Goal: Task Accomplishment & Management: Manage account settings

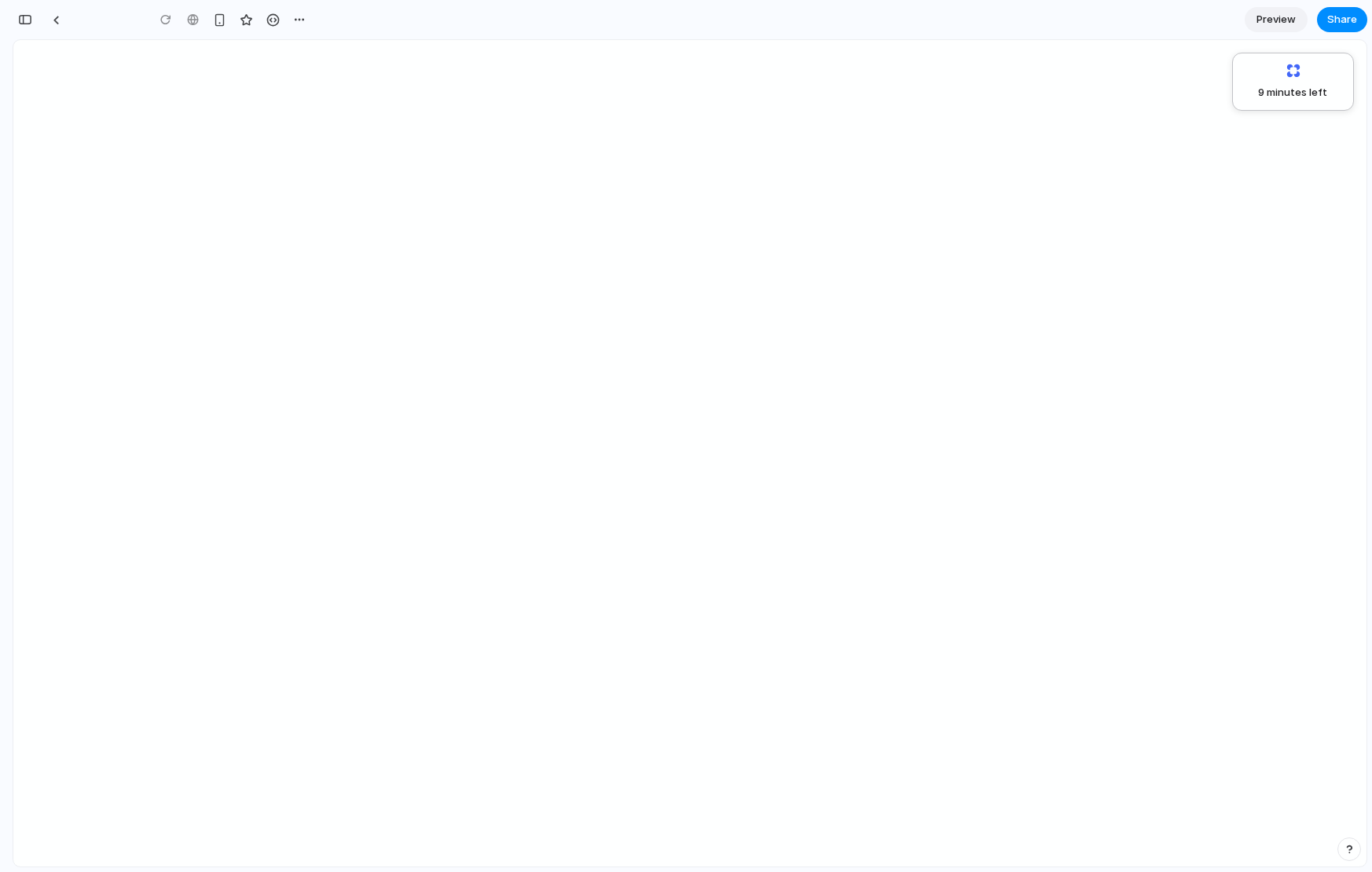
scroll to position [0, 14]
click at [69, 25] on div "**********" at bounding box center [193, 19] width 299 height 28
click at [57, 23] on div at bounding box center [56, 19] width 7 height 9
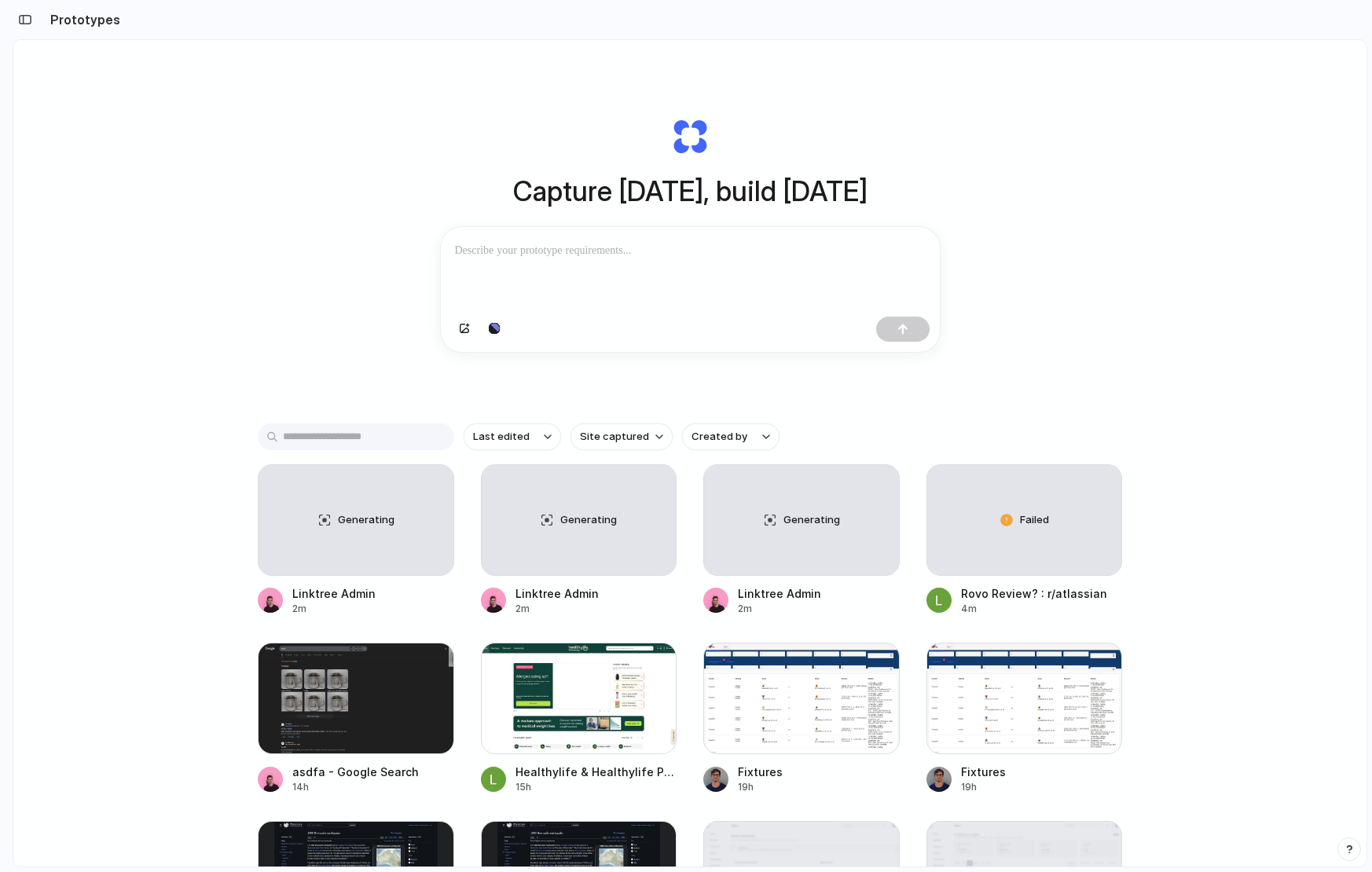
scroll to position [220, 0]
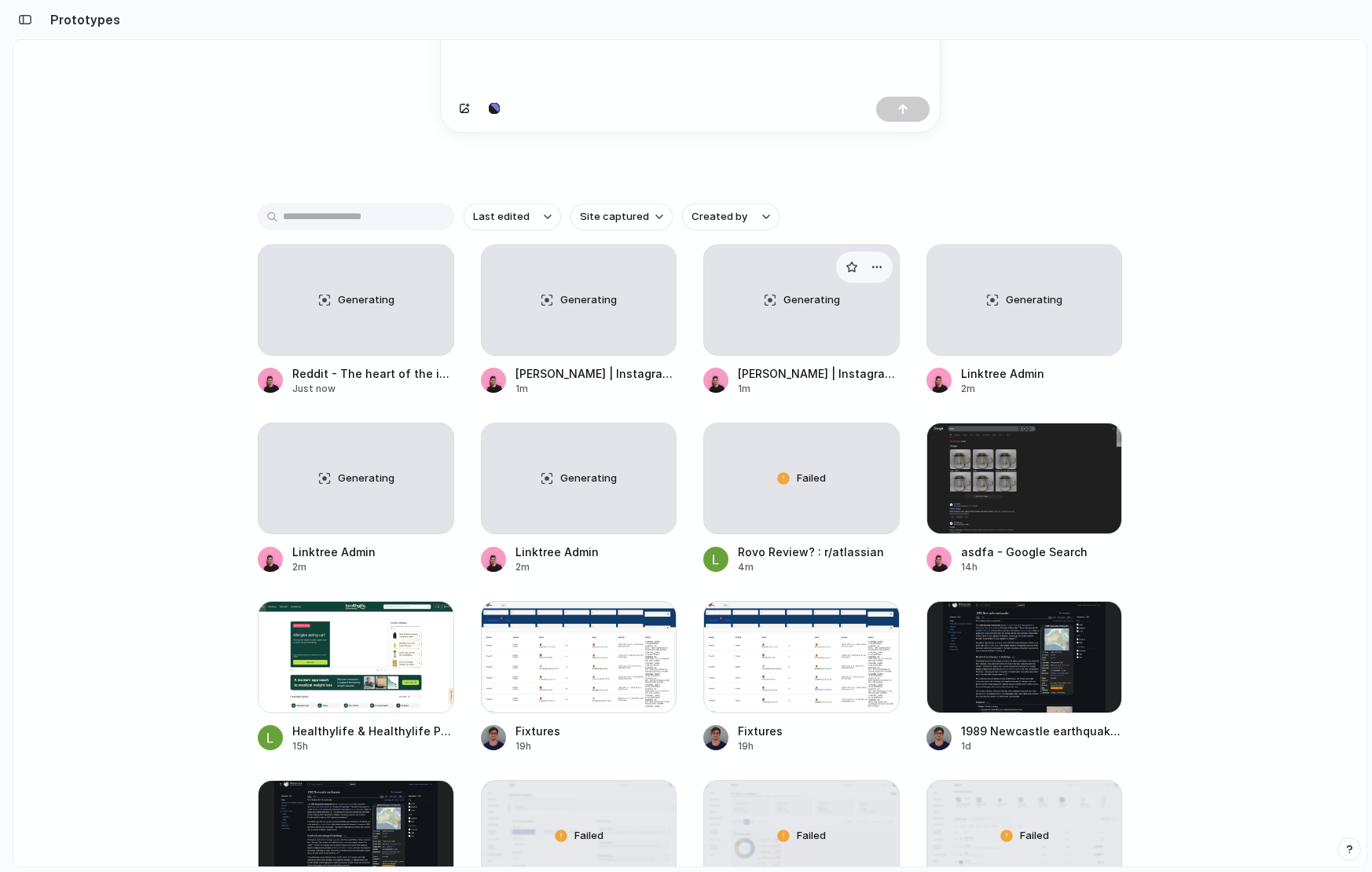
click at [752, 302] on div "Generating" at bounding box center [801, 300] width 195 height 110
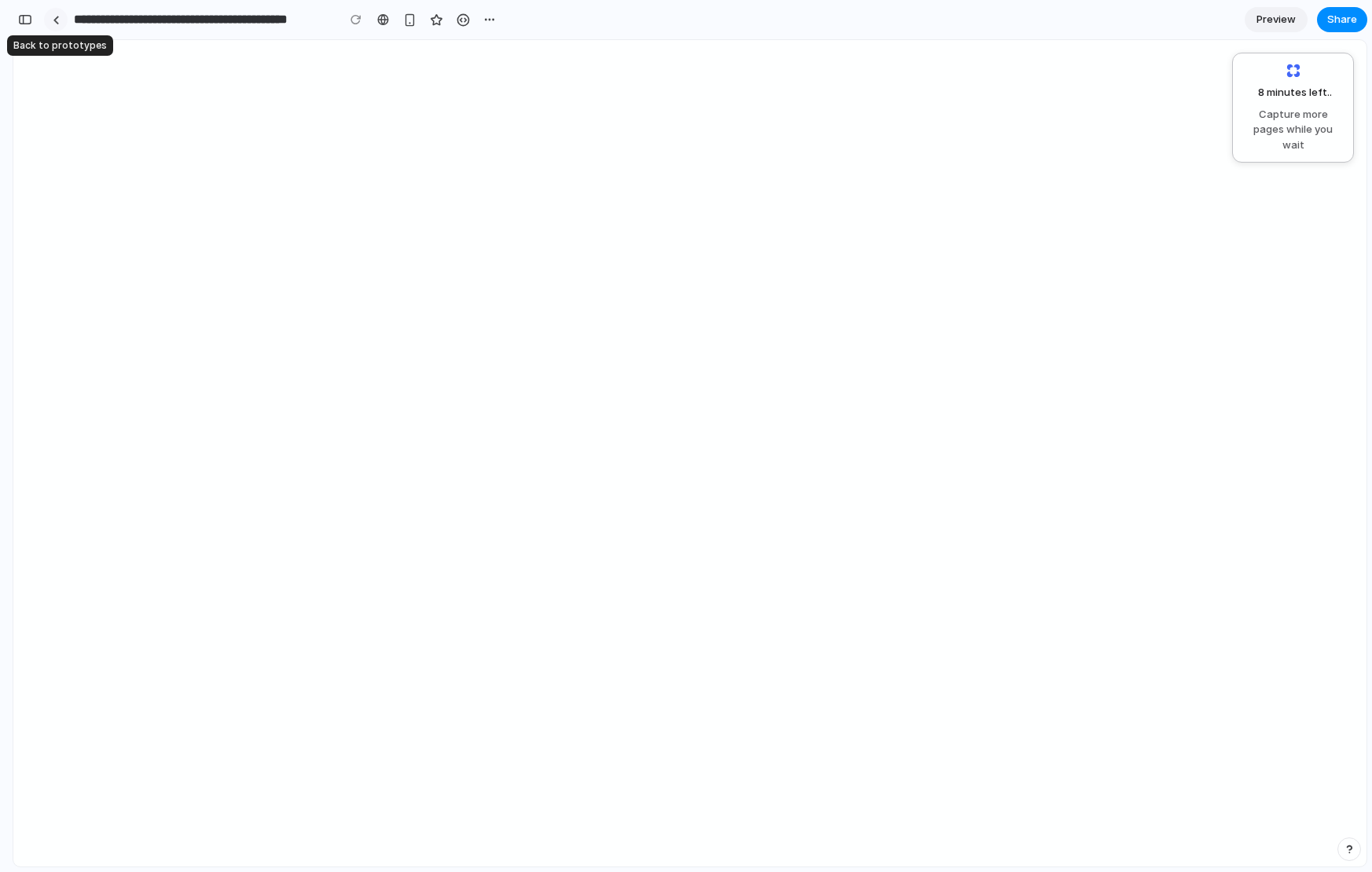
click at [54, 22] on div at bounding box center [56, 19] width 7 height 9
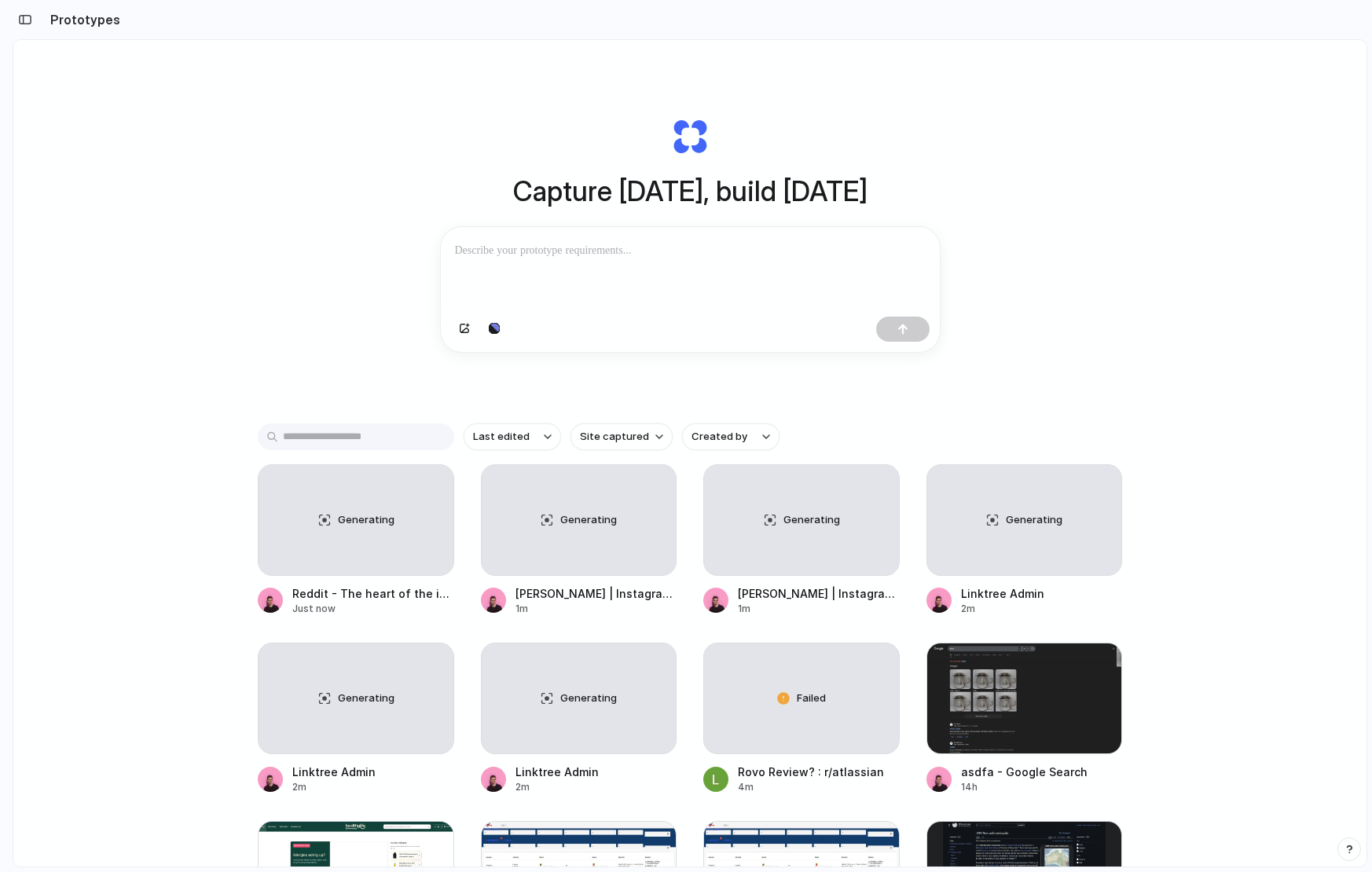
click at [104, 99] on div "Capture today, build tomorrow Clone web app Clone screenshot Start from existin…" at bounding box center [690, 495] width 1353 height 910
click at [762, 74] on div "Capture today, build tomorrow Clone web app Clone screenshot Start from existin…" at bounding box center [689, 235] width 629 height 352
click at [990, 144] on div "Capture today, build tomorrow Clone web app Clone screenshot Start from existin…" at bounding box center [689, 235] width 629 height 352
click at [1116, 193] on div "Capture today, build tomorrow Clone web app Clone screenshot Start from existin…" at bounding box center [690, 495] width 1353 height 910
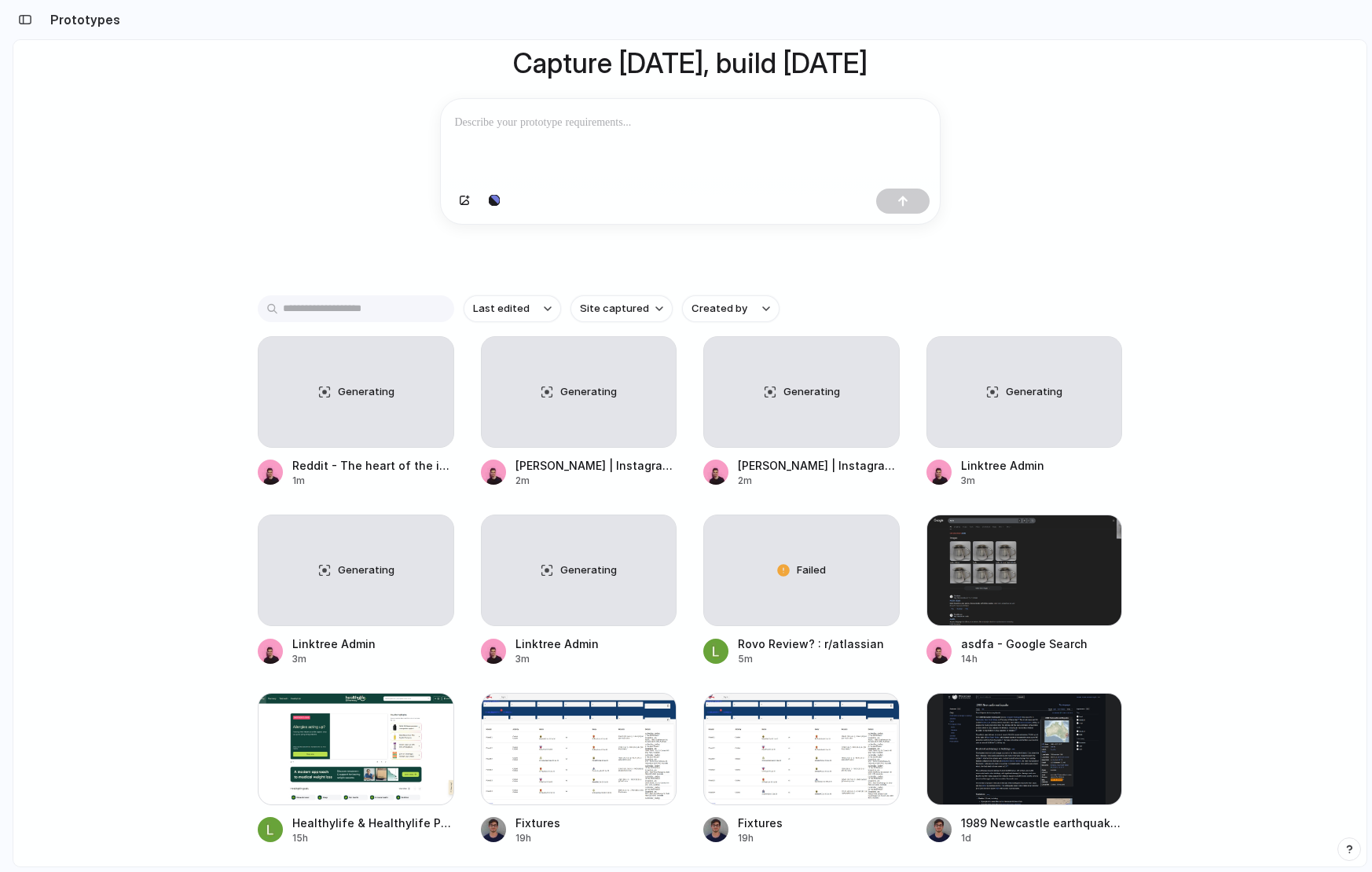
scroll to position [126, 0]
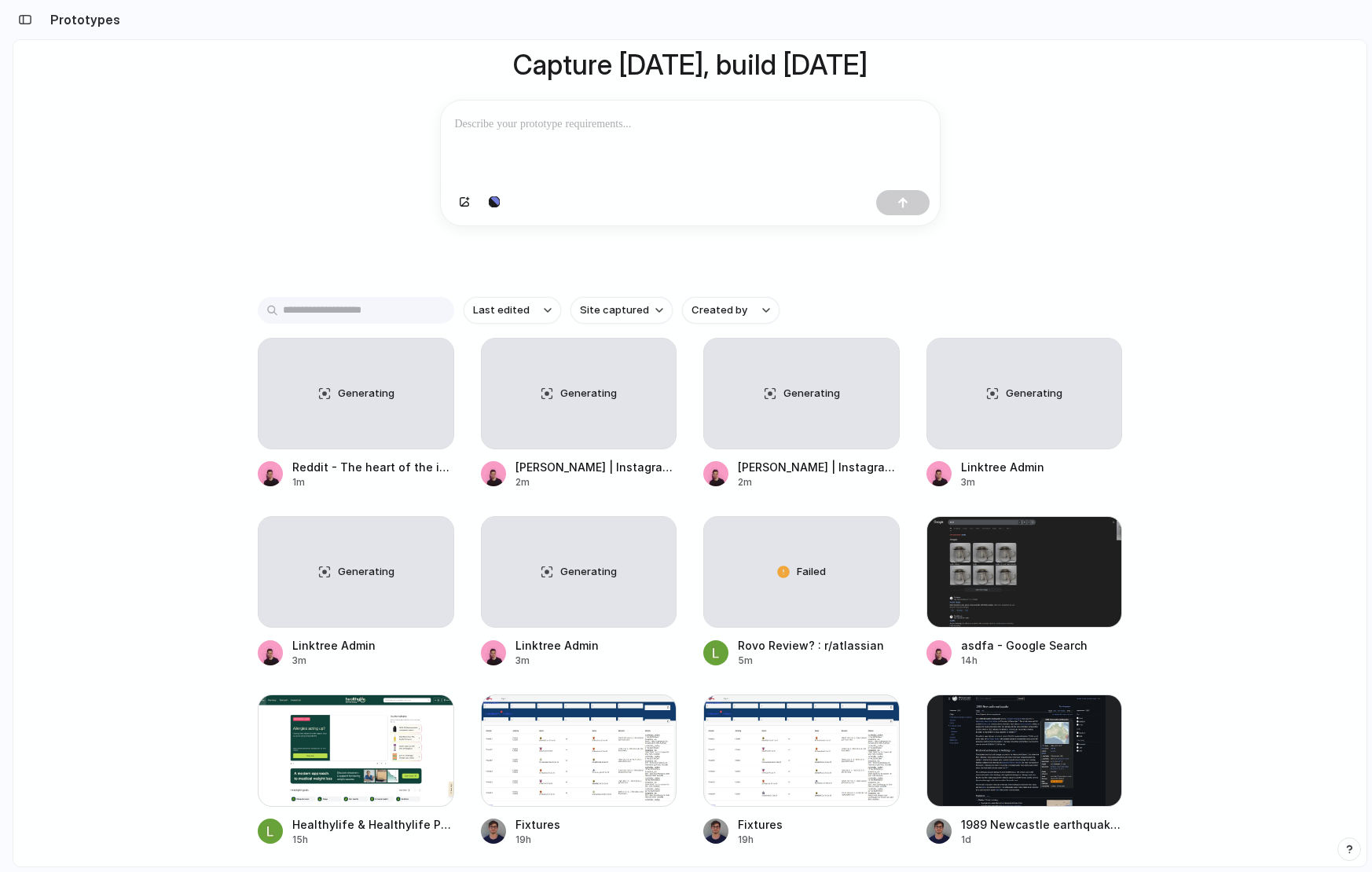
click at [1114, 220] on div "Capture today, build tomorrow Clone web app Clone screenshot Start from existin…" at bounding box center [690, 368] width 1353 height 910
click at [760, 274] on div "Capture today, build tomorrow Clone web app Clone screenshot Start from existin…" at bounding box center [689, 108] width 629 height 352
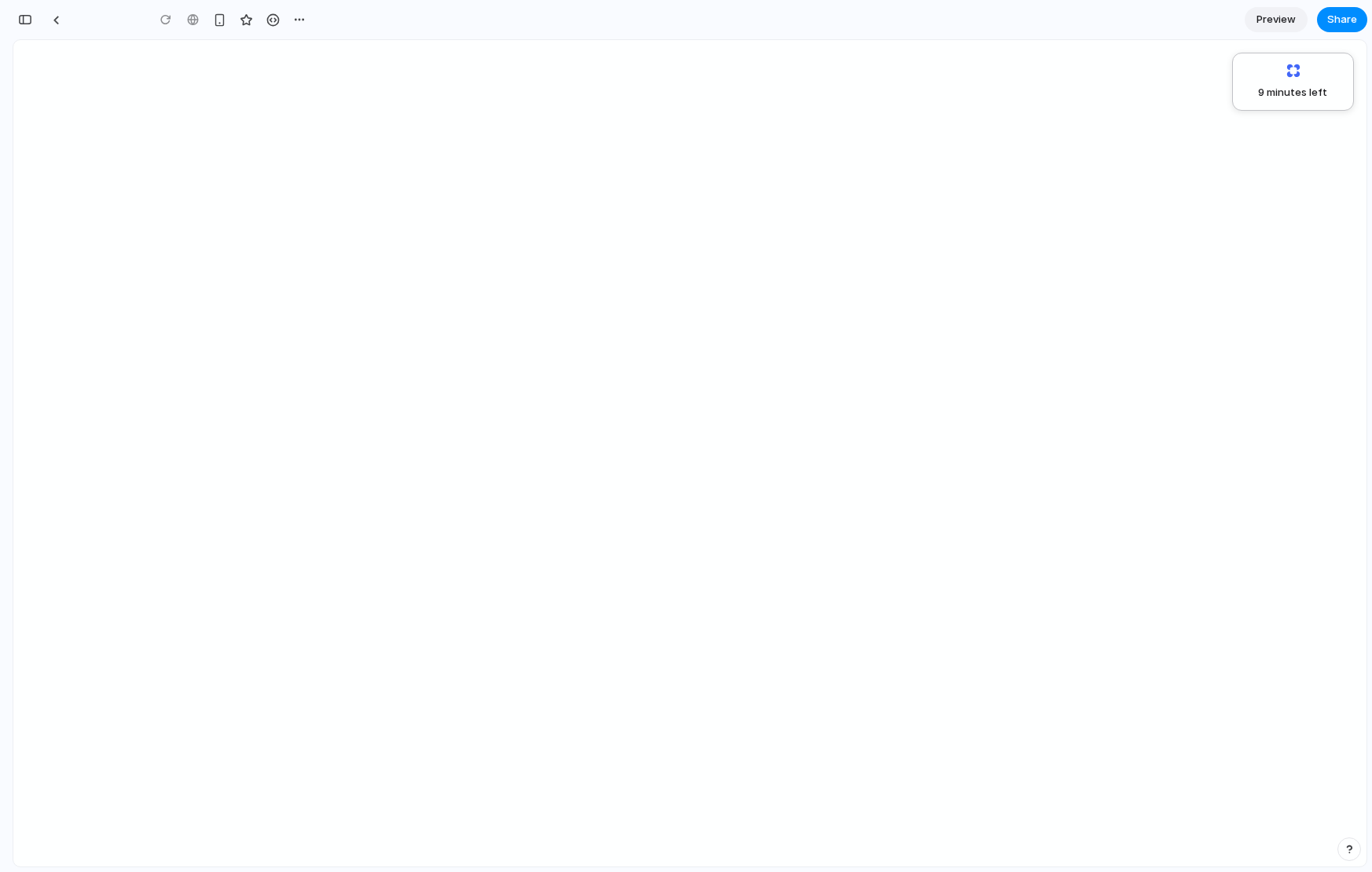
scroll to position [0, 14]
click at [55, 19] on div at bounding box center [56, 19] width 7 height 9
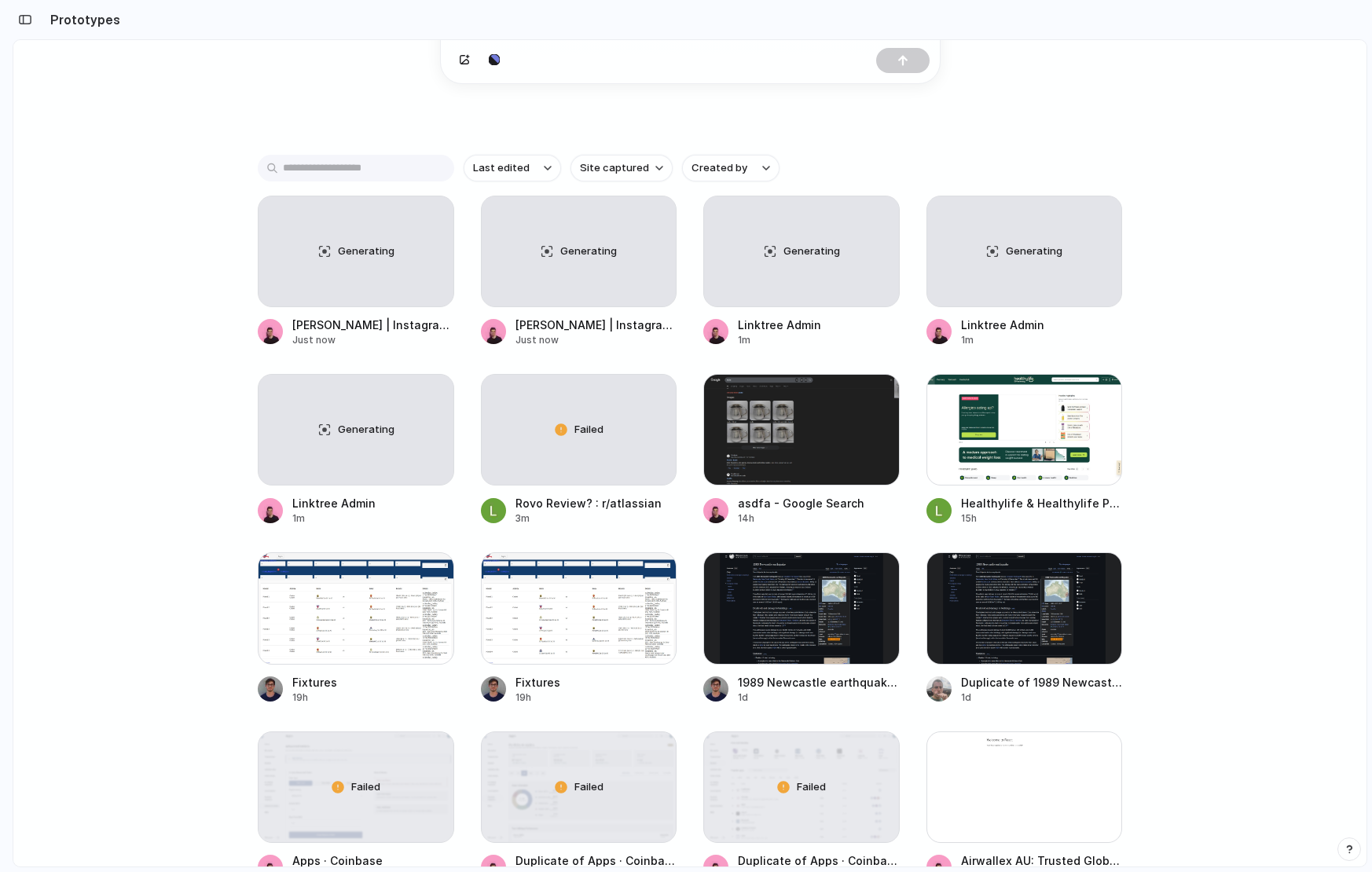
scroll to position [369, 0]
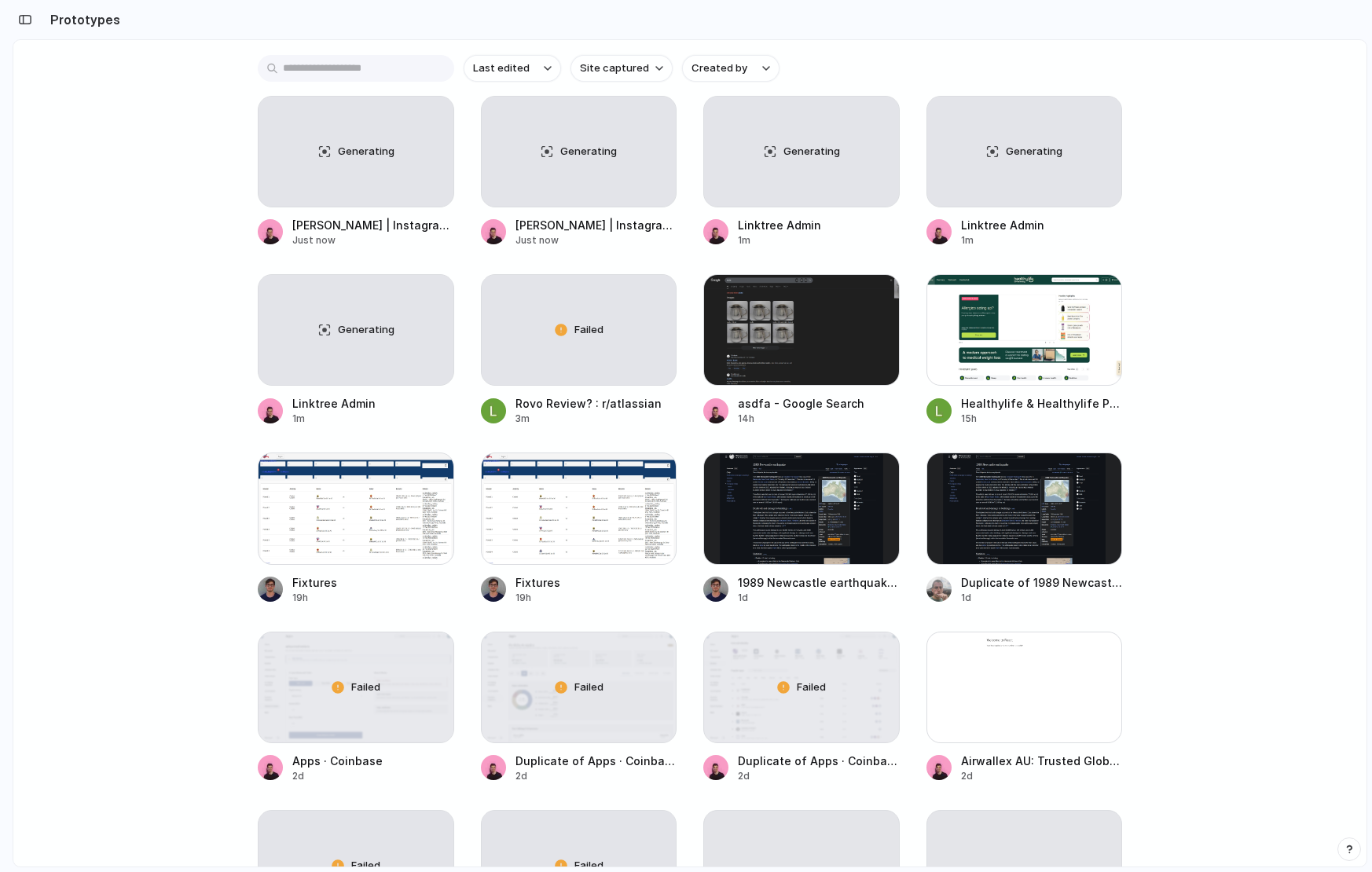
click at [175, 306] on div "Capture today, build tomorrow Clone web app Clone screenshot Start from existin…" at bounding box center [690, 126] width 1353 height 910
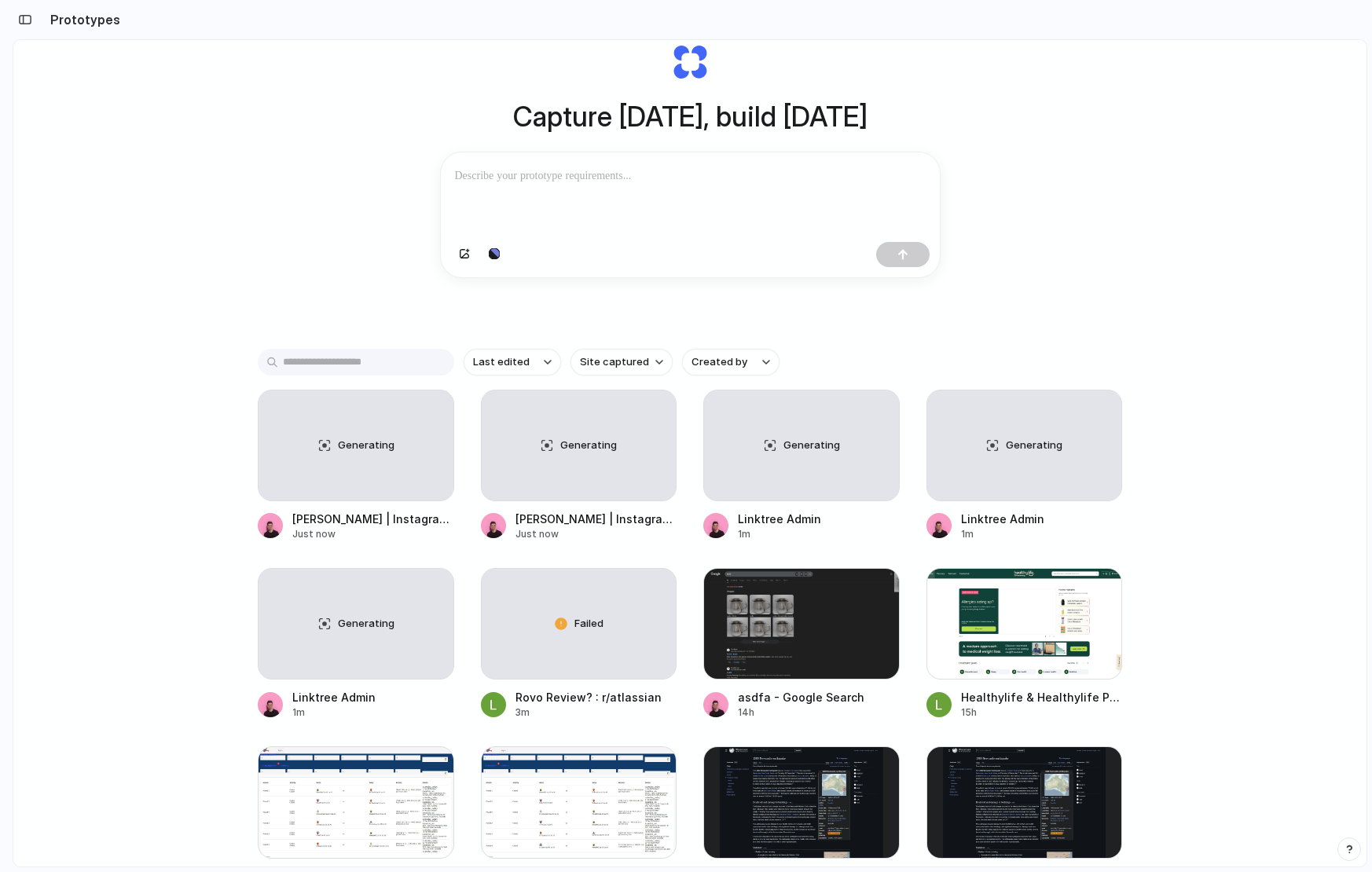
scroll to position [0, 0]
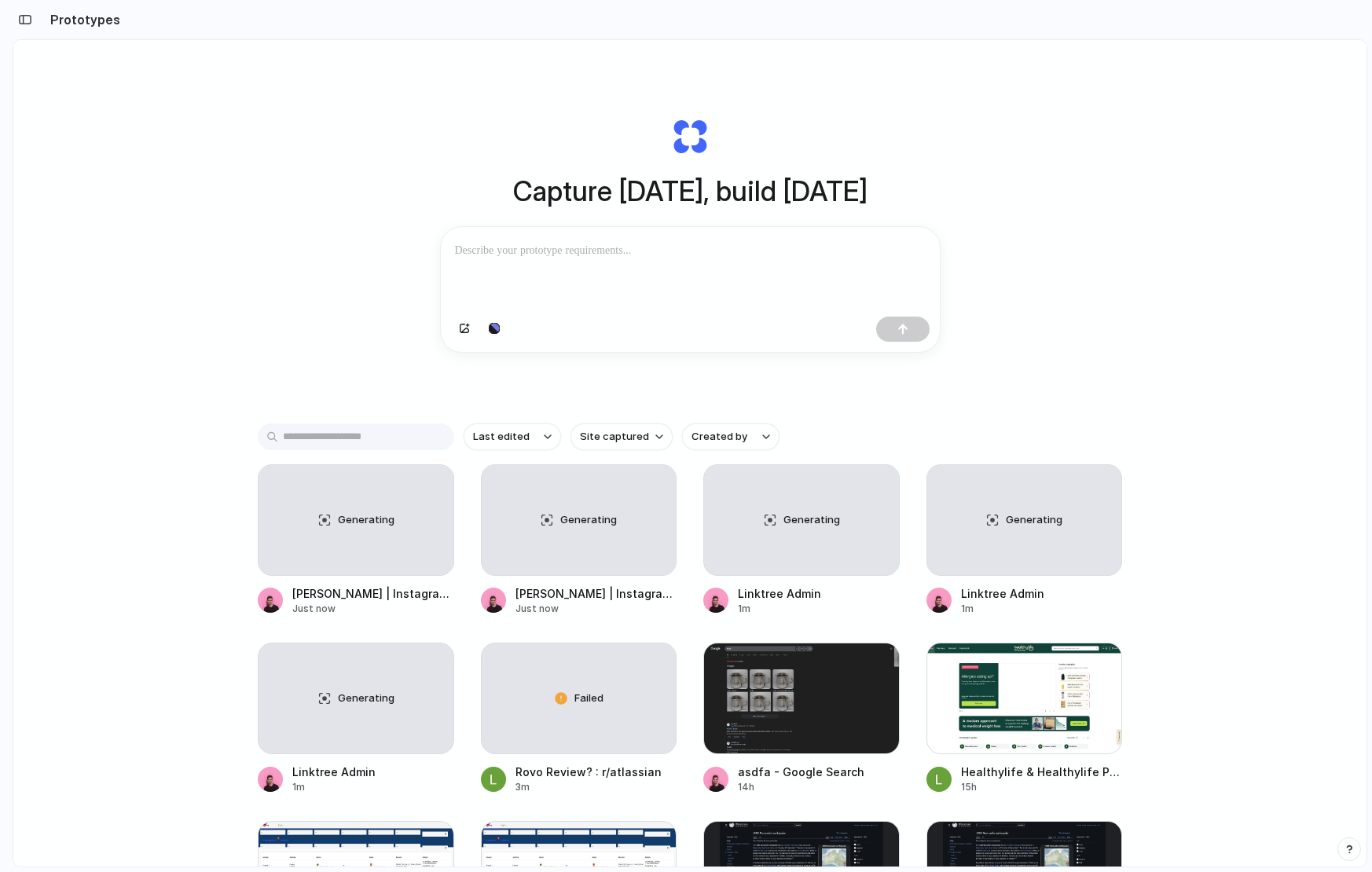
click at [189, 306] on div "Capture today, build tomorrow Clone web app Clone screenshot Start from existin…" at bounding box center [690, 495] width 1353 height 910
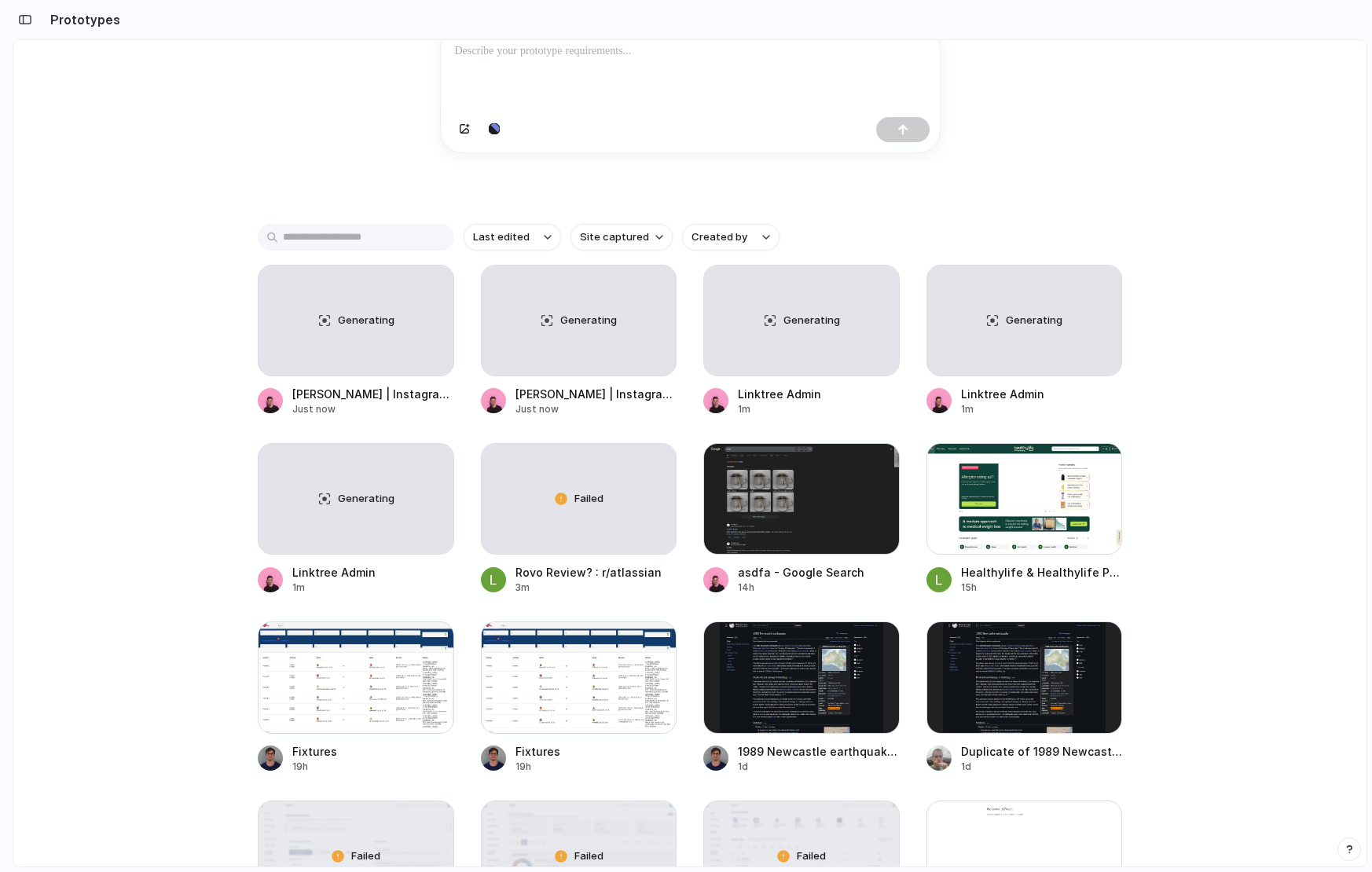
click at [467, 493] on div "Generating Coldplay | Instagram, Facebook, TikTok | Linktree Just now Generatin…" at bounding box center [690, 787] width 865 height 1045
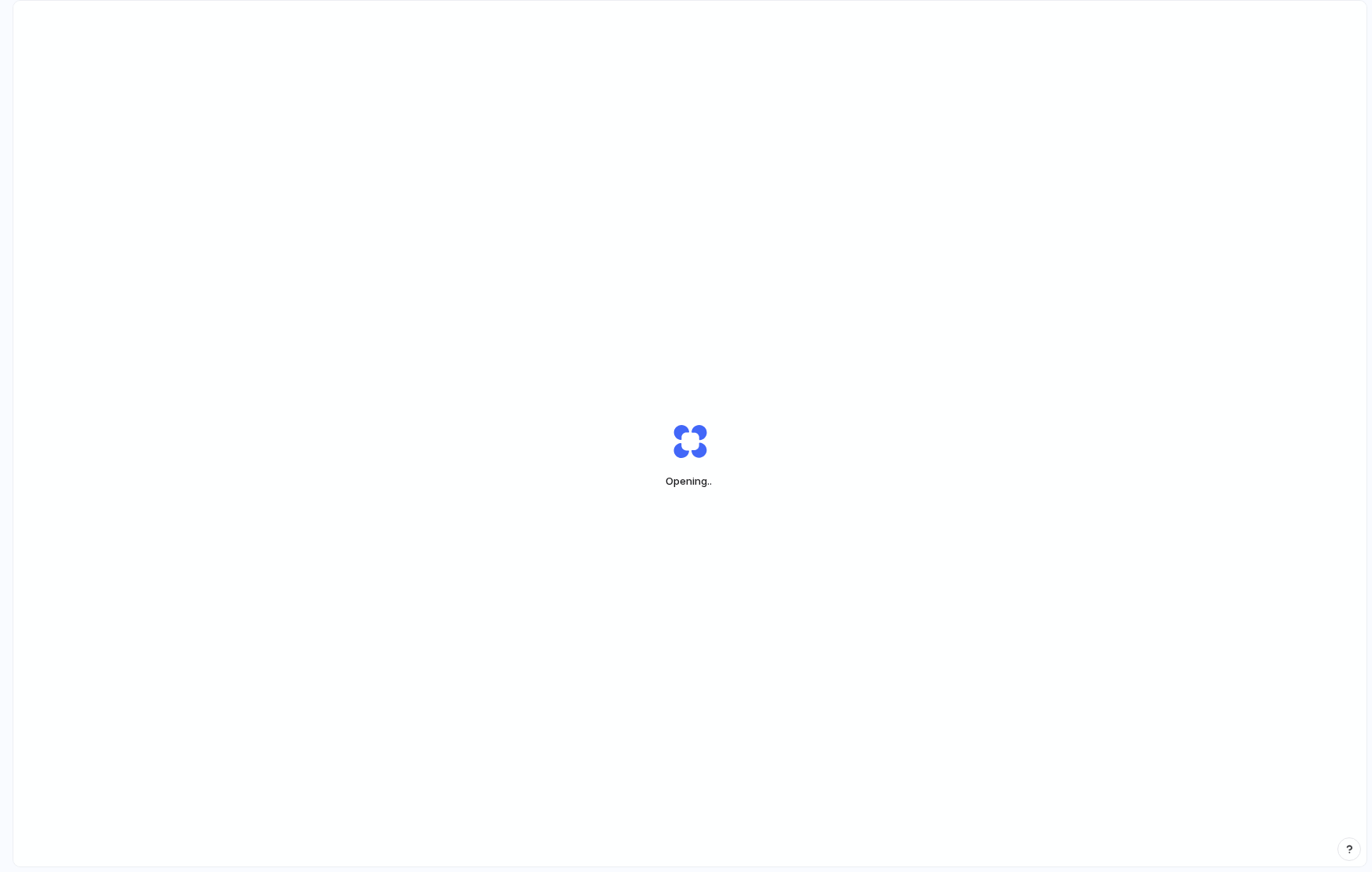
scroll to position [0, 14]
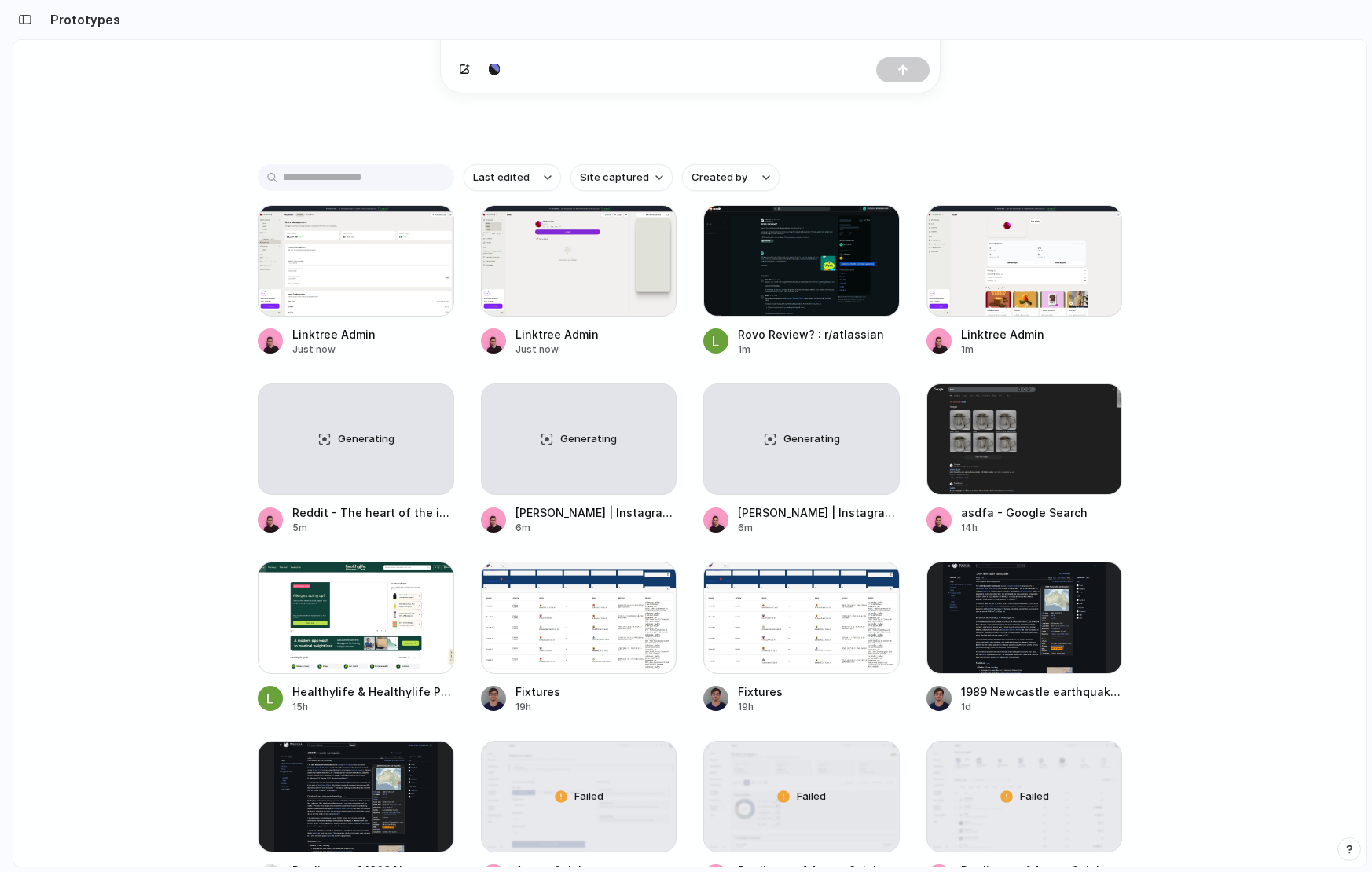
scroll to position [271, 0]
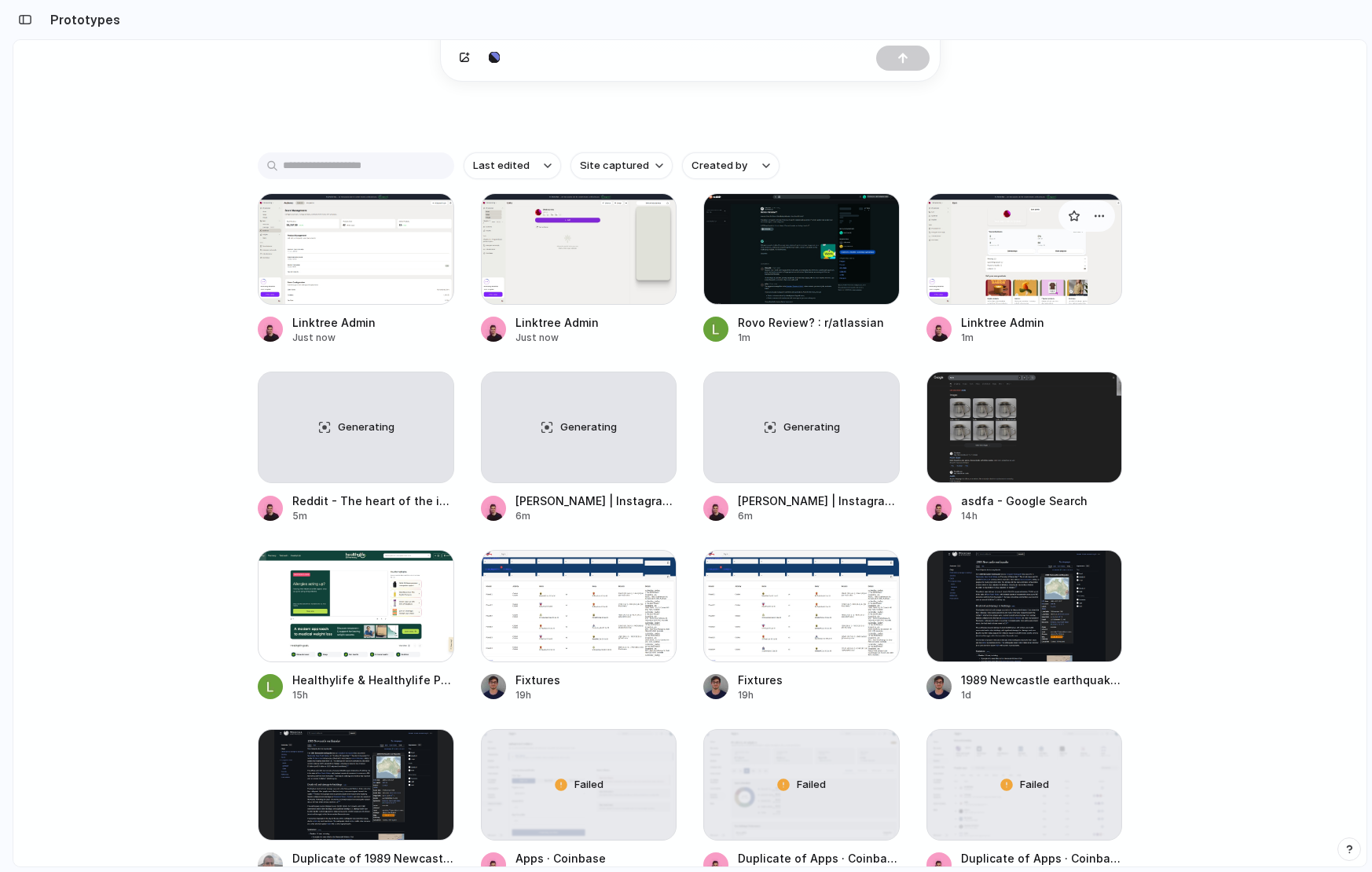
click at [976, 294] on div at bounding box center [1024, 249] width 197 height 112
click at [807, 260] on div at bounding box center [801, 249] width 197 height 112
click at [612, 271] on div at bounding box center [579, 249] width 197 height 112
click at [358, 266] on div at bounding box center [356, 249] width 197 height 112
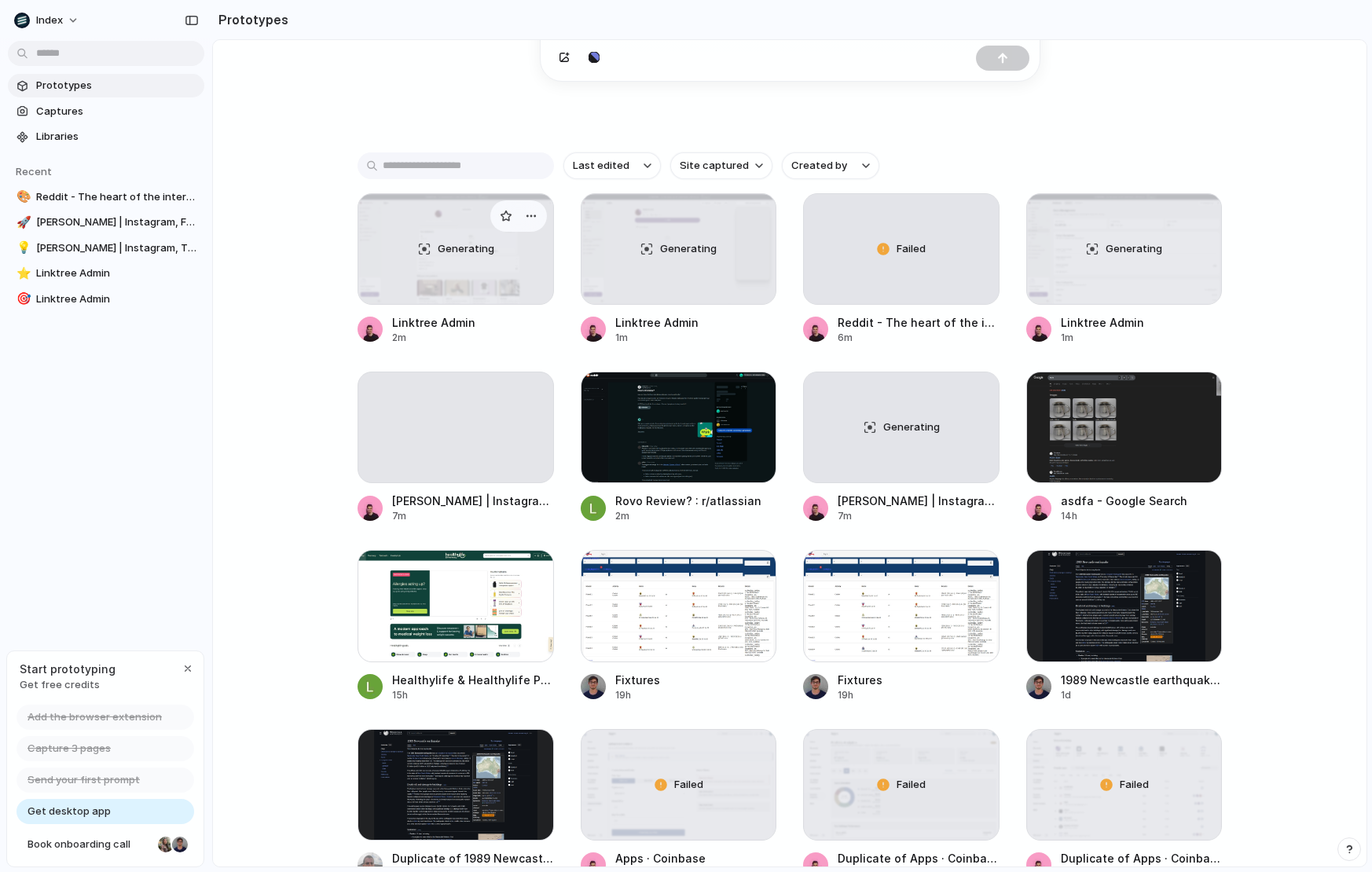
scroll to position [205, 0]
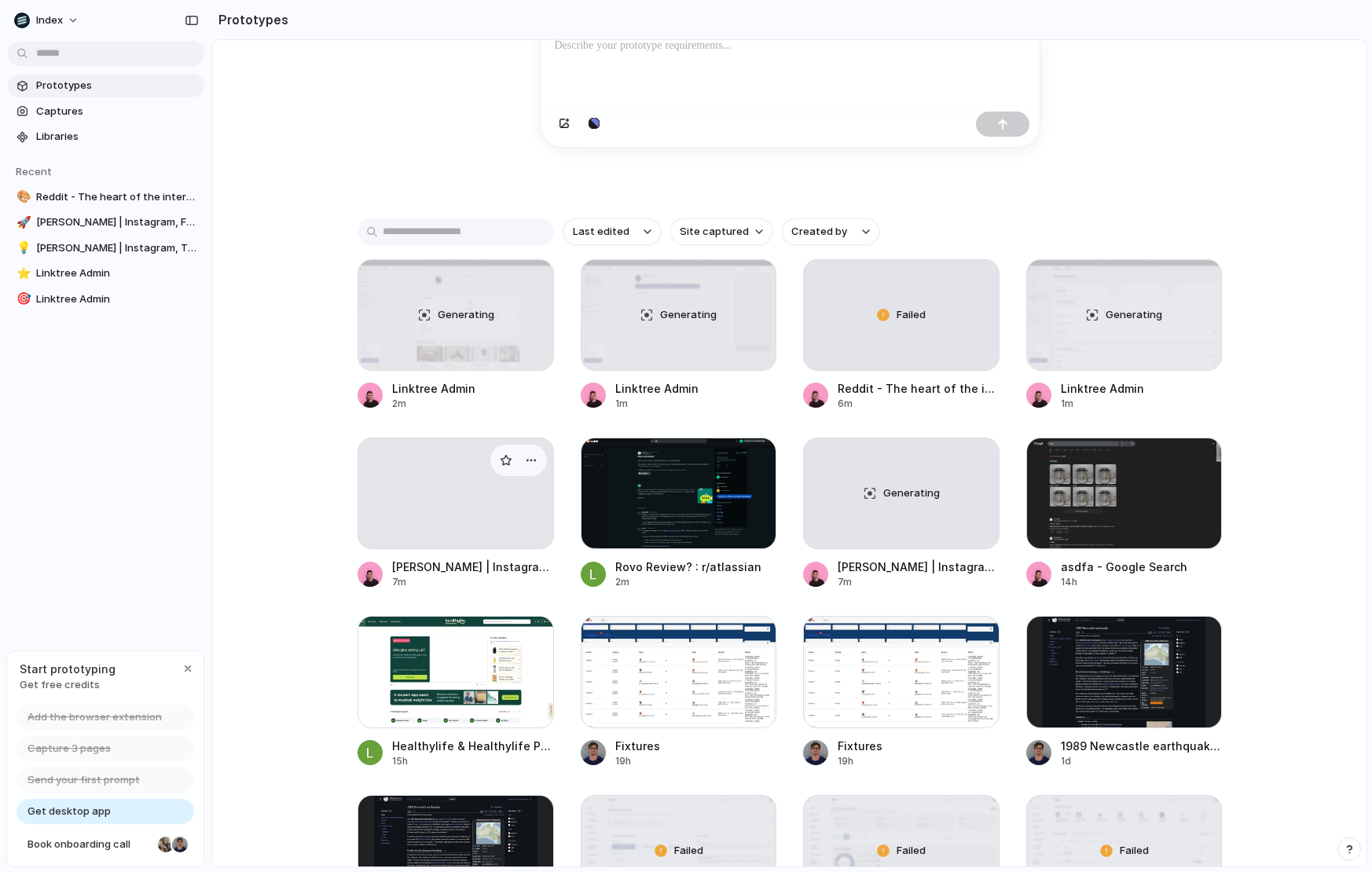
click at [428, 510] on div at bounding box center [455, 493] width 197 height 112
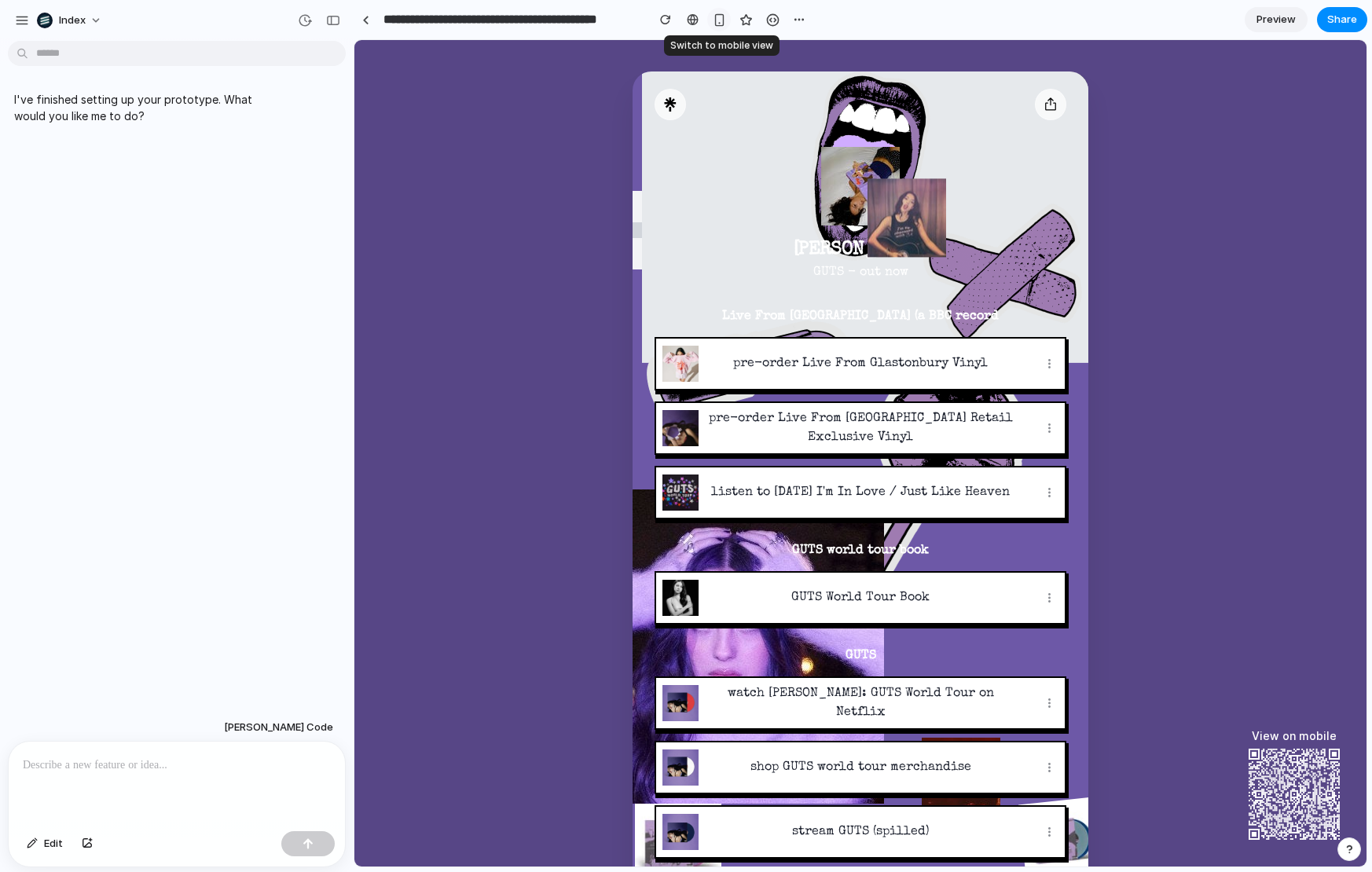
click at [716, 20] on div "button" at bounding box center [719, 20] width 14 height 14
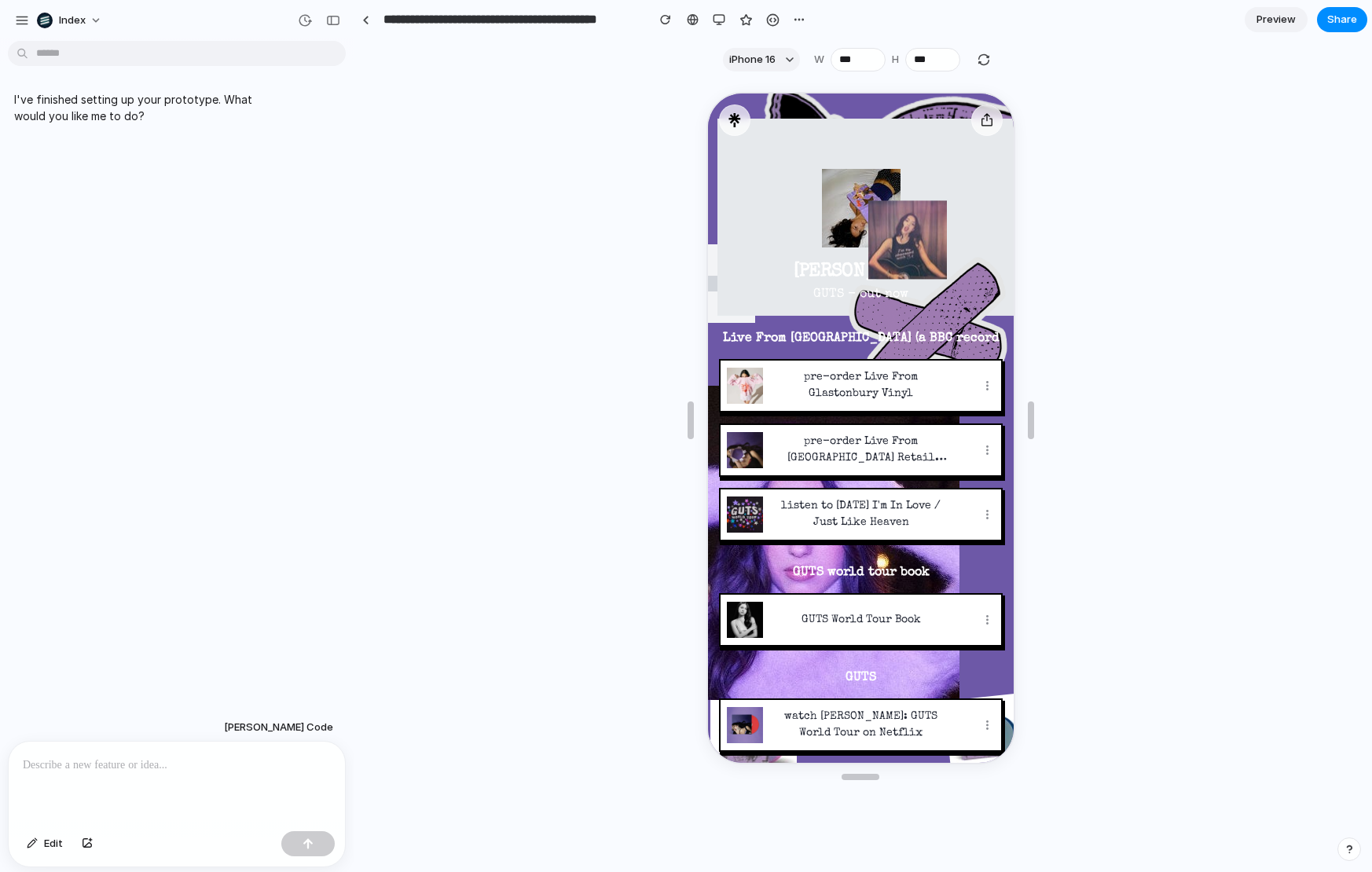
click at [139, 784] on div at bounding box center [177, 783] width 337 height 83
click at [150, 780] on div at bounding box center [177, 783] width 337 height 83
click at [828, 332] on h3 "Live From [GEOGRAPHIC_DATA] (a BBC record" at bounding box center [858, 337] width 284 height 19
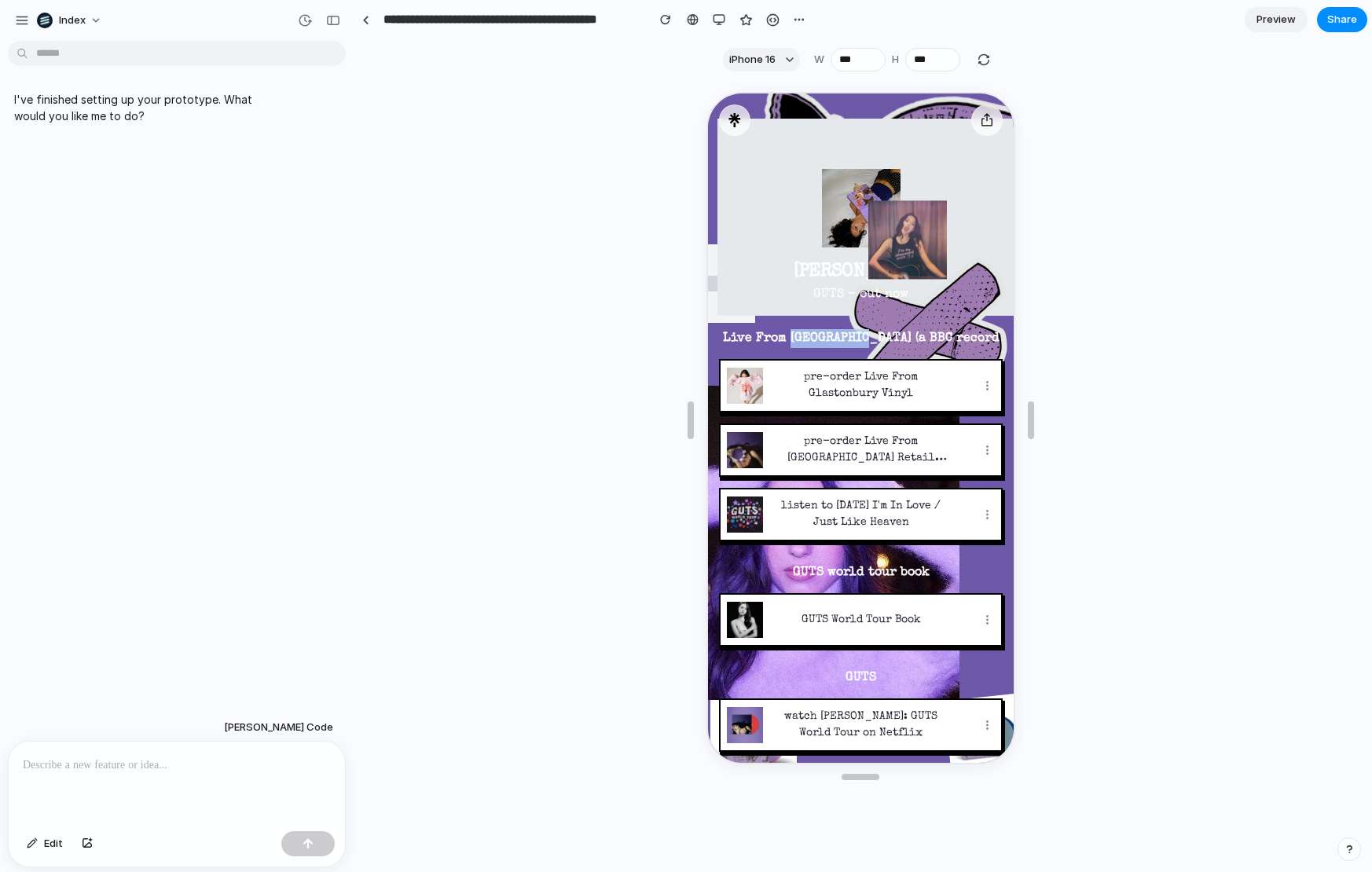
click at [828, 332] on h3 "Live From [GEOGRAPHIC_DATA] (a BBC record" at bounding box center [858, 337] width 284 height 19
click at [861, 332] on h3 "Live From [GEOGRAPHIC_DATA] (a BBC record" at bounding box center [858, 337] width 284 height 19
click at [126, 769] on p at bounding box center [176, 765] width 308 height 19
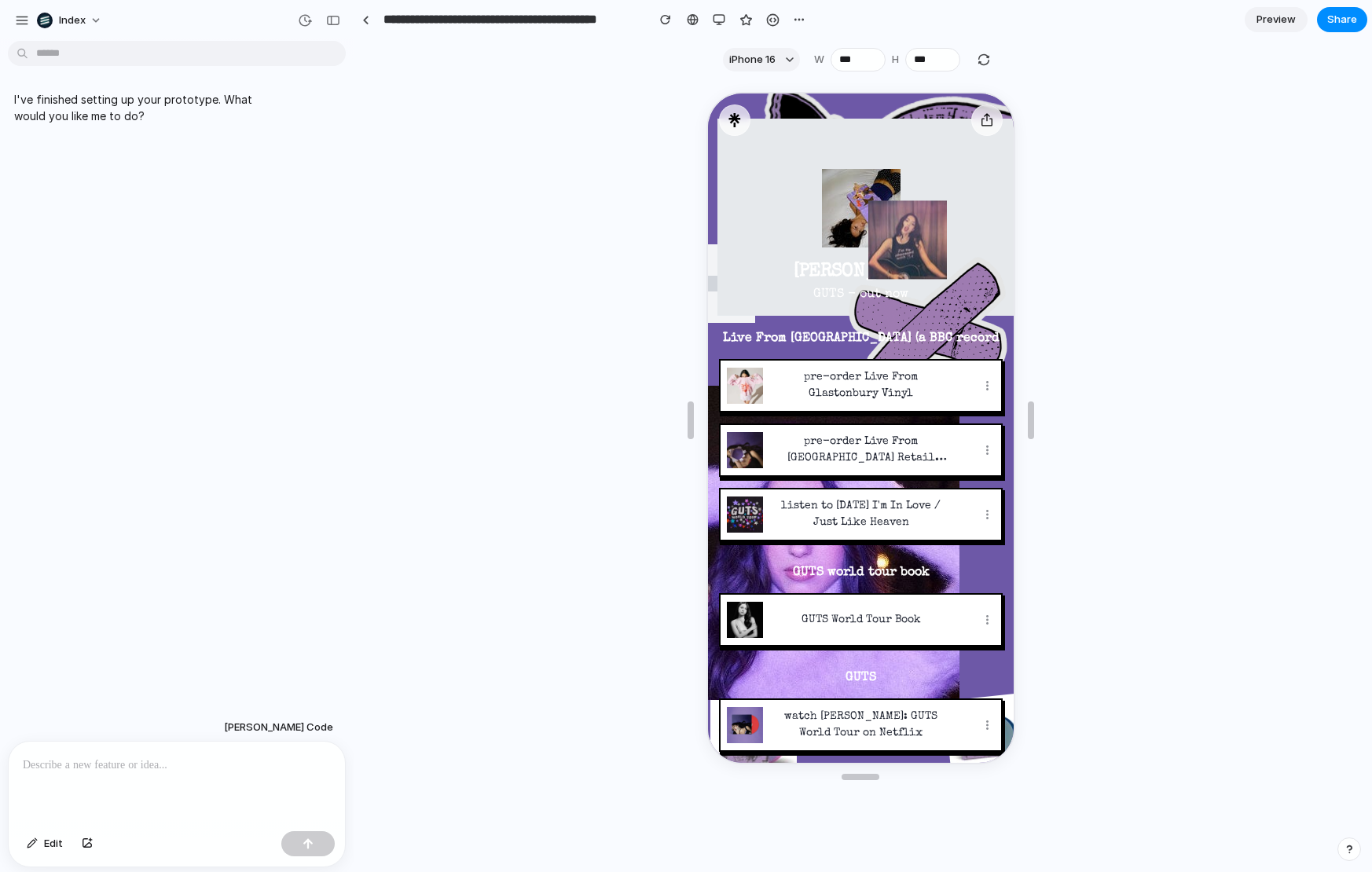
paste div
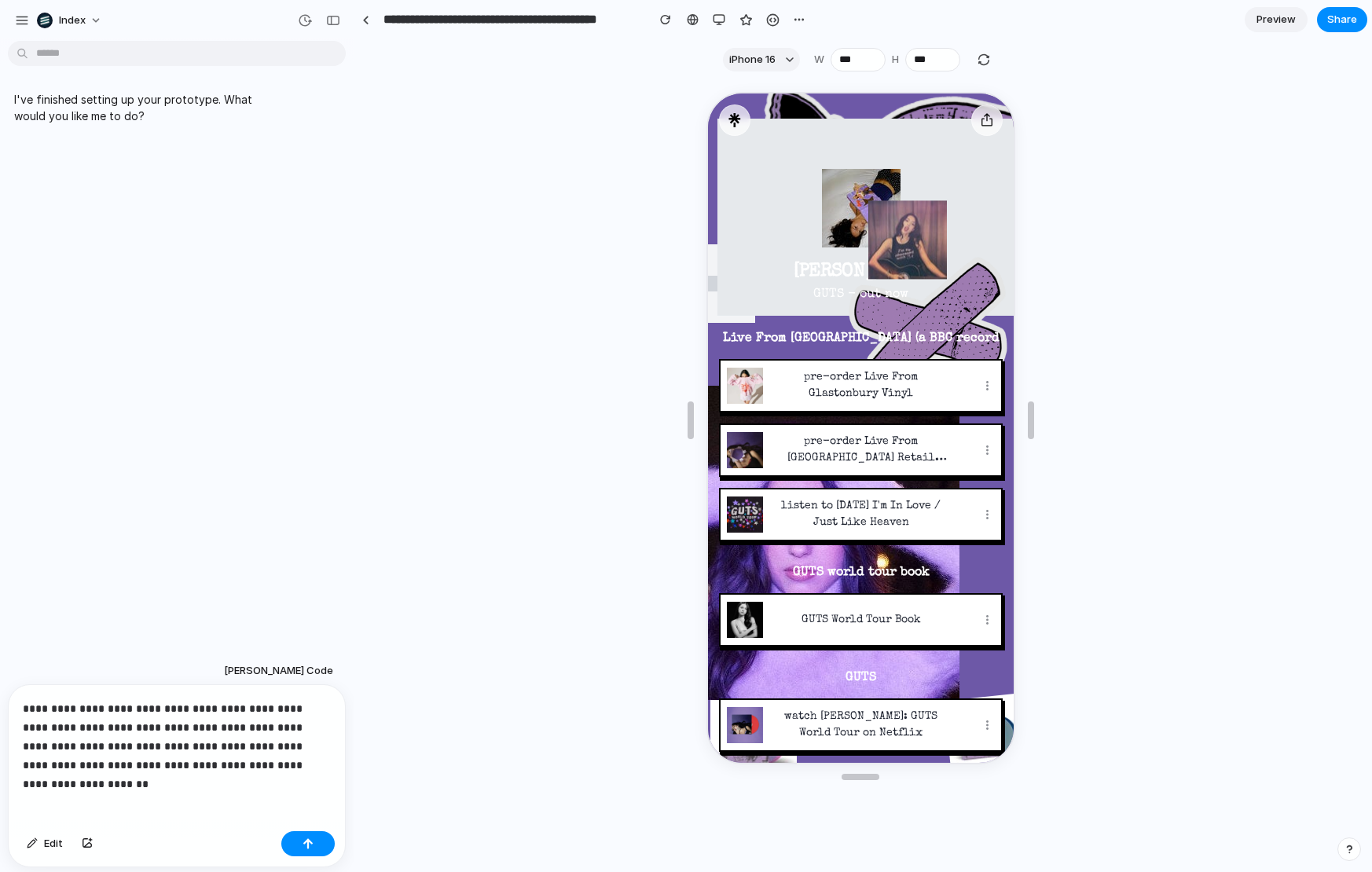
click at [68, 702] on p "**********" at bounding box center [176, 737] width 308 height 75
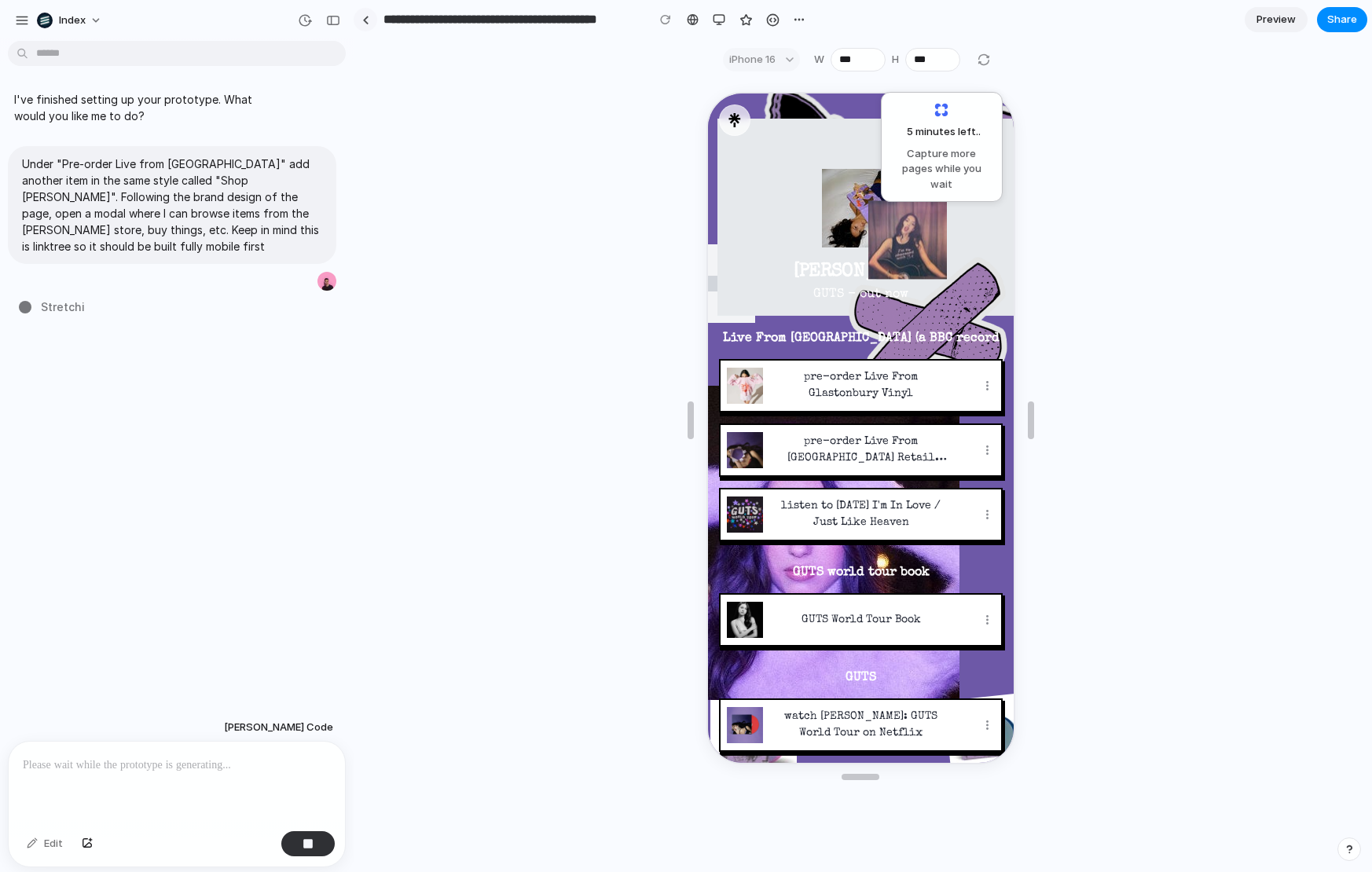
click at [362, 15] on div at bounding box center [366, 19] width 7 height 9
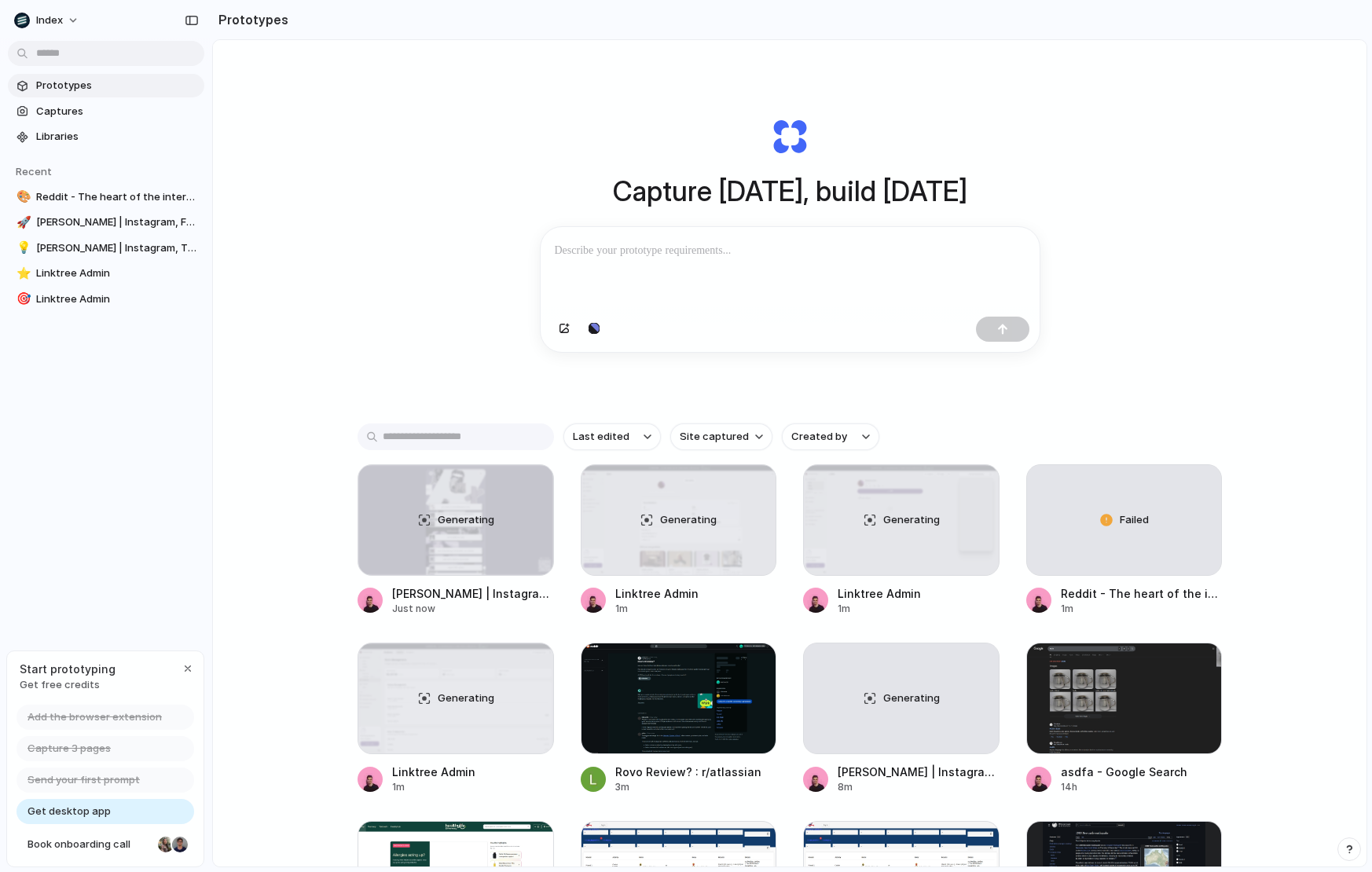
scroll to position [87, 0]
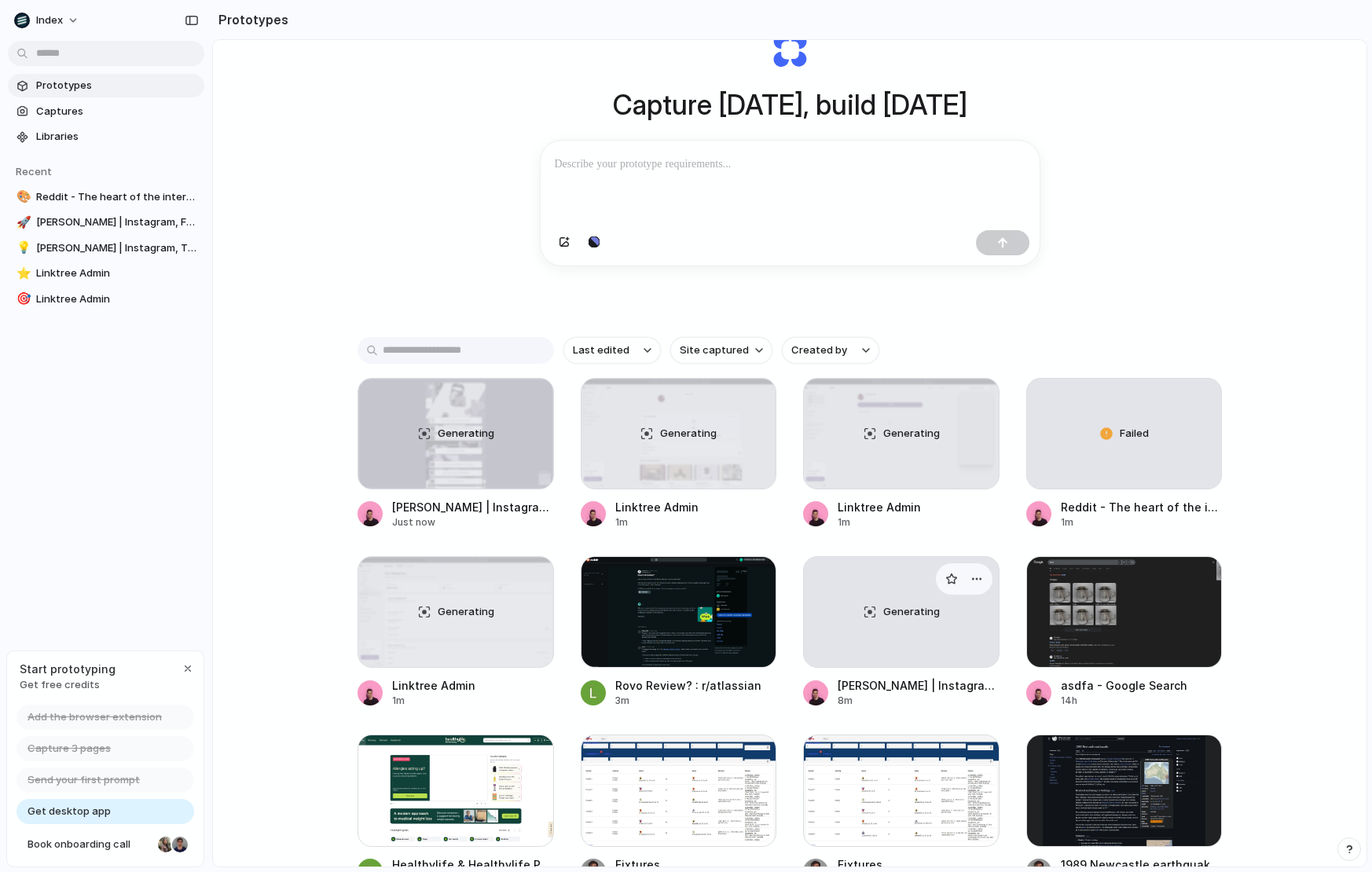
click at [834, 602] on div "Generating" at bounding box center [901, 612] width 195 height 110
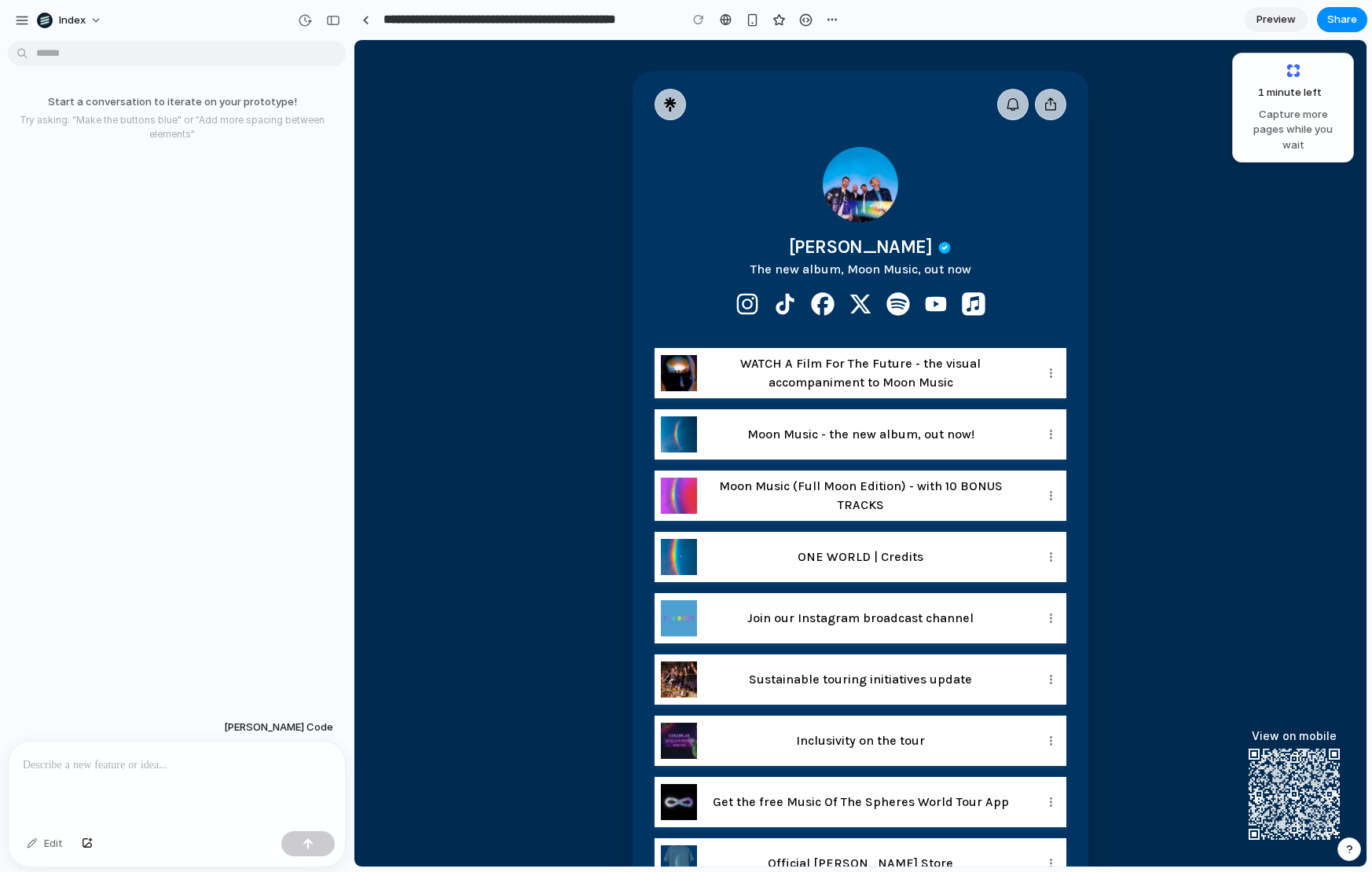
click at [150, 766] on p at bounding box center [176, 765] width 308 height 19
click at [91, 762] on p at bounding box center [176, 765] width 308 height 19
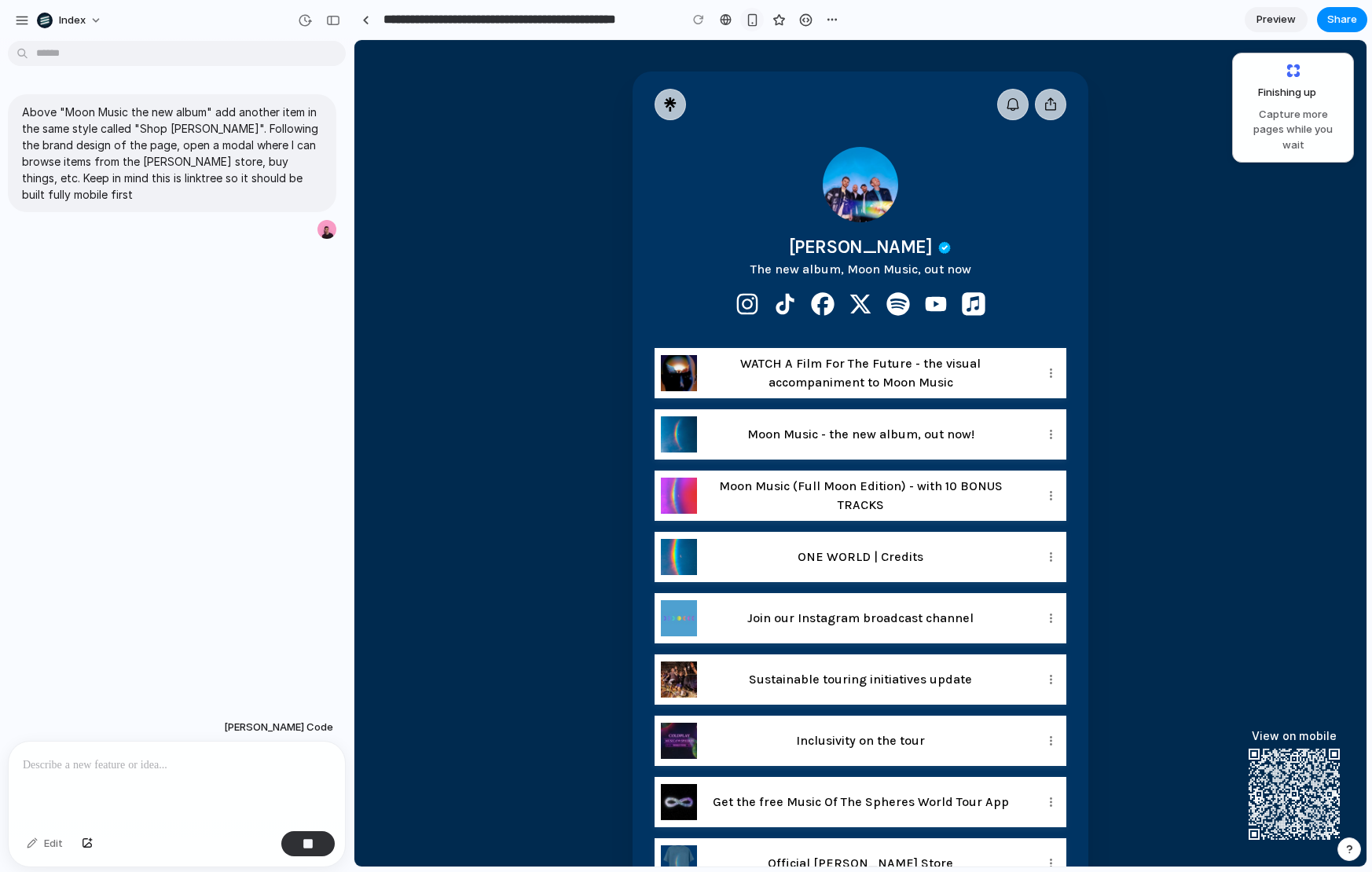
click at [748, 14] on div "button" at bounding box center [752, 20] width 14 height 14
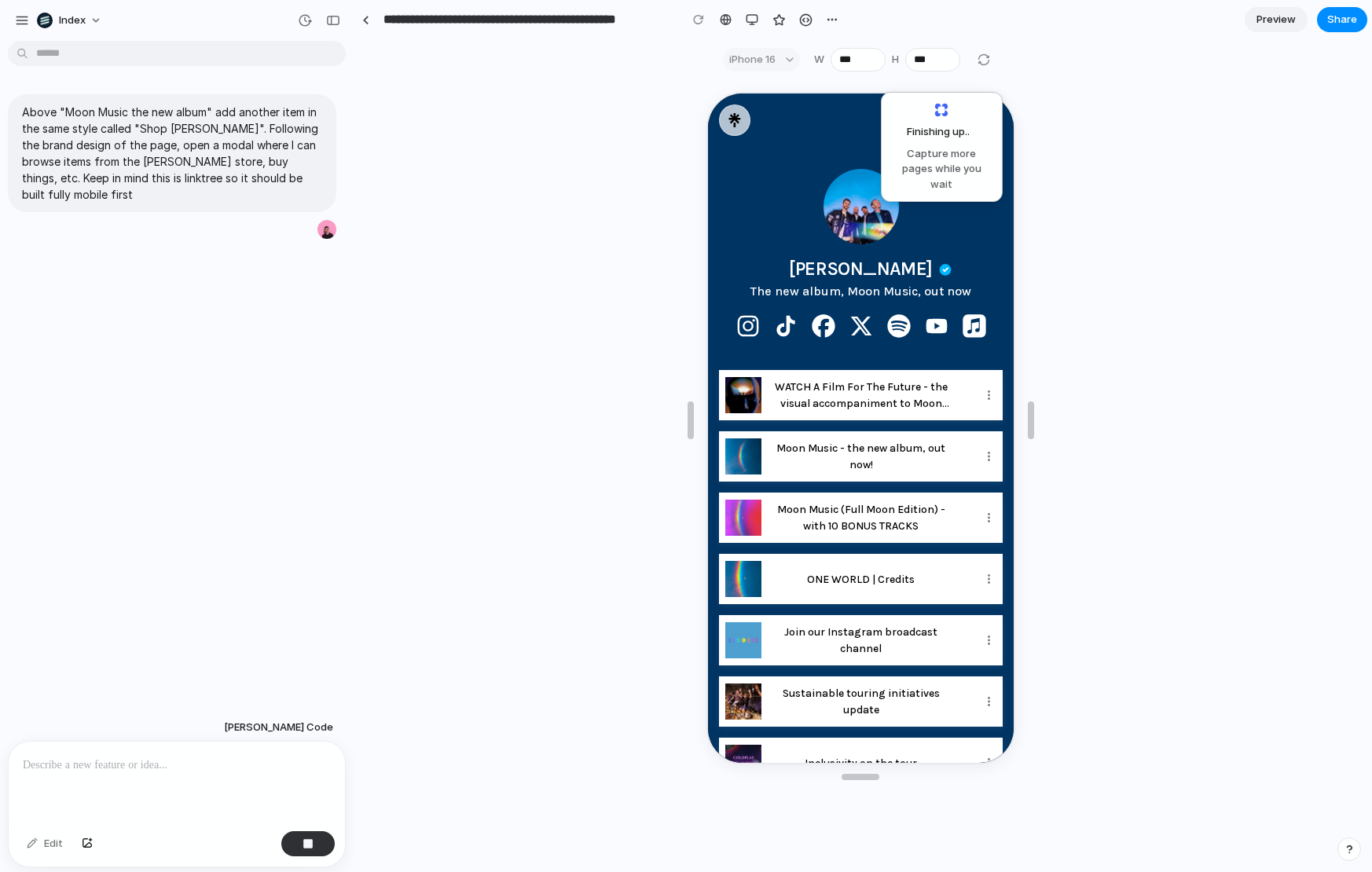
click at [551, 149] on div "Finishing up .. Capture more pages while you wait" at bounding box center [860, 472] width 1012 height 787
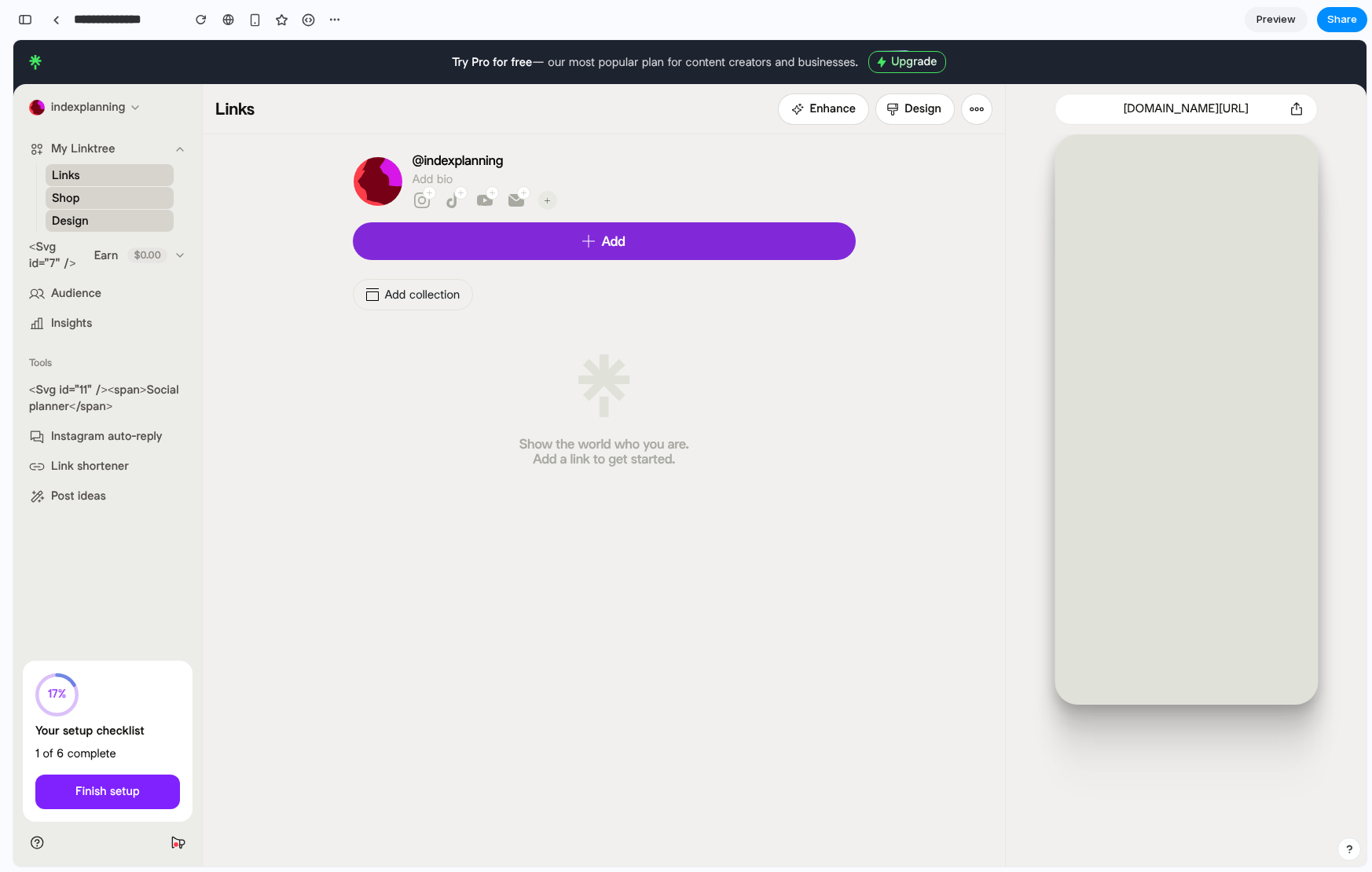
scroll to position [0, 14]
click at [67, 259] on button "<Svg id="7" /> Earn $0.00" at bounding box center [108, 256] width 170 height 45
click at [68, 293] on span "Audience" at bounding box center [76, 294] width 50 height 16
click at [258, 249] on div "@indexplanning Add bio Instagram TikTok Youtube Email Add Add collection Show t…" at bounding box center [603, 335] width 777 height 402
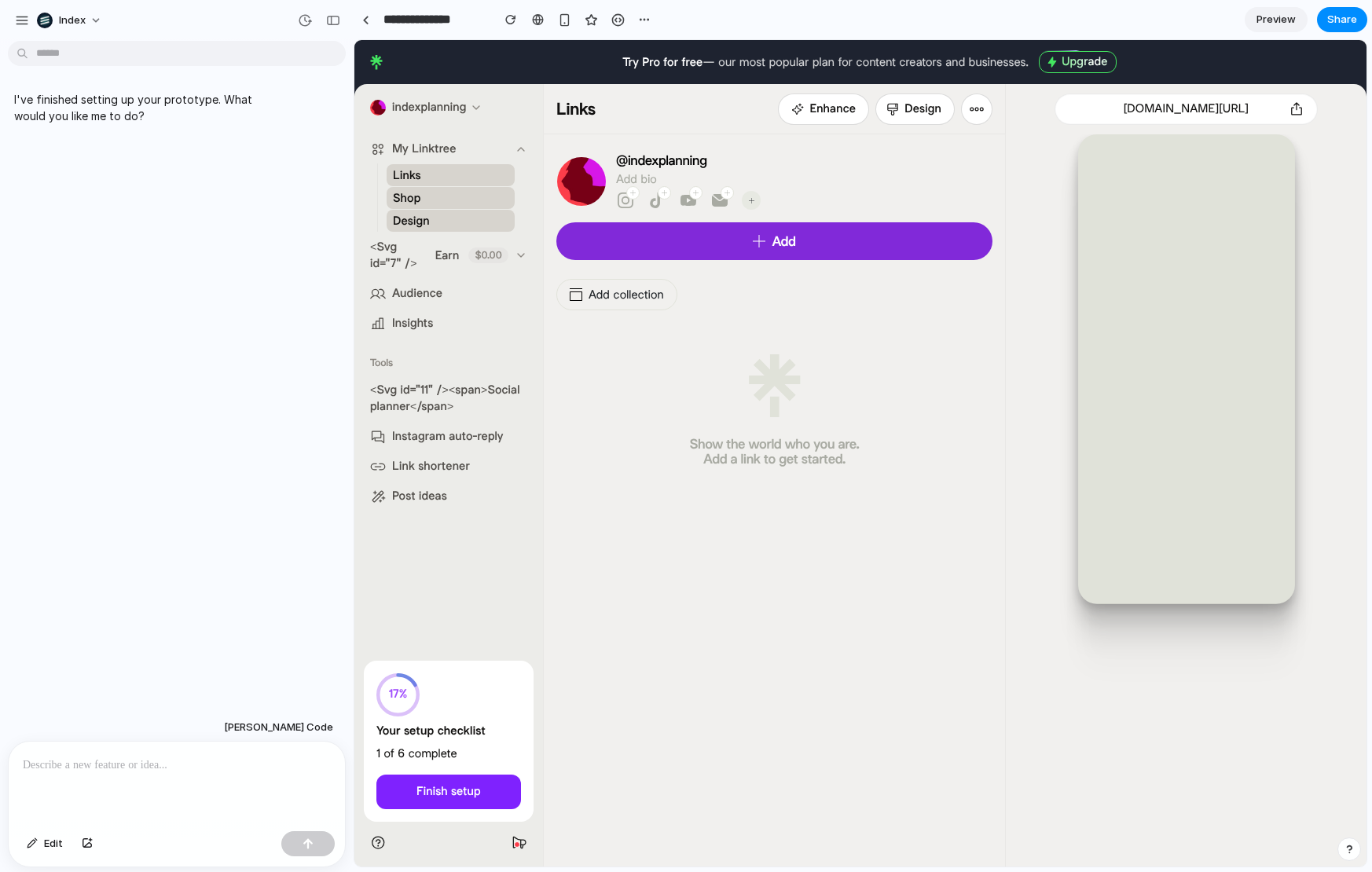
scroll to position [0, 0]
click at [163, 769] on p at bounding box center [176, 765] width 308 height 19
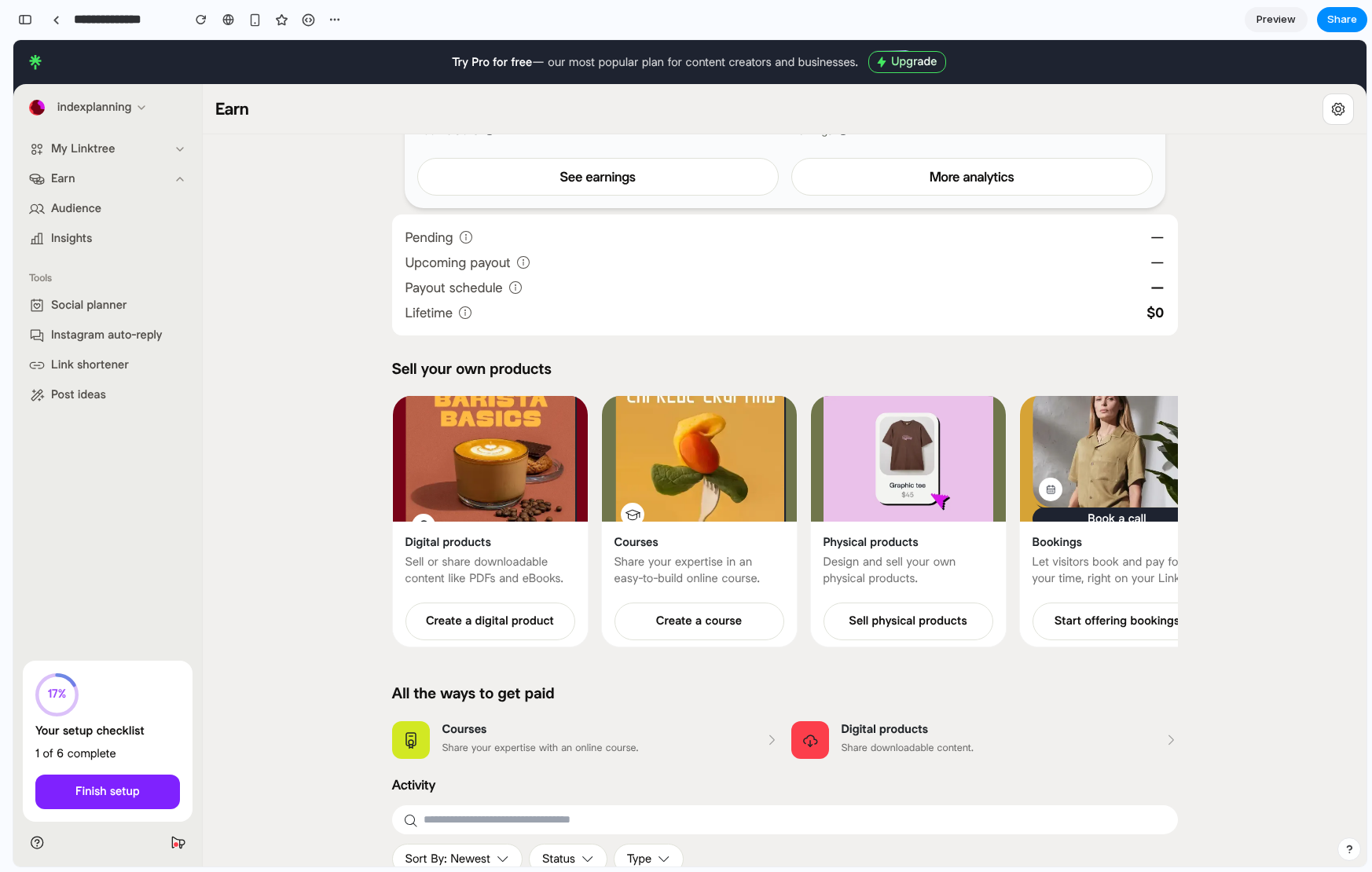
scroll to position [45, 0]
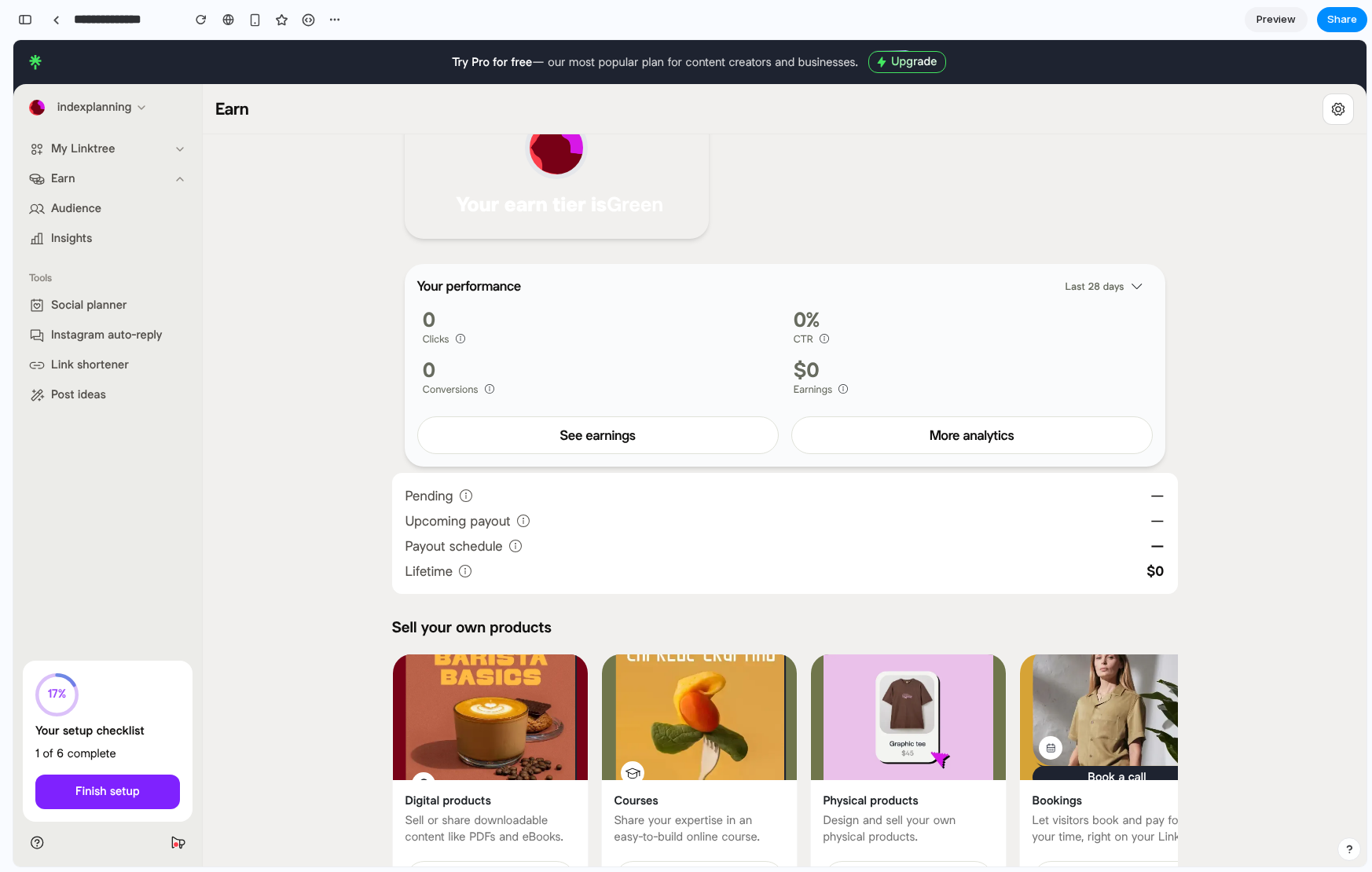
click at [298, 262] on div "Your earn tier is Green Chevron Chevron pointing right Earn points Your perform…" at bounding box center [785, 686] width 1164 height 1195
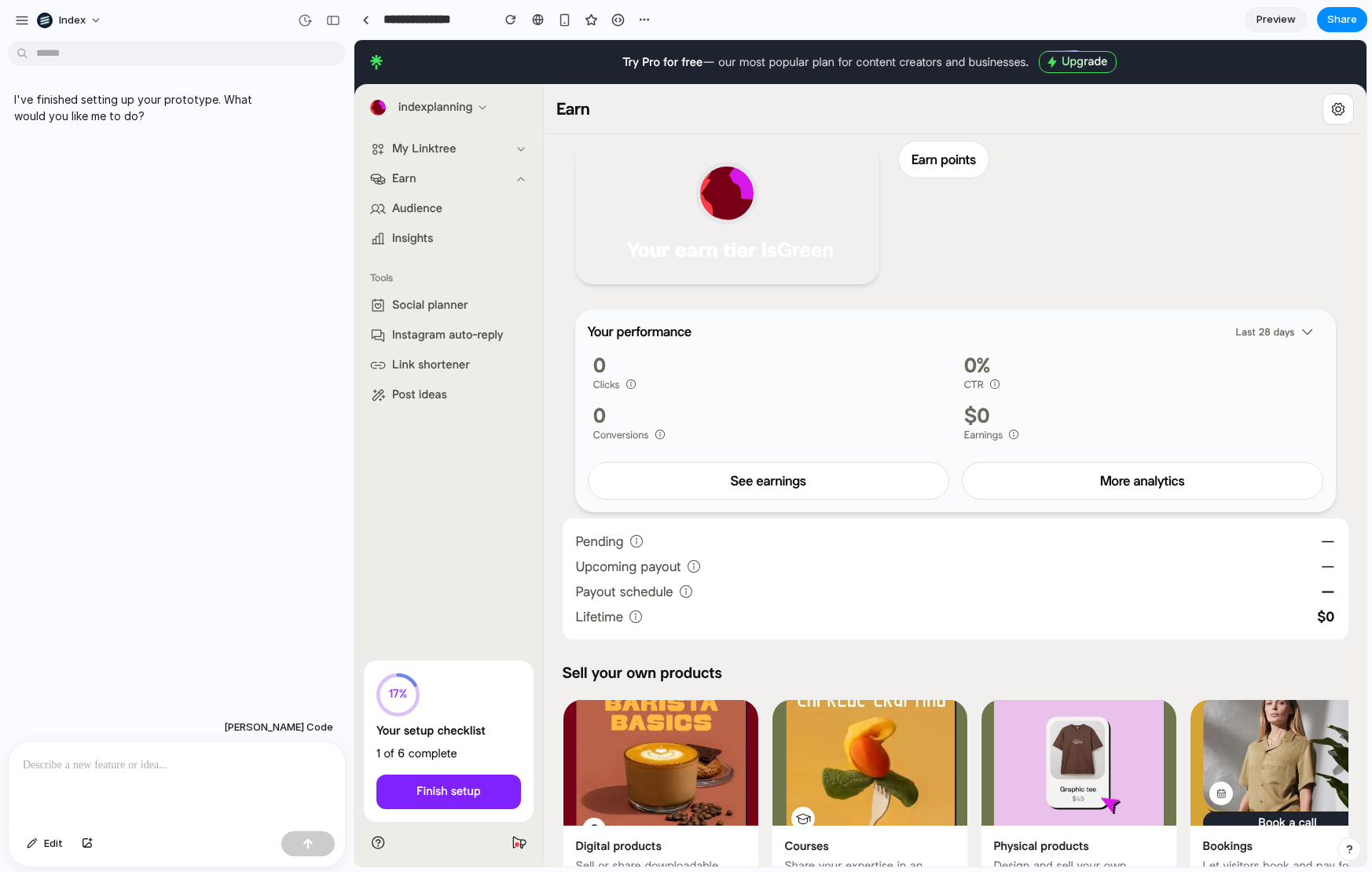
scroll to position [0, 0]
click at [104, 756] on p at bounding box center [176, 765] width 308 height 19
click at [140, 772] on p at bounding box center [176, 765] width 308 height 19
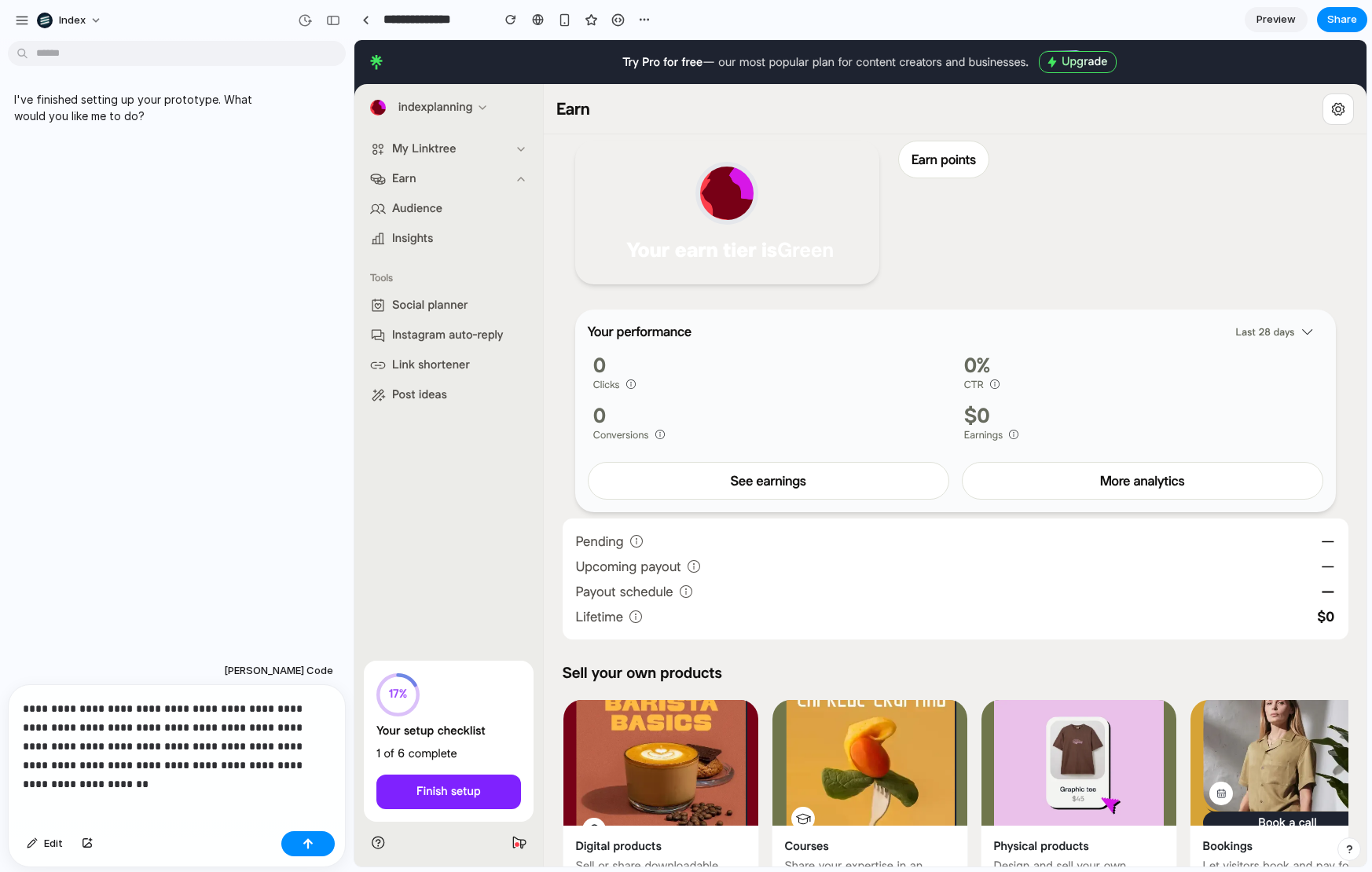
click at [125, 738] on p "**********" at bounding box center [176, 737] width 308 height 75
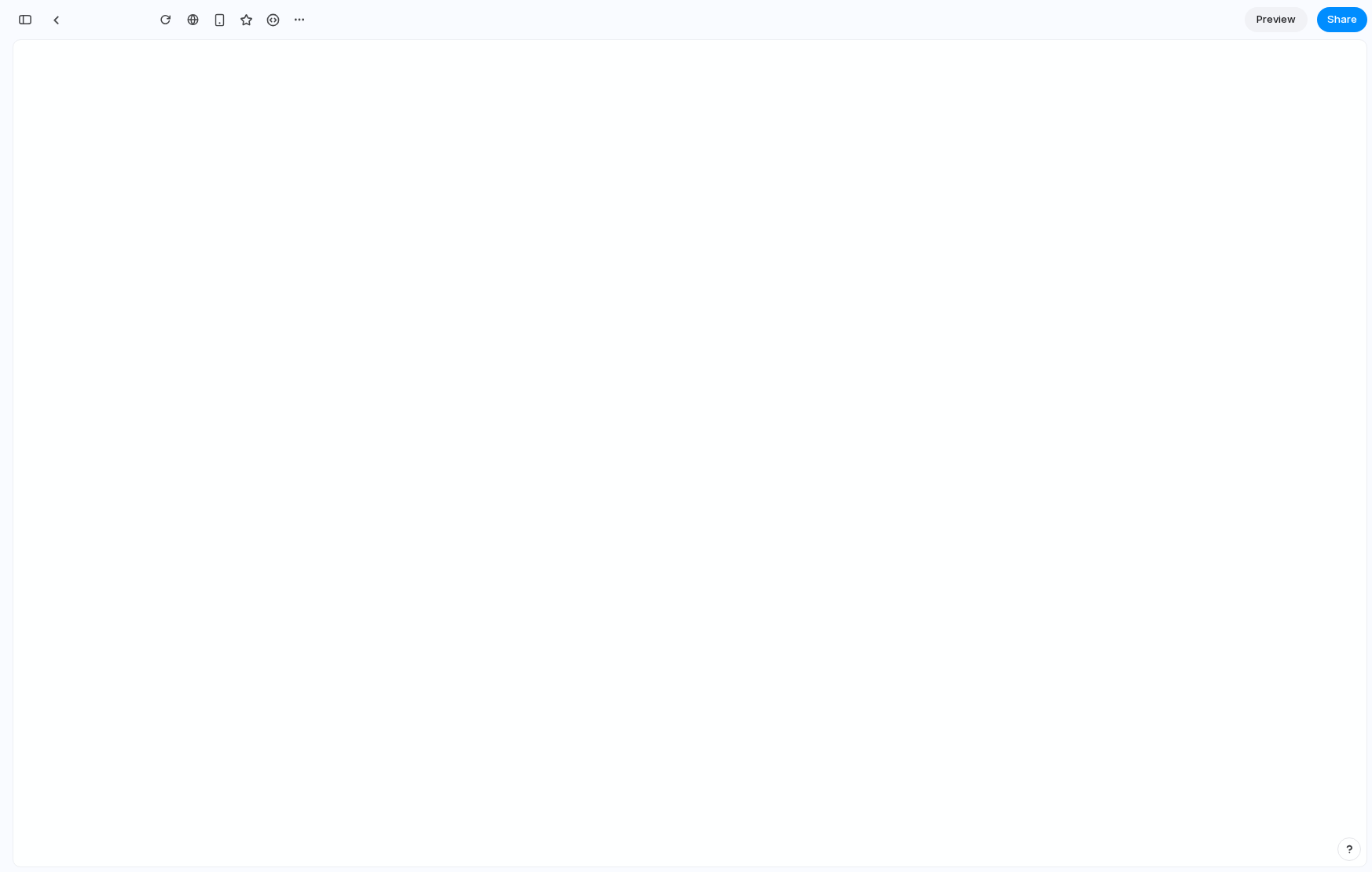
type input "**********"
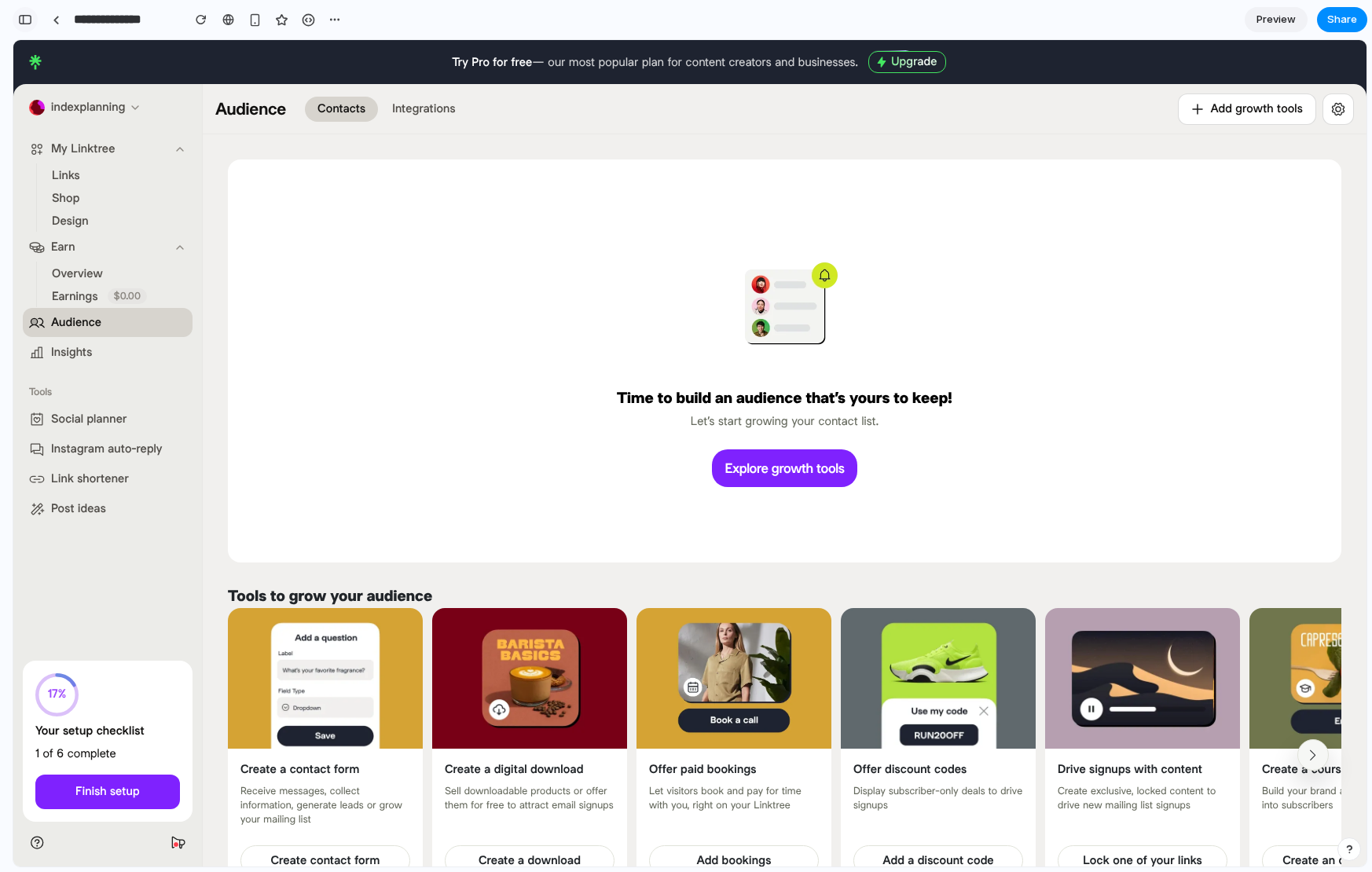
click at [18, 20] on div "button" at bounding box center [24, 19] width 14 height 11
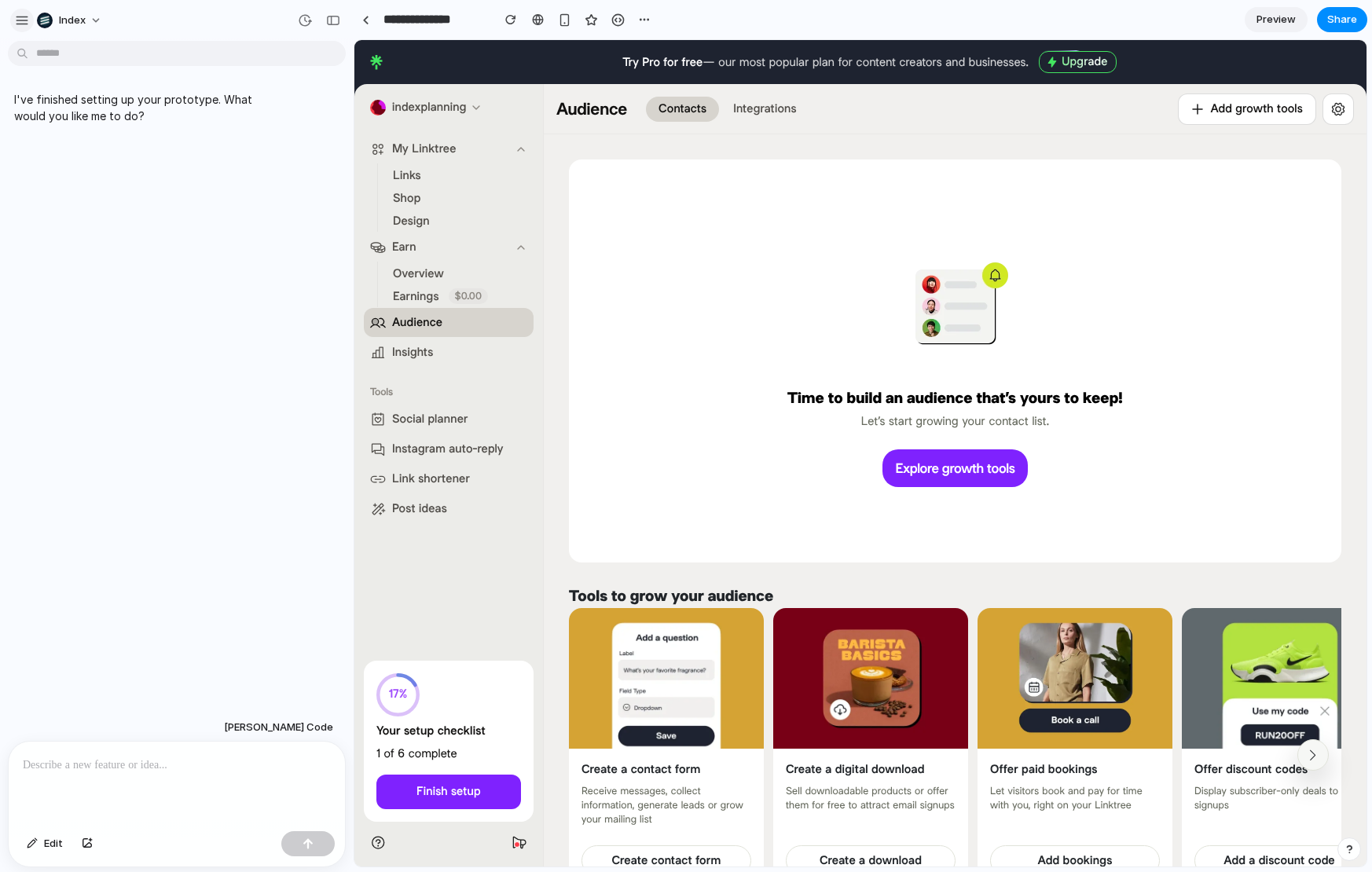
click at [19, 14] on div "button" at bounding box center [21, 20] width 14 height 14
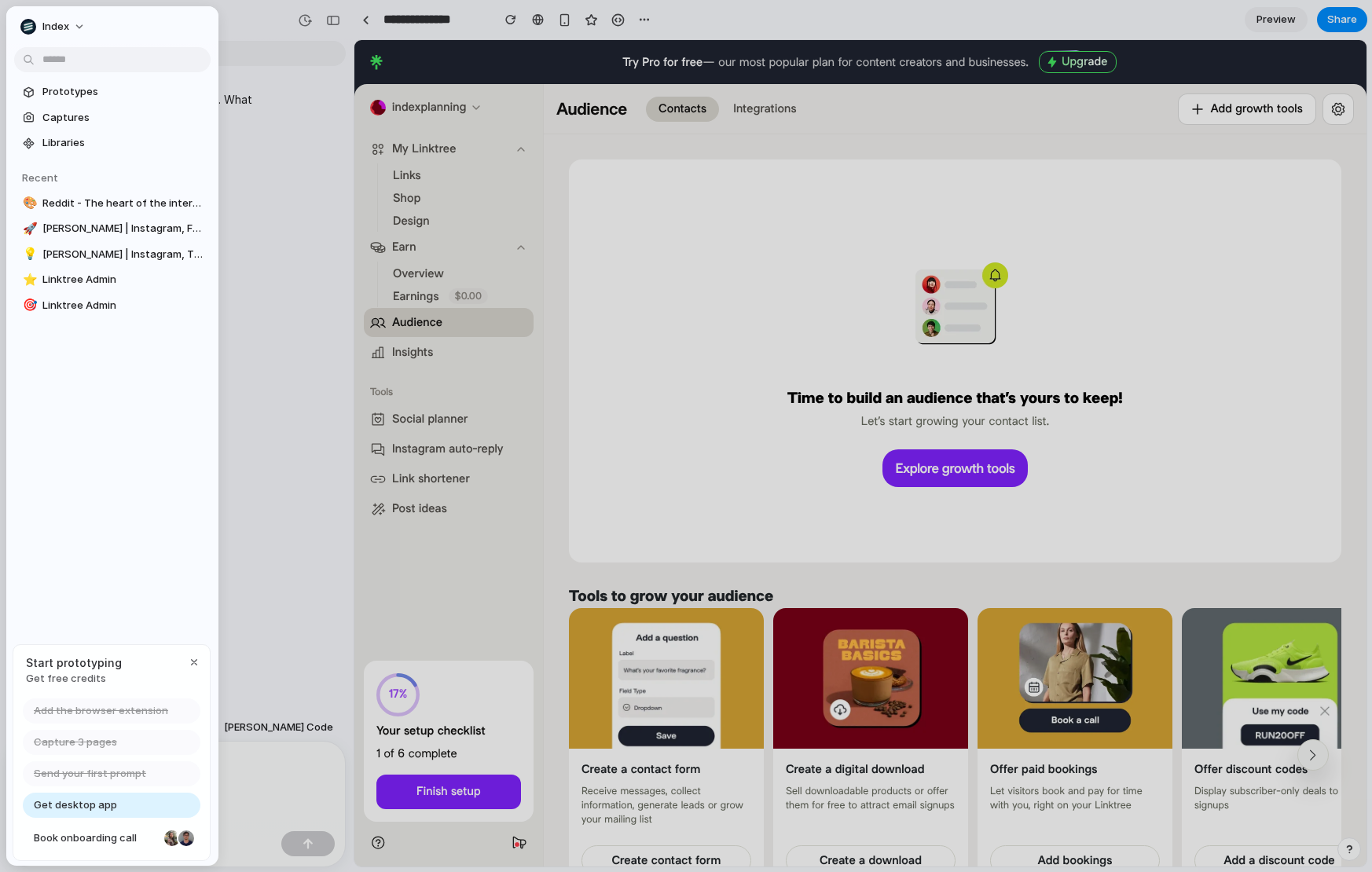
click at [519, 163] on div at bounding box center [686, 436] width 1372 height 872
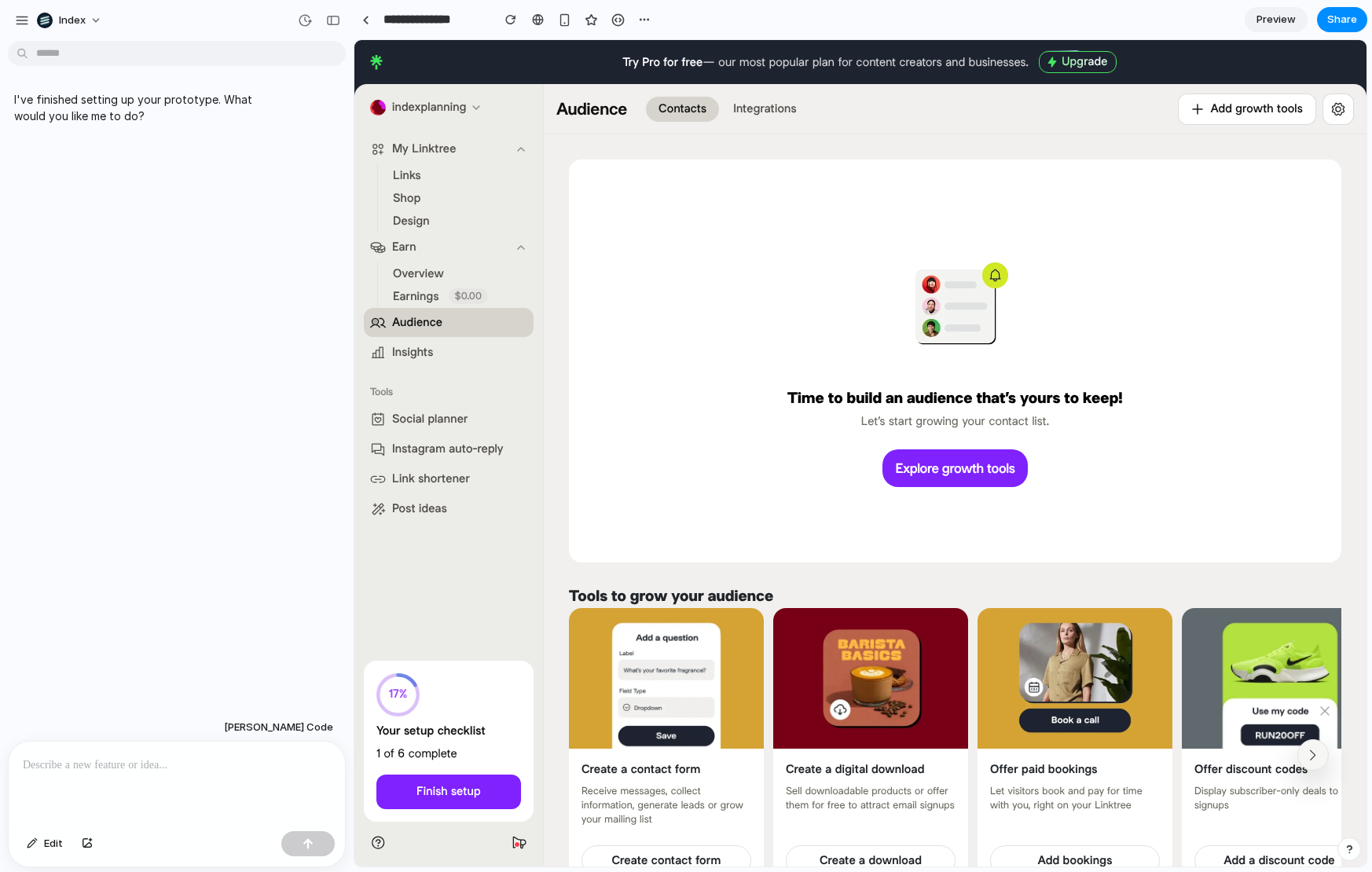
click at [518, 163] on ul "Links Shop Design" at bounding box center [450, 197] width 146 height 69
click at [82, 768] on p at bounding box center [176, 765] width 308 height 19
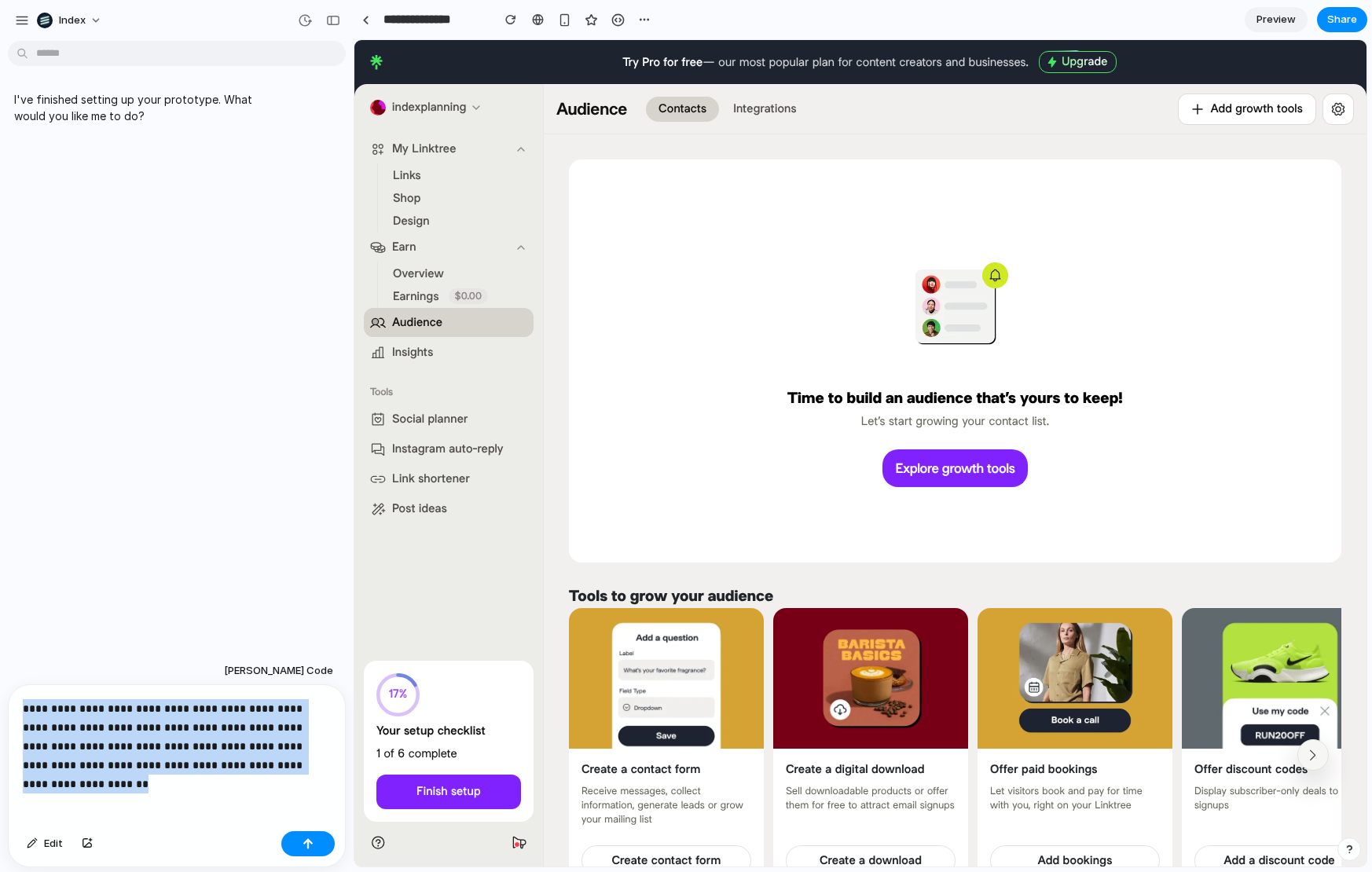
copy p "**********"
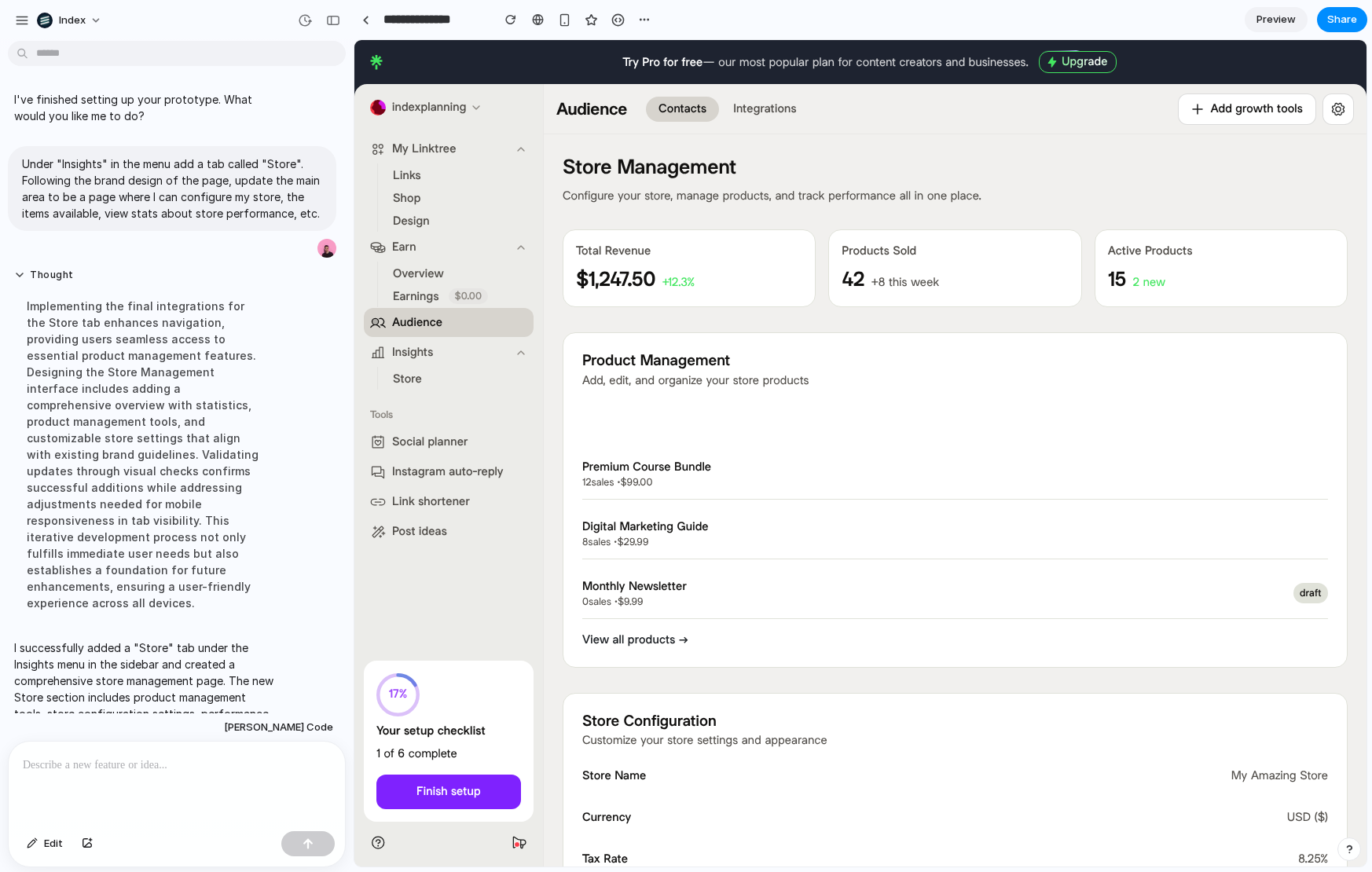
scroll to position [74, 0]
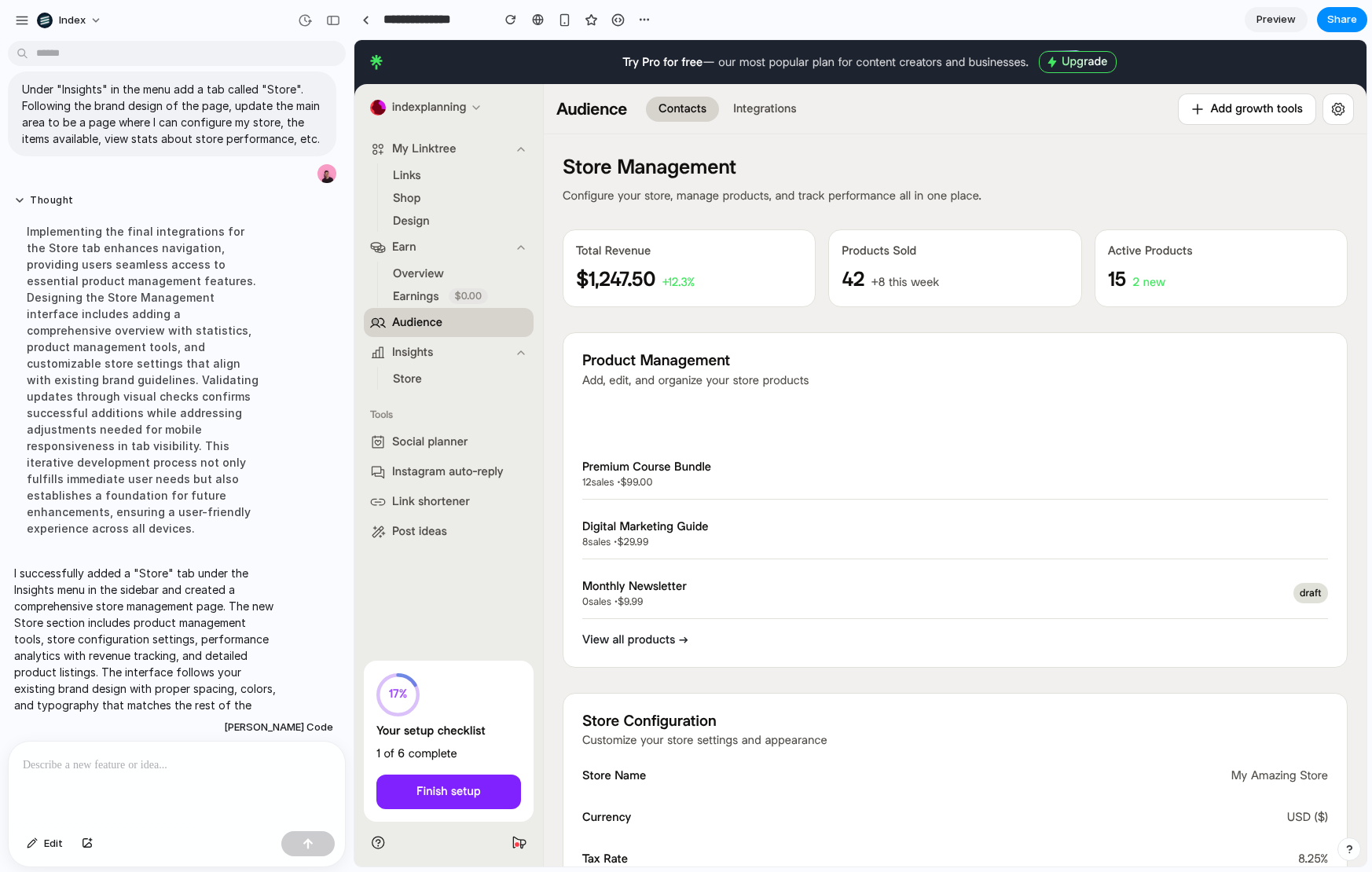
click at [425, 375] on link "Store" at bounding box center [451, 379] width 128 height 22
click at [405, 381] on span "Store" at bounding box center [408, 379] width 29 height 16
click at [469, 382] on link "Store" at bounding box center [451, 379] width 128 height 22
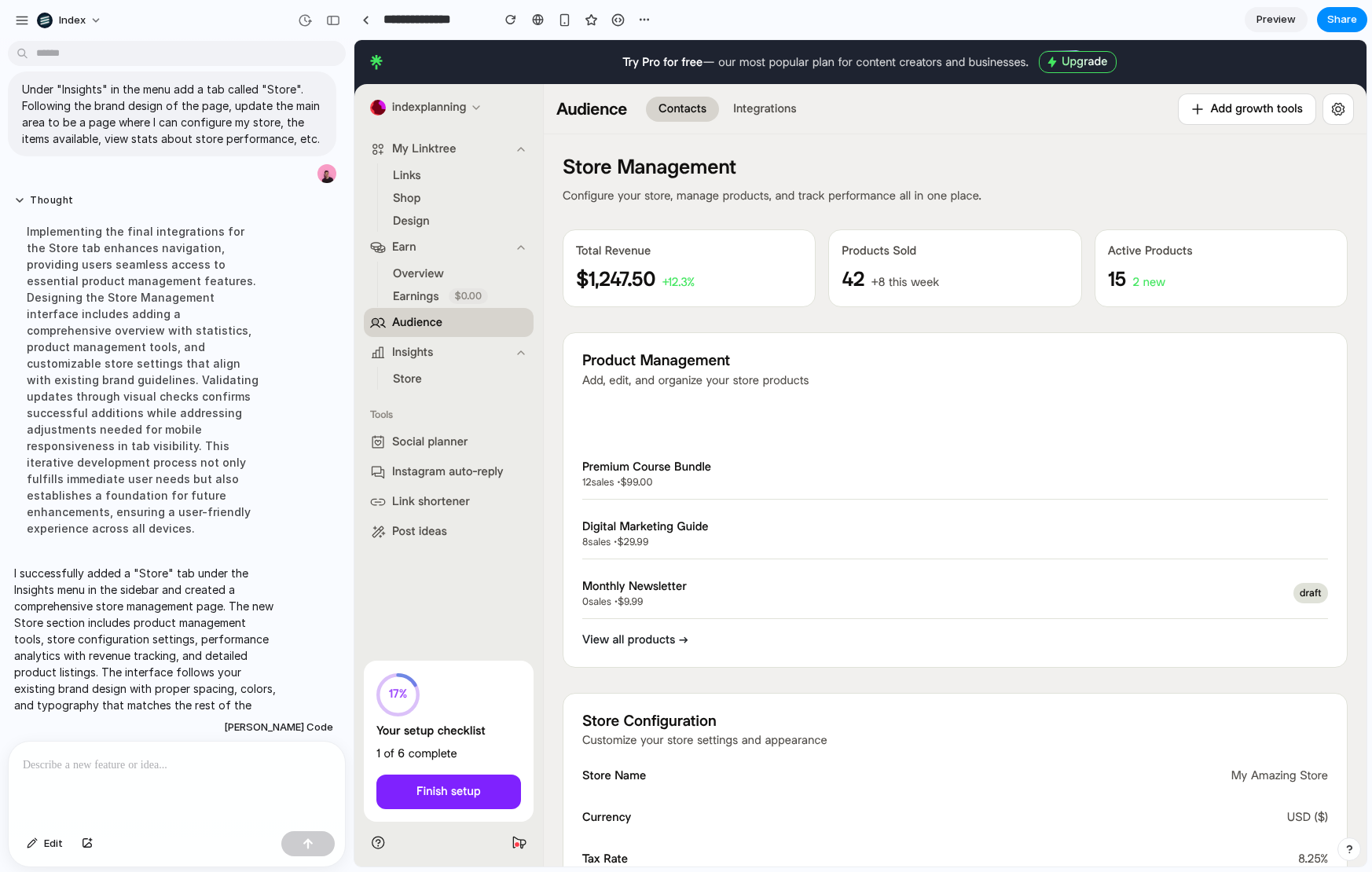
click at [469, 382] on link "Store" at bounding box center [451, 379] width 128 height 22
click at [464, 408] on div "Tools" at bounding box center [449, 414] width 170 height 25
click at [430, 385] on link "Store" at bounding box center [451, 379] width 128 height 22
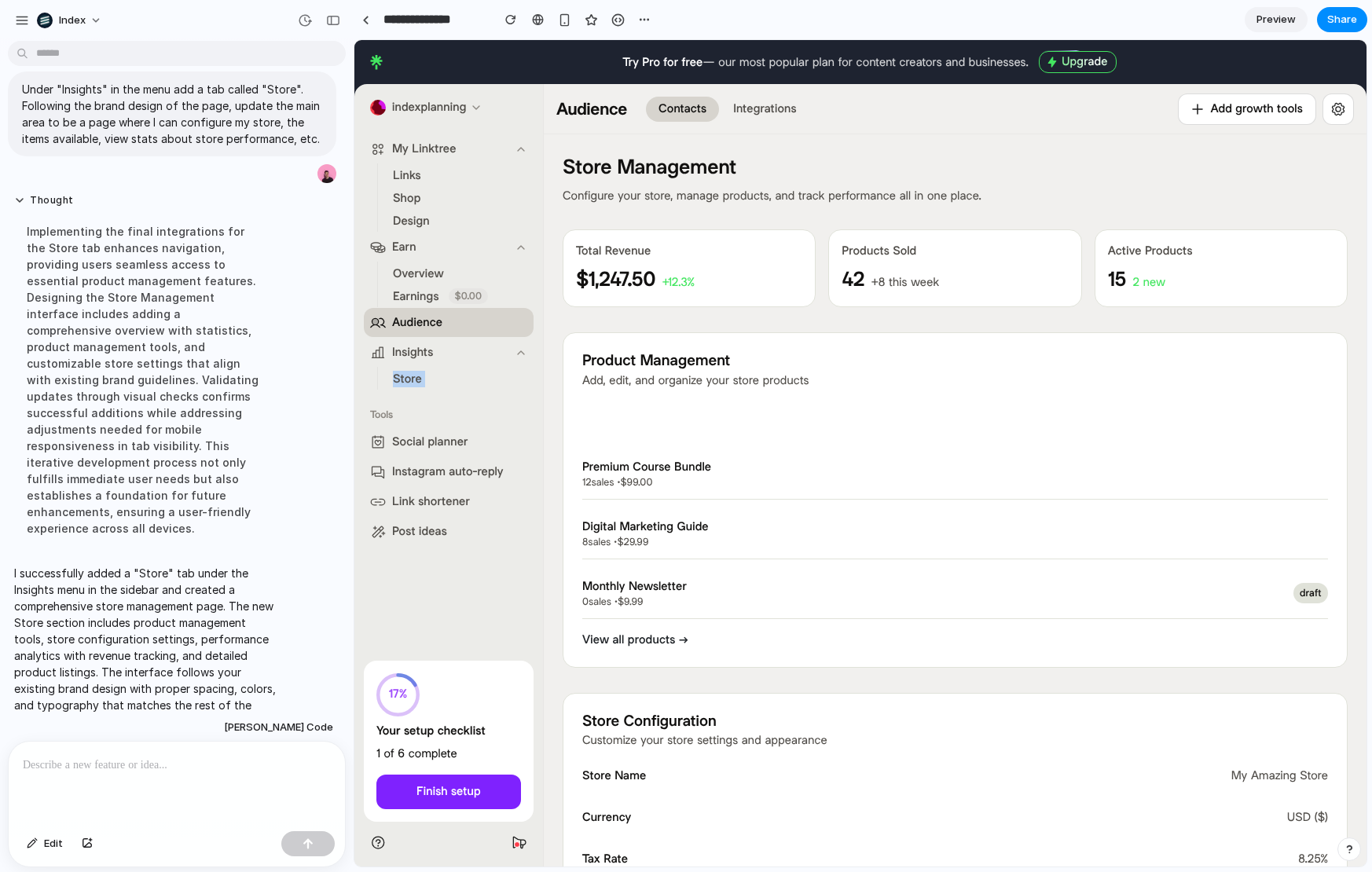
click at [430, 385] on link "Store" at bounding box center [451, 379] width 128 height 22
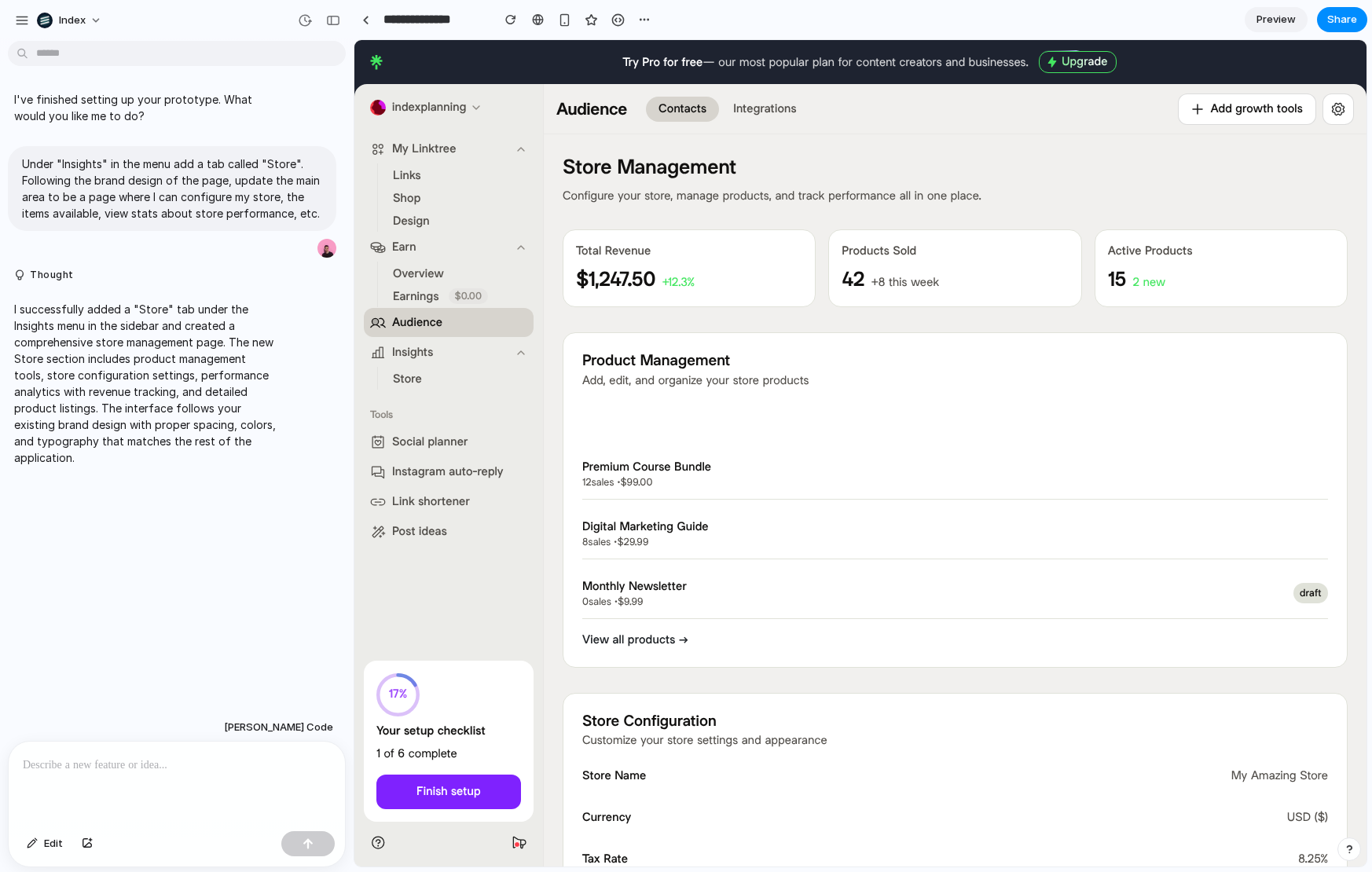
click at [146, 772] on p at bounding box center [176, 765] width 308 height 19
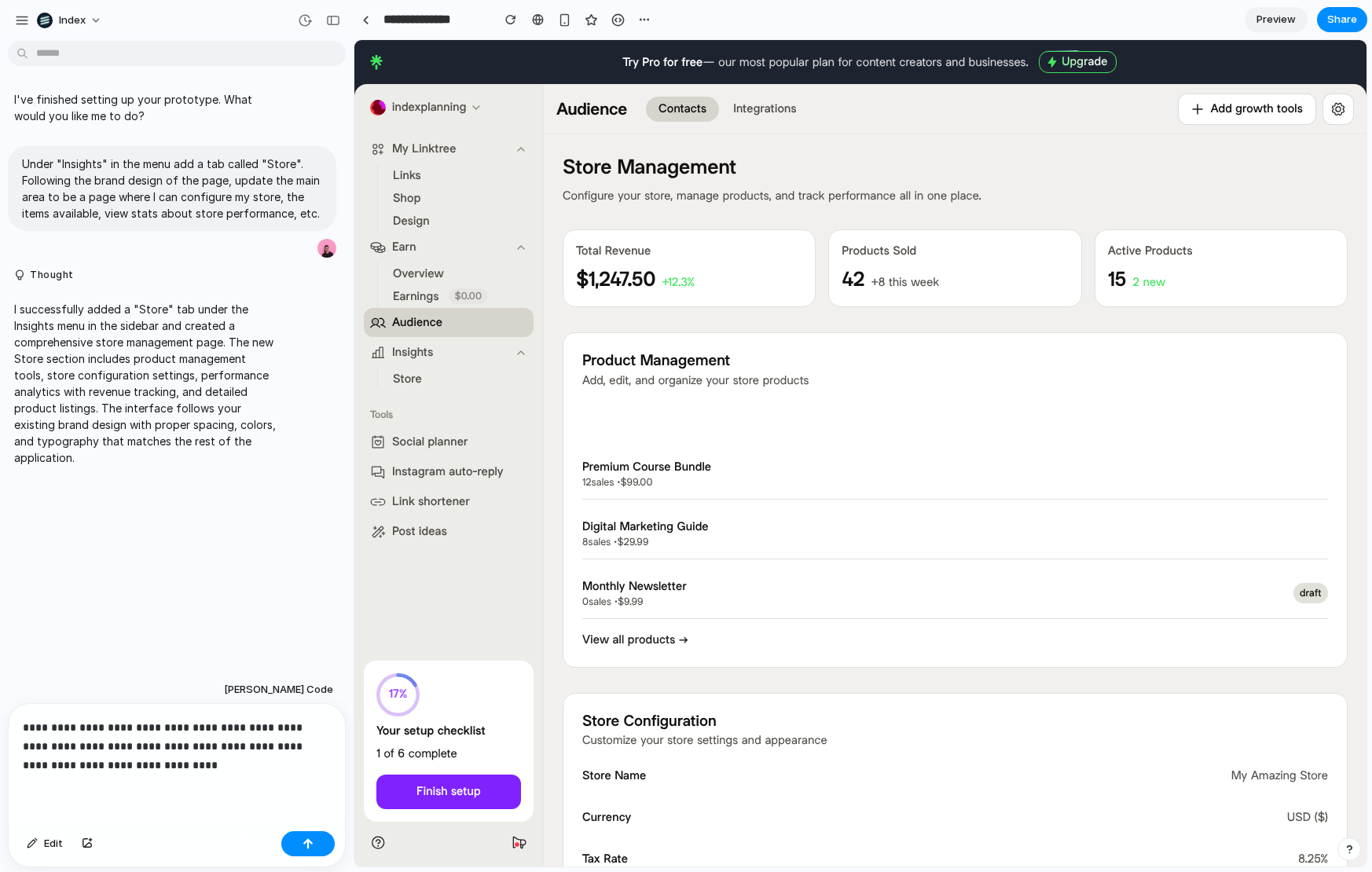
click at [449, 182] on link "Links" at bounding box center [451, 175] width 128 height 22
click at [415, 148] on span "My Linktree" at bounding box center [425, 149] width 65 height 16
click at [423, 142] on span "My Linktree" at bounding box center [425, 149] width 65 height 16
click at [417, 111] on span "indexplanning" at bounding box center [430, 107] width 74 height 14
click at [428, 137] on button "My Linktree" at bounding box center [449, 149] width 170 height 29
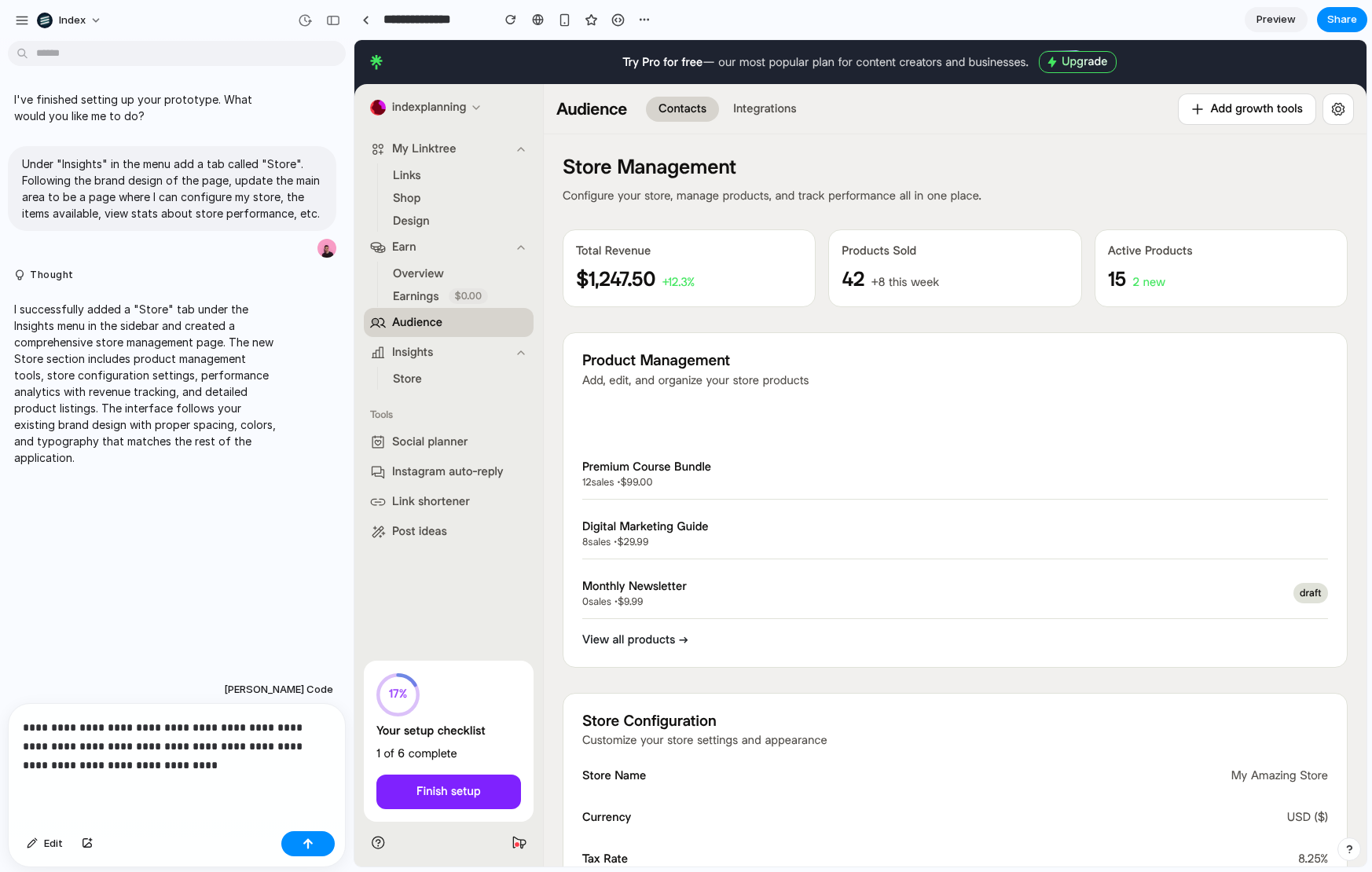
click at [764, 102] on div "Integrations" at bounding box center [764, 108] width 63 height 16
click at [695, 104] on div "Contacts" at bounding box center [682, 108] width 48 height 16
click at [405, 215] on span "Design" at bounding box center [412, 221] width 37 height 16
click at [442, 179] on link "Links" at bounding box center [451, 175] width 128 height 22
click at [431, 193] on link "Shop" at bounding box center [451, 197] width 128 height 22
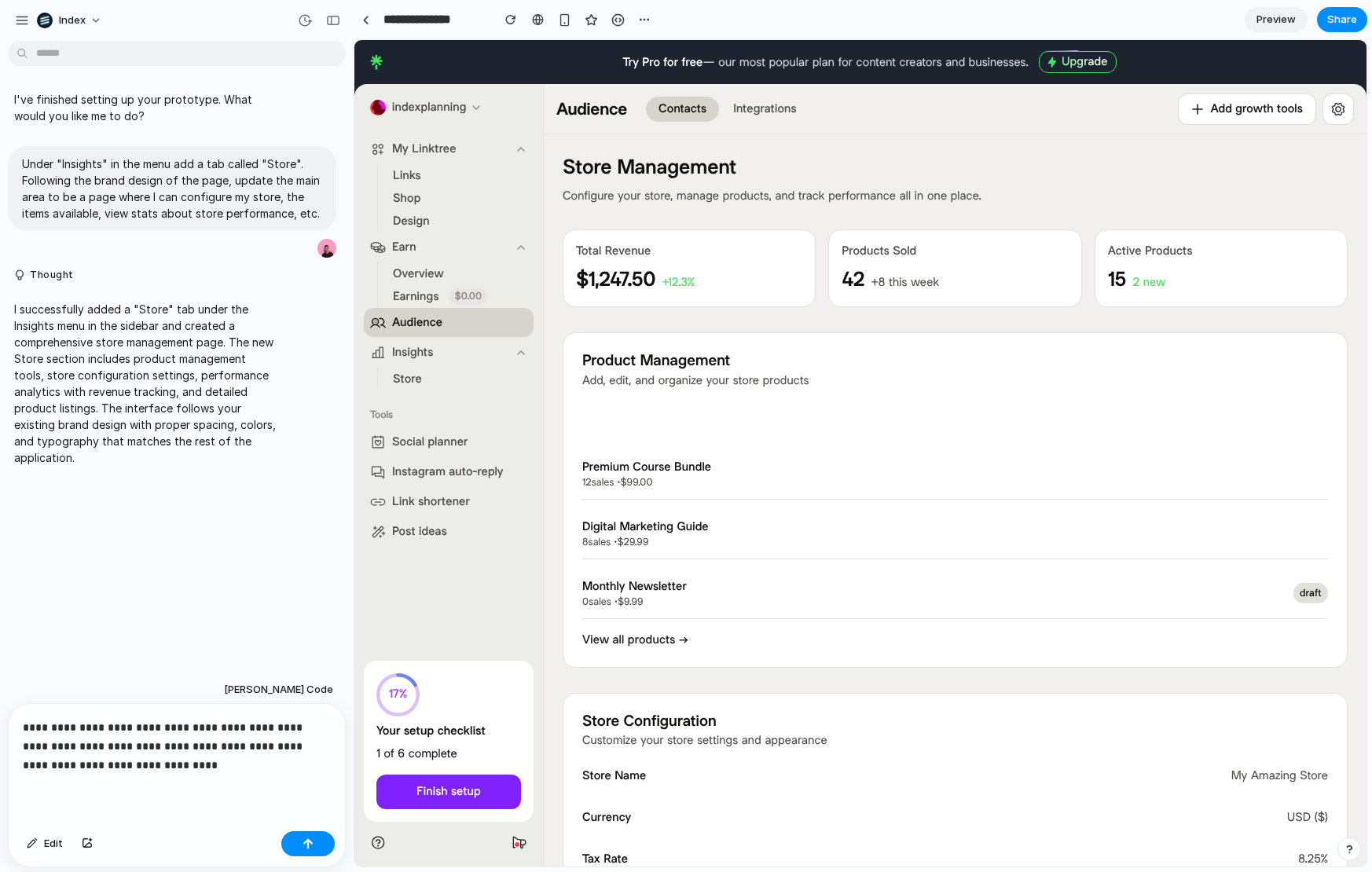
click at [416, 256] on button "Earn" at bounding box center [449, 248] width 170 height 29
click at [416, 285] on ul "Overview Earnings $0.00" at bounding box center [450, 285] width 146 height 45
click at [425, 311] on link "Audience" at bounding box center [449, 323] width 170 height 29
click at [427, 332] on link "Audience" at bounding box center [449, 323] width 170 height 29
click at [427, 359] on span "Insights" at bounding box center [413, 353] width 41 height 16
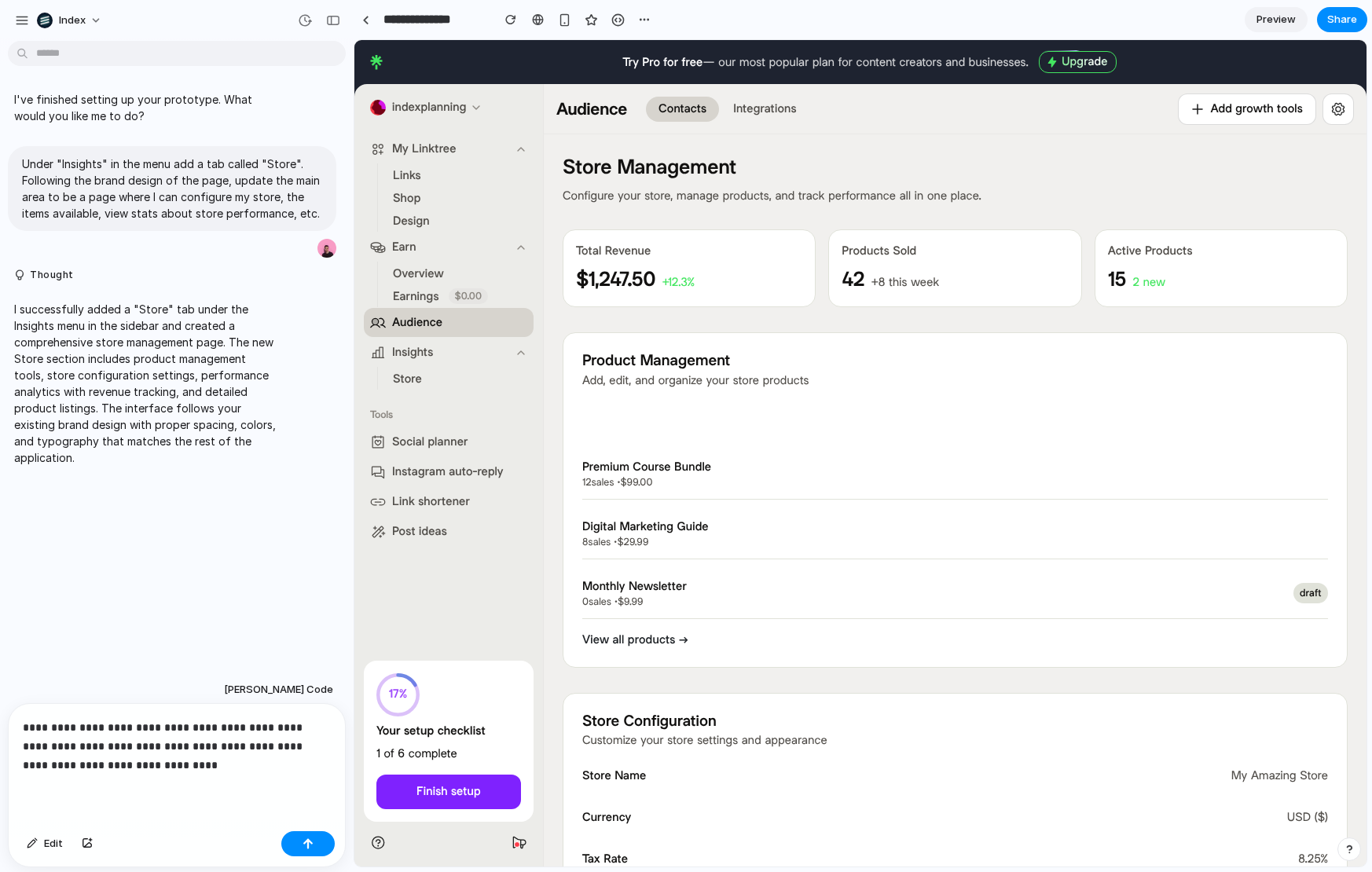
click at [427, 382] on link "Store" at bounding box center [451, 379] width 128 height 22
click at [427, 431] on link "Social planner" at bounding box center [449, 442] width 170 height 29
click at [431, 454] on link "Social planner" at bounding box center [449, 442] width 170 height 29
click at [431, 488] on link "Link shortener" at bounding box center [449, 502] width 170 height 29
click at [430, 509] on span "Link shortener" at bounding box center [431, 502] width 78 height 16
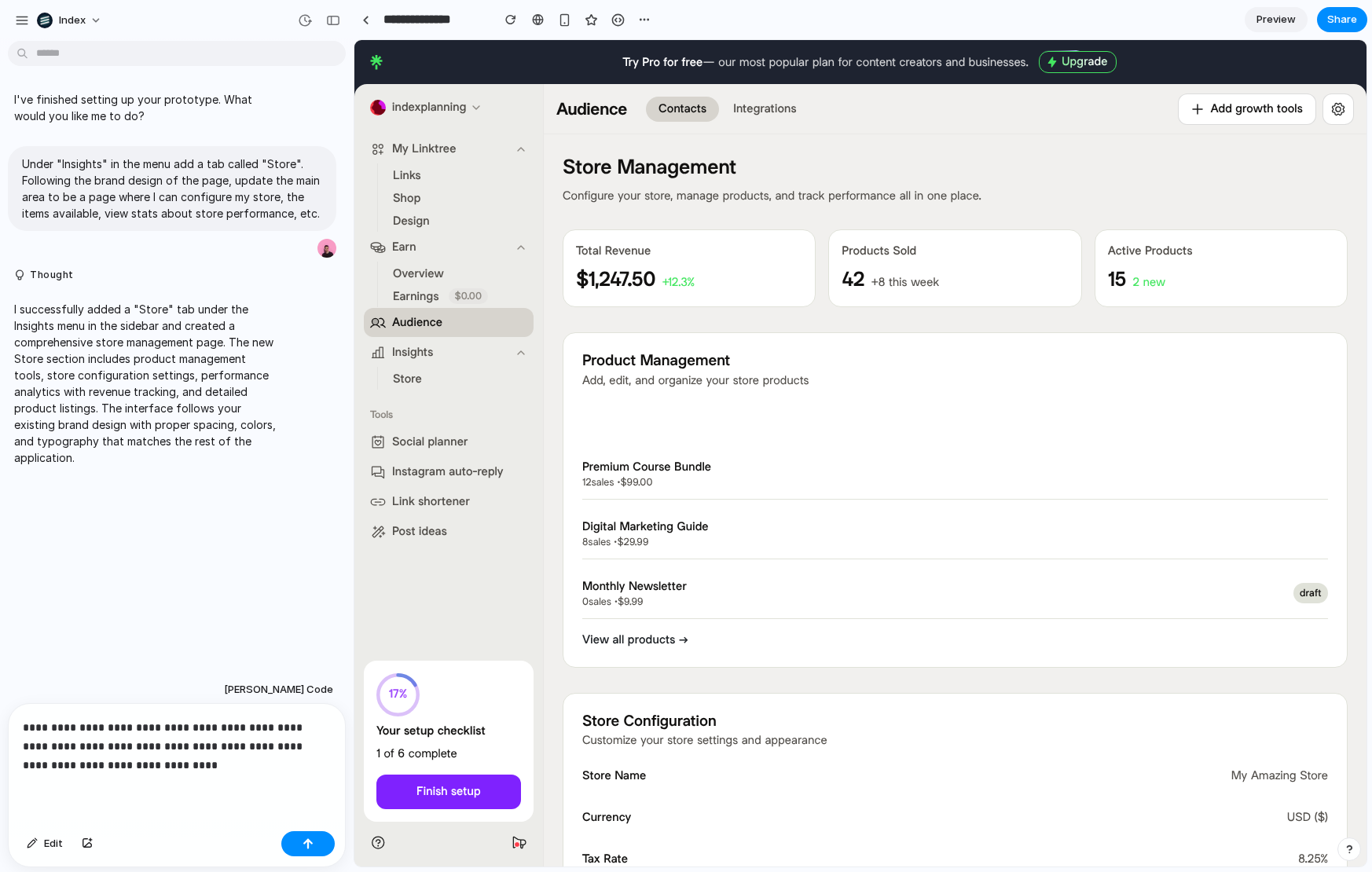
click at [236, 806] on div "**********" at bounding box center [177, 764] width 337 height 121
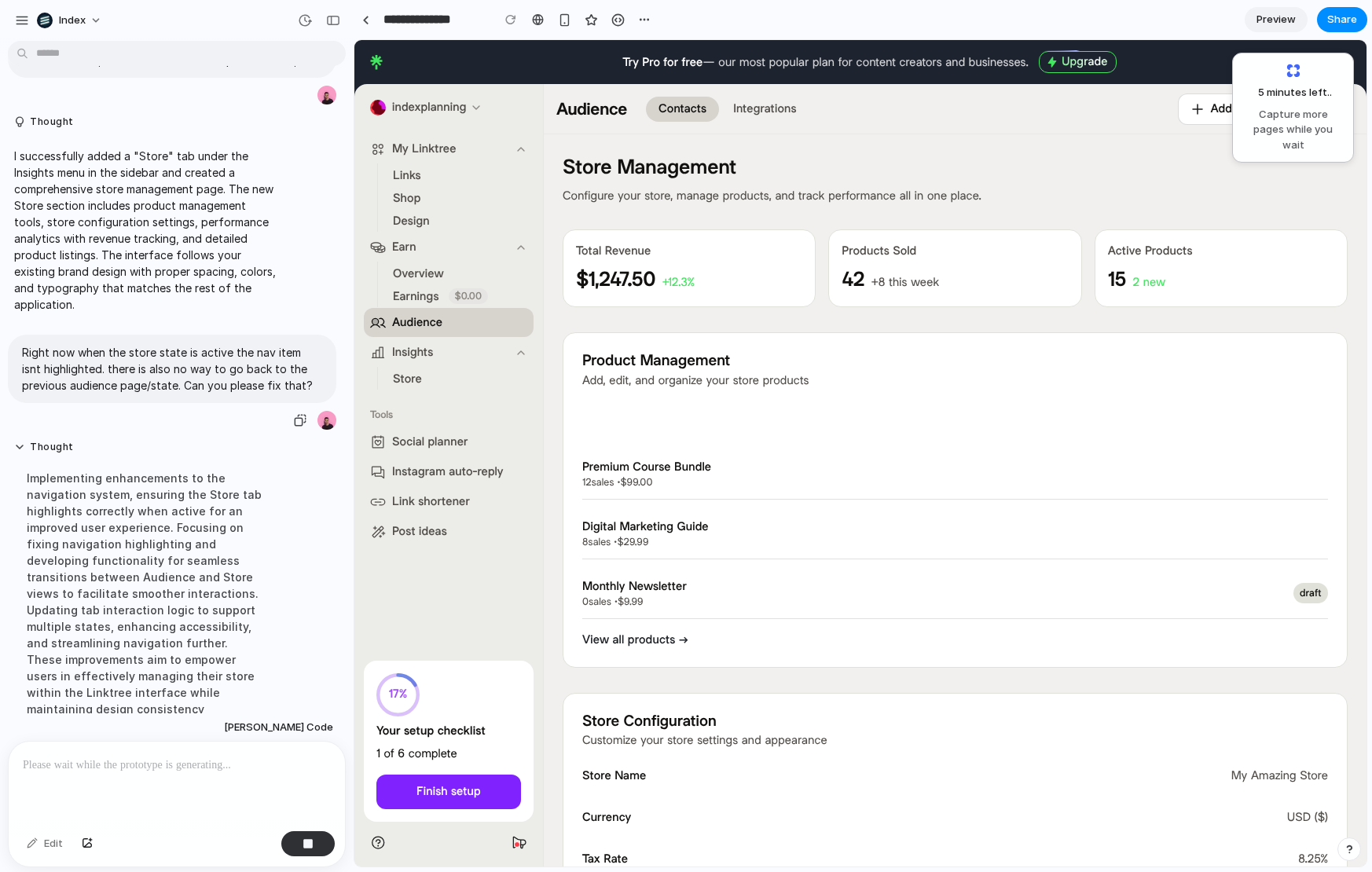
scroll to position [151, 0]
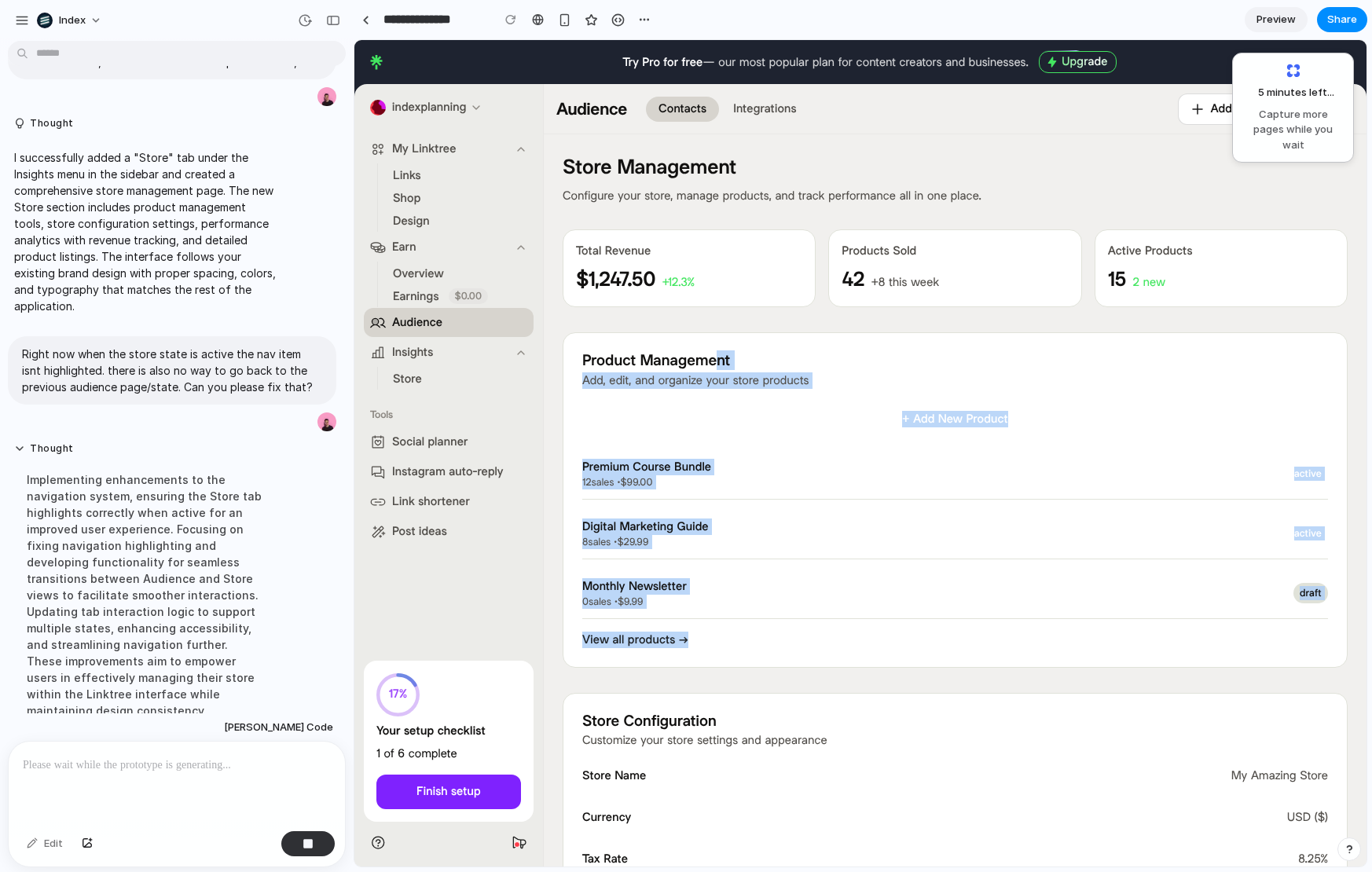
drag, startPoint x: 729, startPoint y: 391, endPoint x: 925, endPoint y: 648, distance: 323.2
click at [925, 648] on div "Product Management Add, edit, and organize your store products + Add New Produc…" at bounding box center [955, 500] width 786 height 336
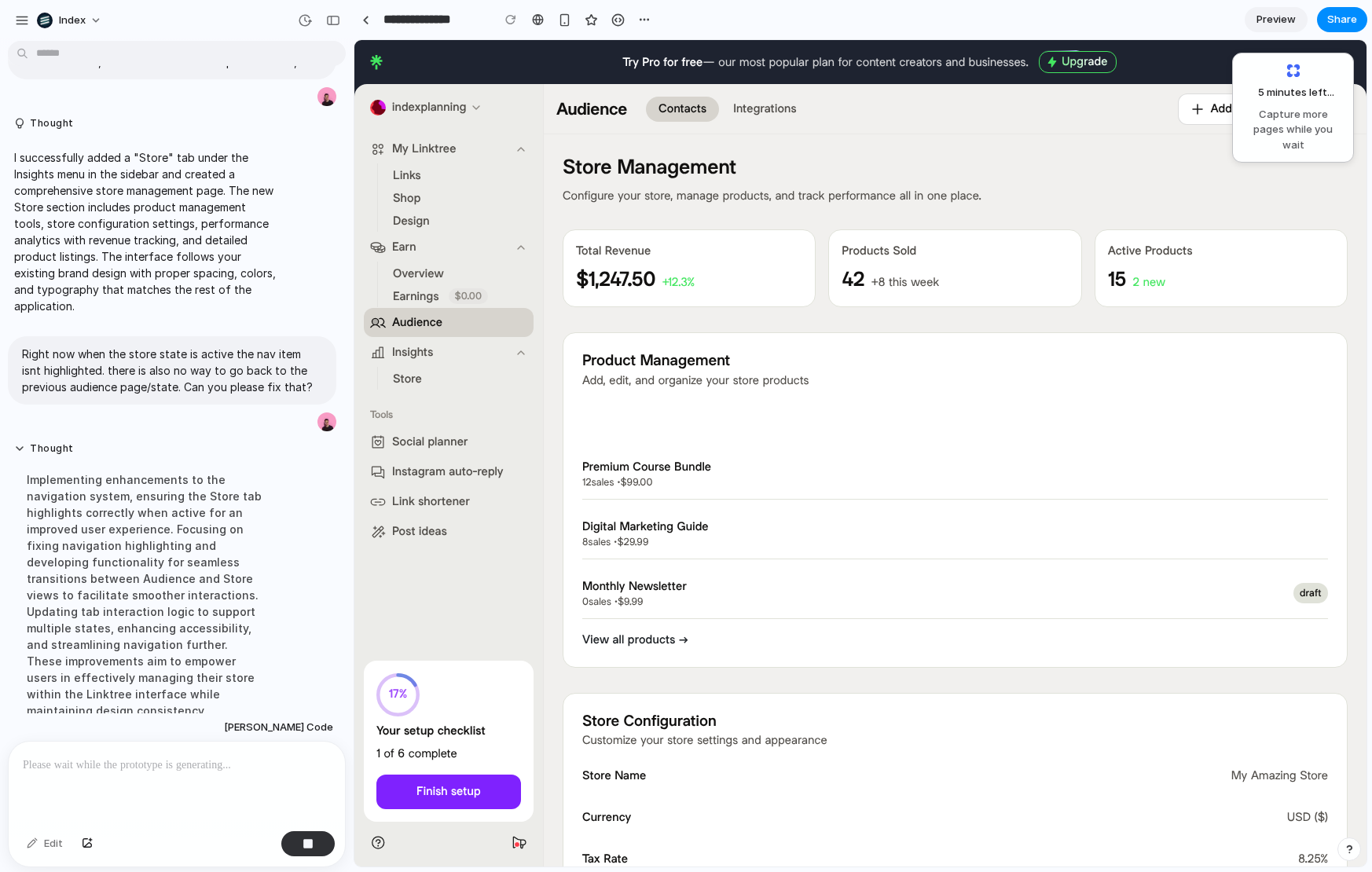
click at [925, 648] on div "+ Add New Product Premium Course Bundle 12 sales • $99.00 active Digital Market…" at bounding box center [955, 524] width 746 height 247
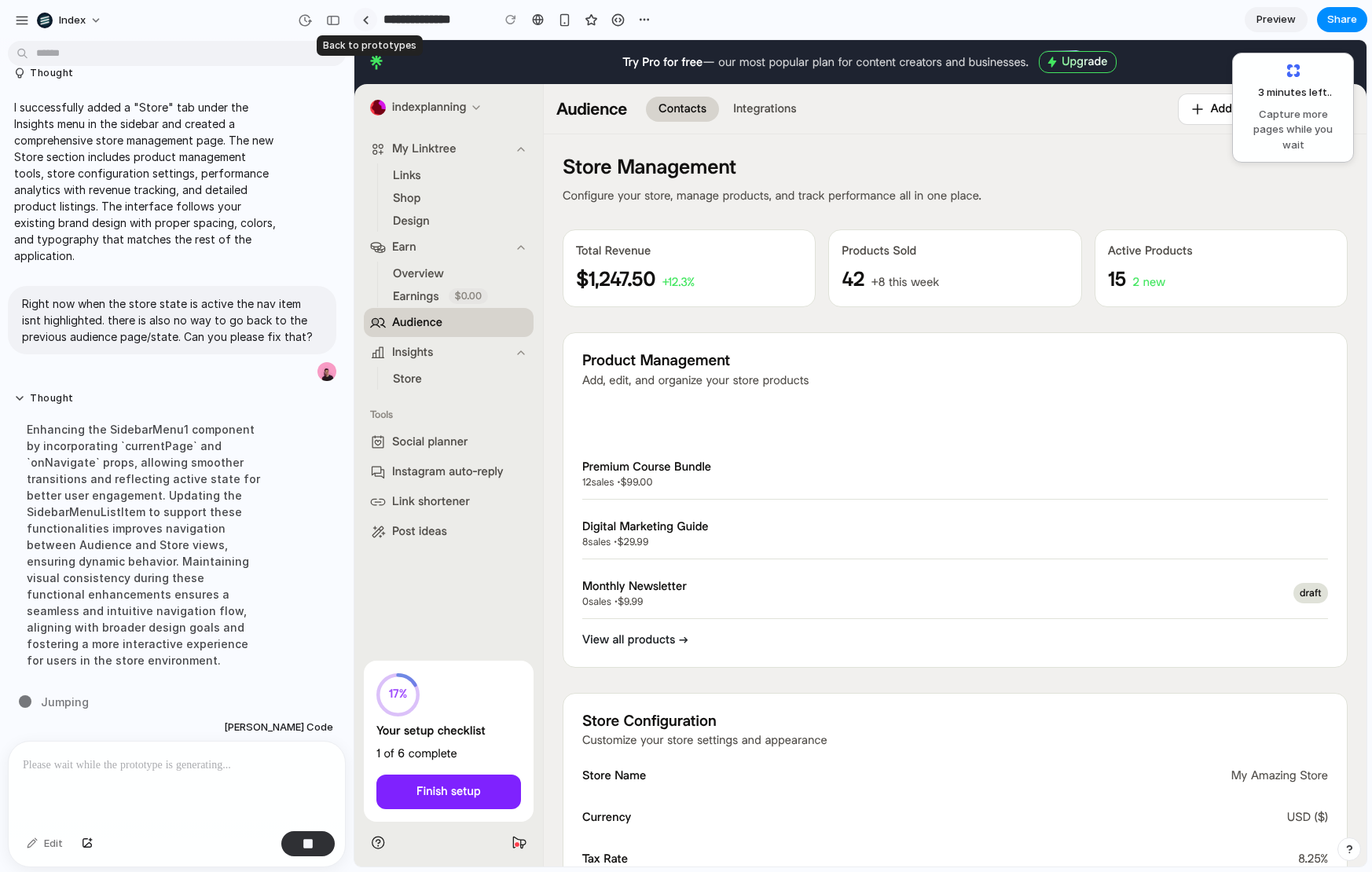
click at [362, 23] on link at bounding box center [365, 19] width 23 height 23
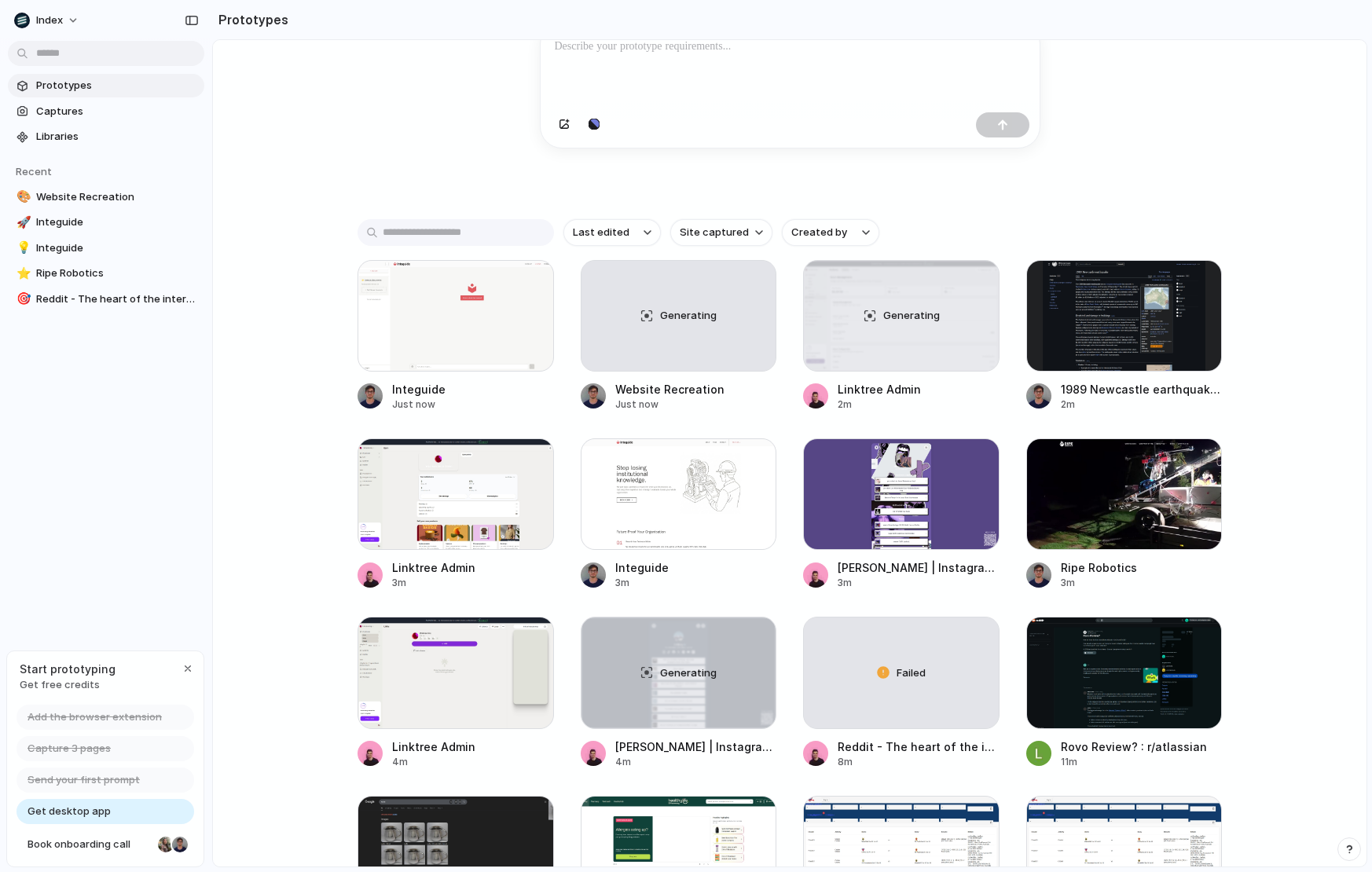
scroll to position [204, 0]
click at [307, 311] on div "Capture today, build tomorrow Clone web app Clone screenshot Start from existin…" at bounding box center [790, 291] width 1154 height 910
click at [398, 479] on div at bounding box center [455, 495] width 197 height 112
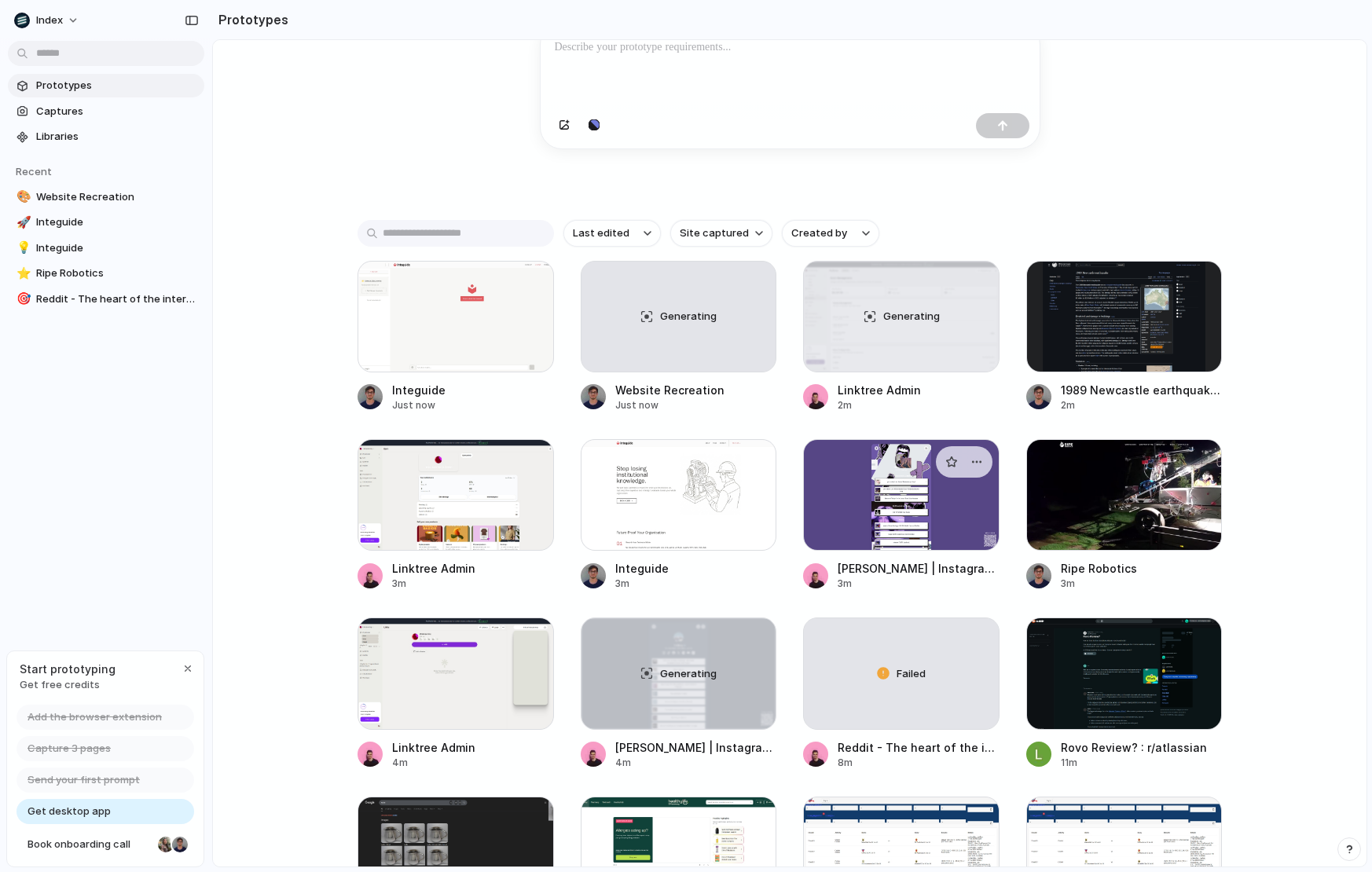
click at [902, 468] on div at bounding box center [901, 495] width 197 height 112
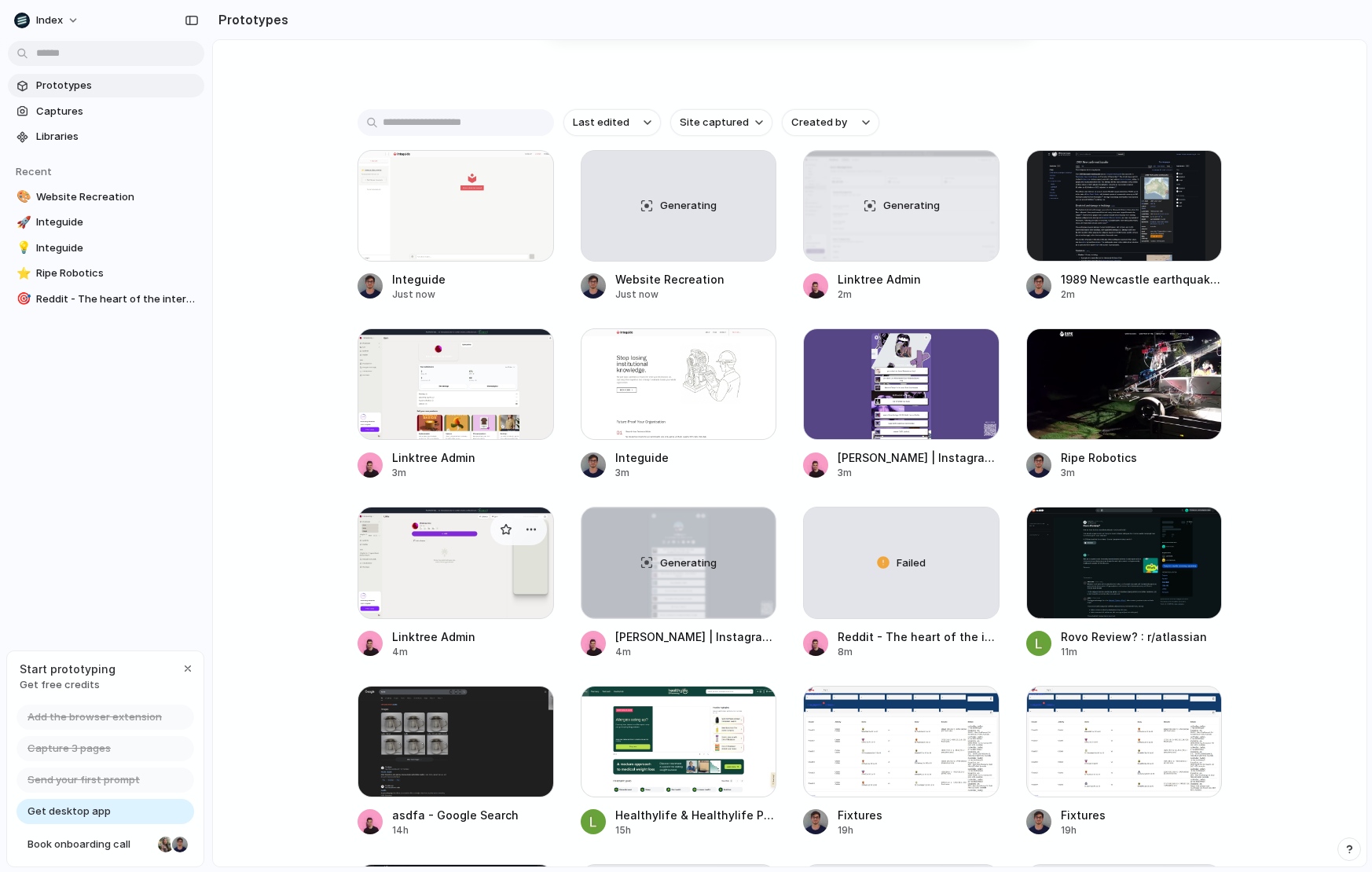
click at [443, 598] on div at bounding box center [455, 563] width 197 height 112
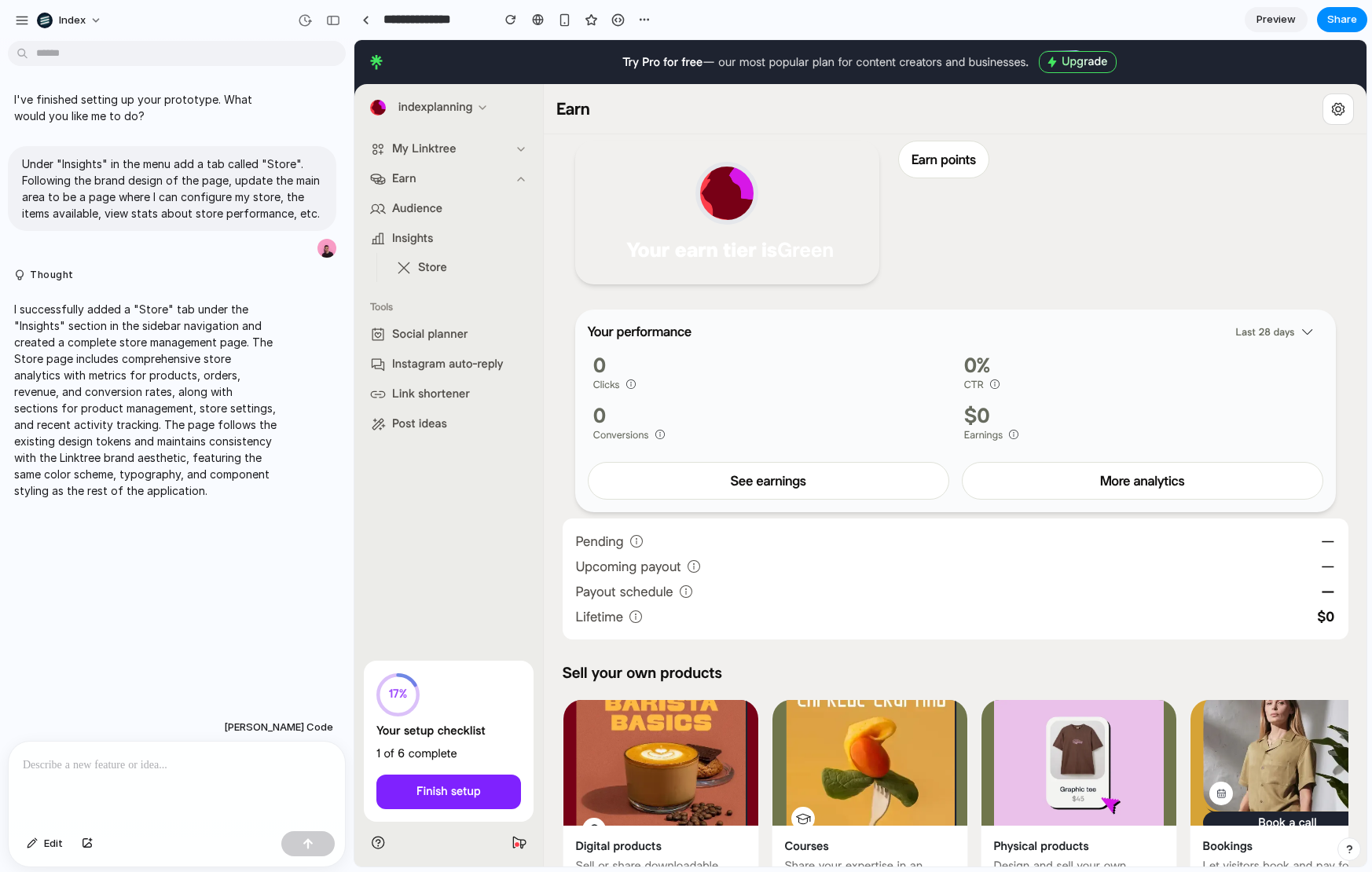
click at [434, 270] on span "Store" at bounding box center [433, 268] width 29 height 16
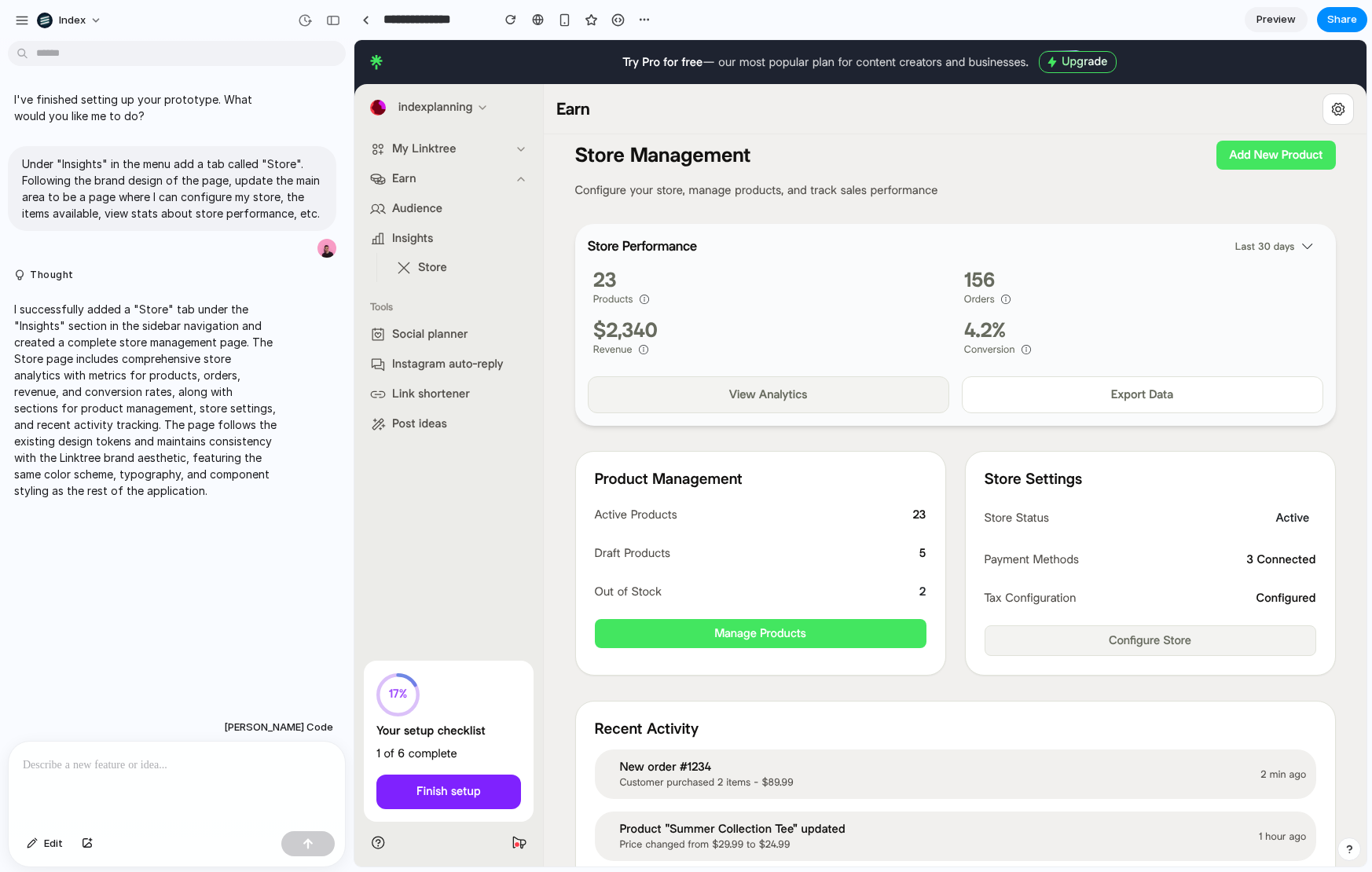
click at [445, 243] on button "Insights" at bounding box center [449, 239] width 170 height 29
click at [439, 253] on link "Store" at bounding box center [468, 268] width 156 height 29
click at [430, 193] on ul "My Linktree Earn Audience Insights Store" at bounding box center [449, 208] width 170 height 148
click at [421, 172] on button "Earn" at bounding box center [449, 179] width 170 height 29
click at [427, 156] on button "My Linktree" at bounding box center [449, 149] width 170 height 29
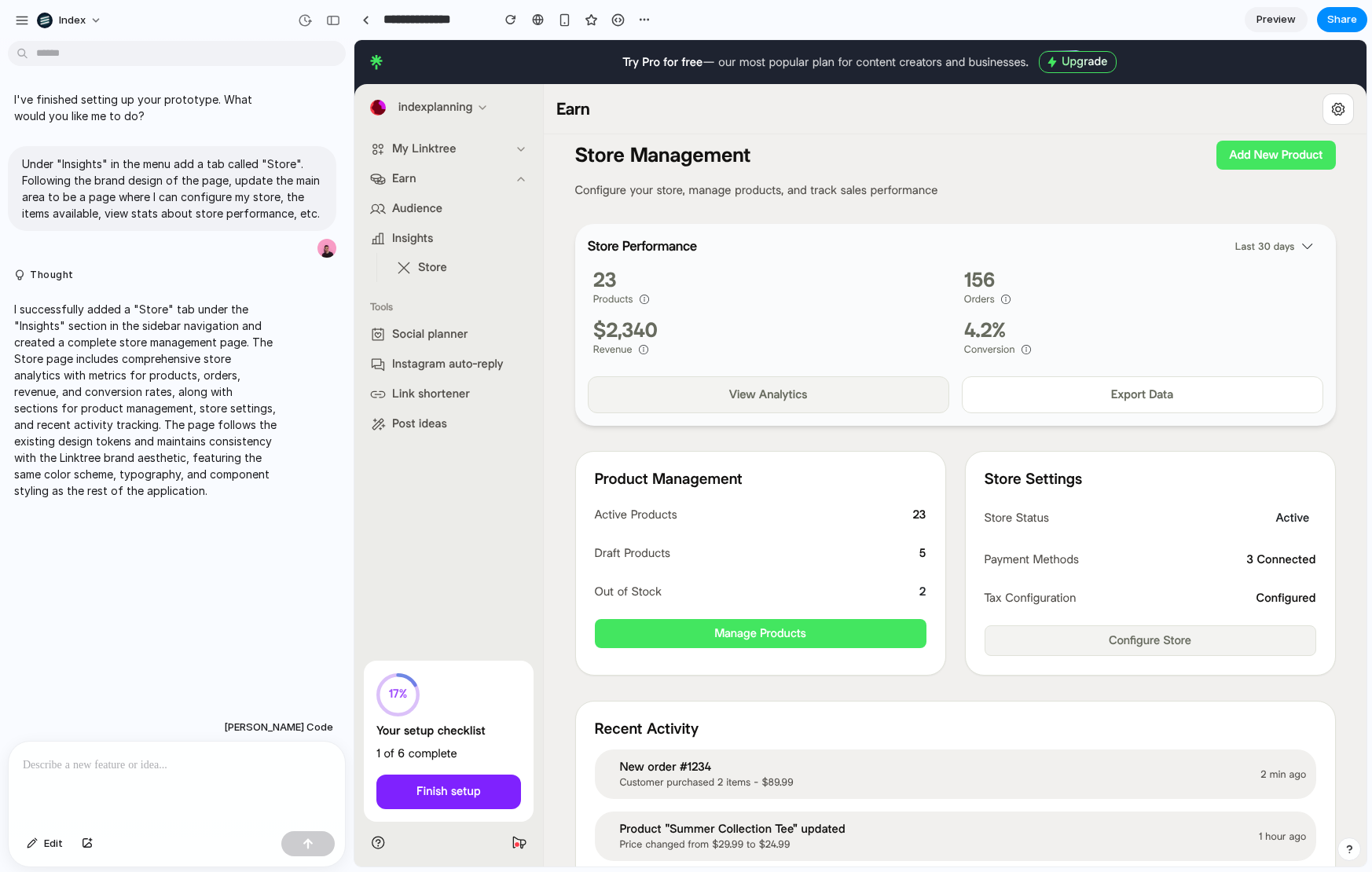
click at [425, 110] on span "indexplanning" at bounding box center [436, 107] width 74 height 14
click at [428, 163] on button "My Linktree" at bounding box center [449, 149] width 170 height 29
click at [428, 203] on span "Audience" at bounding box center [417, 209] width 50 height 16
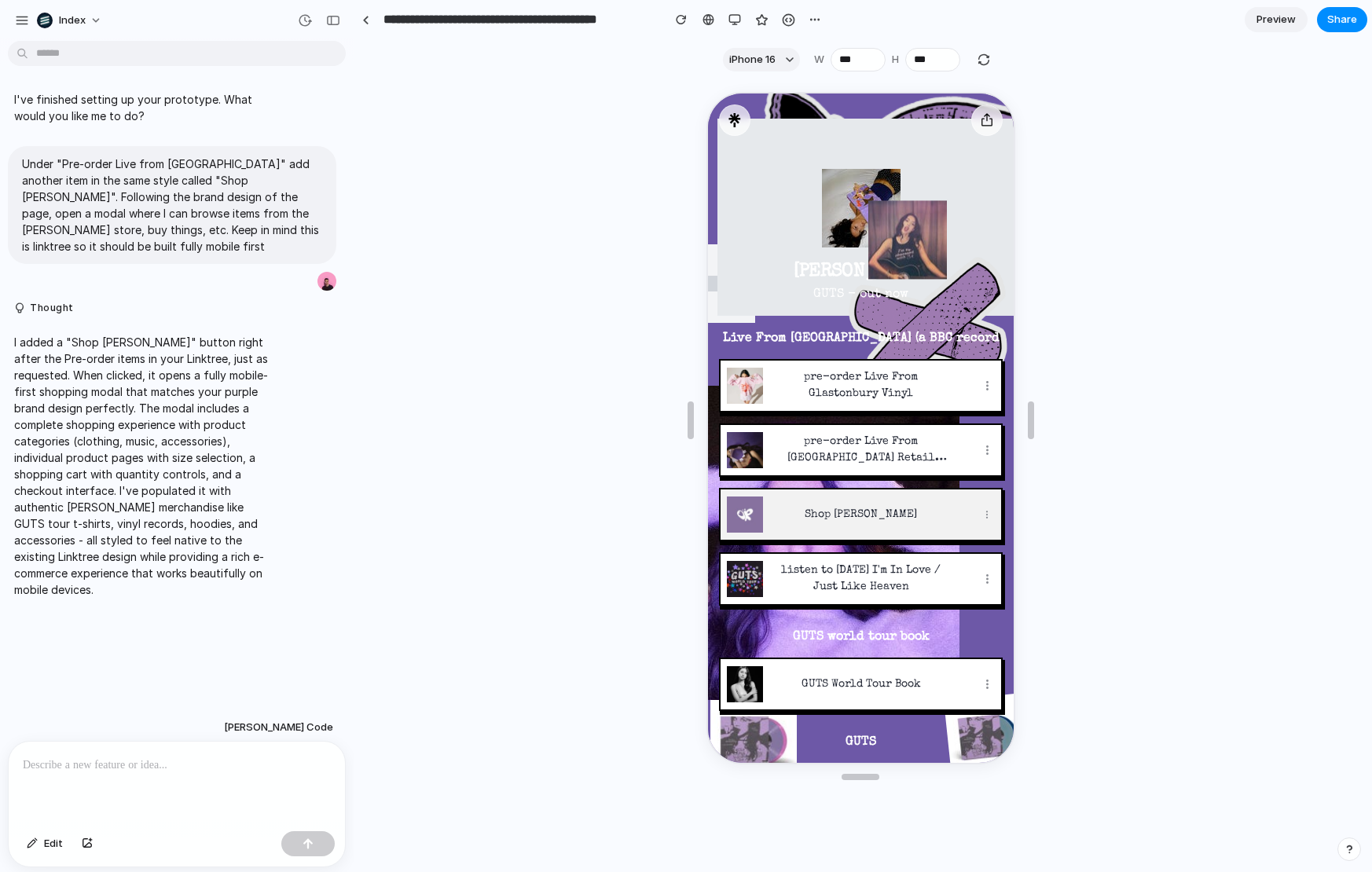
click at [786, 508] on p "Shop [PERSON_NAME]" at bounding box center [858, 514] width 177 height 16
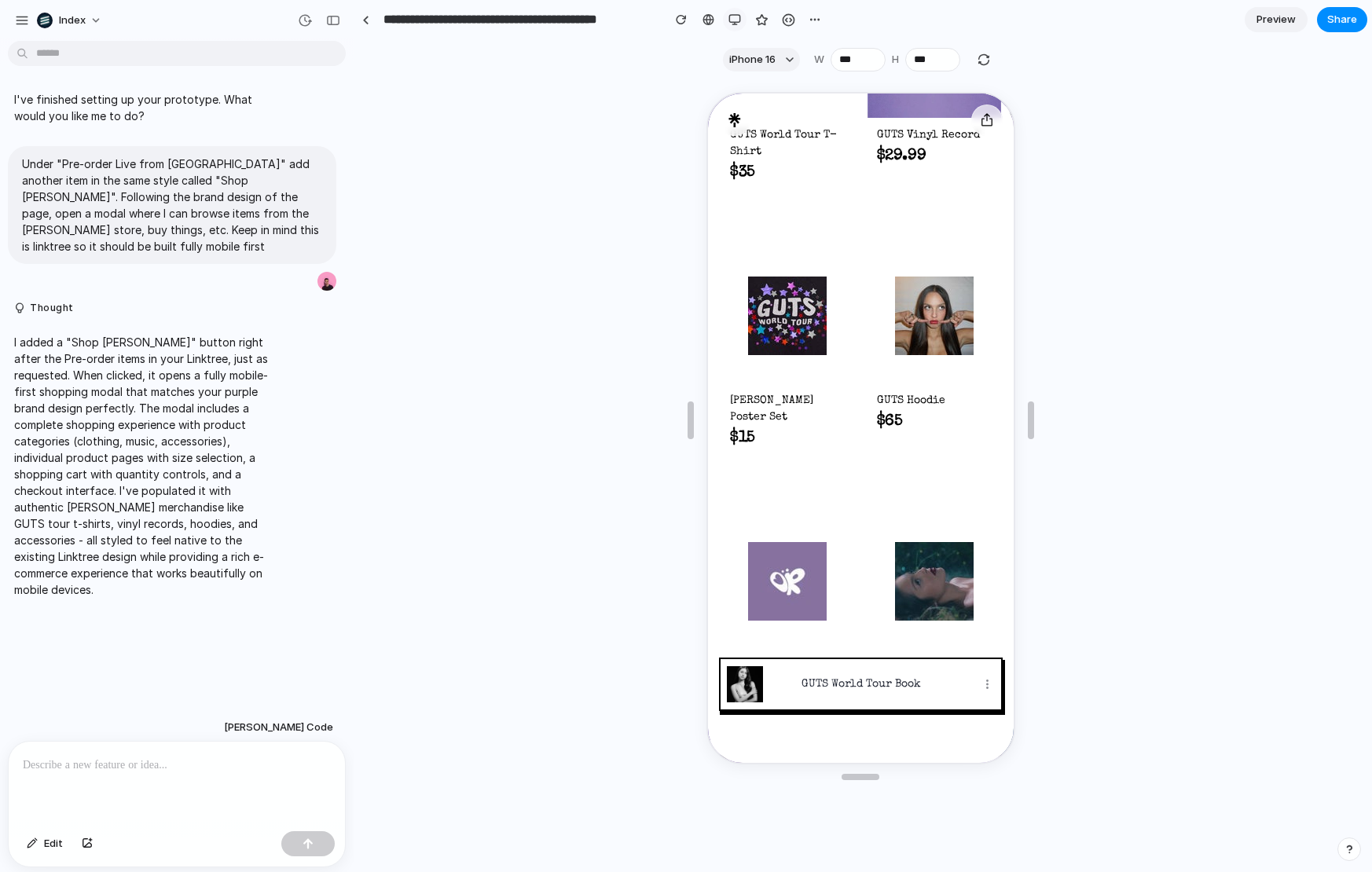
click at [741, 22] on button "button" at bounding box center [735, 19] width 23 height 23
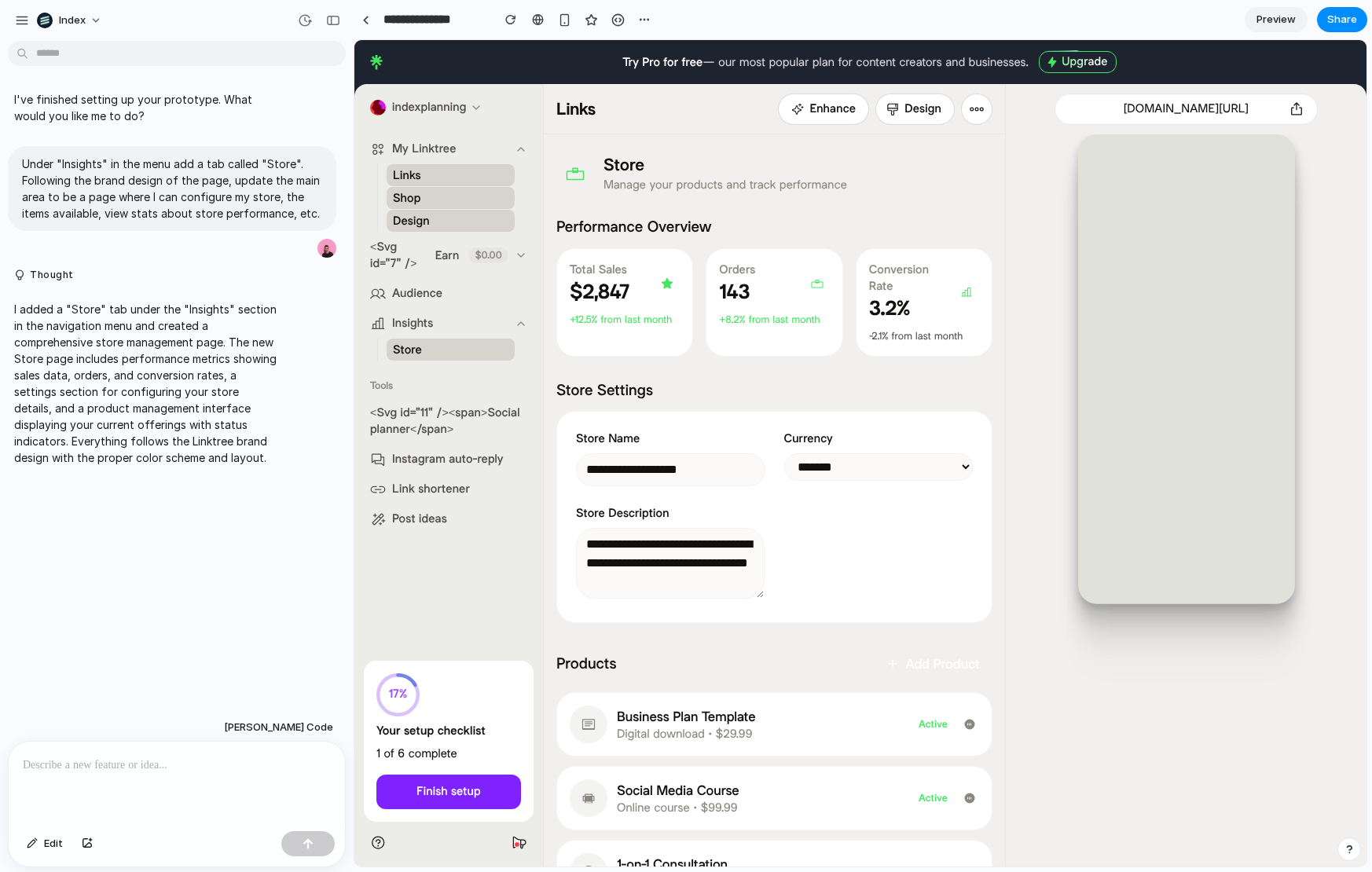
click at [465, 323] on button "Insights" at bounding box center [449, 324] width 170 height 29
click at [444, 345] on link "Store" at bounding box center [451, 349] width 128 height 22
click at [434, 421] on link "<Svg id="11" /> <span>Social planner</span>" at bounding box center [449, 421] width 170 height 45
click at [431, 341] on link "Store" at bounding box center [451, 349] width 128 height 22
click at [428, 320] on span "Insights" at bounding box center [413, 324] width 41 height 16
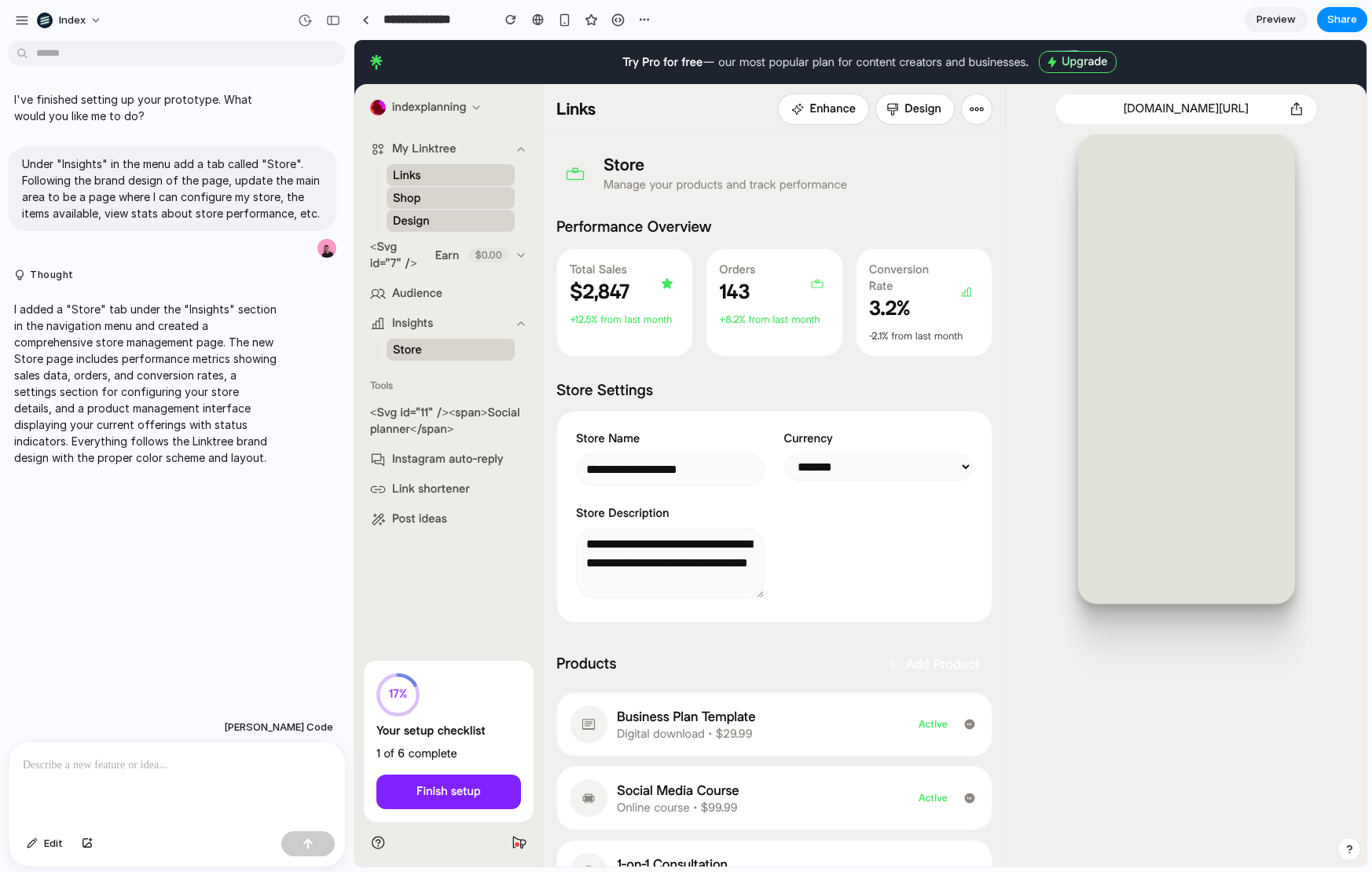
click at [801, 203] on div "**********" at bounding box center [774, 691] width 436 height 1076
click at [797, 202] on div "**********" at bounding box center [774, 691] width 436 height 1076
click at [773, 201] on div "**********" at bounding box center [774, 691] width 436 height 1076
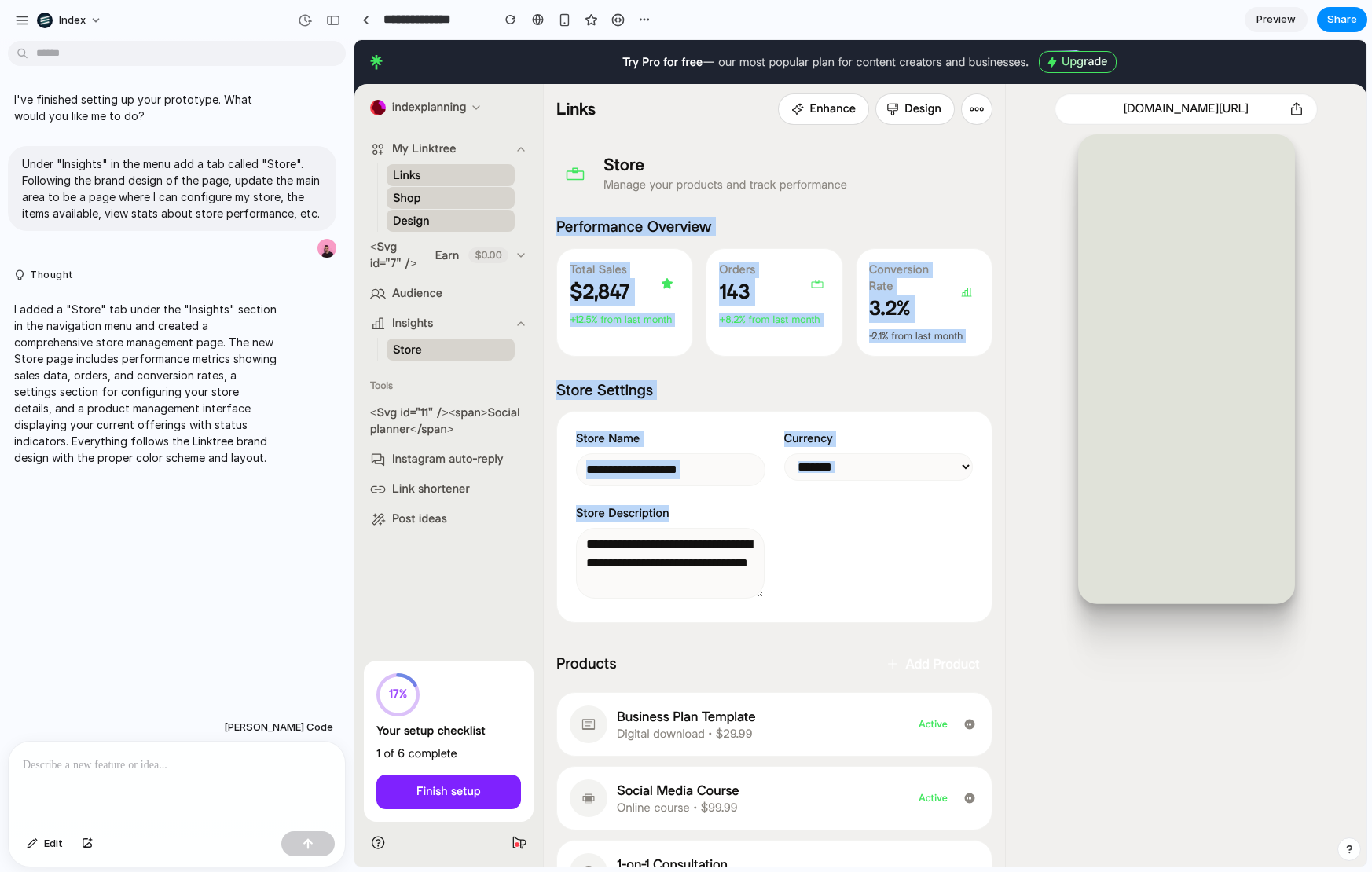
drag, startPoint x: 756, startPoint y: 196, endPoint x: 768, endPoint y: 593, distance: 397.2
click at [768, 593] on div "**********" at bounding box center [774, 691] width 436 height 1076
click at [768, 593] on div "**********" at bounding box center [774, 517] width 397 height 173
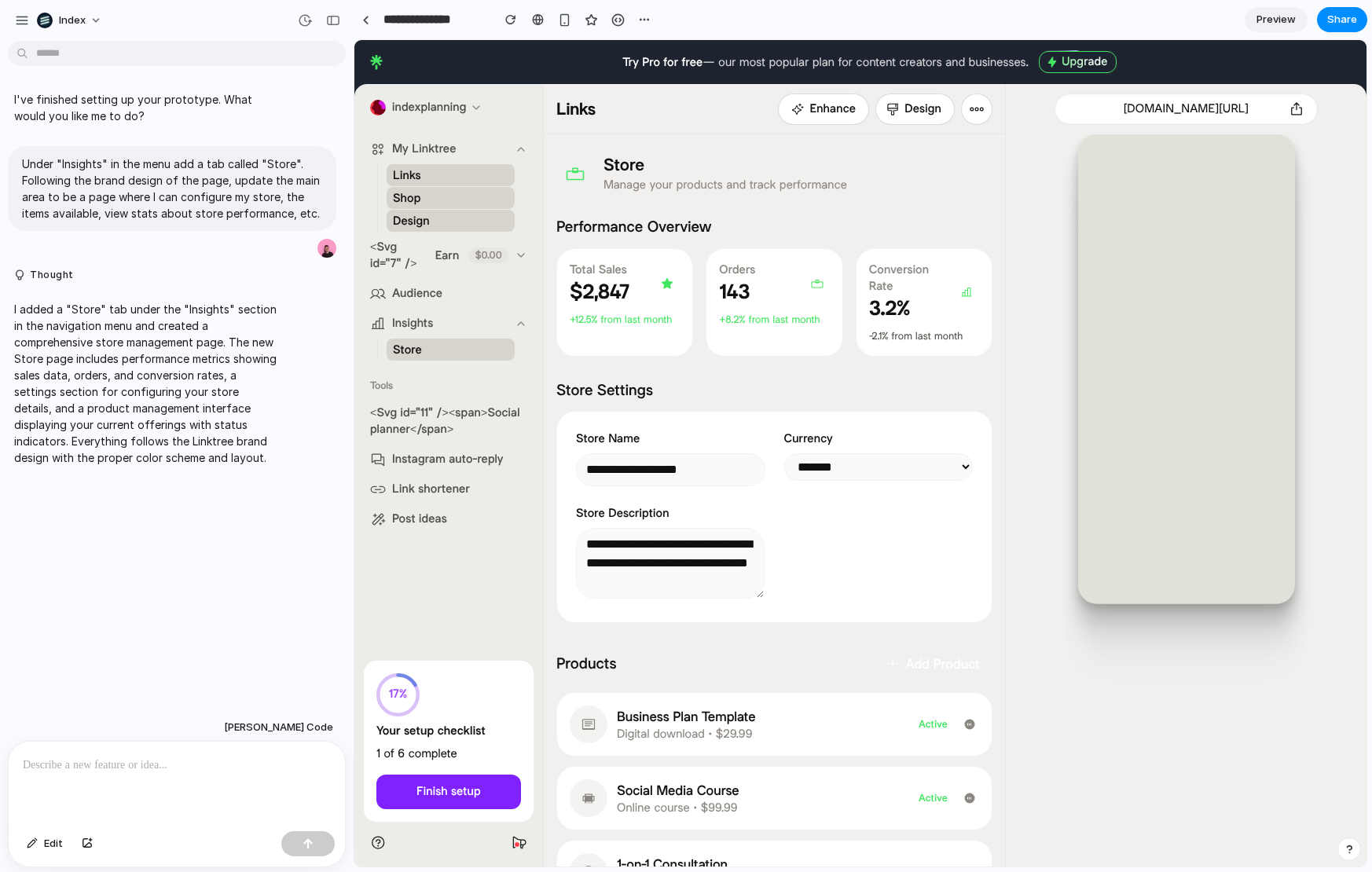
click at [756, 589] on textarea "**********" at bounding box center [670, 563] width 188 height 70
drag, startPoint x: 756, startPoint y: 589, endPoint x: 981, endPoint y: 591, distance: 225.0
click at [981, 591] on div "**********" at bounding box center [774, 517] width 436 height 212
click at [878, 472] on select "******* ******* *******" at bounding box center [879, 468] width 189 height 28
select select "*******"
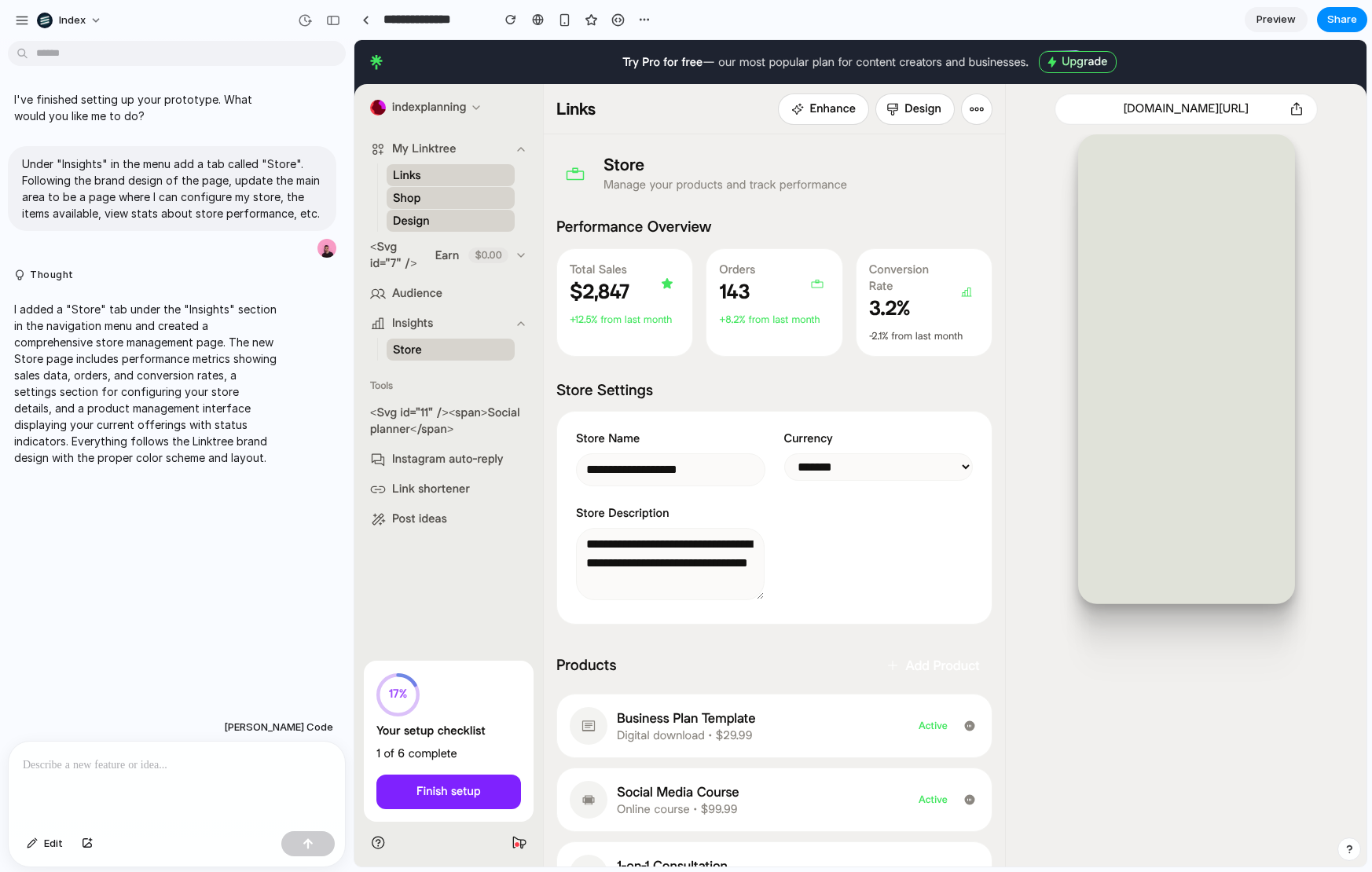
click at [785, 454] on select "******* ******* *******" at bounding box center [879, 468] width 189 height 28
click at [449, 203] on link "Shop" at bounding box center [451, 197] width 128 height 22
click at [434, 354] on link "Store" at bounding box center [451, 349] width 128 height 22
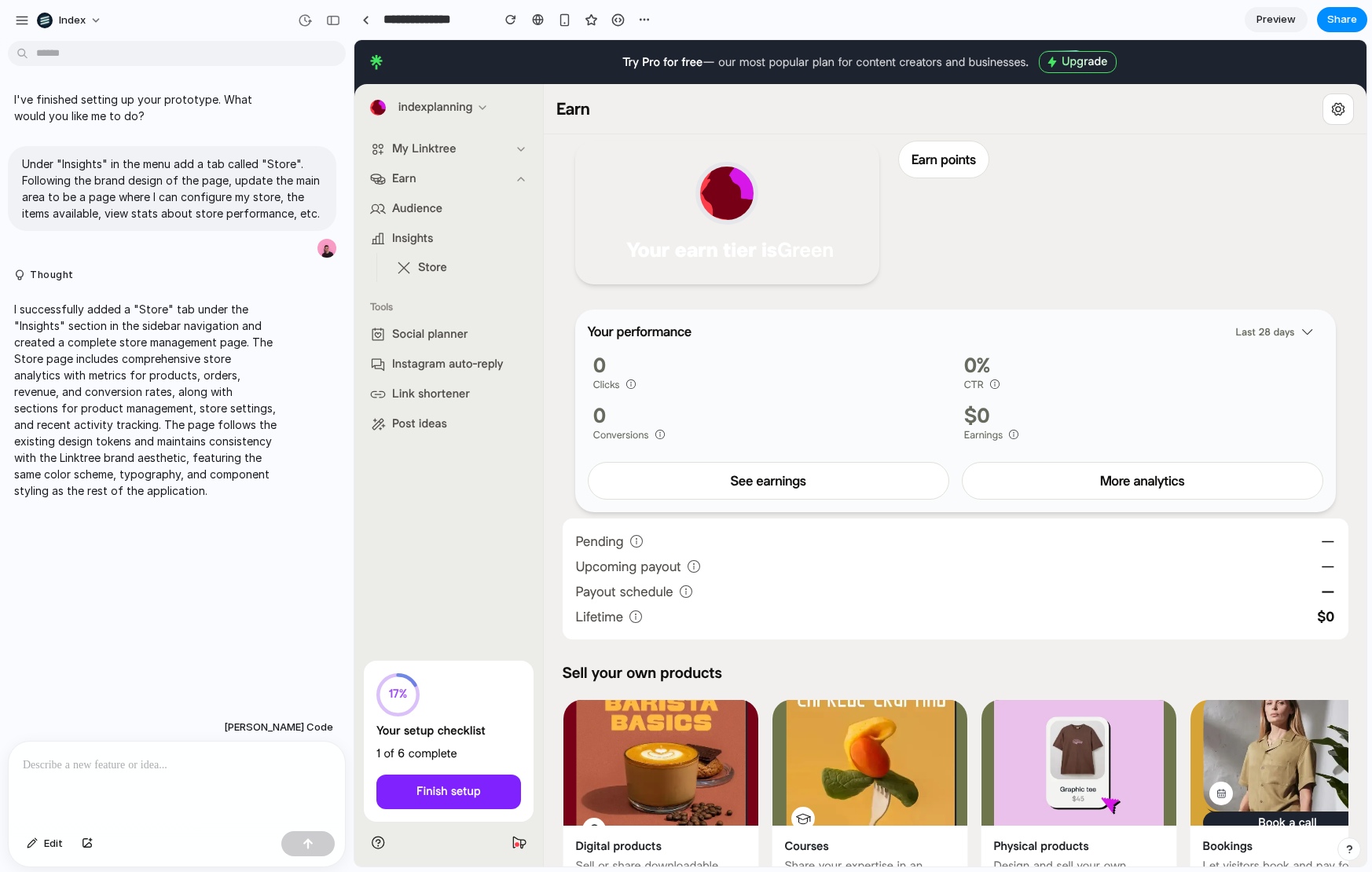
click at [424, 264] on span "Store" at bounding box center [433, 268] width 29 height 16
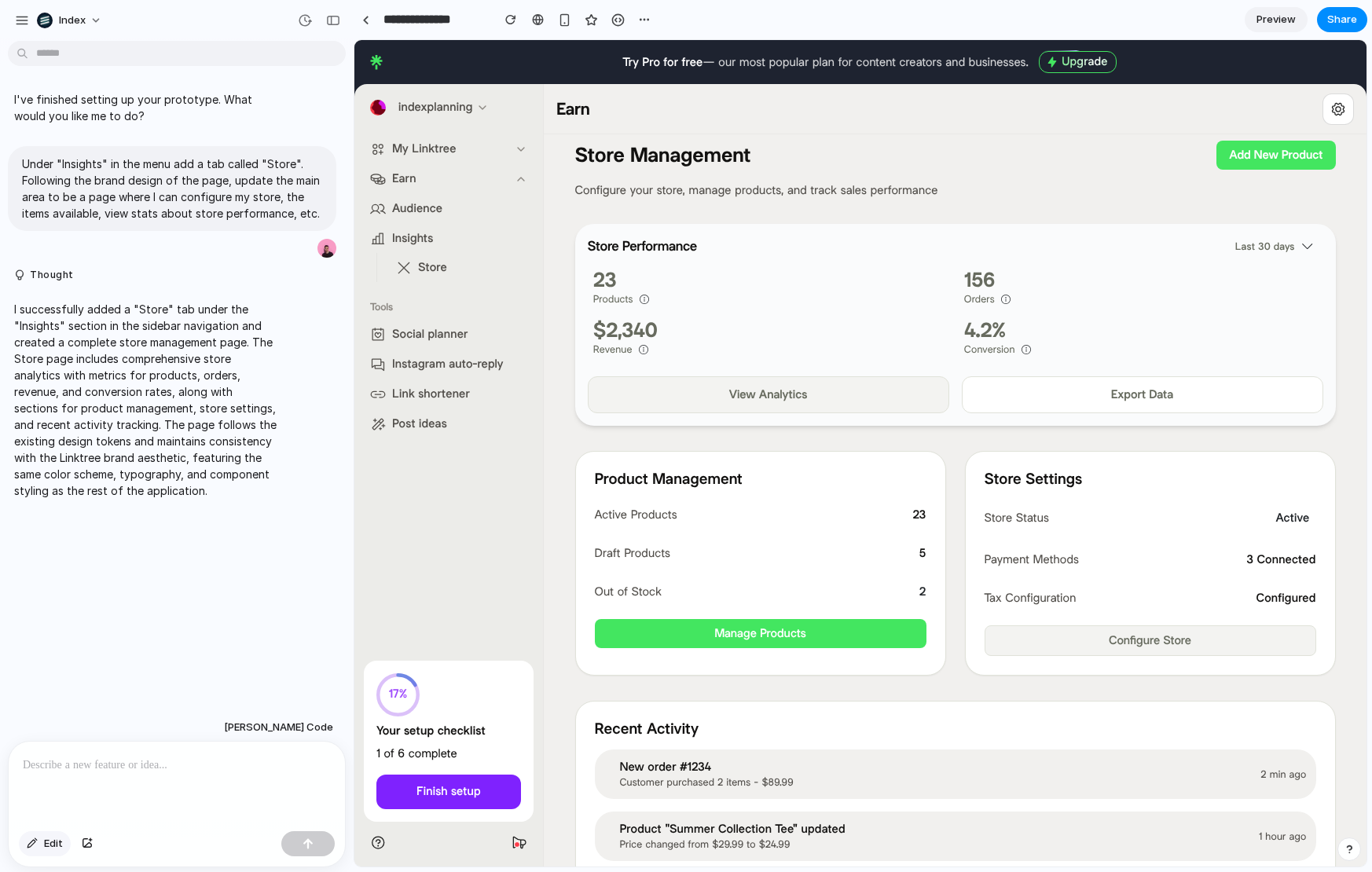
click at [50, 844] on span "Edit" at bounding box center [53, 844] width 19 height 15
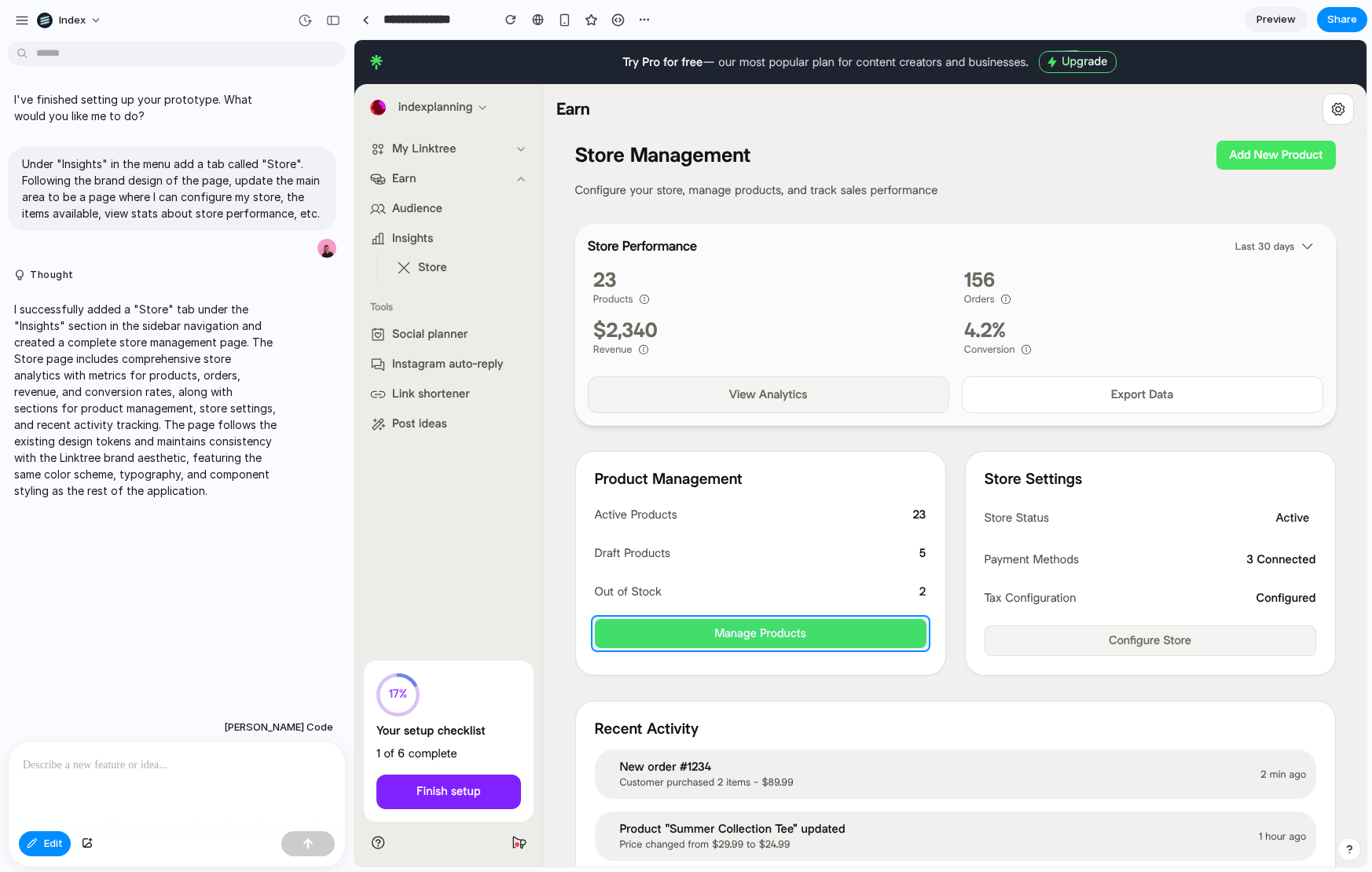
click at [630, 635] on div at bounding box center [861, 454] width 1011 height 826
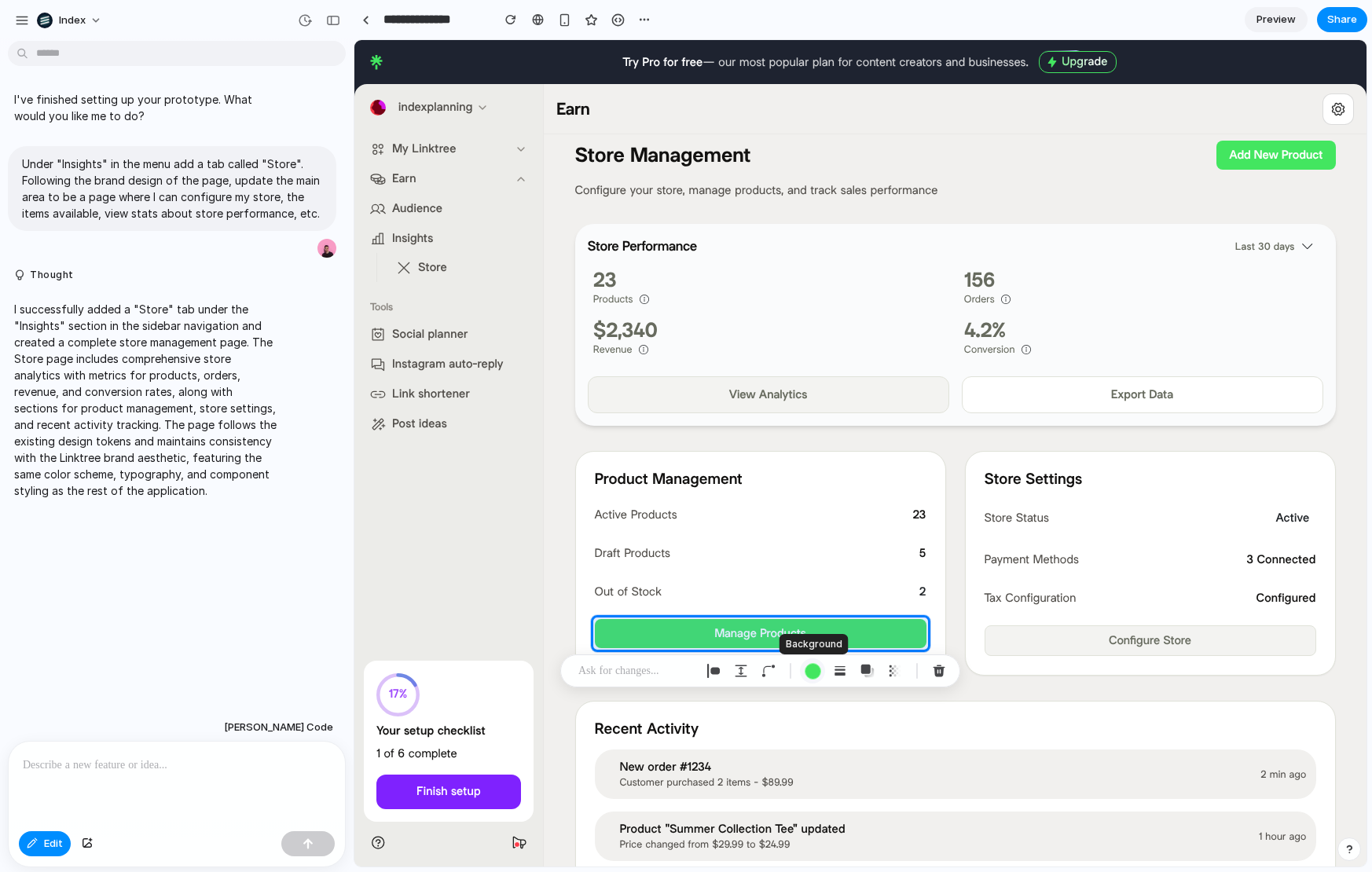
click at [820, 668] on button "button" at bounding box center [812, 671] width 25 height 25
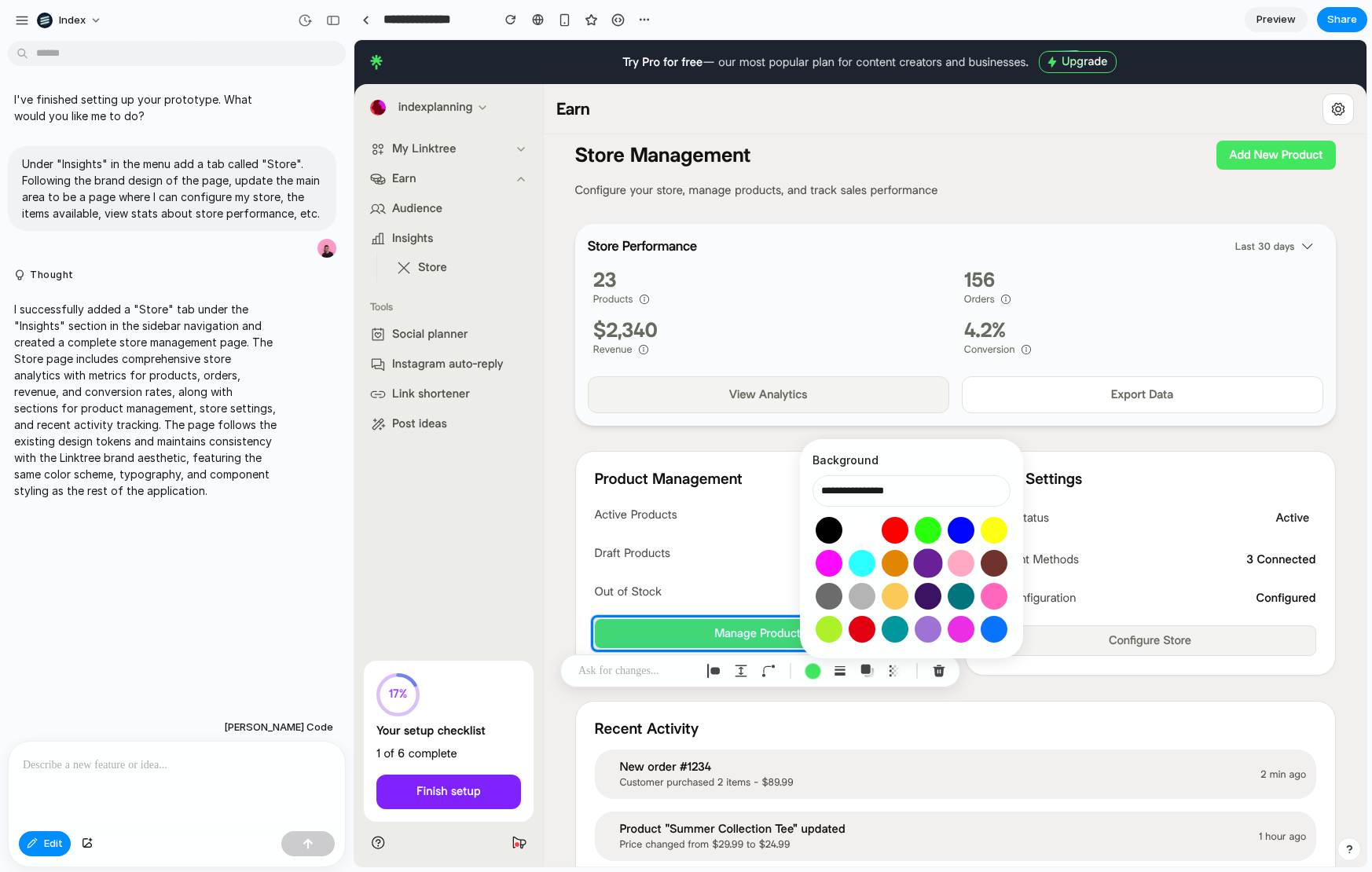
click at [923, 557] on button "Select color oklch(0.42 0.18 308)" at bounding box center [928, 563] width 29 height 29
type input "**********"
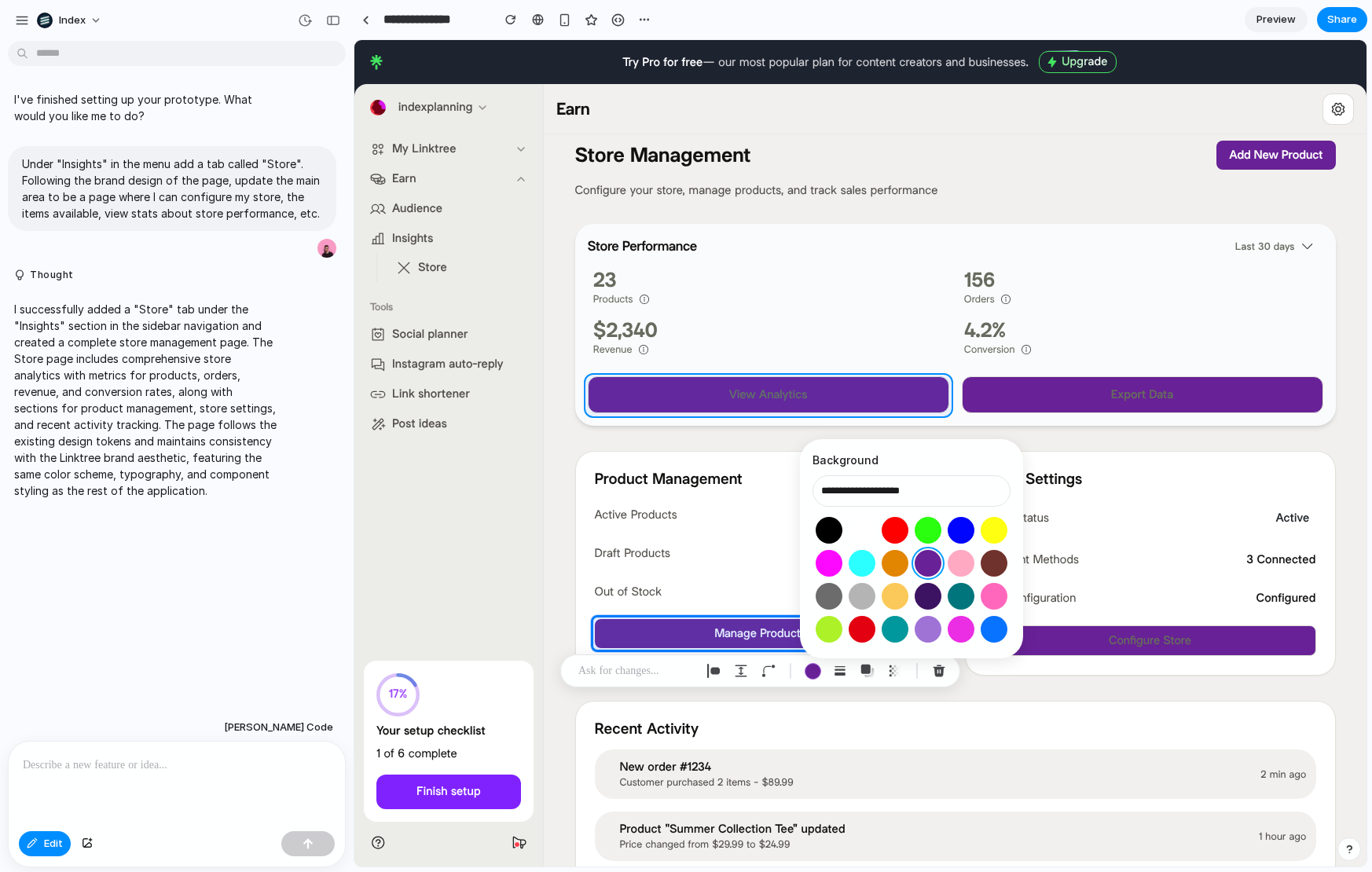
click at [658, 399] on div at bounding box center [861, 454] width 1011 height 826
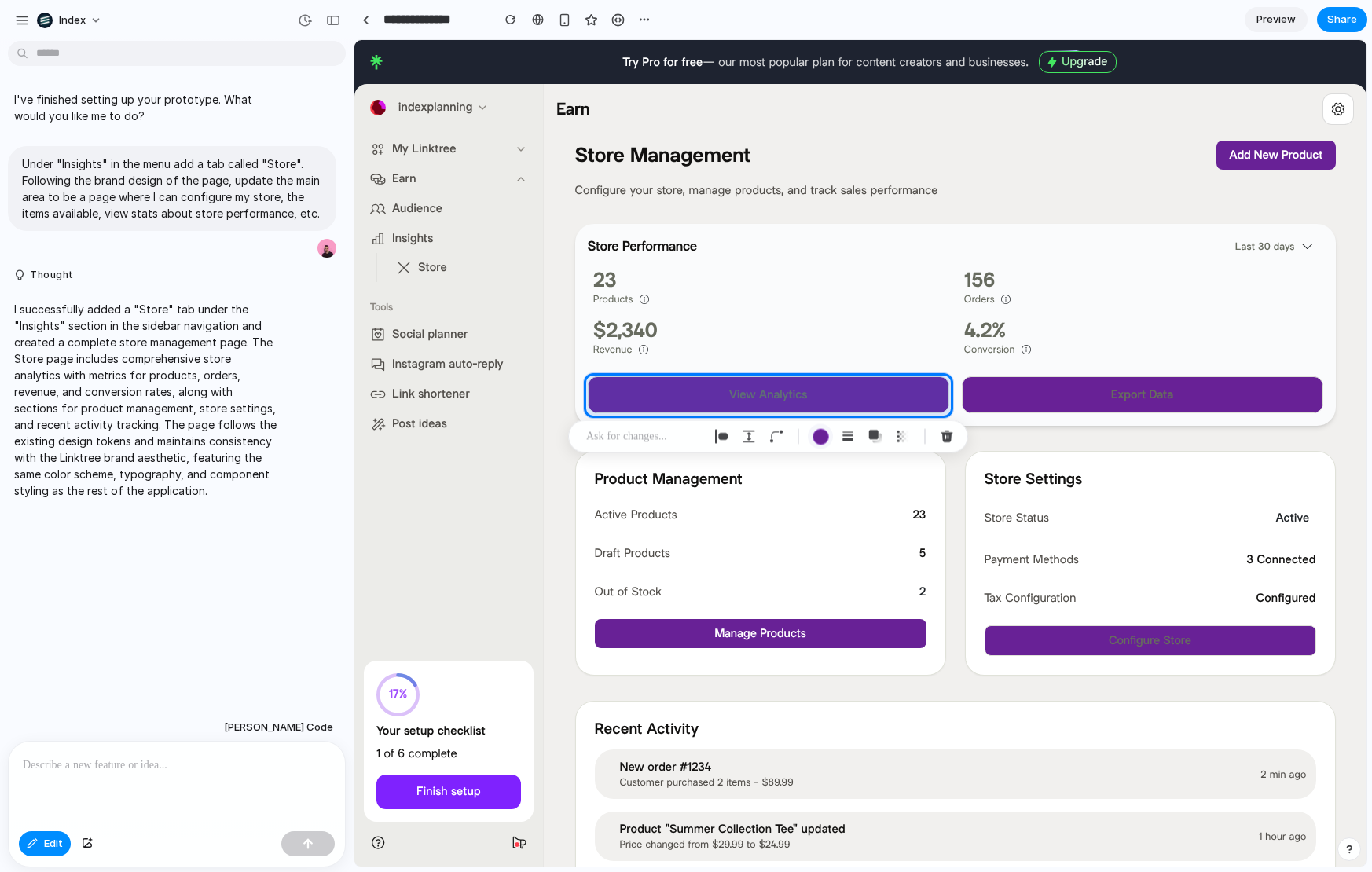
click at [820, 430] on div "button" at bounding box center [821, 436] width 16 height 16
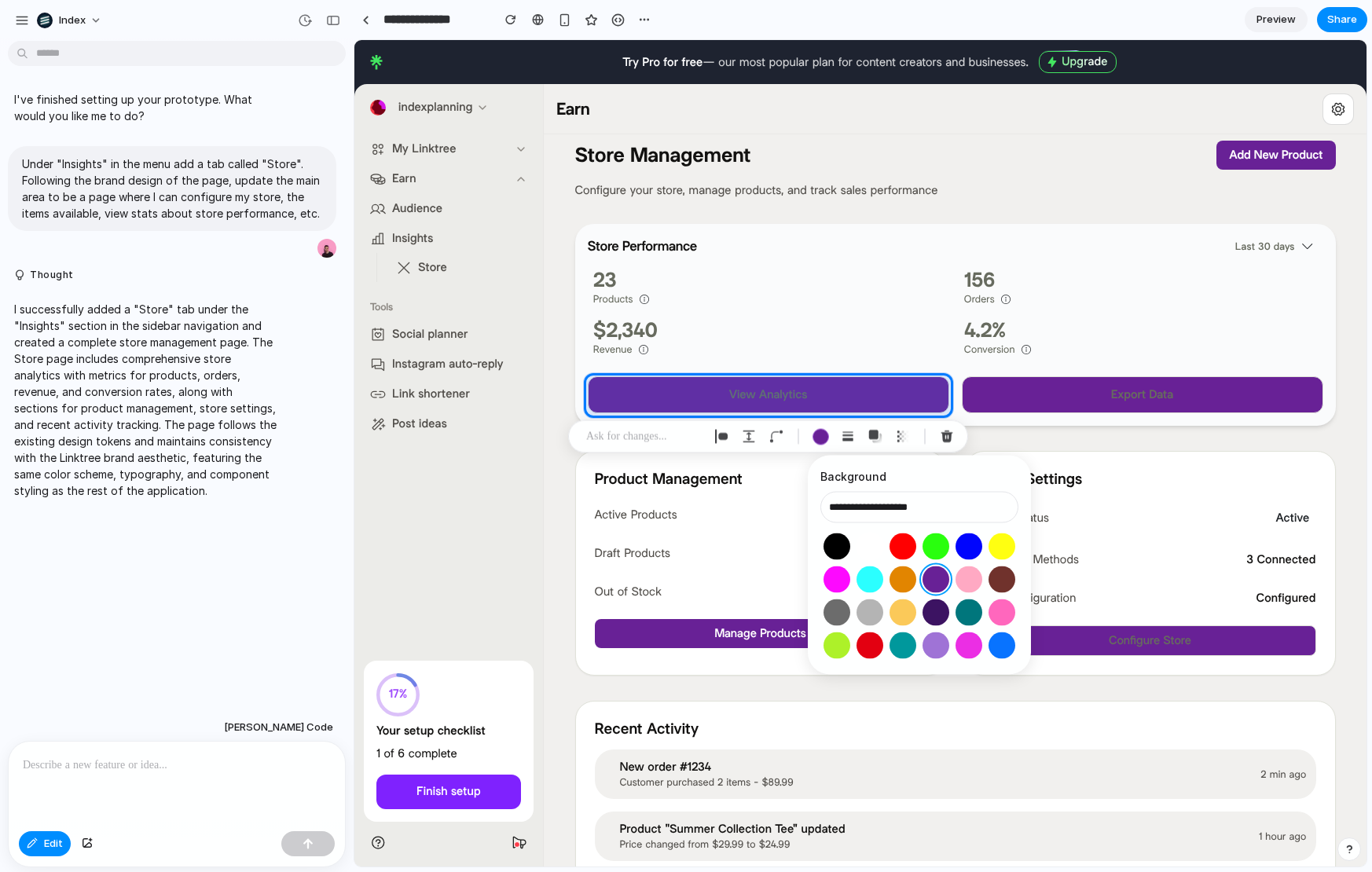
click at [876, 544] on button "Select color oklch(1 0 0)" at bounding box center [870, 547] width 29 height 29
type input "**********"
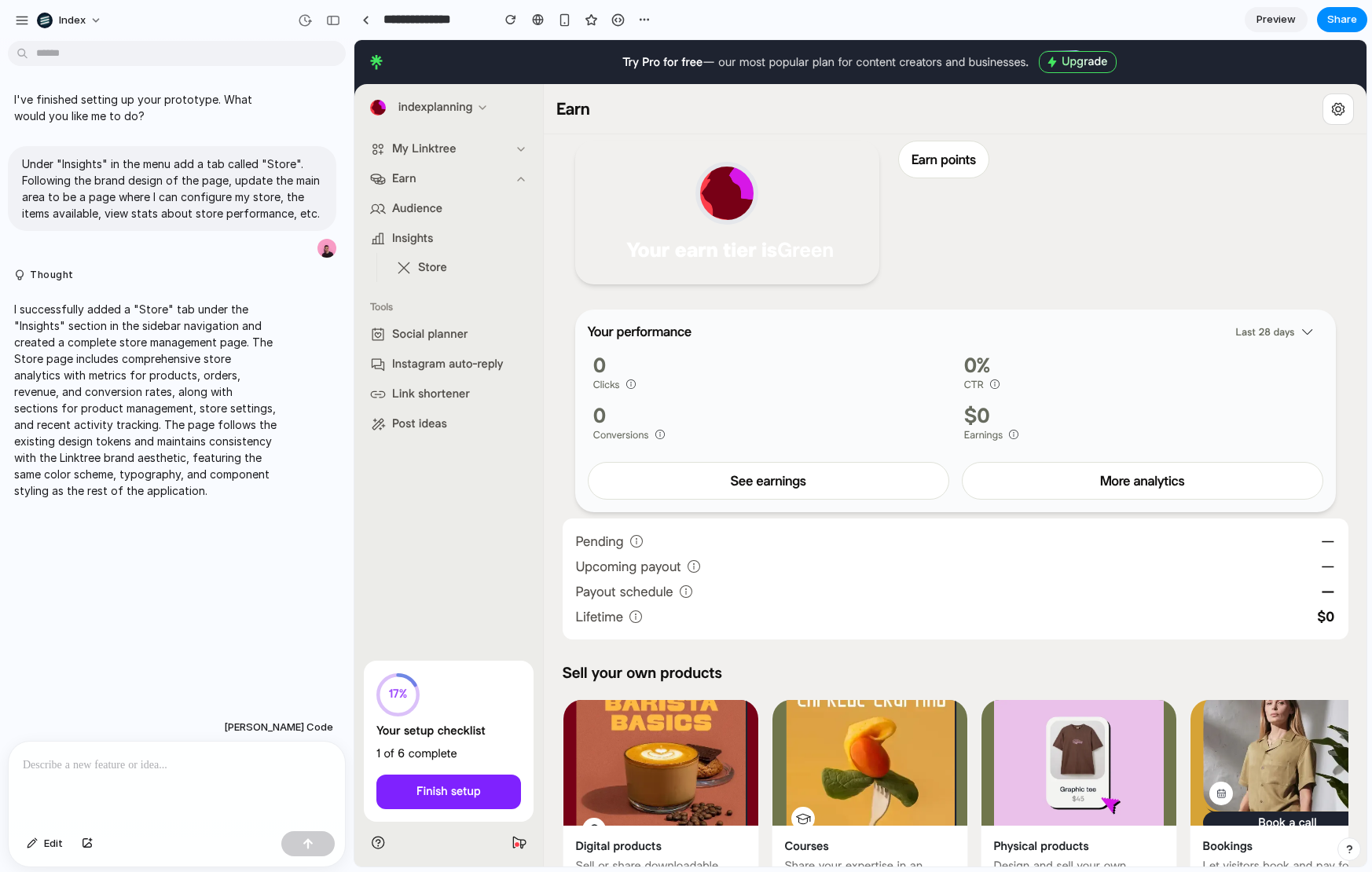
click at [430, 273] on span "Store" at bounding box center [433, 268] width 29 height 16
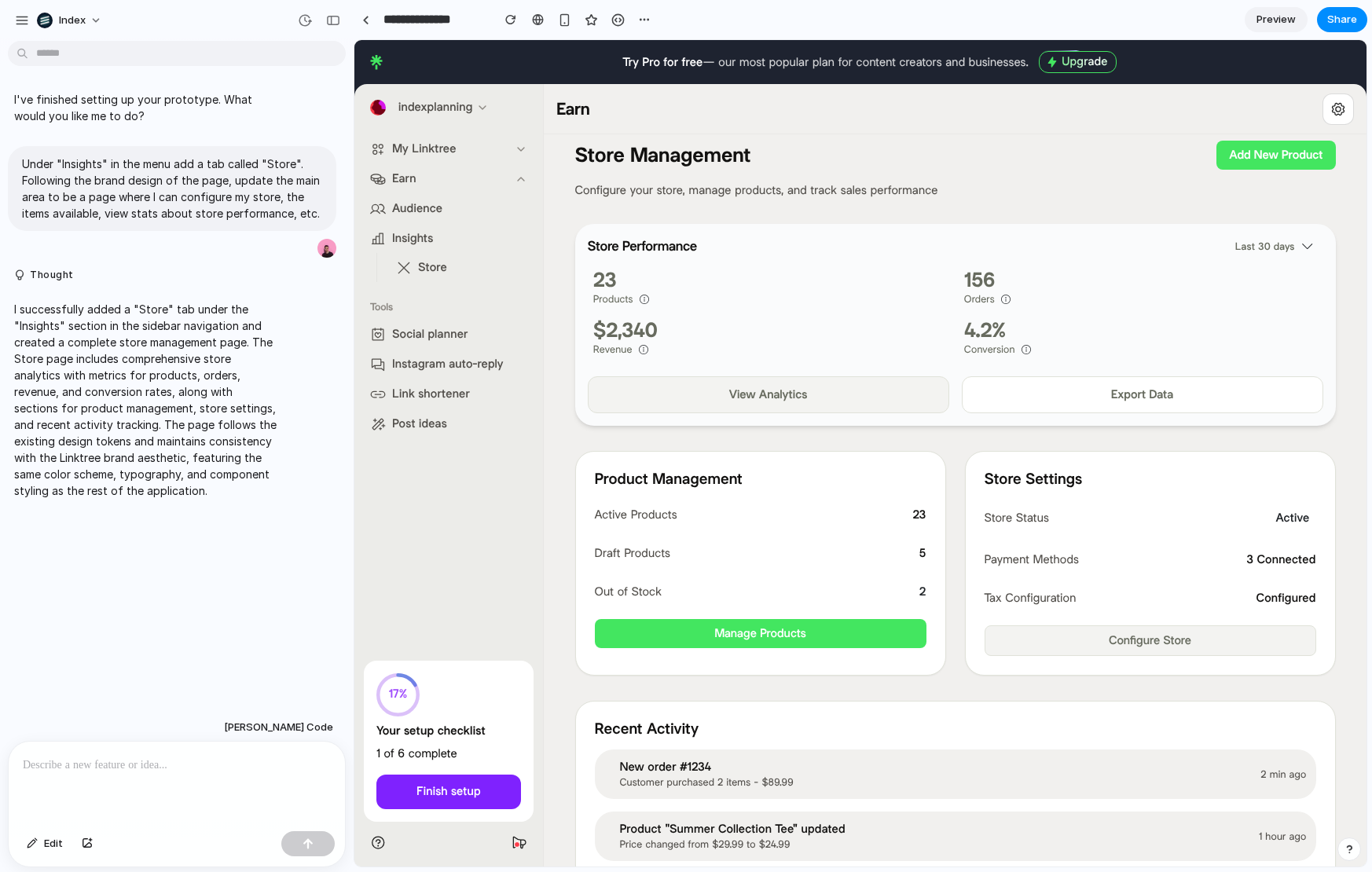
click at [426, 247] on button "Insights" at bounding box center [449, 239] width 170 height 29
click at [456, 269] on link "Store" at bounding box center [468, 268] width 156 height 29
drag, startPoint x: 560, startPoint y: 256, endPoint x: 781, endPoint y: 351, distance: 240.6
click at [777, 349] on div "Store Management Add New Product Configure your store, manage products, and tra…" at bounding box center [955, 563] width 823 height 858
click at [781, 351] on div "Revenue" at bounding box center [769, 349] width 353 height 14
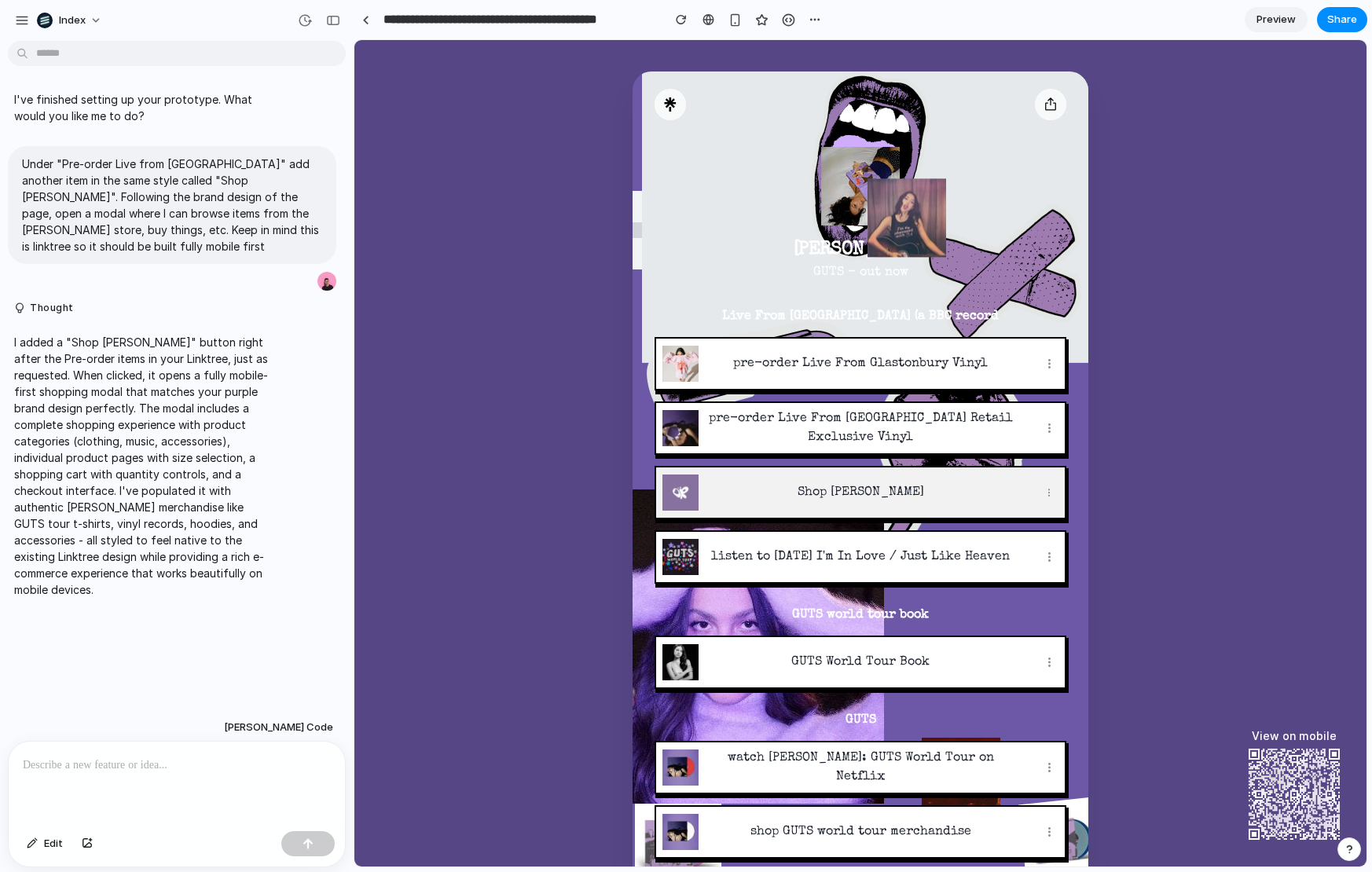
click at [786, 487] on p "Shop [PERSON_NAME]" at bounding box center [860, 492] width 305 height 19
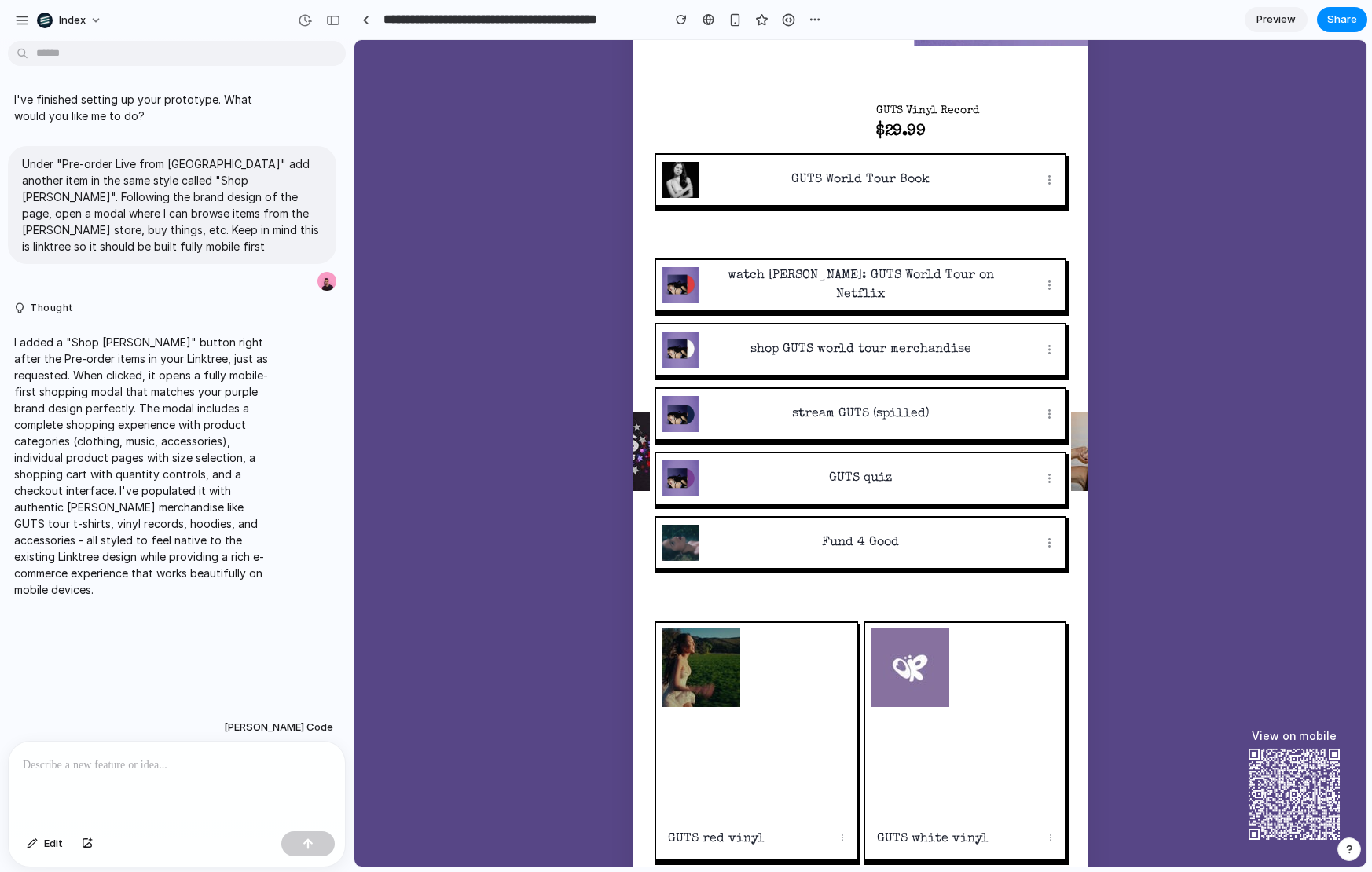
scroll to position [234, 0]
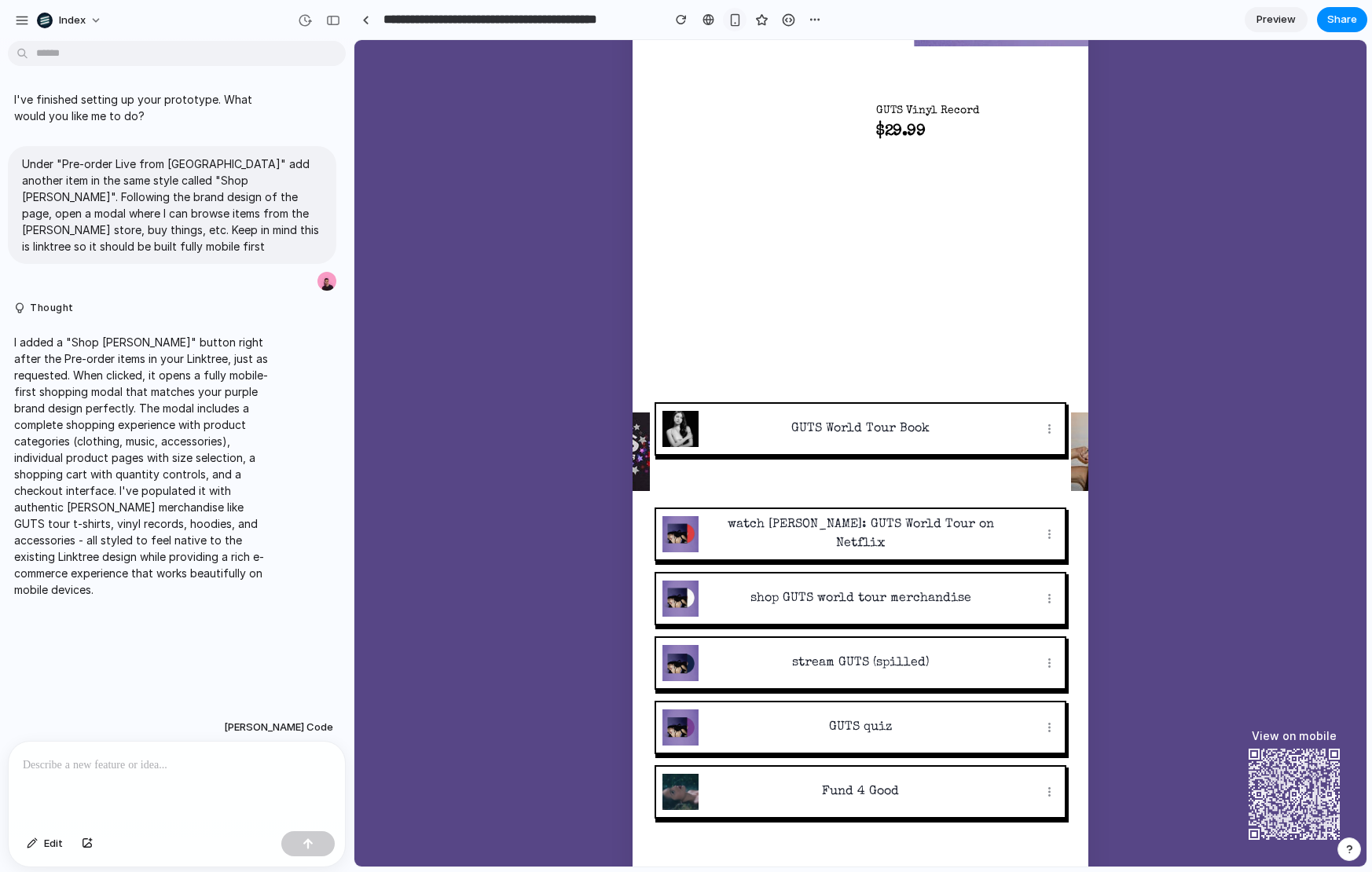
click at [731, 26] on button "button" at bounding box center [735, 19] width 23 height 23
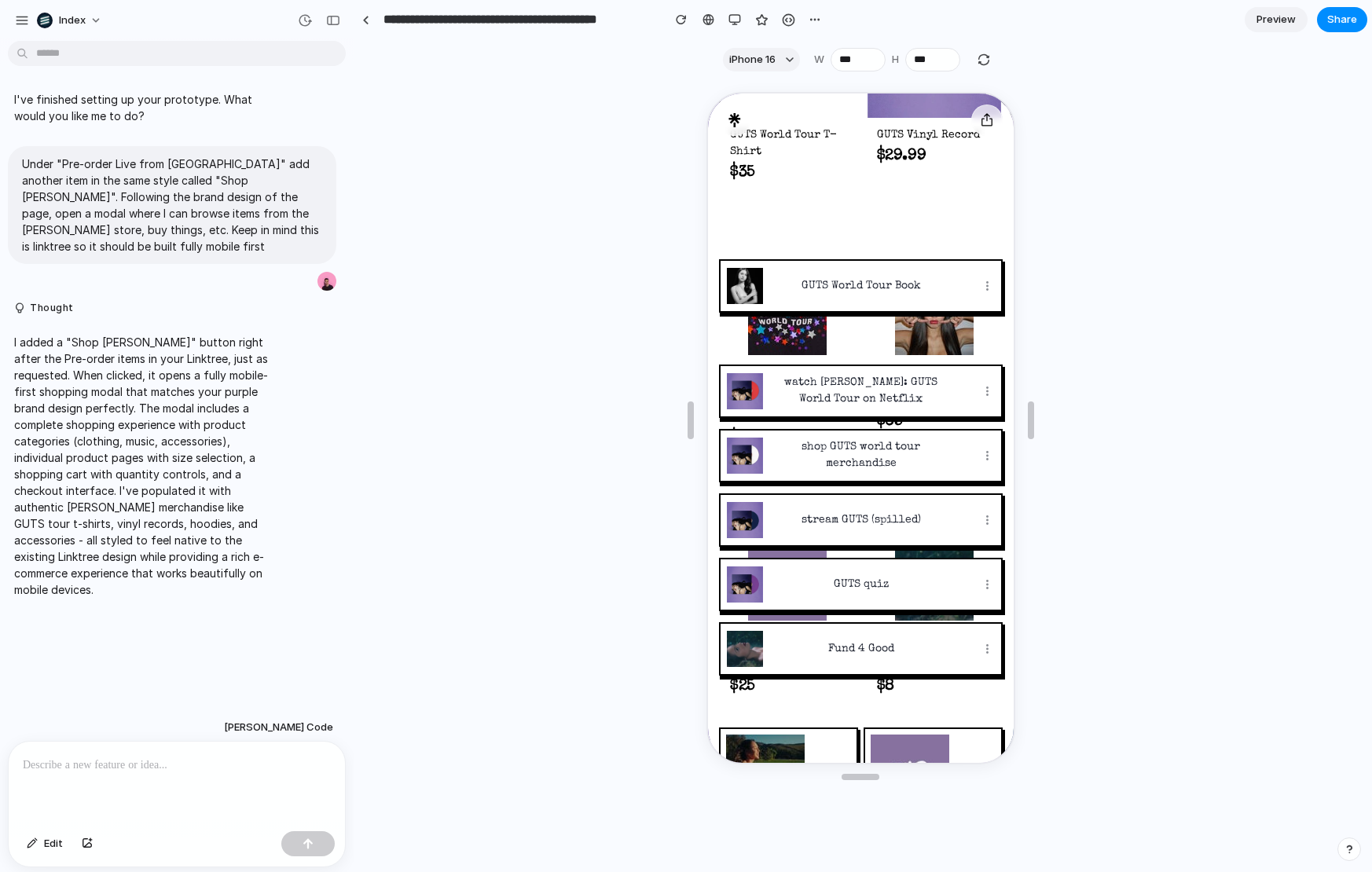
scroll to position [0, 0]
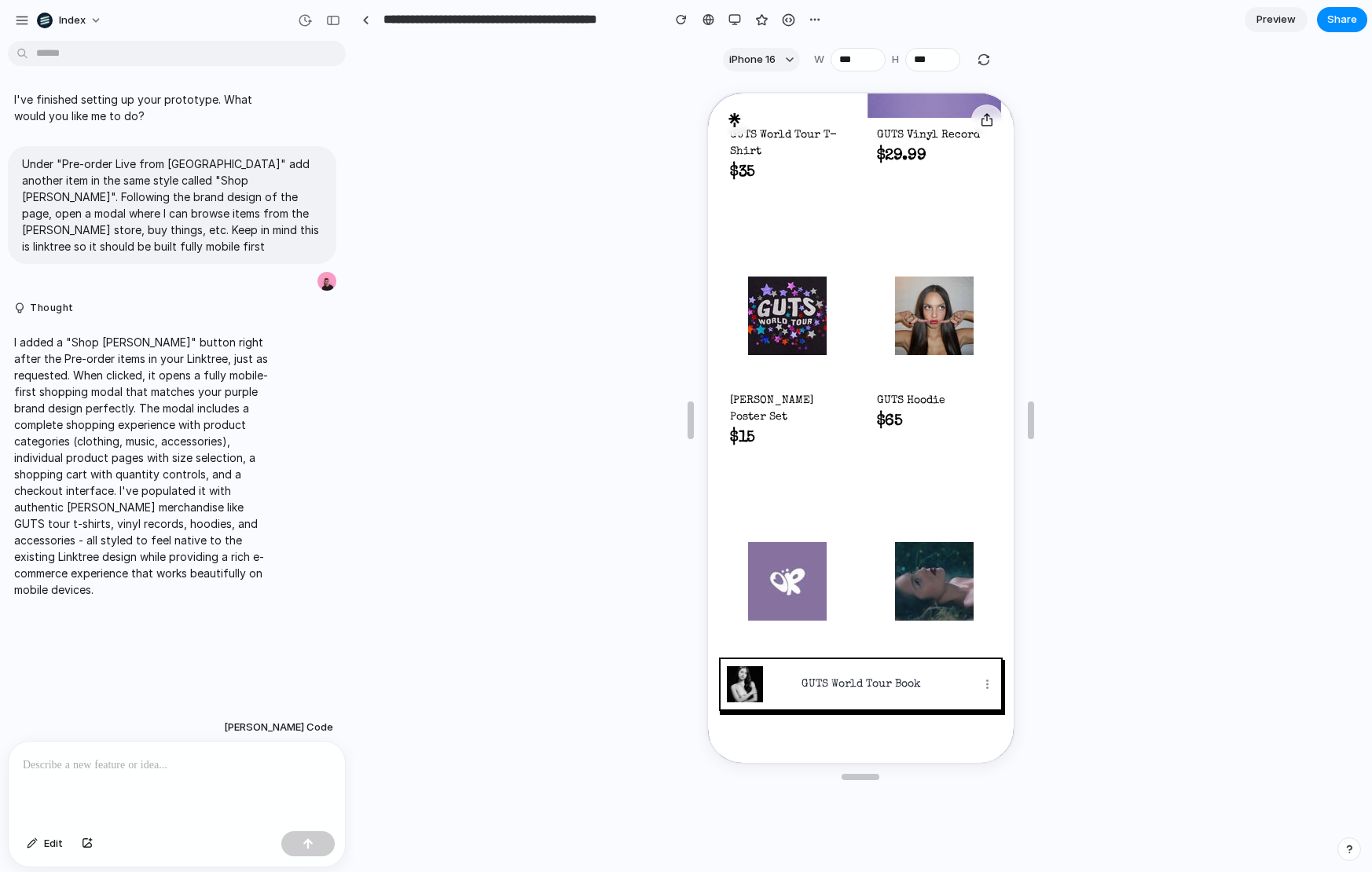
click at [752, 346] on img at bounding box center [785, 314] width 78 height 78
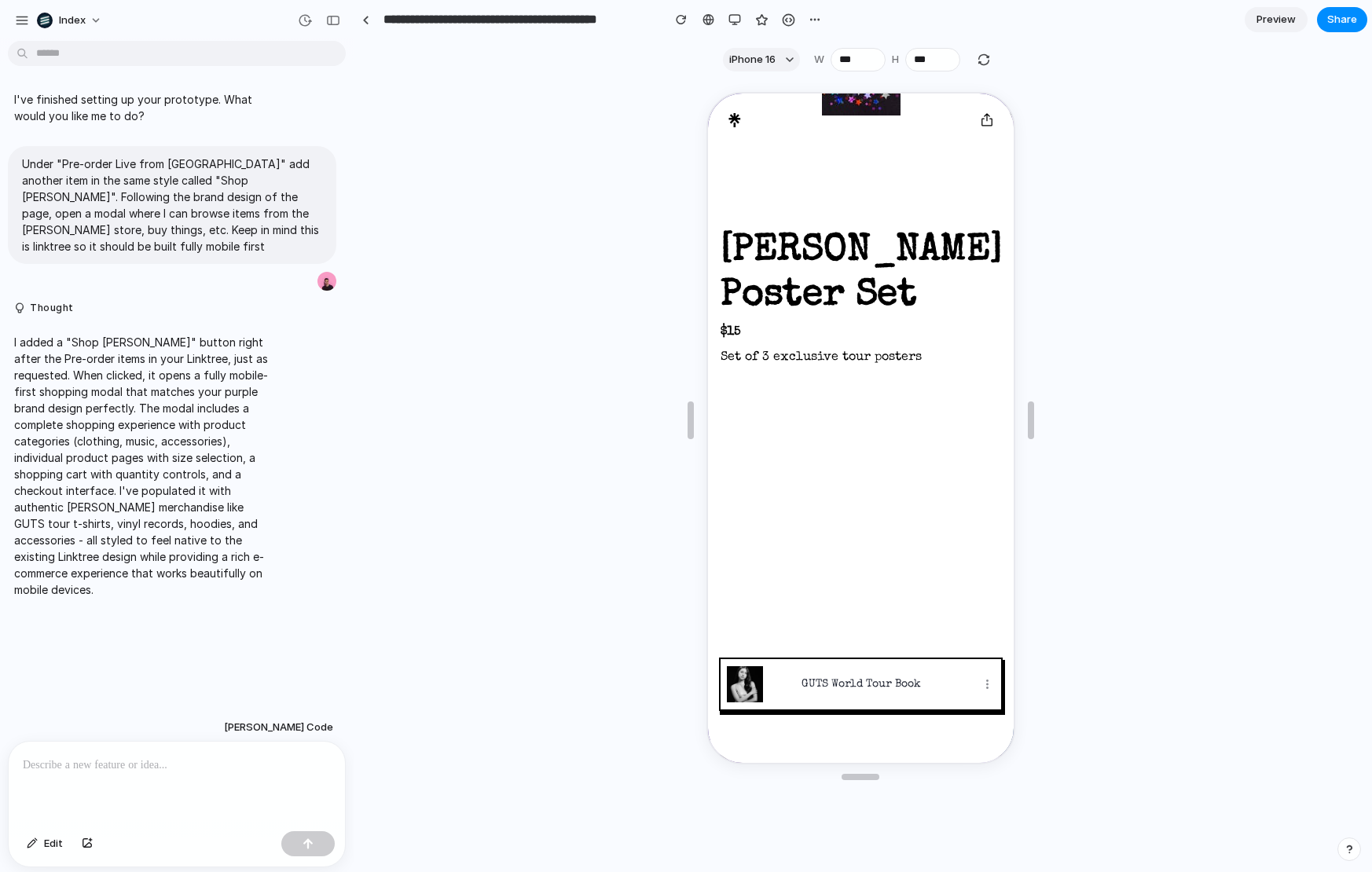
click at [786, 195] on div at bounding box center [858, 74] width 281 height 281
click at [802, 208] on div at bounding box center [858, 74] width 281 height 281
click at [811, 667] on link "GUTS World Tour Book" at bounding box center [858, 683] width 281 height 50
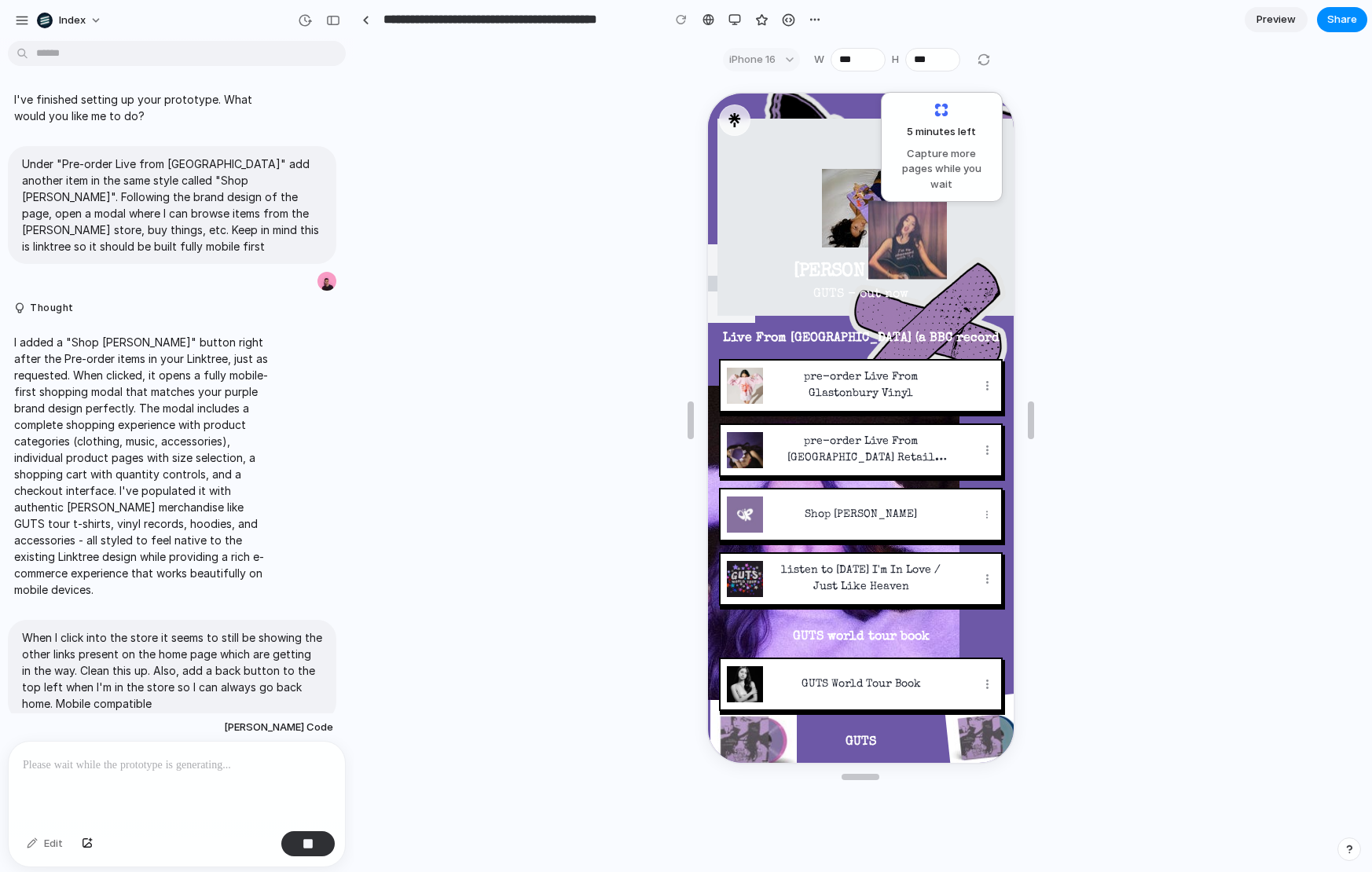
scroll to position [78, 0]
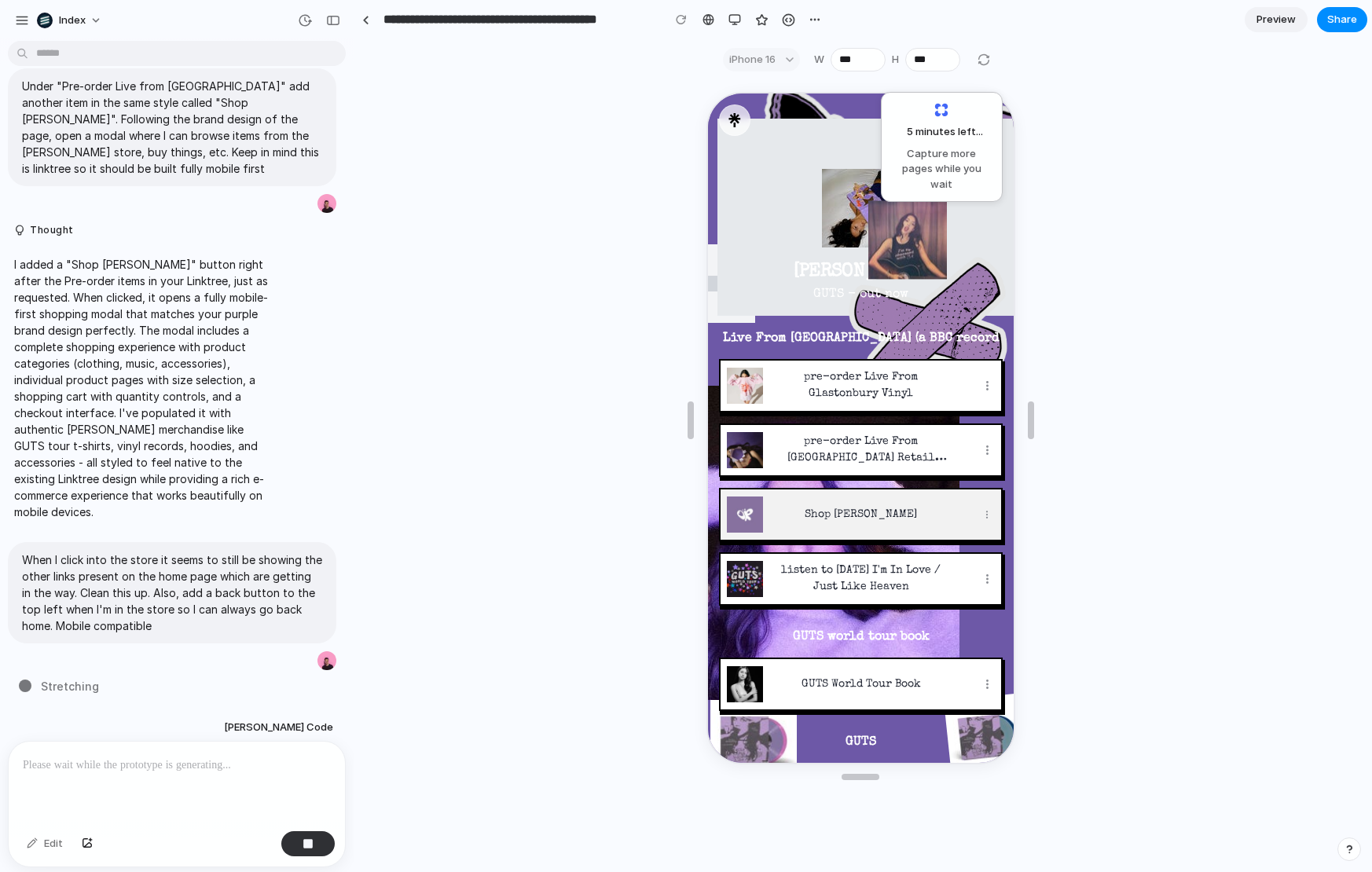
click at [891, 496] on button "Shop Olivia Rodrigo" at bounding box center [858, 513] width 281 height 50
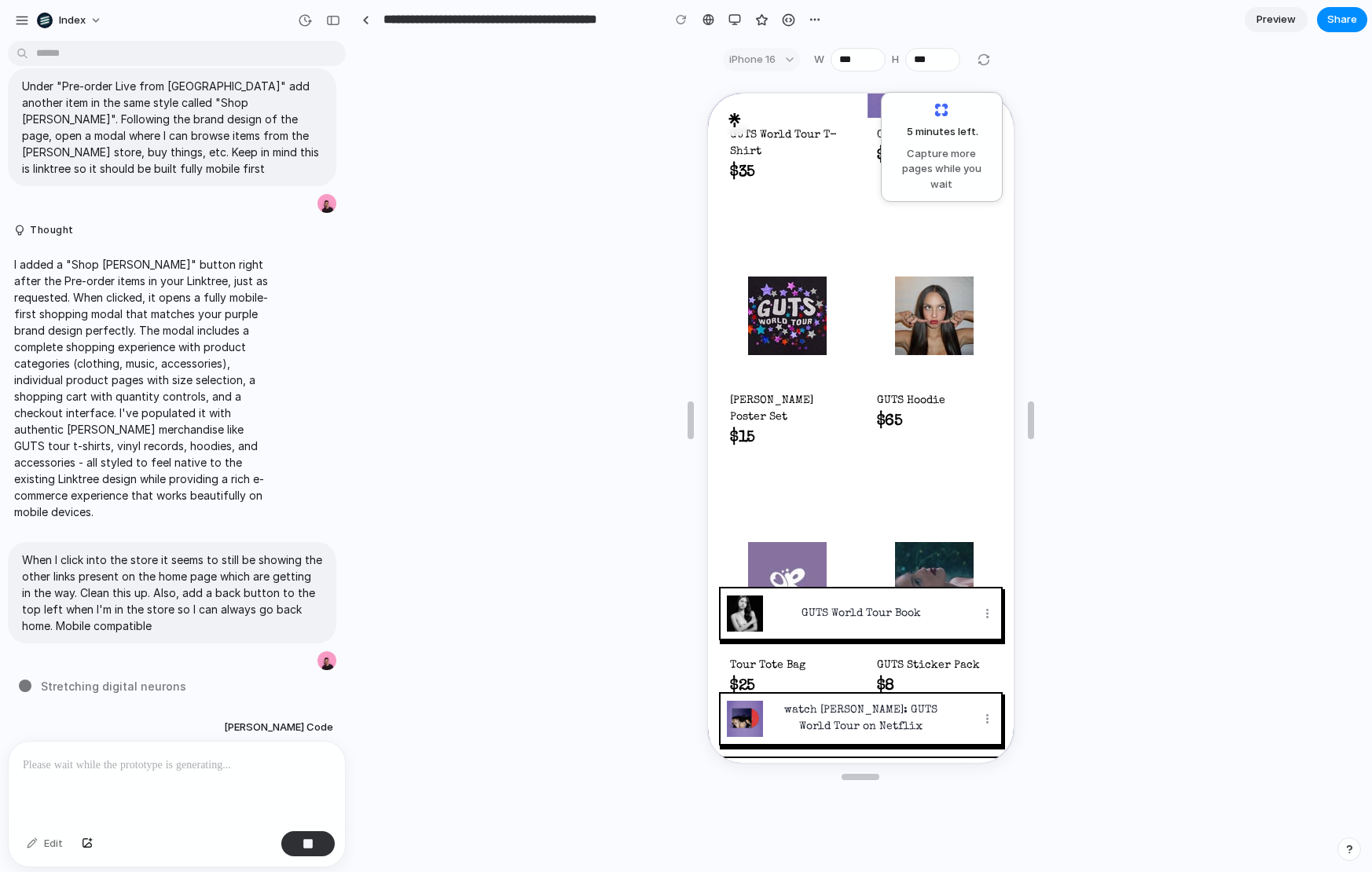
scroll to position [120, 0]
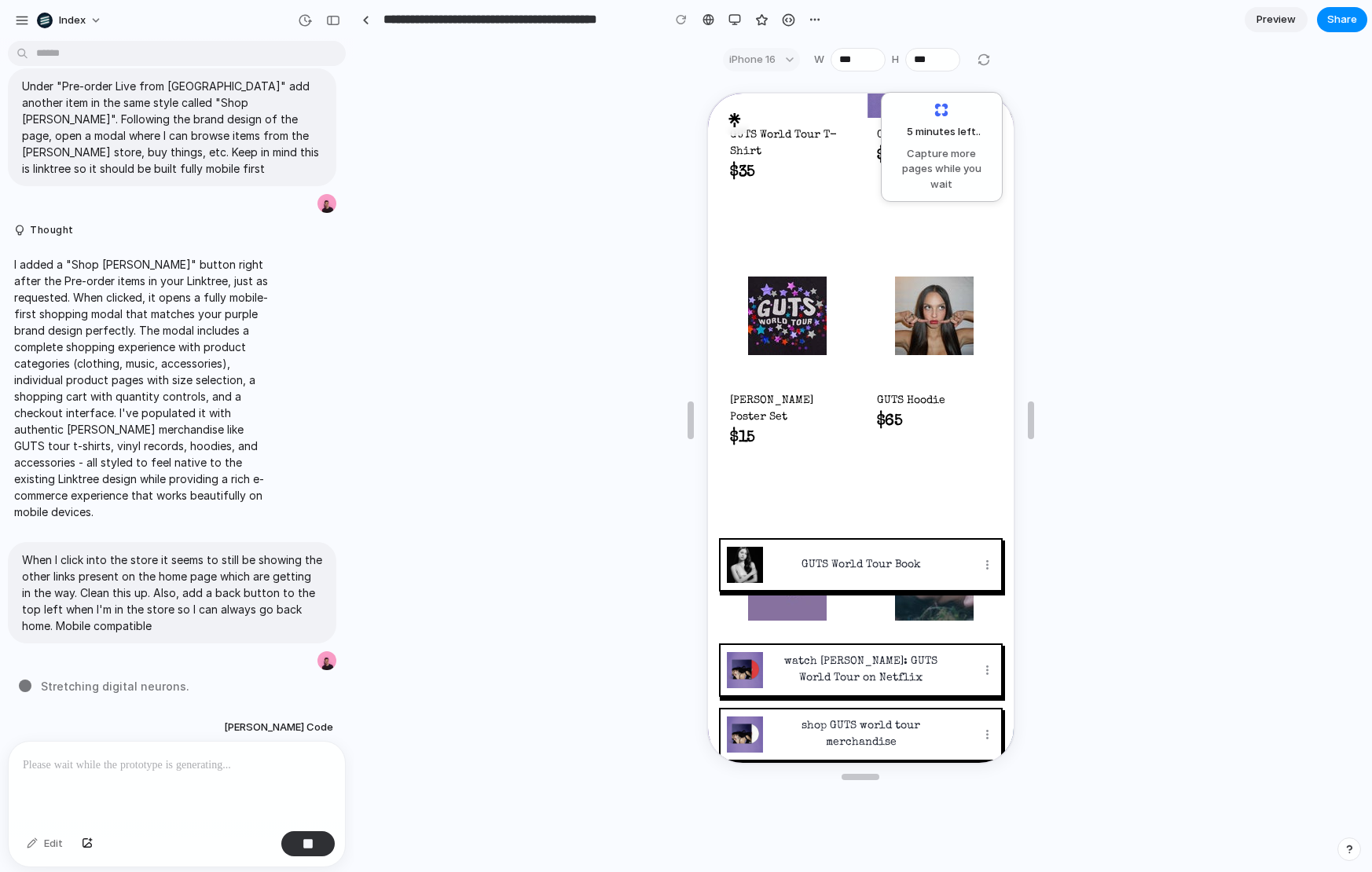
click at [806, 317] on img at bounding box center [785, 314] width 78 height 78
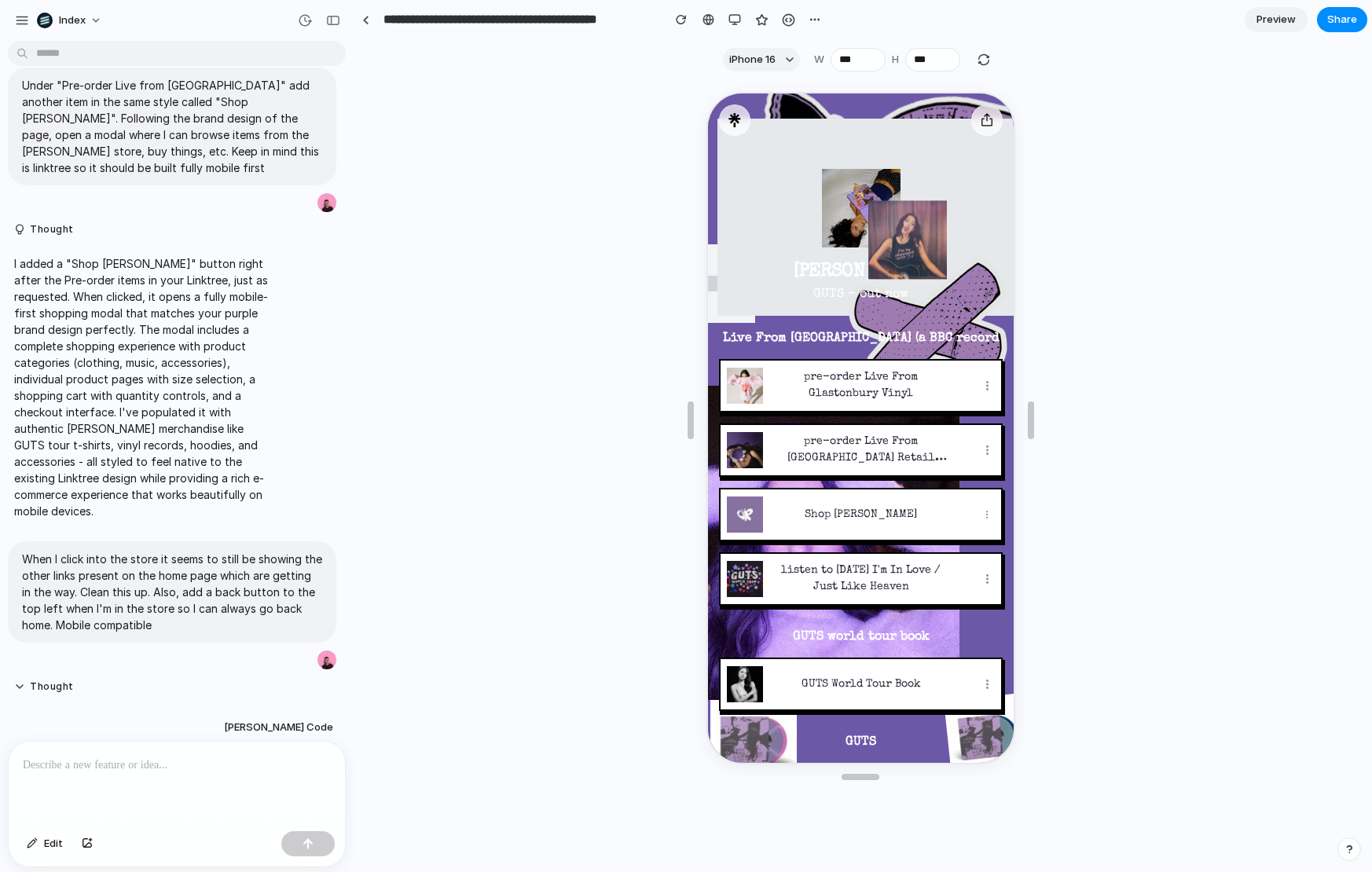
scroll to position [598, 0]
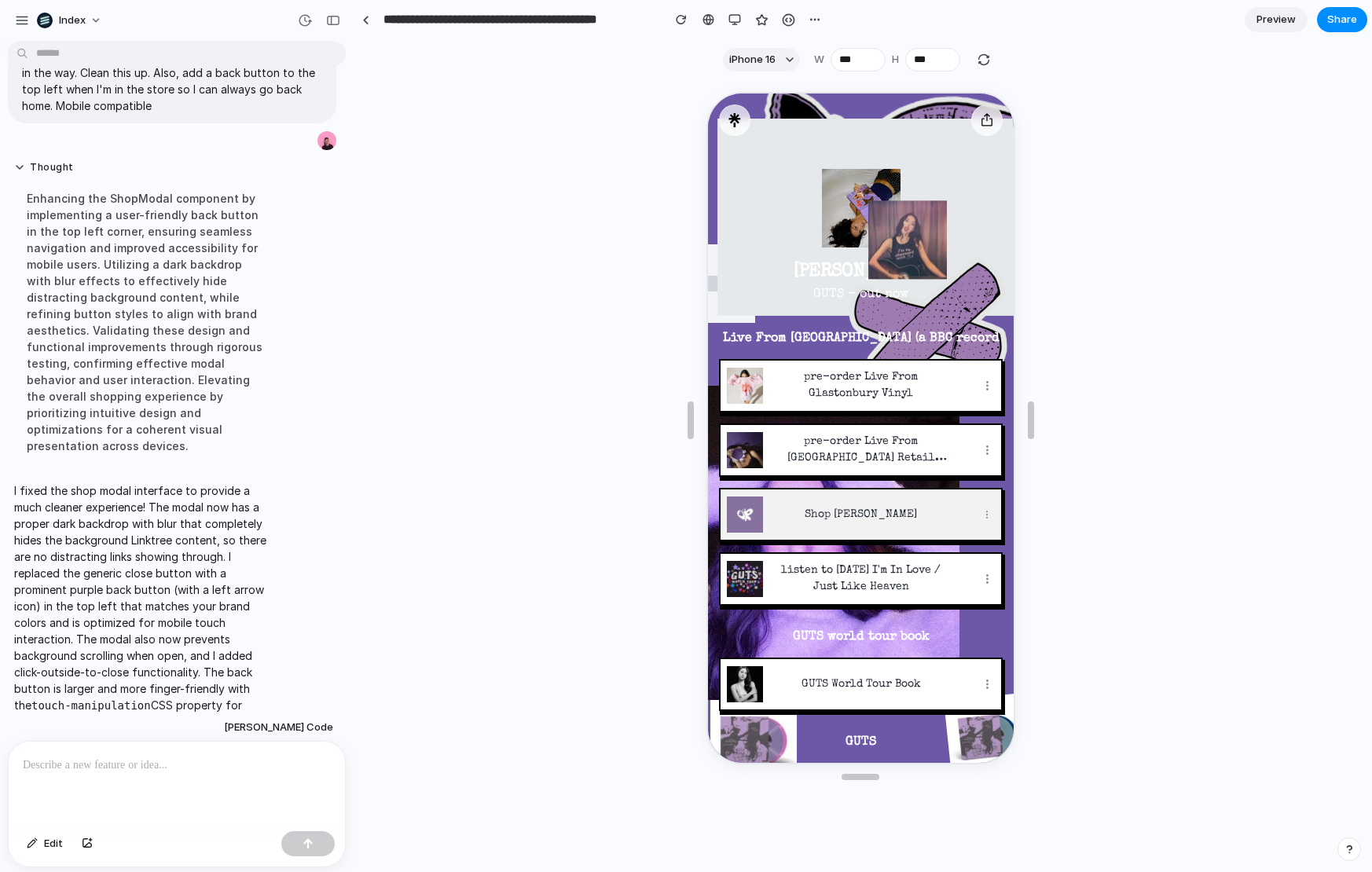
click at [844, 496] on button "Shop Olivia Rodrigo" at bounding box center [858, 513] width 281 height 50
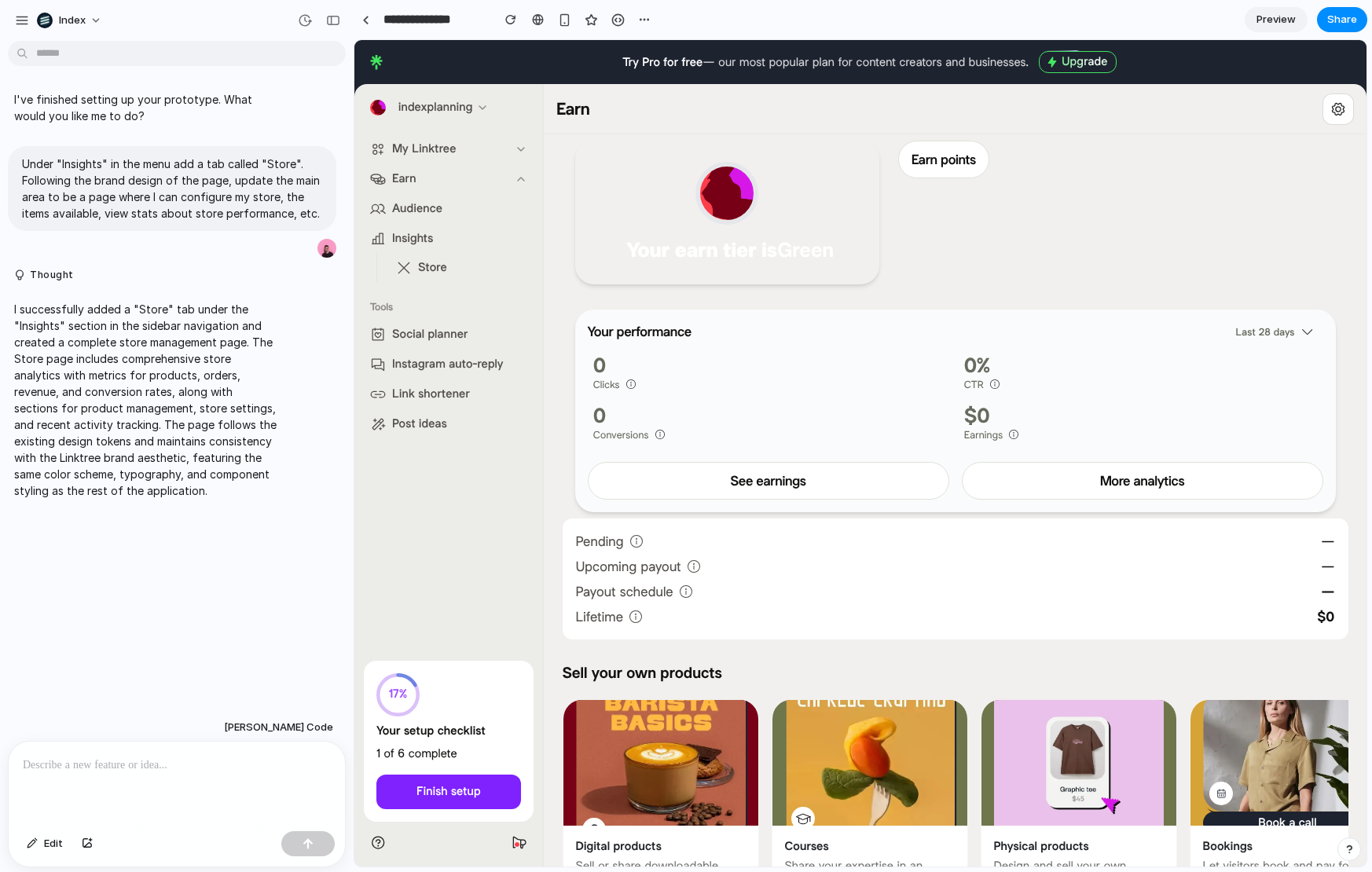
click at [453, 269] on link "Store" at bounding box center [468, 268] width 156 height 29
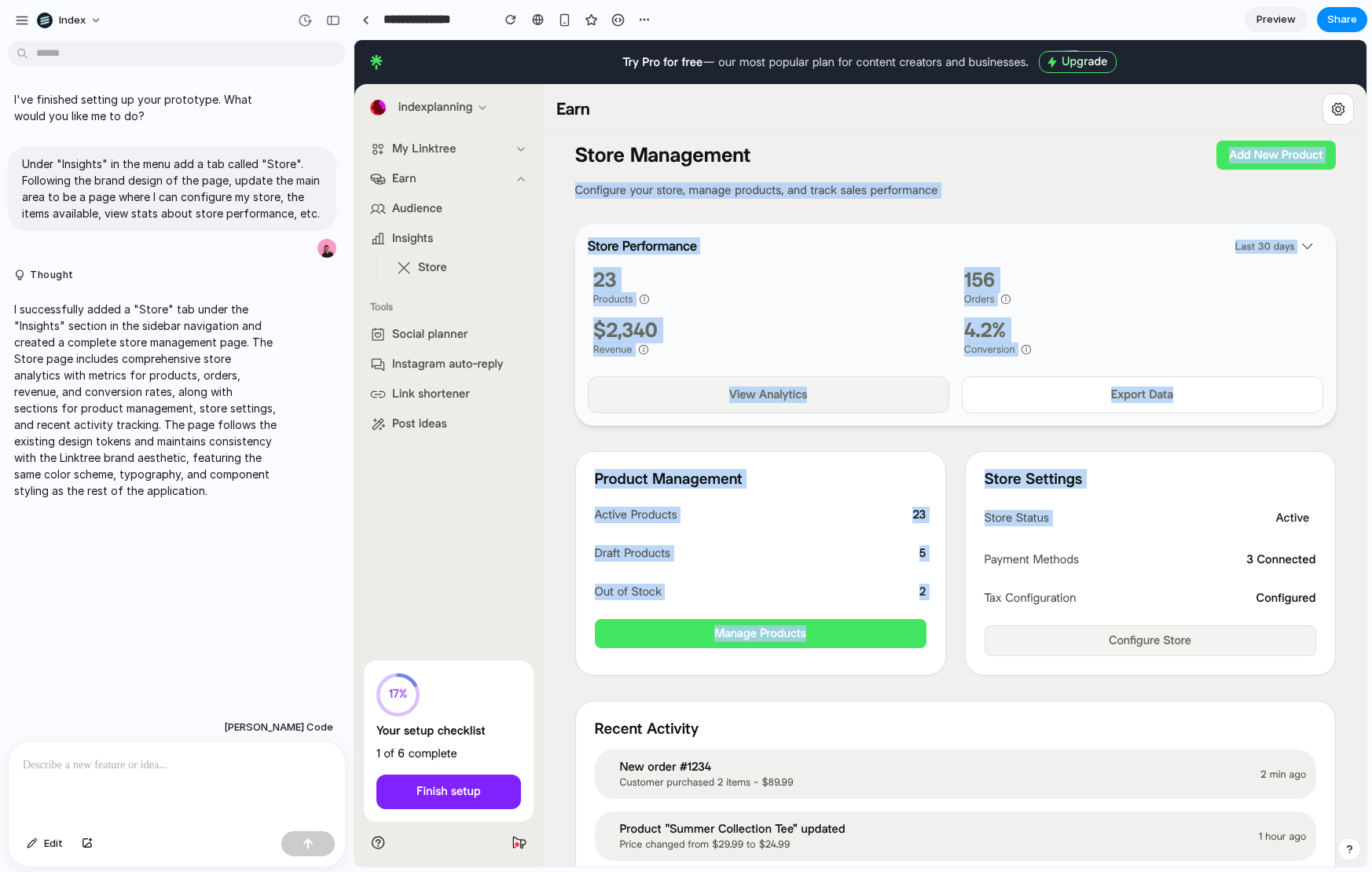
drag, startPoint x: 1079, startPoint y: 156, endPoint x: 1194, endPoint y: 637, distance: 494.6
click at [1196, 602] on div "Store Management Add New Product Configure your store, manage products, and tra…" at bounding box center [955, 563] width 786 height 858
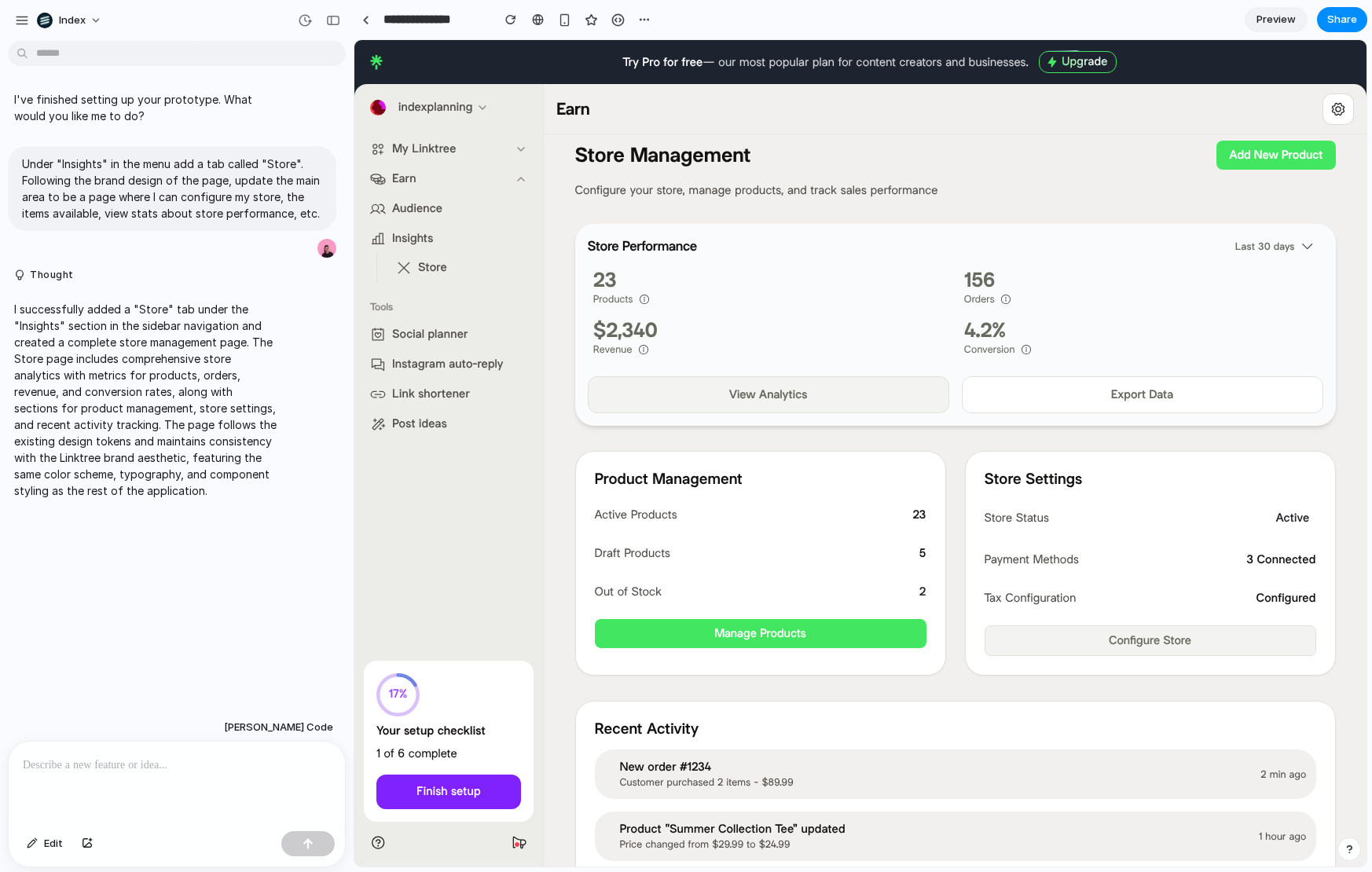
click at [1066, 277] on div "156" at bounding box center [1141, 281] width 353 height 23
click at [364, 28] on link at bounding box center [365, 19] width 23 height 23
click at [268, 514] on div "I've finished setting up your prototype. What would you like me to do? Under "I…" at bounding box center [172, 380] width 345 height 667
click at [426, 260] on span "Store" at bounding box center [433, 268] width 29 height 16
click at [363, 23] on div at bounding box center [366, 19] width 7 height 9
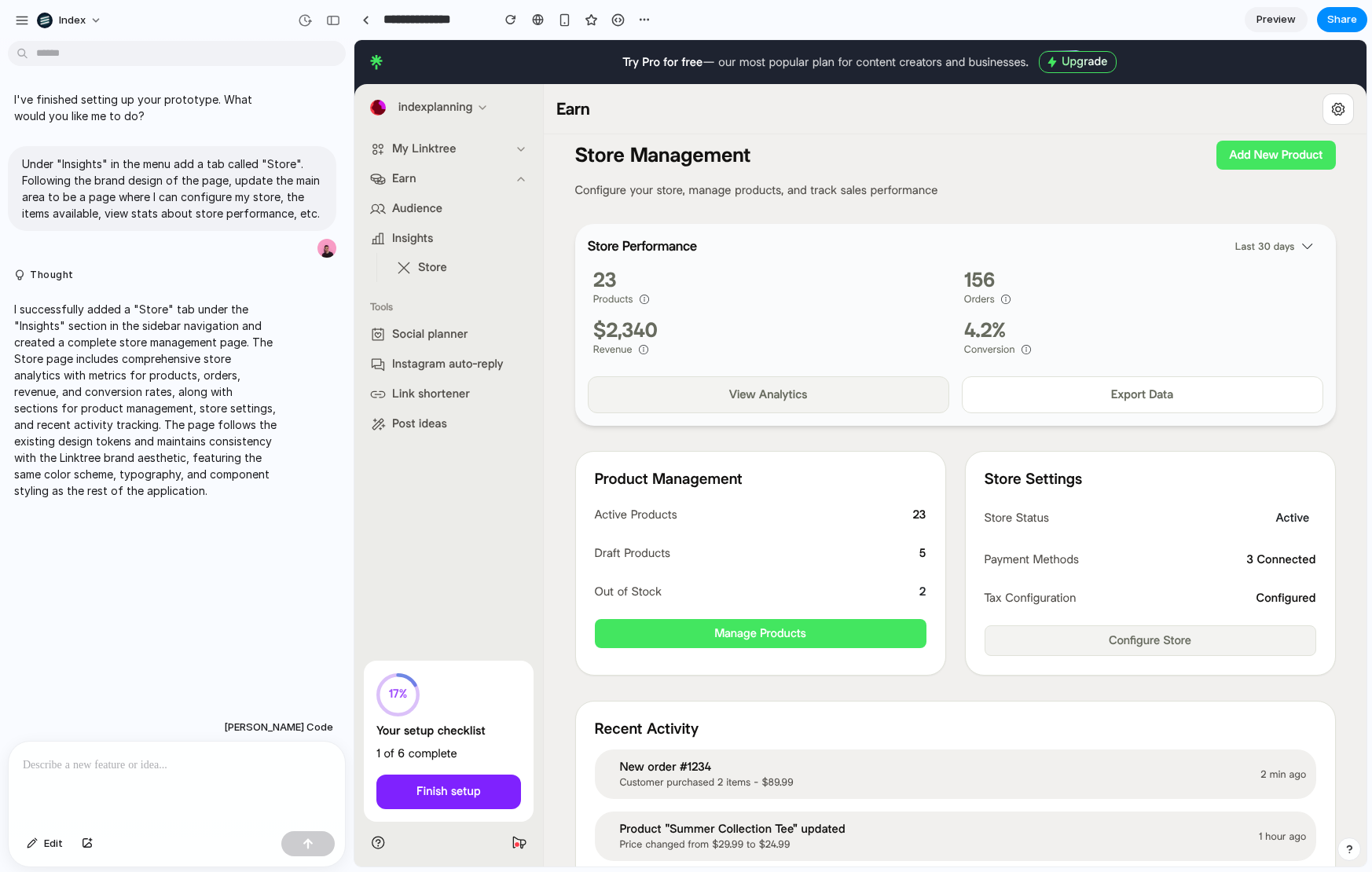
click at [565, 273] on div "Store Management Add New Product Configure your store, manage products, and tra…" at bounding box center [955, 563] width 786 height 845
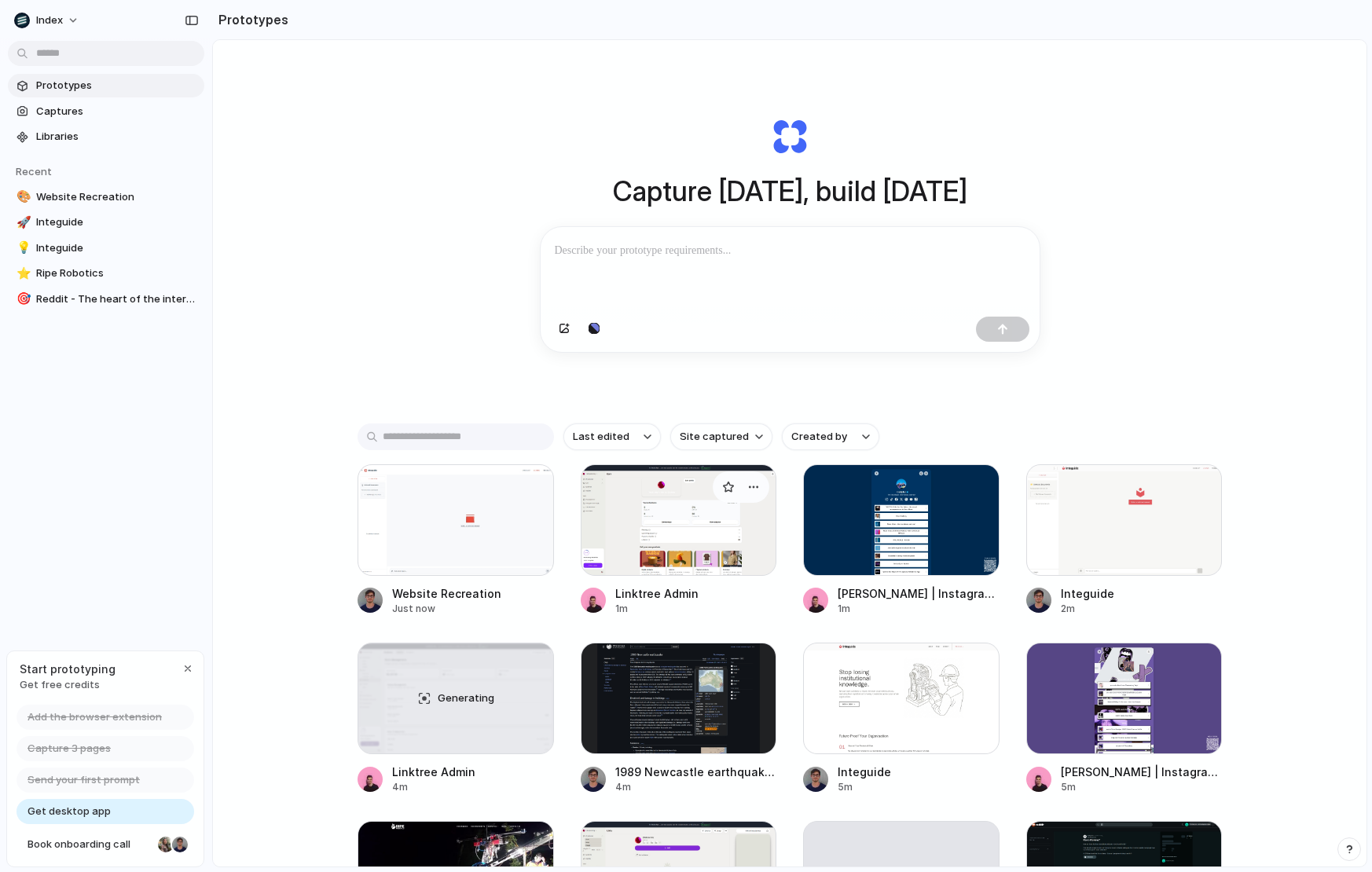
click at [616, 533] on div at bounding box center [679, 520] width 197 height 112
click at [905, 549] on div at bounding box center [901, 520] width 197 height 112
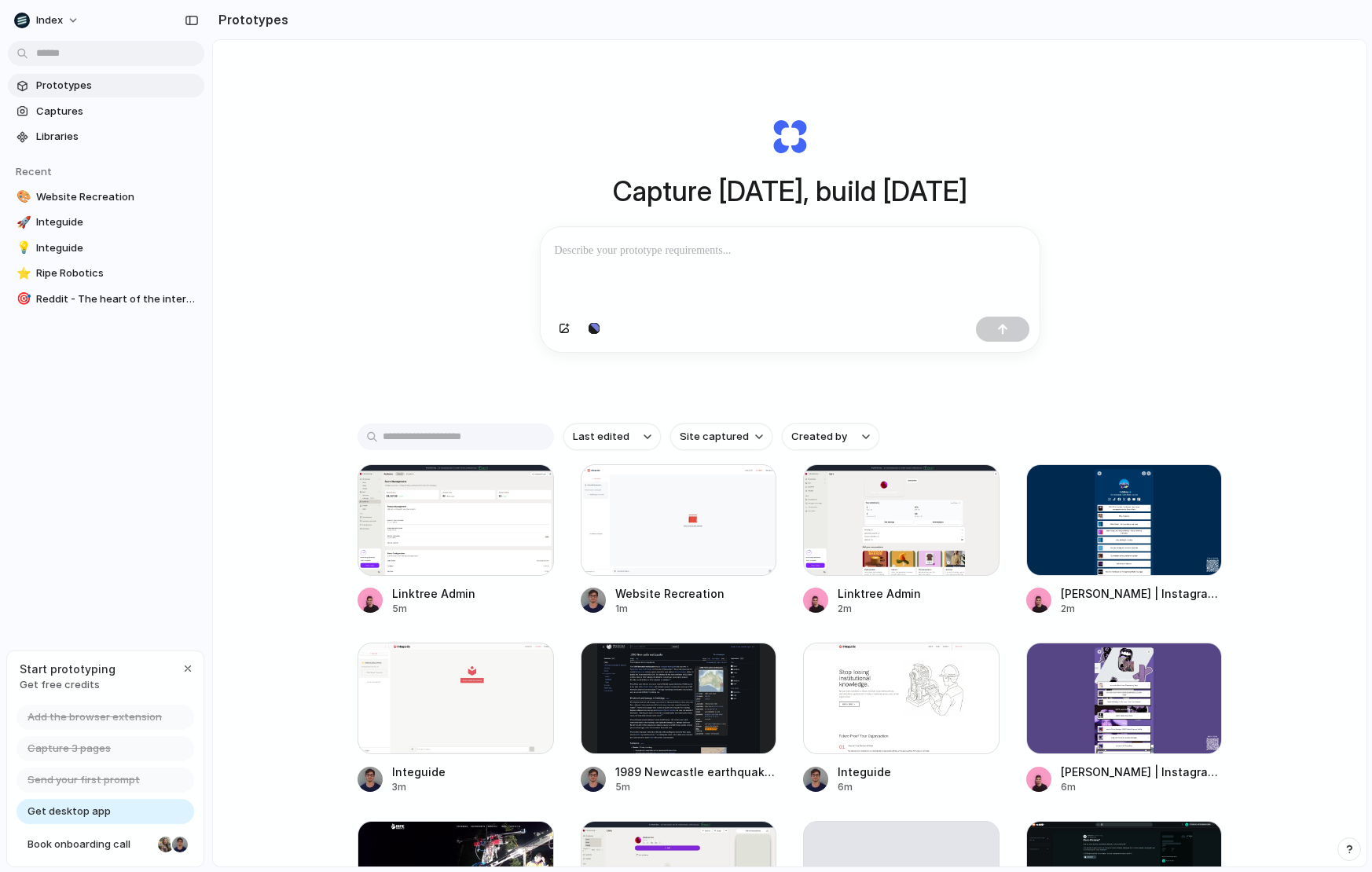
click at [294, 324] on div "Capture today, build tomorrow Clone web app Clone screenshot Start from existin…" at bounding box center [790, 495] width 1154 height 910
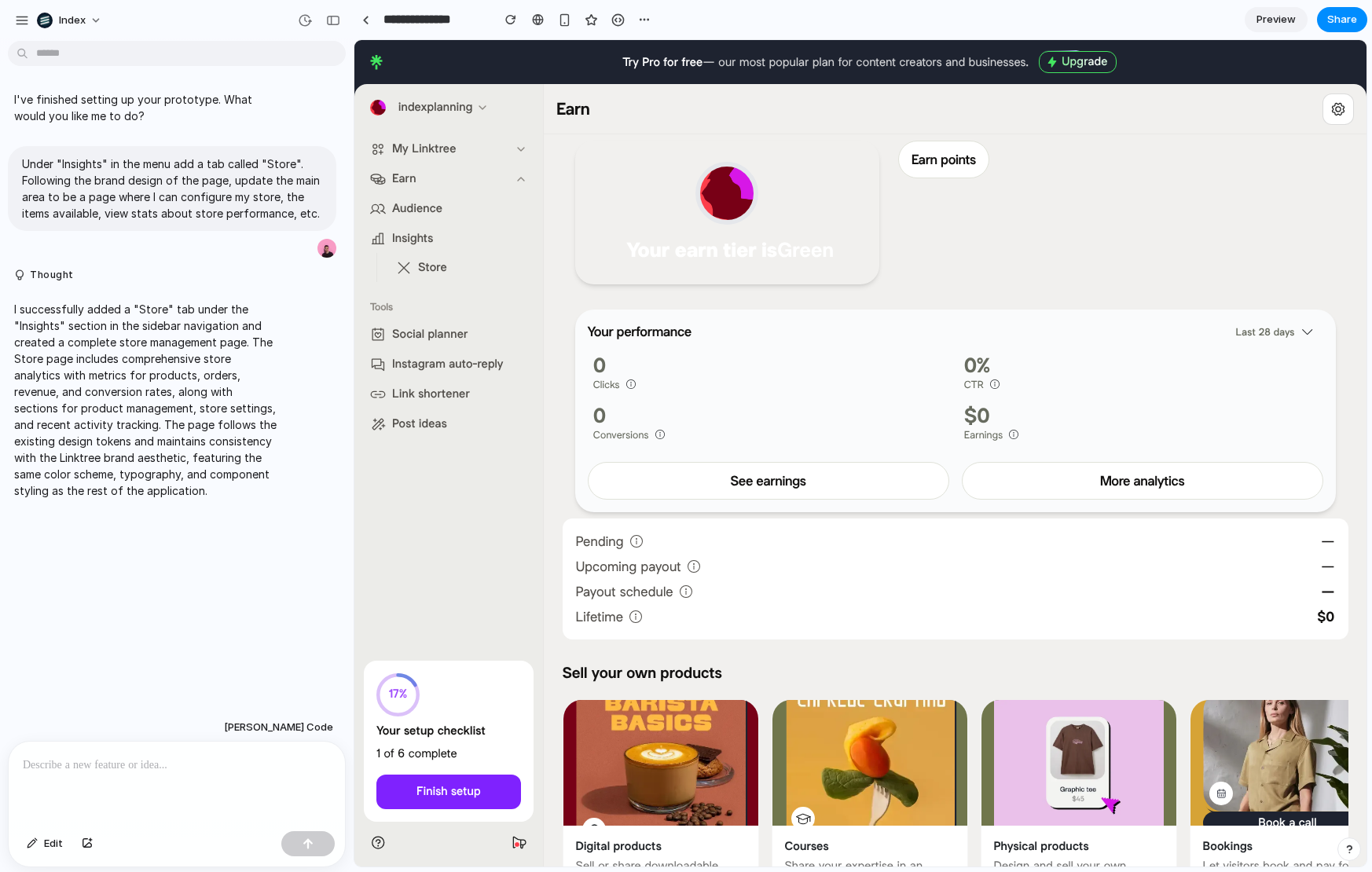
click at [432, 273] on span "Store" at bounding box center [433, 268] width 29 height 16
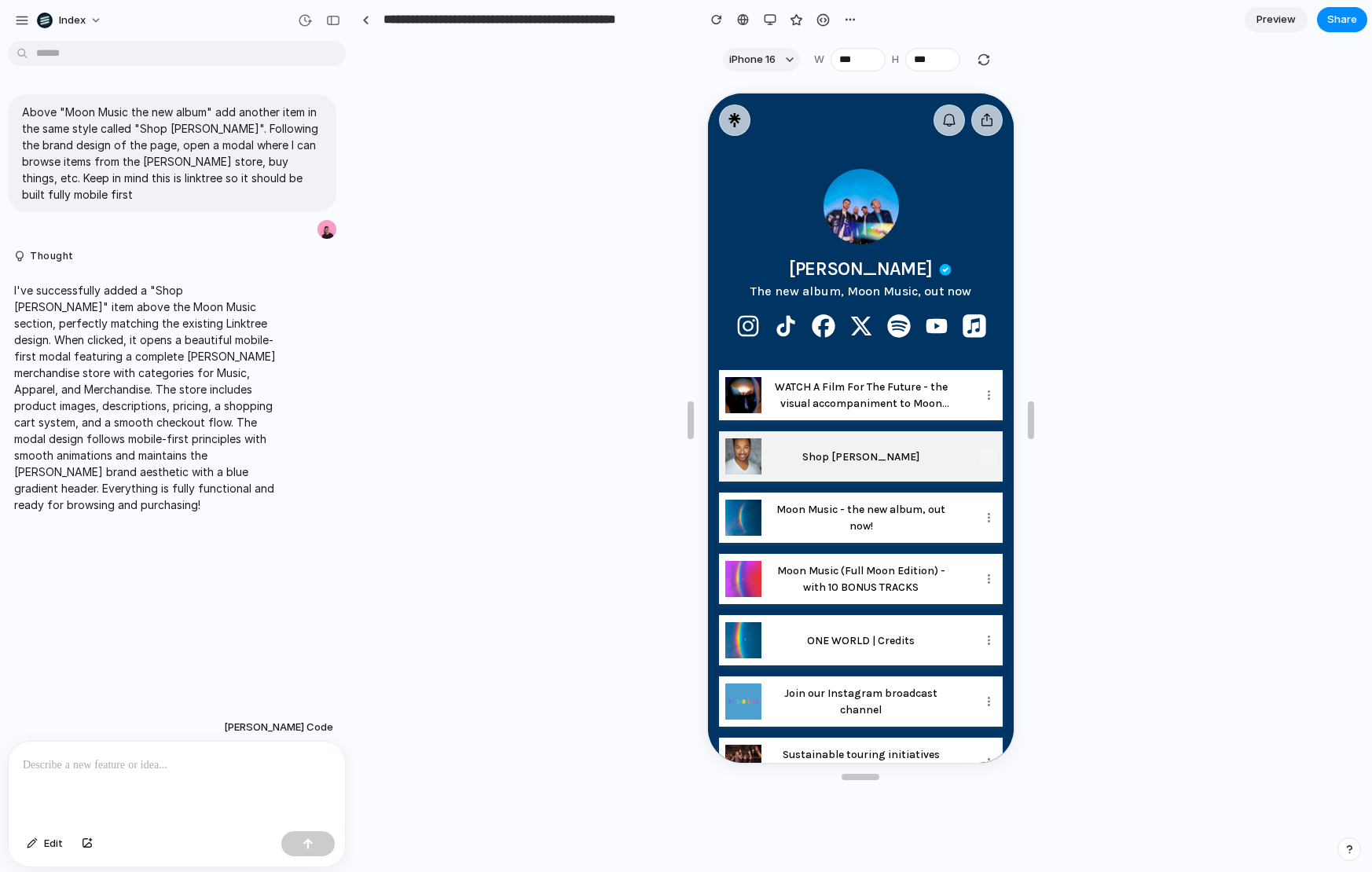
click at [836, 452] on p "Shop [PERSON_NAME]" at bounding box center [858, 460] width 180 height 16
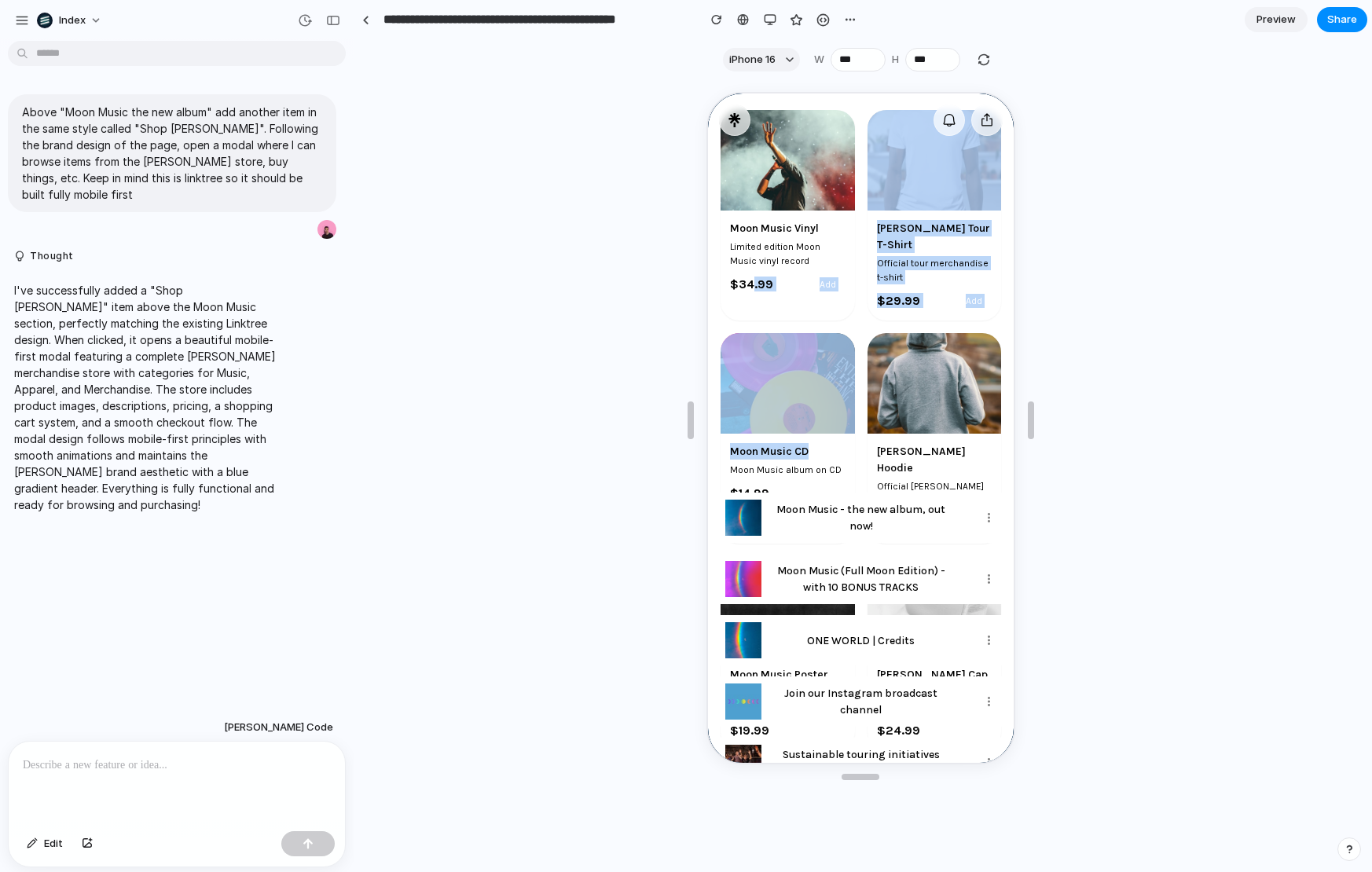
drag, startPoint x: 752, startPoint y: 313, endPoint x: 837, endPoint y: 459, distance: 168.9
click at [837, 459] on div "Moon Music Vinyl Limited edition Moon Music vinyl record $ 34.99 Add Coldplay T…" at bounding box center [859, 143] width 259 height 657
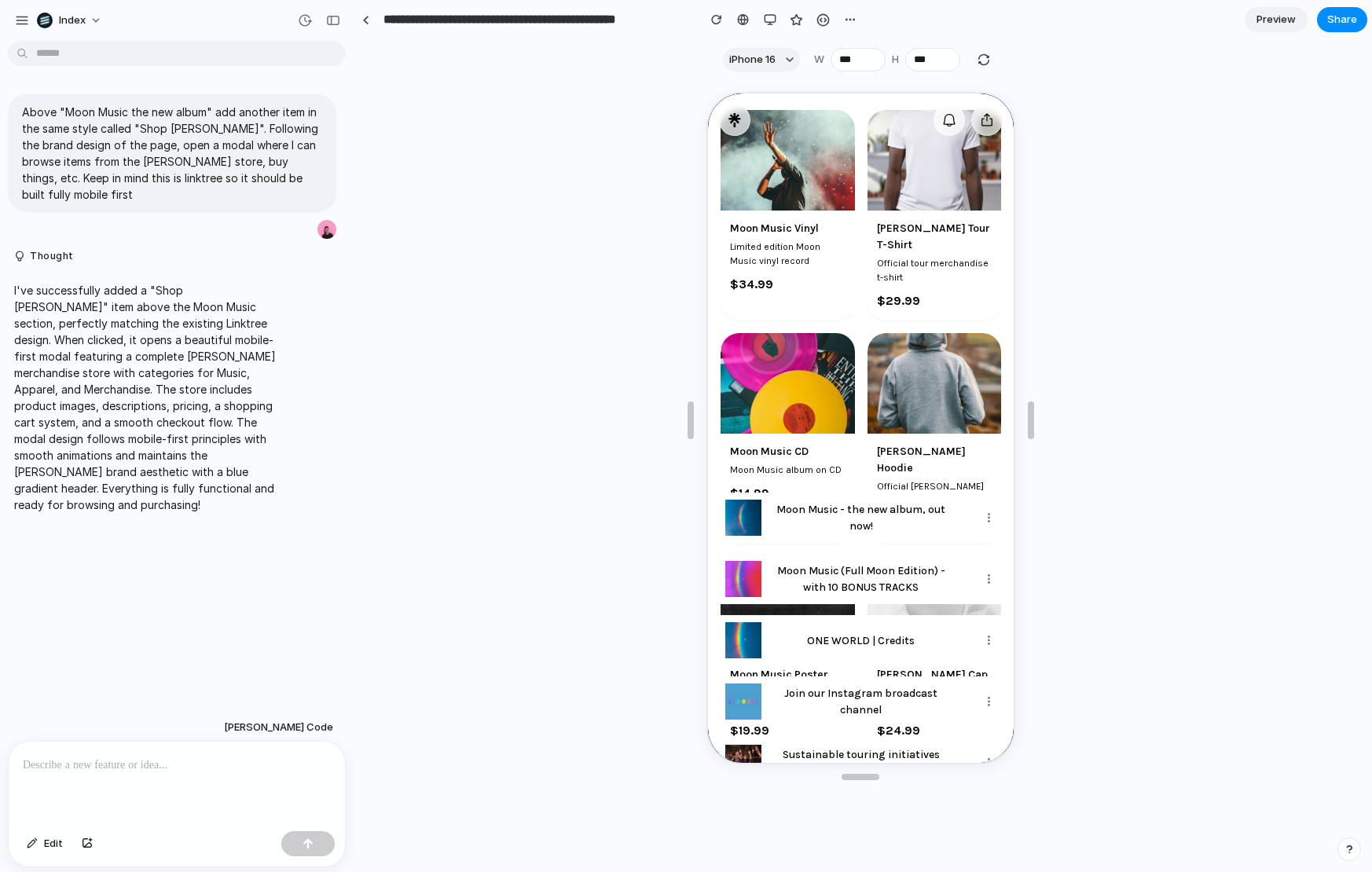
click at [771, 205] on div "Coldplay The new album, Moon Music, out now" at bounding box center [858, 233] width 306 height 132
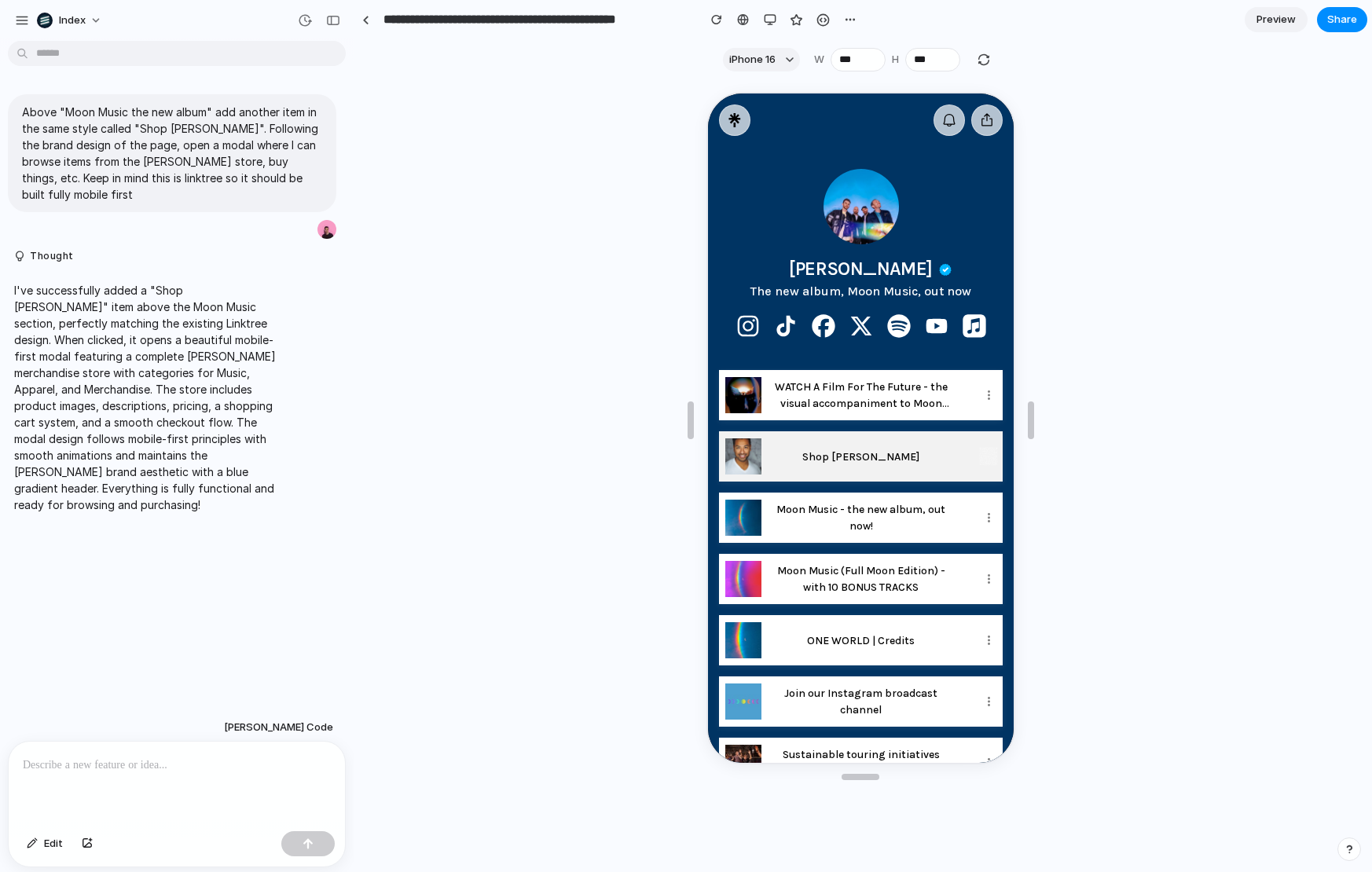
click at [833, 459] on p "Shop [PERSON_NAME]" at bounding box center [858, 452] width 180 height 16
click at [813, 452] on p "Shop [PERSON_NAME]" at bounding box center [858, 456] width 180 height 16
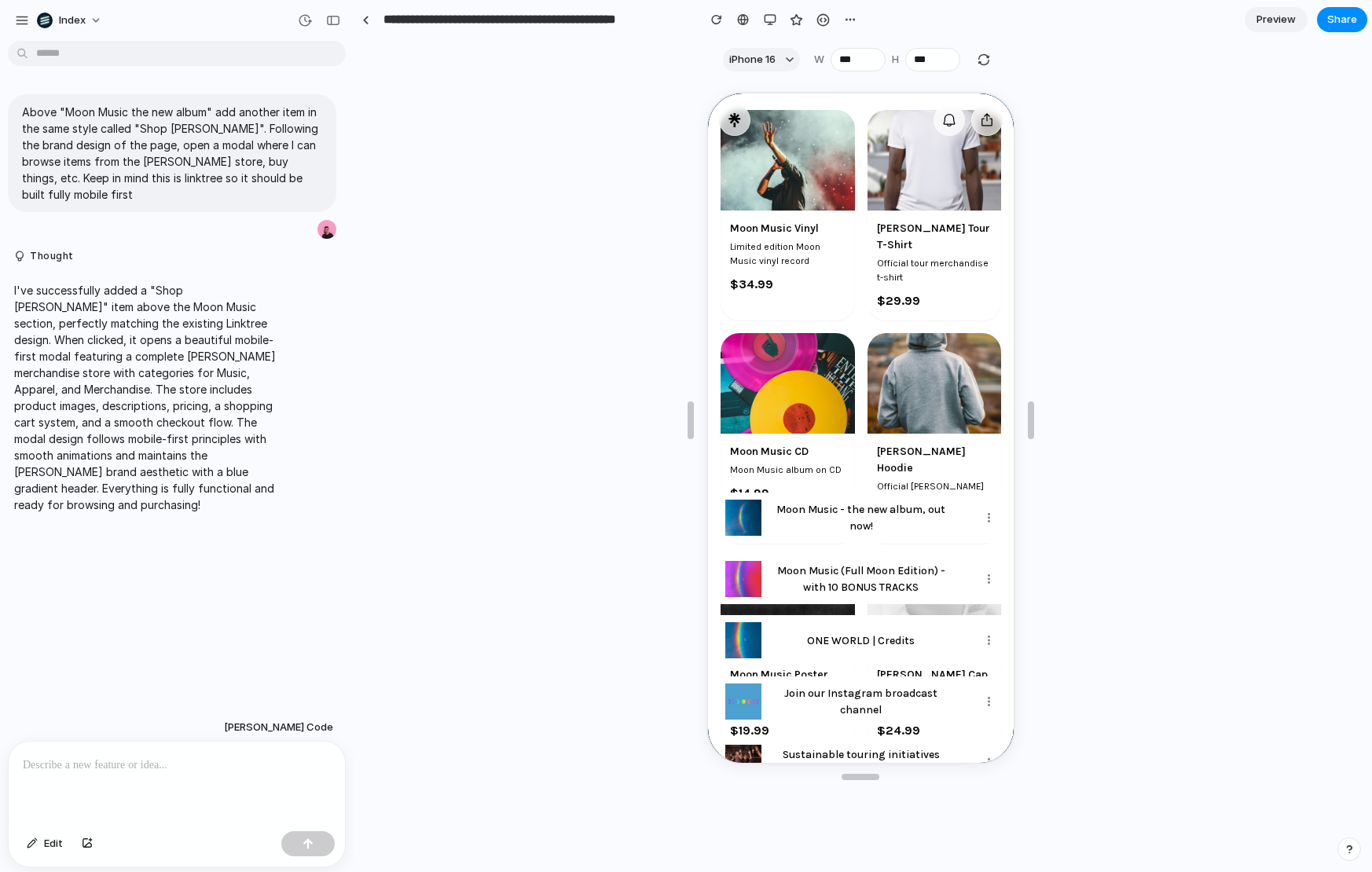
click at [172, 790] on div at bounding box center [177, 783] width 337 height 83
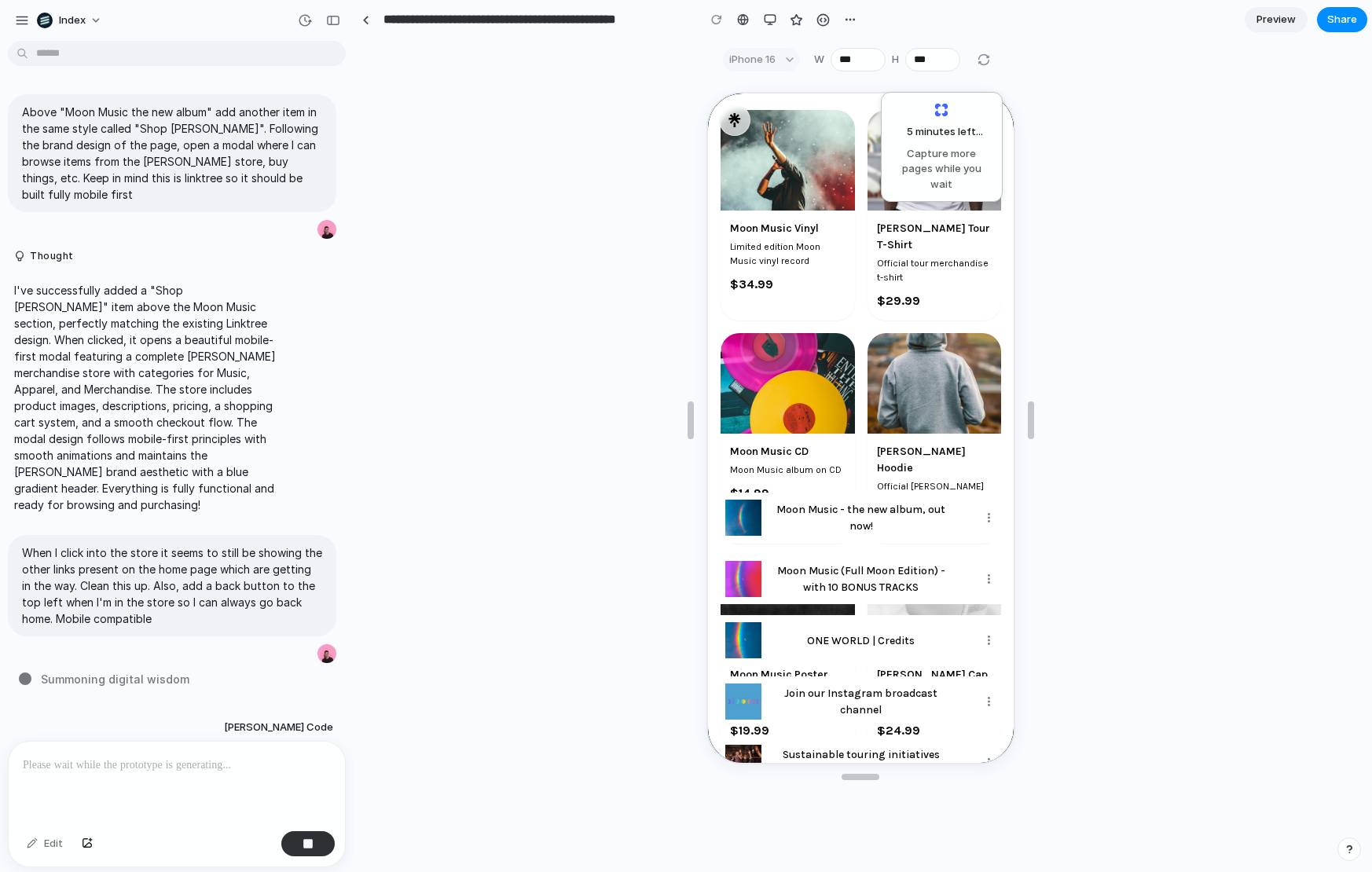
click at [167, 544] on p "When I click into the store it seems to still be showing the other links presen…" at bounding box center [172, 586] width 300 height 83
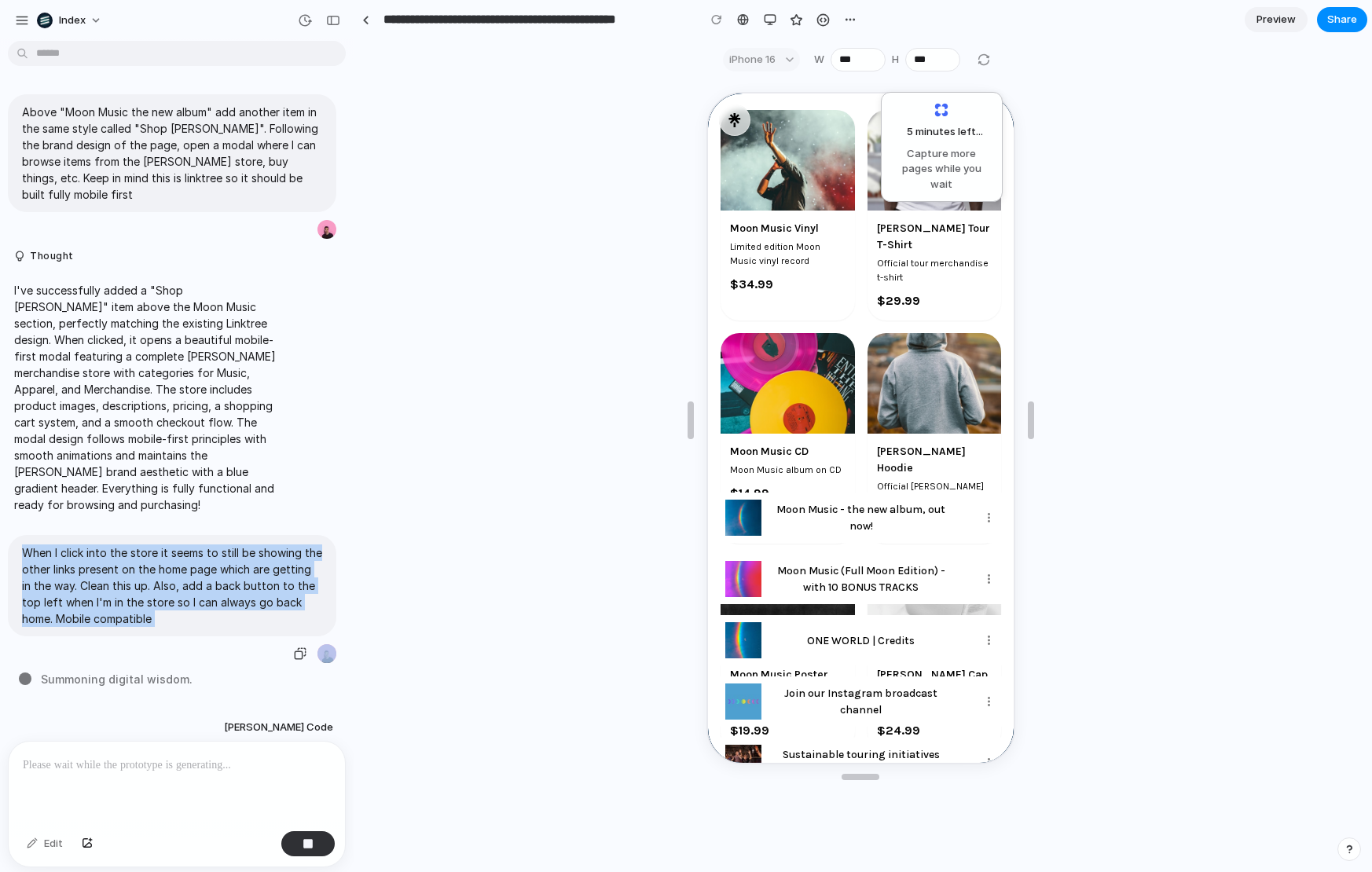
click at [167, 544] on p "When I click into the store it seems to still be showing the other links presen…" at bounding box center [172, 586] width 300 height 83
copy div "When I click into the store it seems to still be showing the other links presen…"
click at [170, 544] on p "When I click into the store it seems to still be showing the other links presen…" at bounding box center [172, 586] width 300 height 83
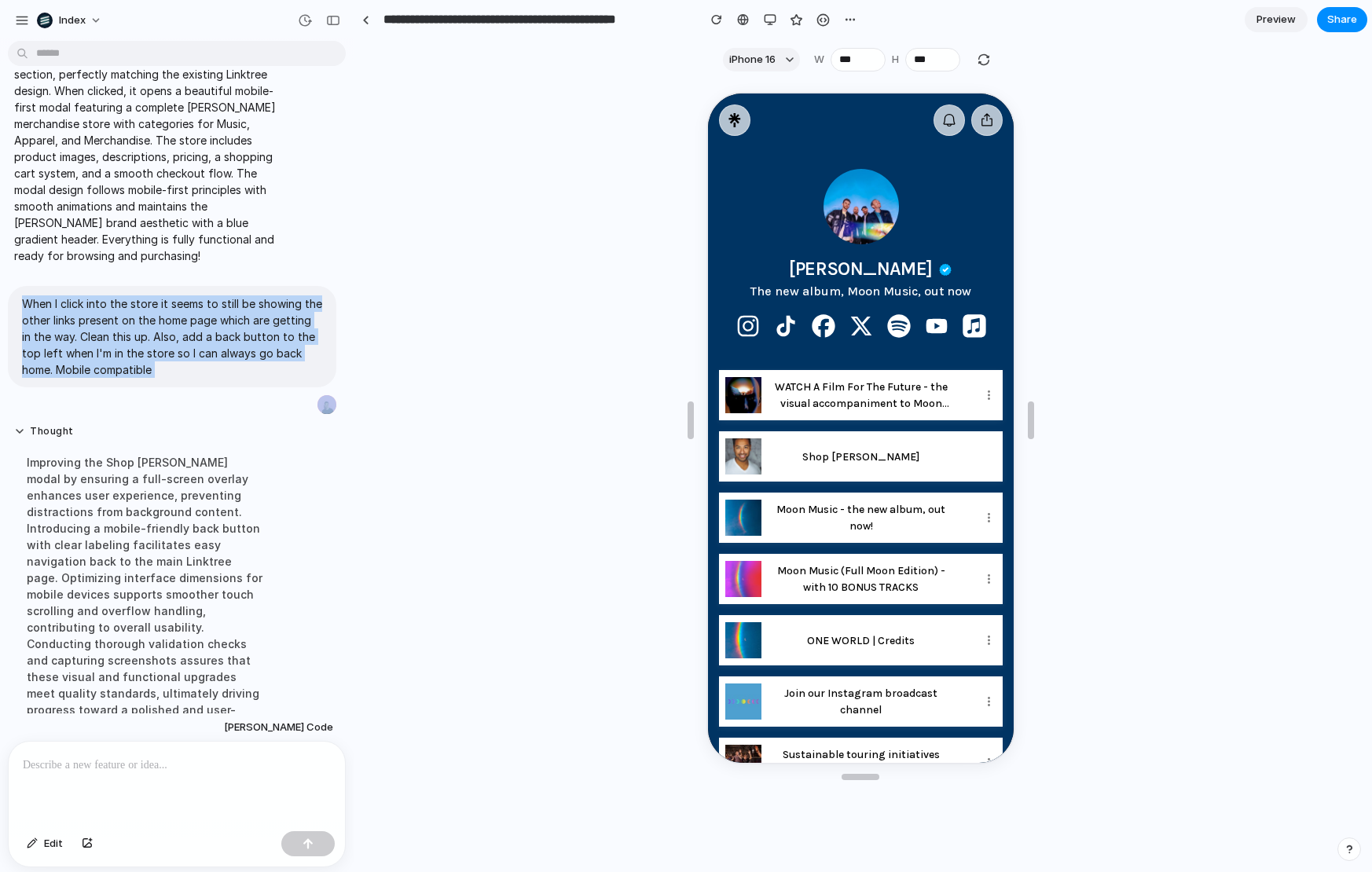
scroll to position [497, 0]
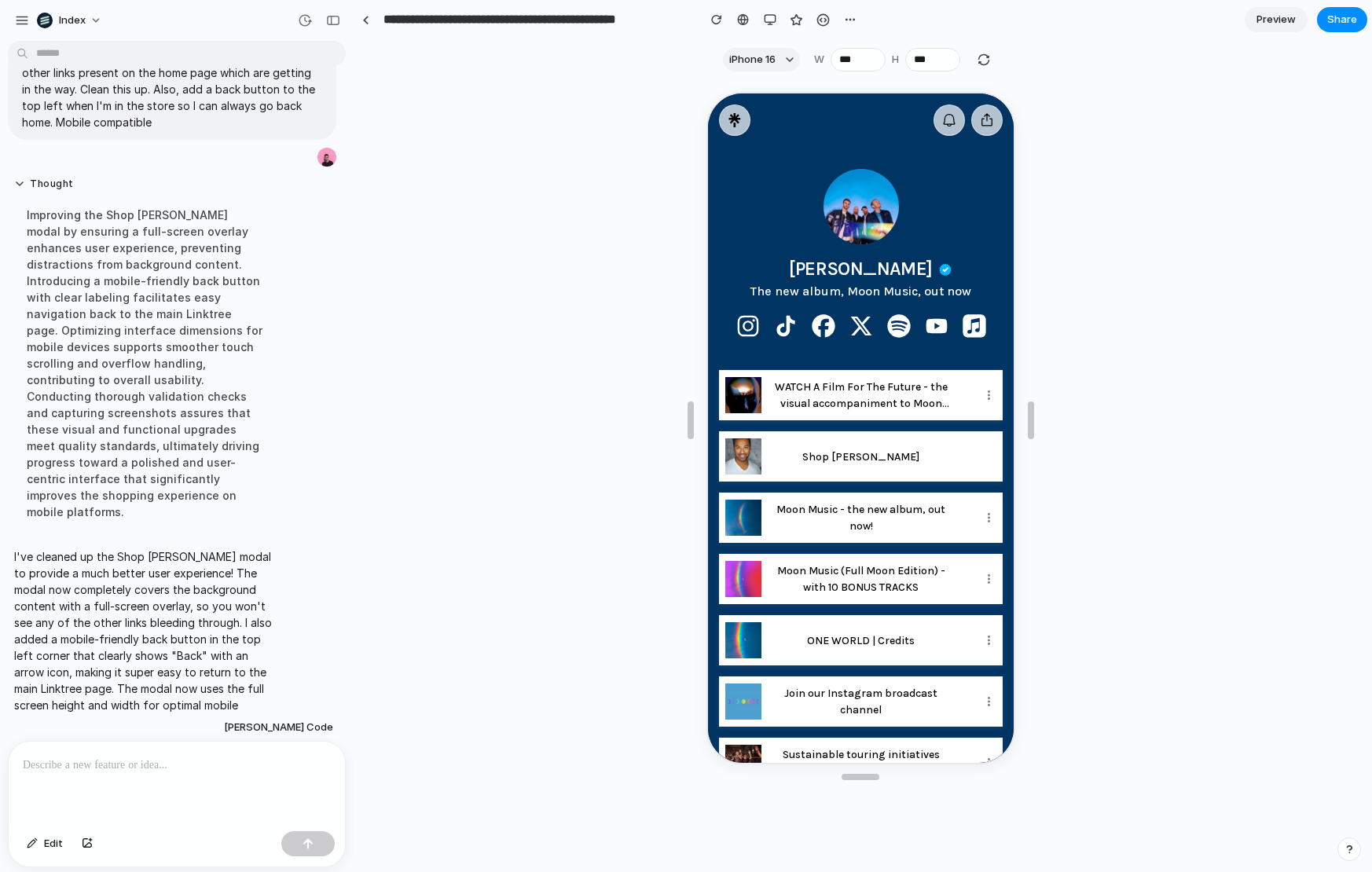
click at [248, 369] on div "Improving the Shop [PERSON_NAME] modal by ensuring a full-screen overlay enhanc…" at bounding box center [145, 363] width 262 height 332
click at [821, 439] on button "Shop [PERSON_NAME]" at bounding box center [858, 455] width 284 height 50
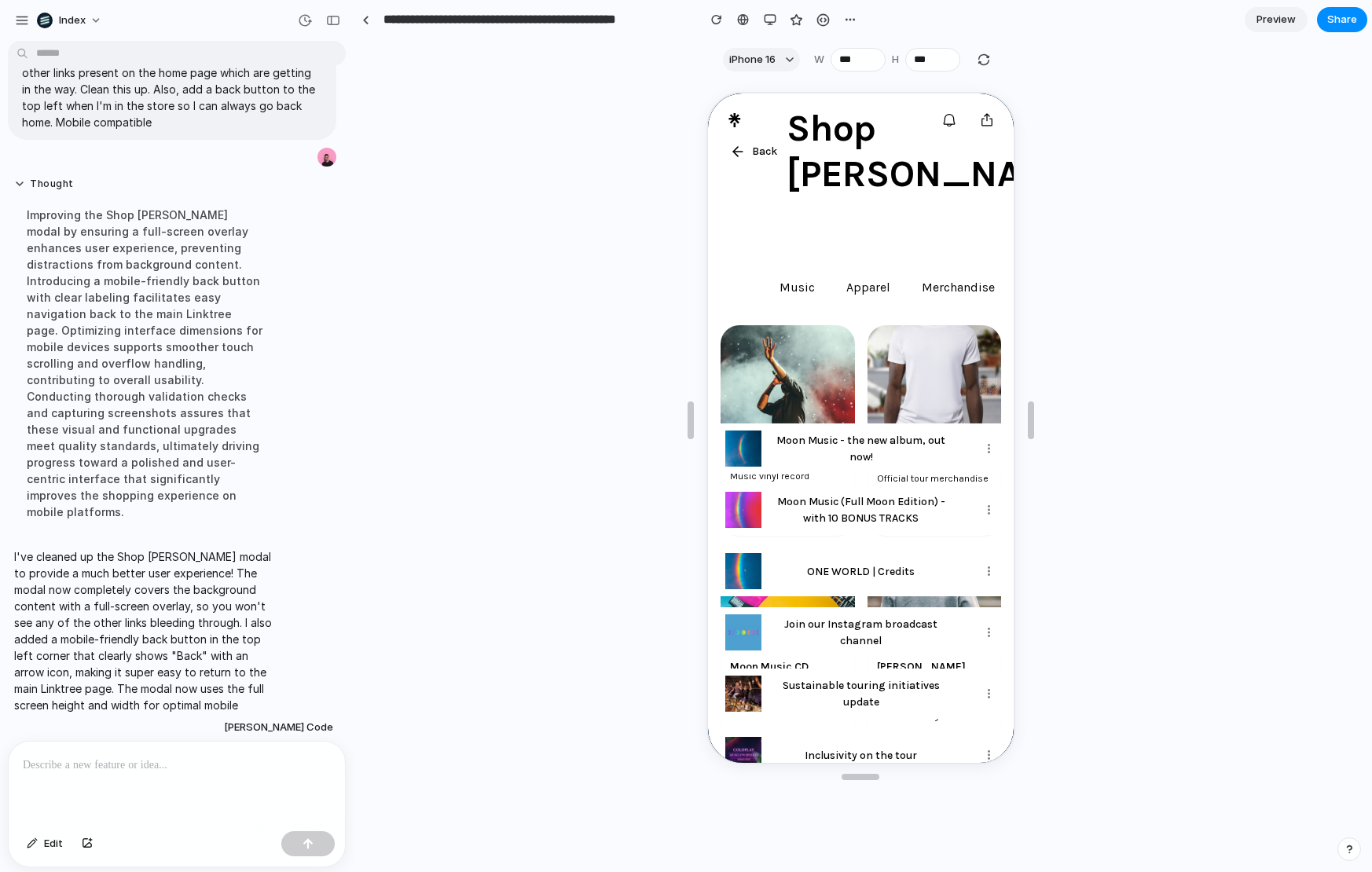
scroll to position [0, 0]
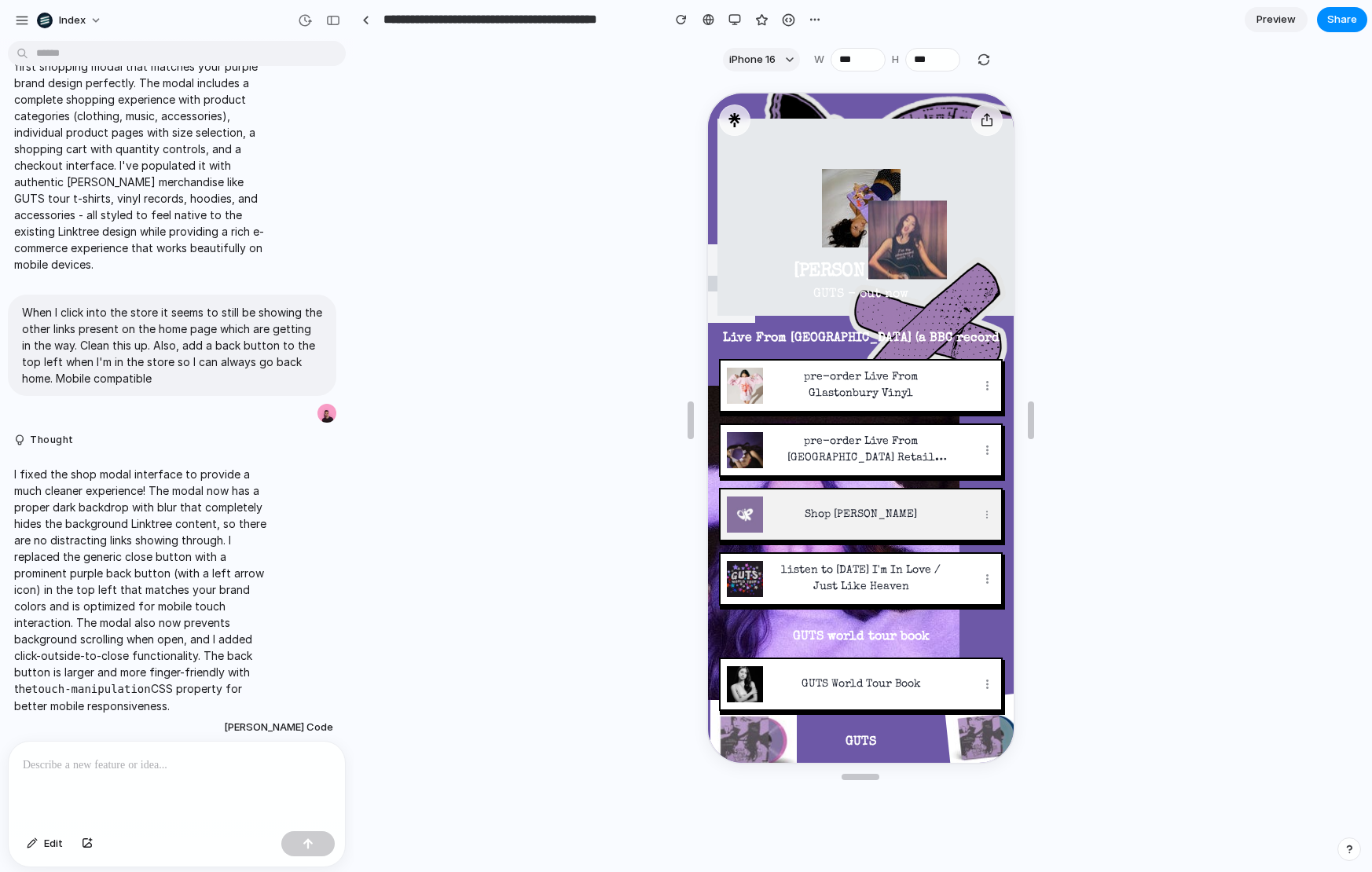
click at [854, 510] on p "Shop [PERSON_NAME]" at bounding box center [858, 514] width 177 height 16
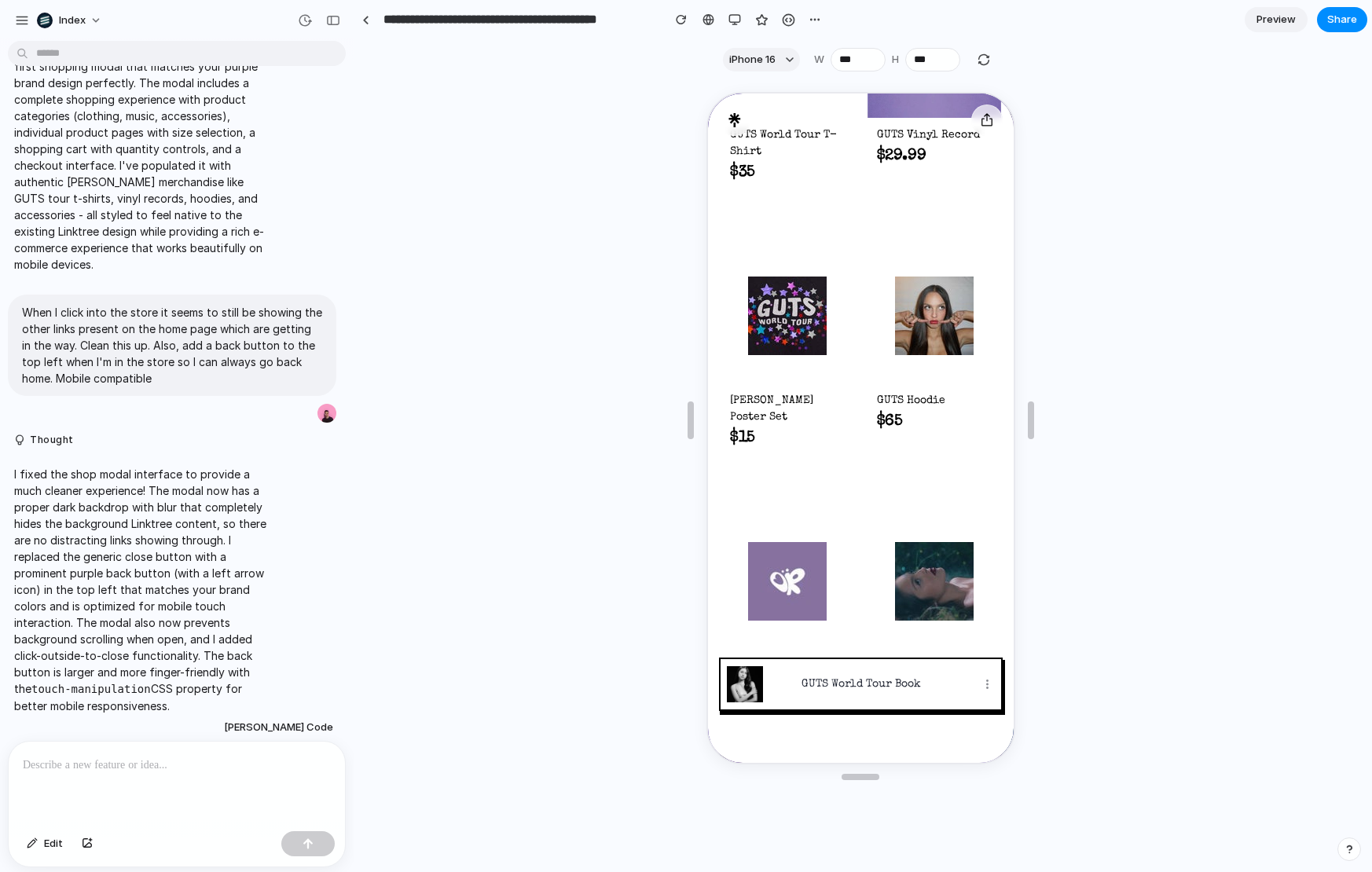
click at [775, 335] on img at bounding box center [785, 314] width 78 height 78
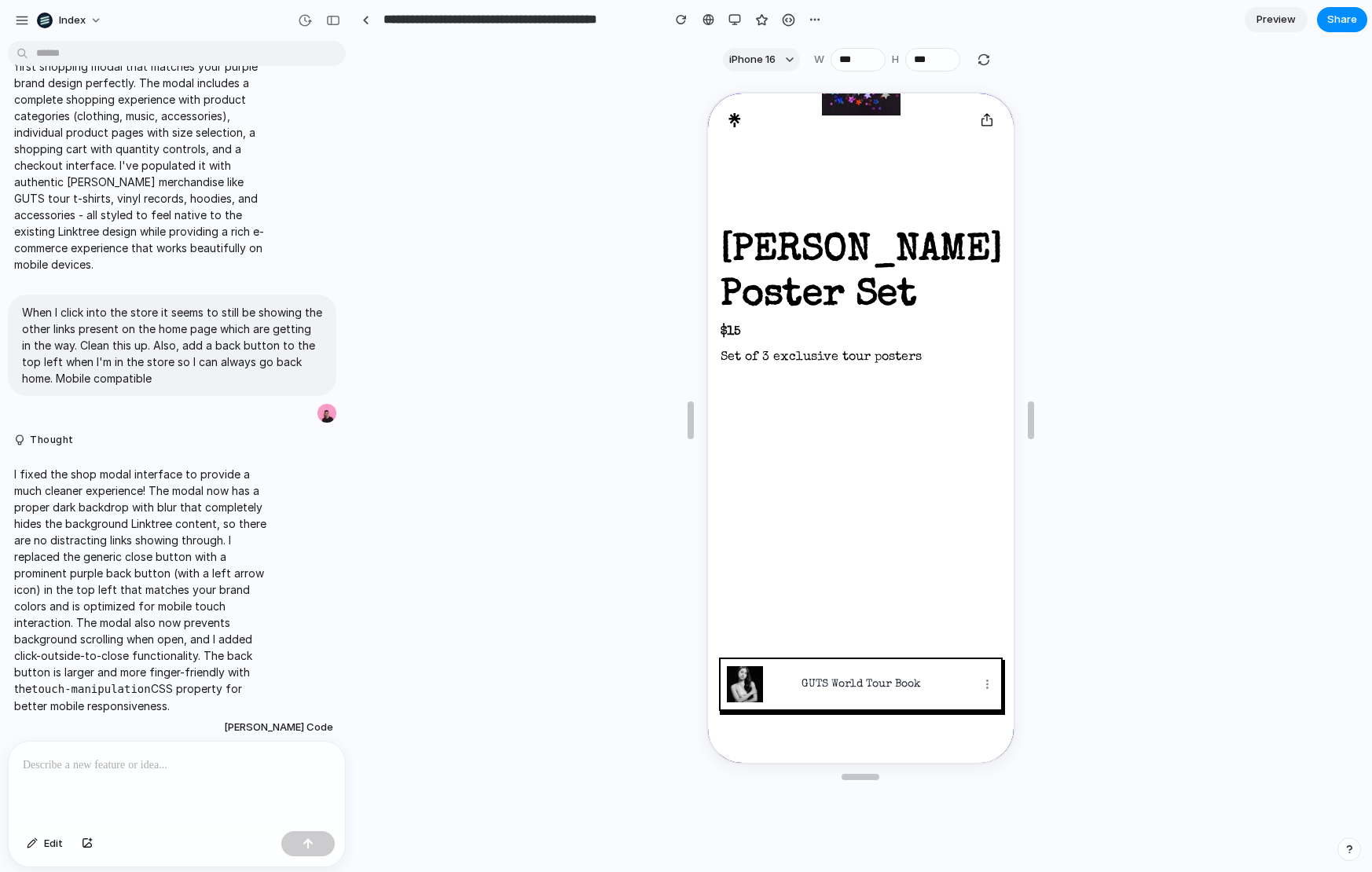
click at [734, 121] on icon at bounding box center [732, 118] width 12 height 14
click at [752, 120] on div at bounding box center [840, 118] width 246 height 32
click at [730, 15] on div "button" at bounding box center [735, 20] width 13 height 13
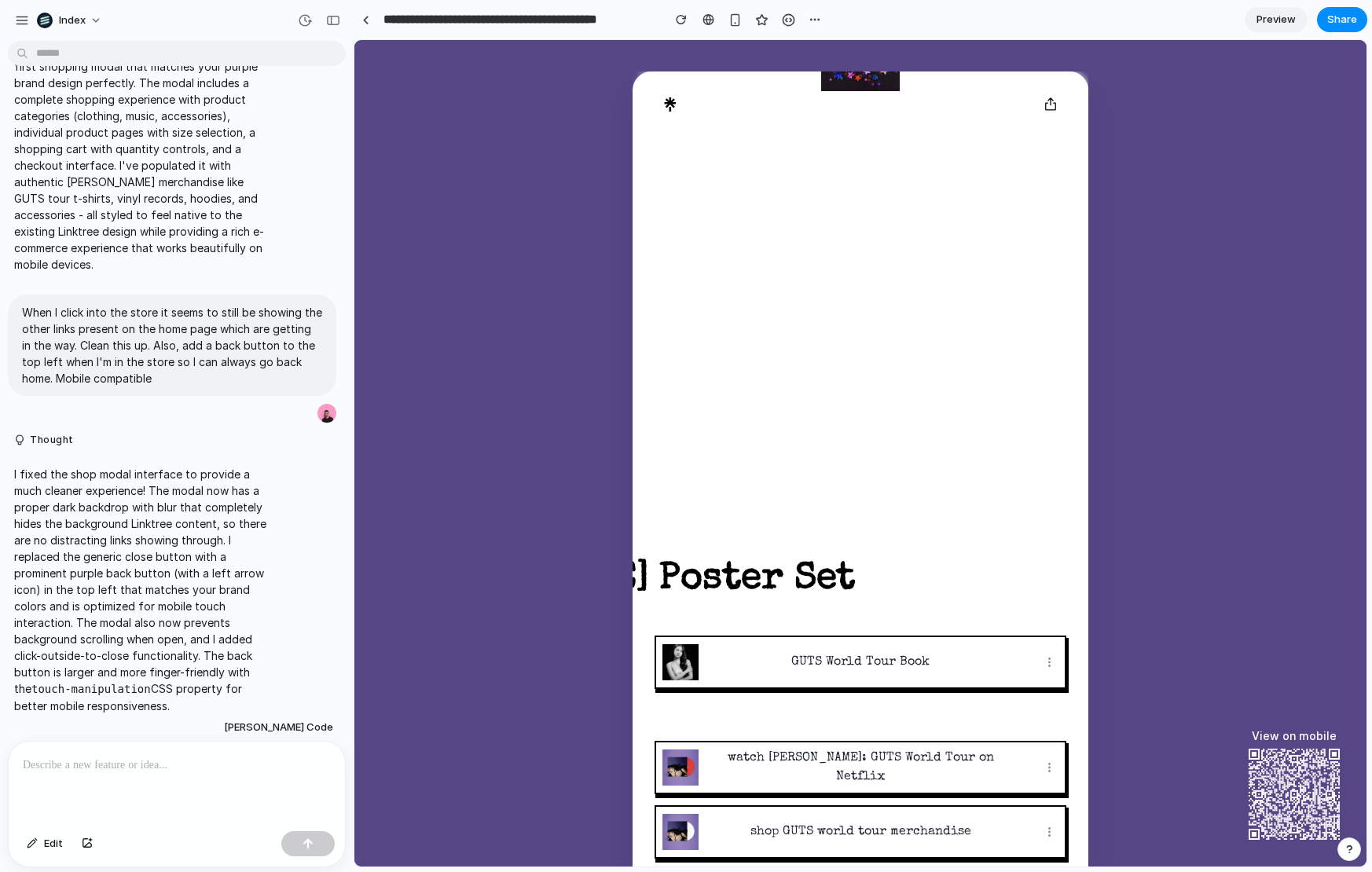
click at [686, 95] on div at bounding box center [841, 104] width 374 height 32
click at [667, 98] on icon at bounding box center [670, 104] width 14 height 14
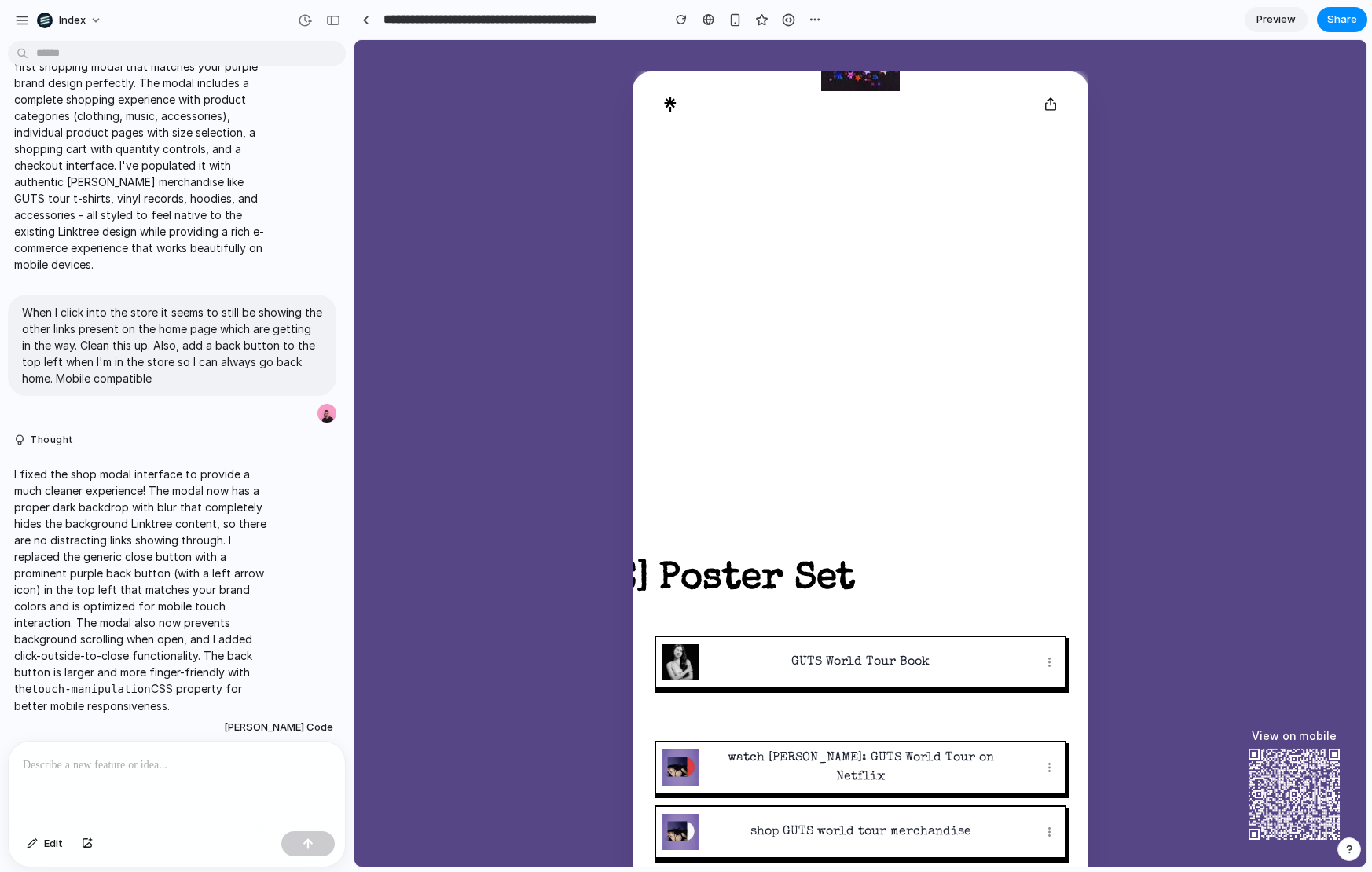
click at [667, 98] on icon at bounding box center [670, 104] width 14 height 14
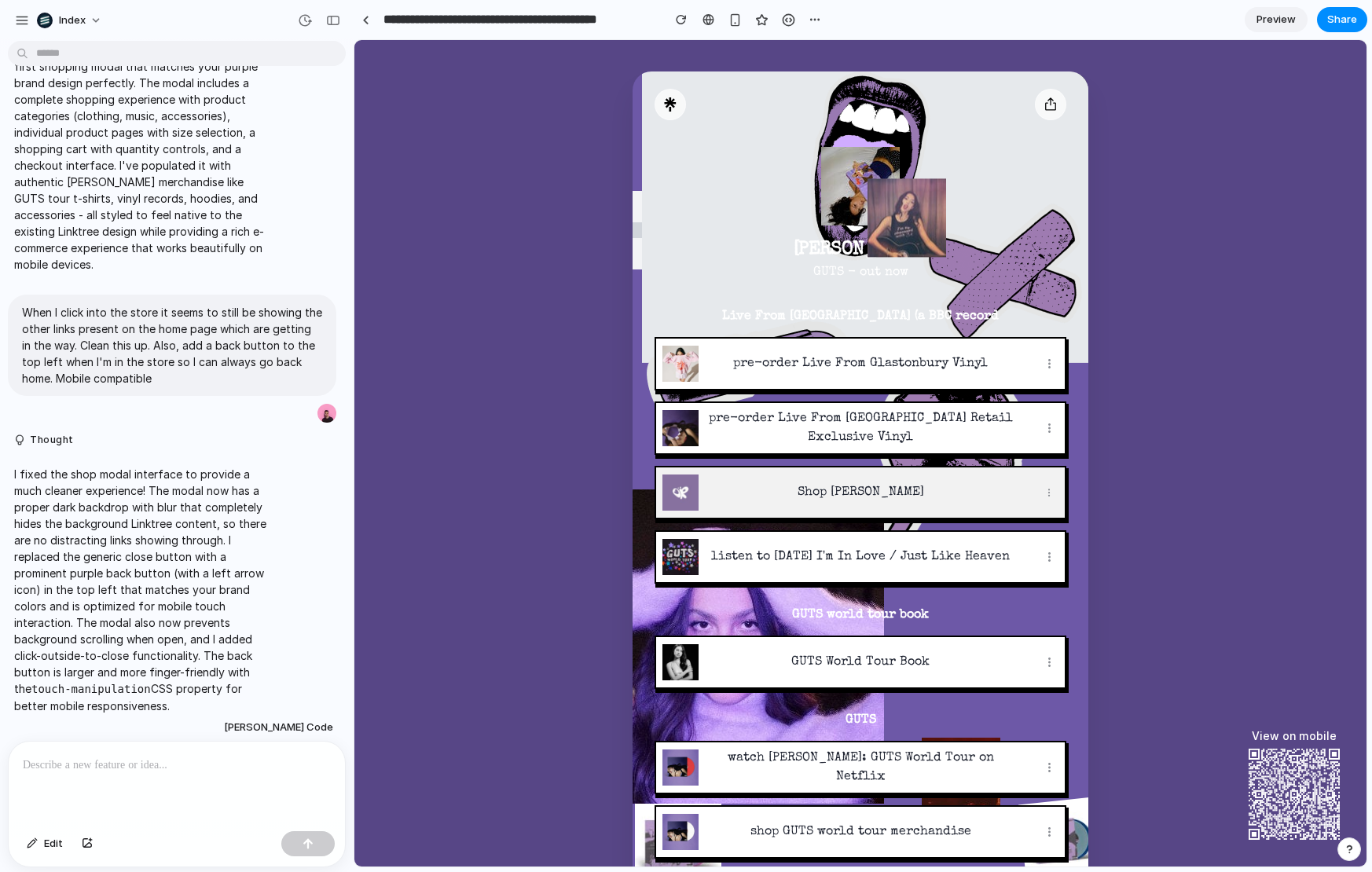
click at [868, 489] on p "Shop [PERSON_NAME]" at bounding box center [860, 492] width 305 height 19
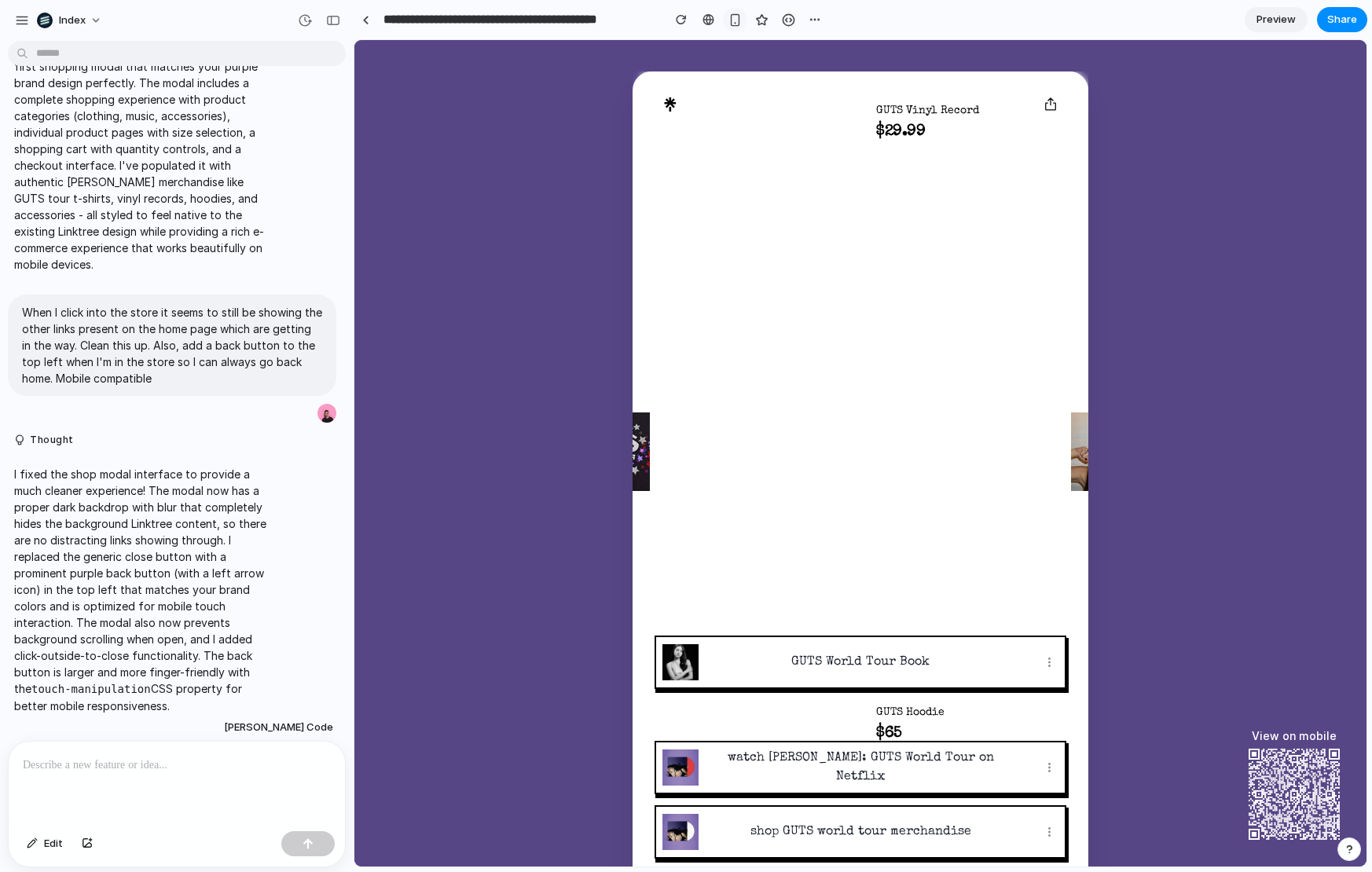
click at [738, 22] on div "button" at bounding box center [735, 20] width 14 height 14
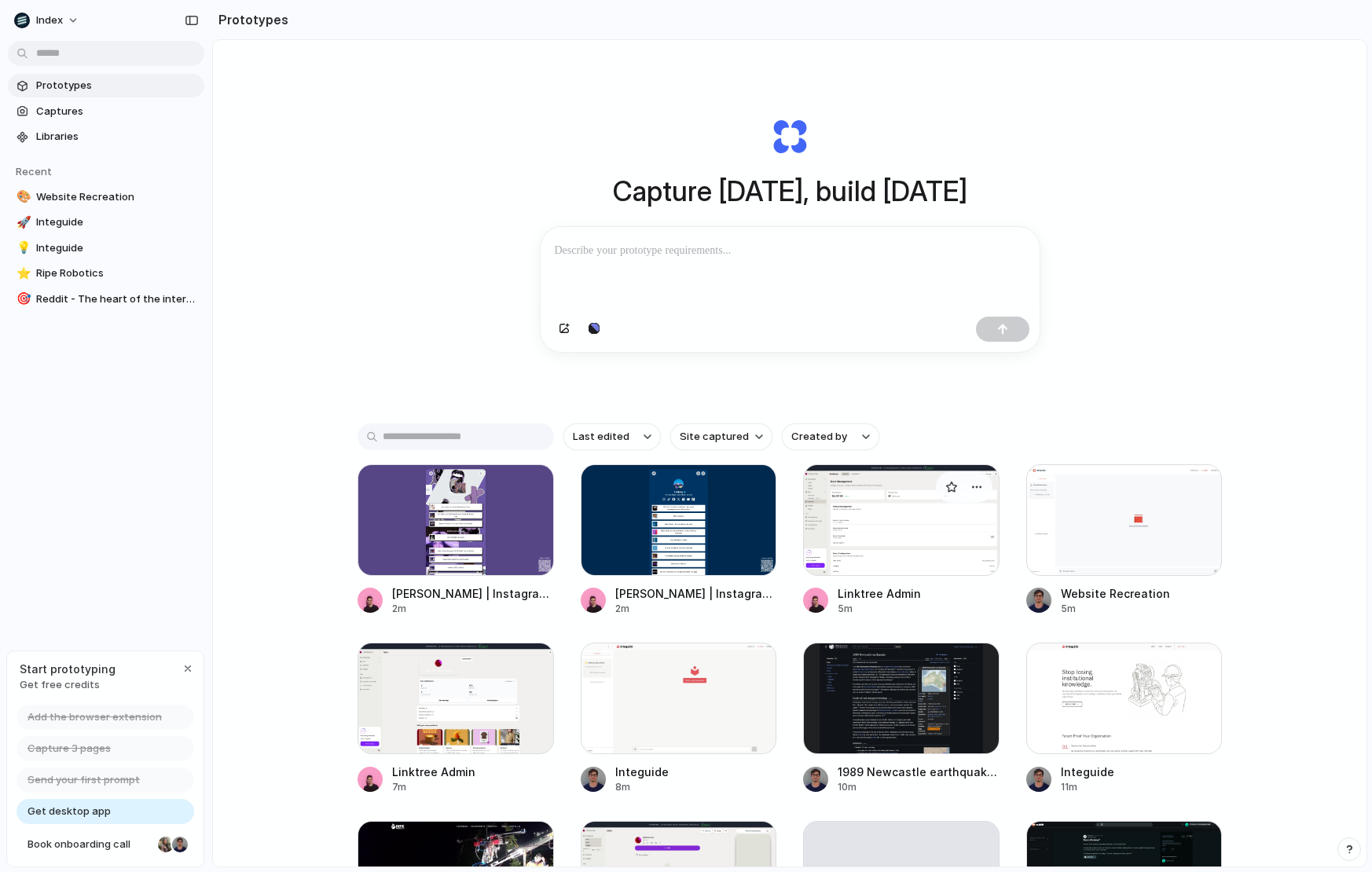
click at [866, 538] on div at bounding box center [901, 520] width 197 height 112
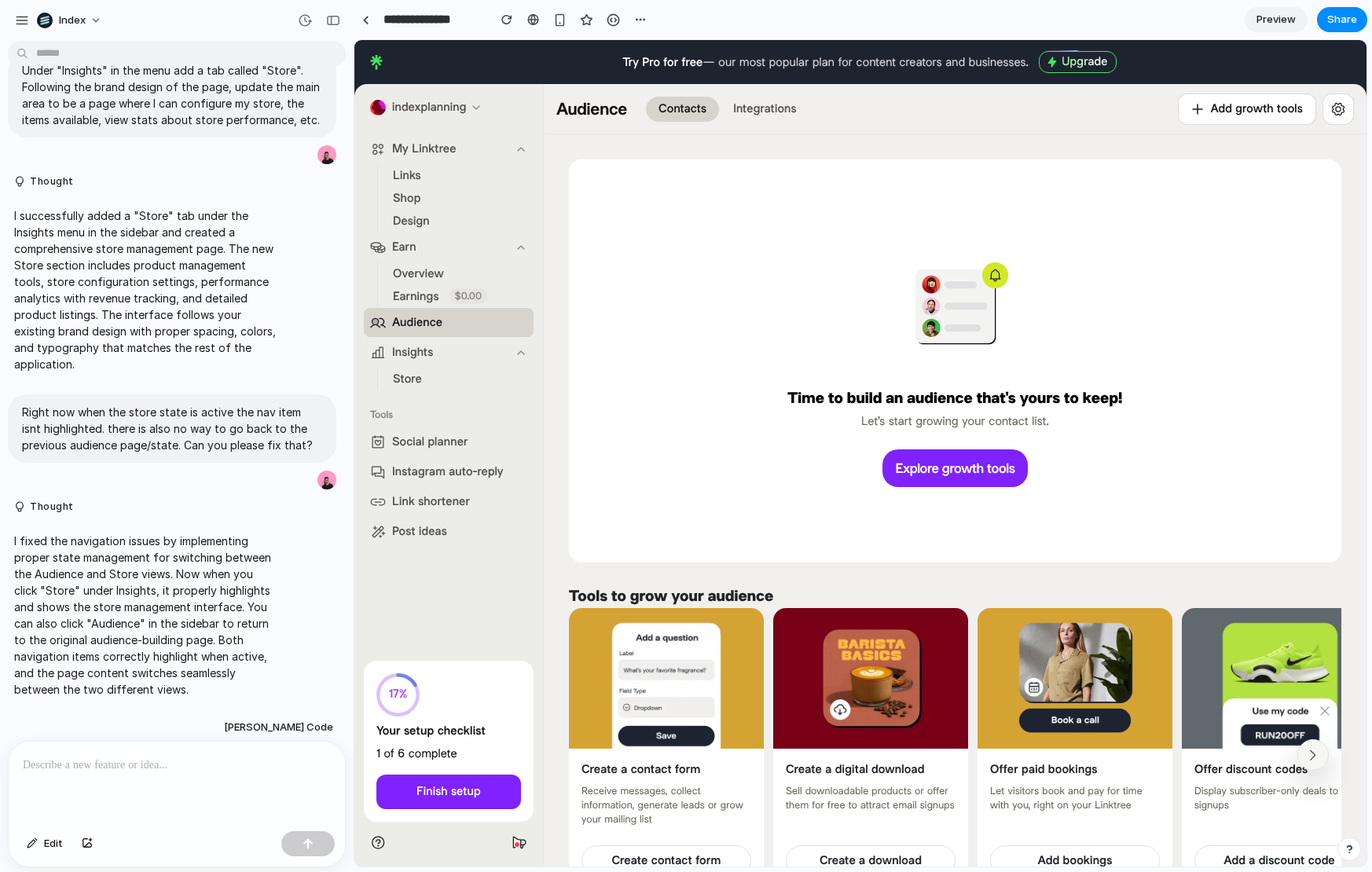
click at [410, 381] on span "Store" at bounding box center [408, 379] width 29 height 16
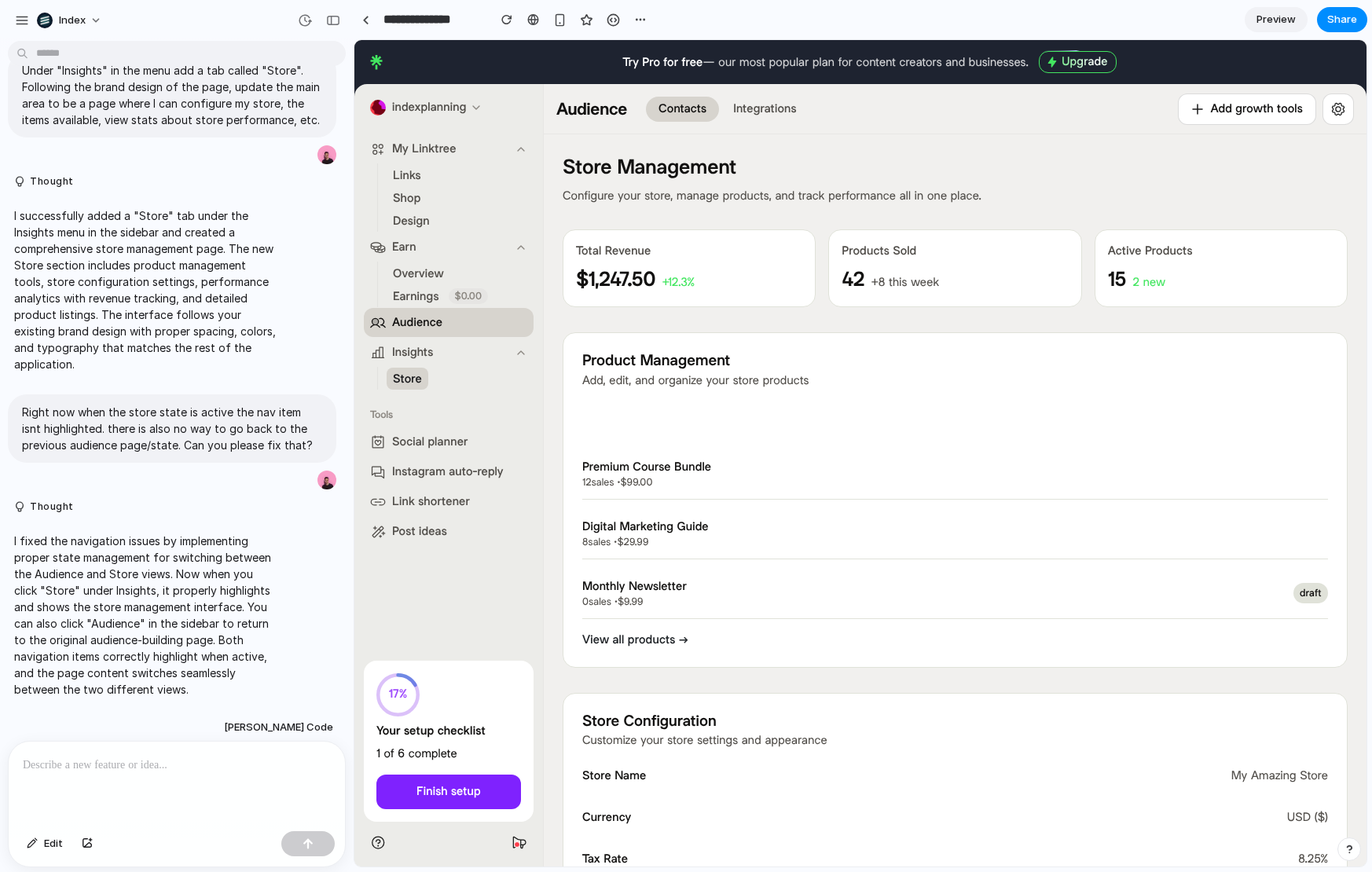
click at [420, 322] on span "Audience" at bounding box center [417, 323] width 50 height 16
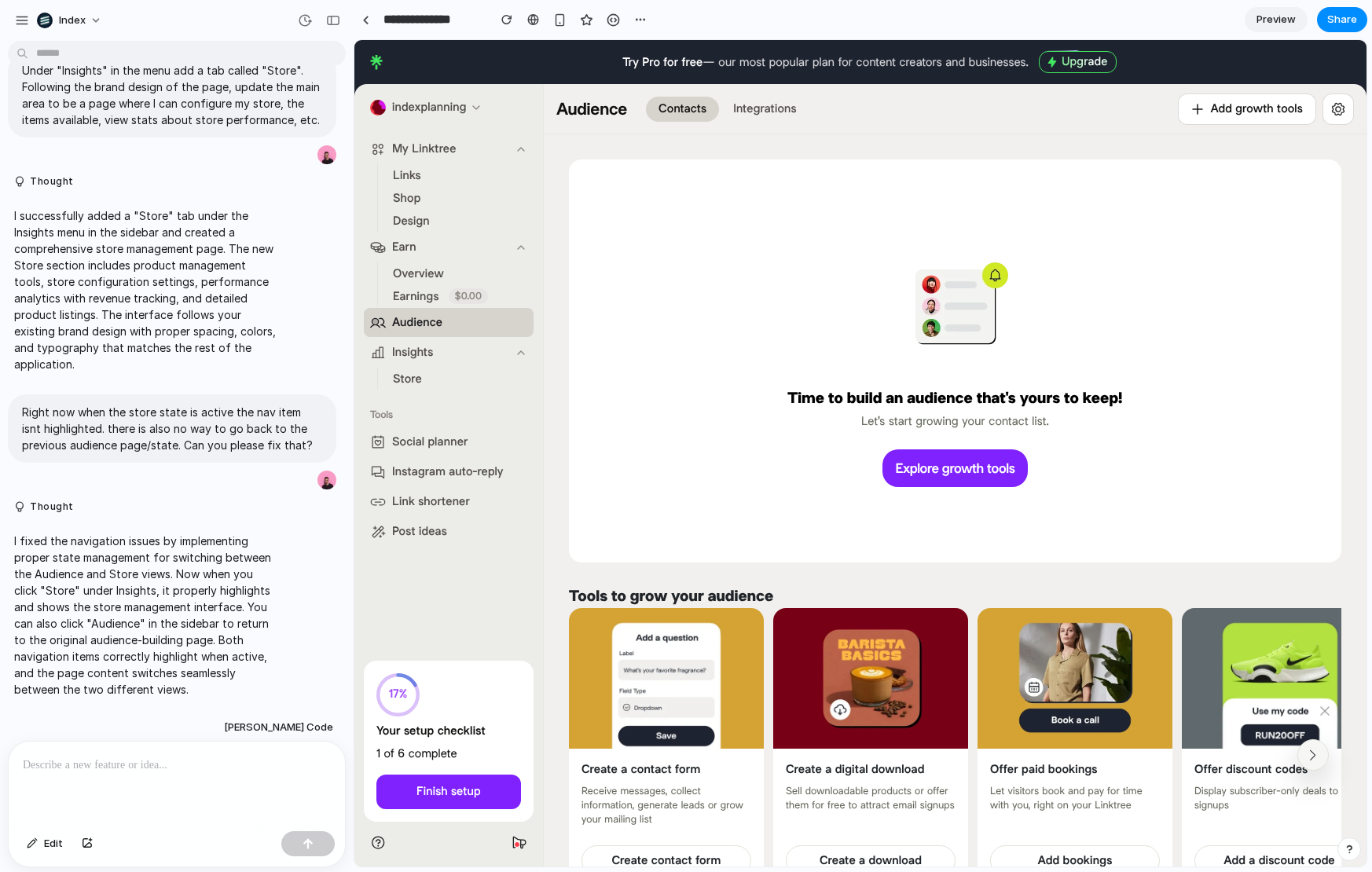
click at [413, 382] on span "Store" at bounding box center [408, 379] width 29 height 16
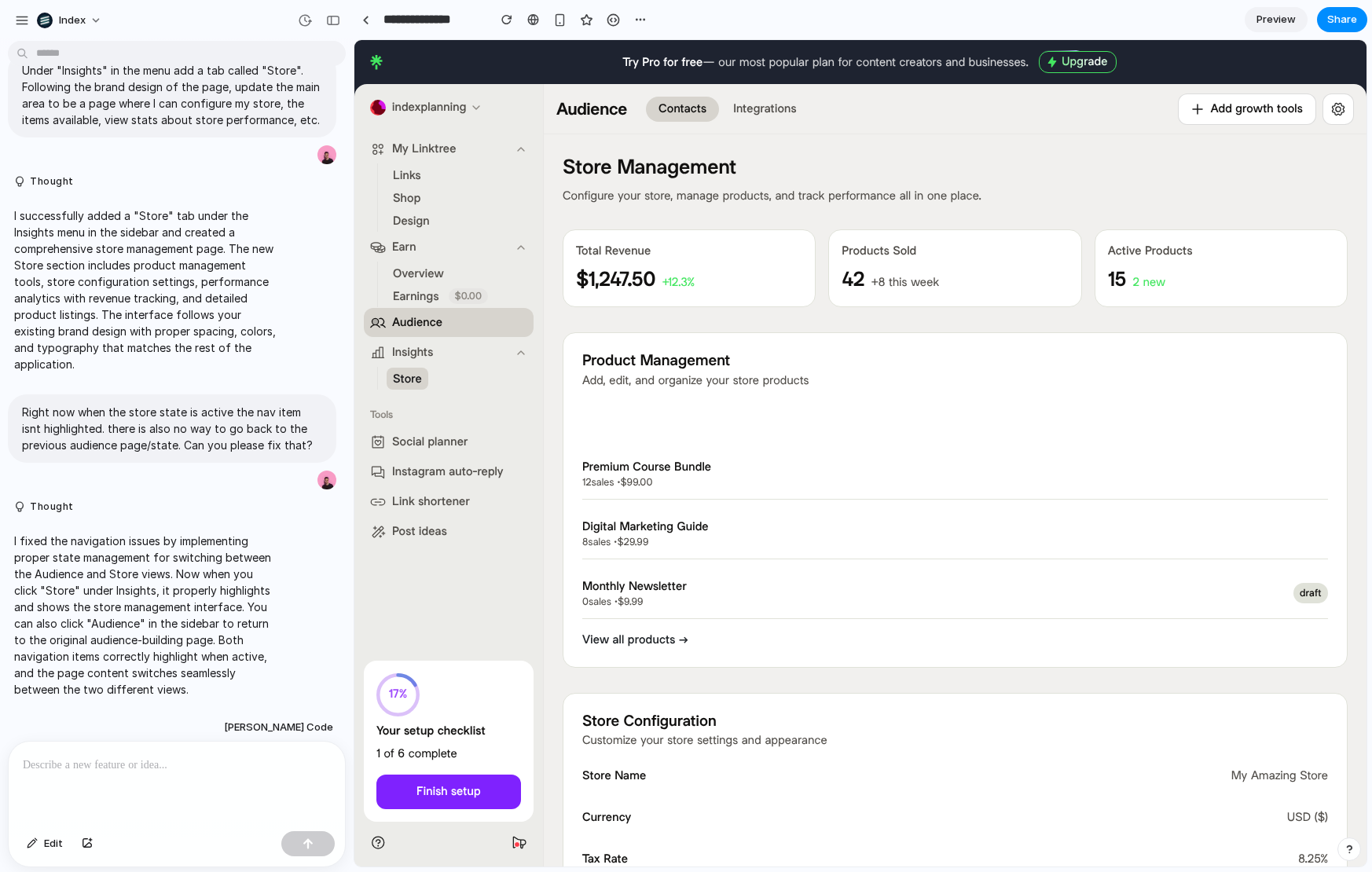
click at [672, 472] on h4 "Premium Course Bundle" at bounding box center [935, 467] width 705 height 16
click at [636, 285] on span "$1,247.50" at bounding box center [616, 279] width 79 height 28
click at [411, 326] on span "Audience" at bounding box center [417, 323] width 50 height 16
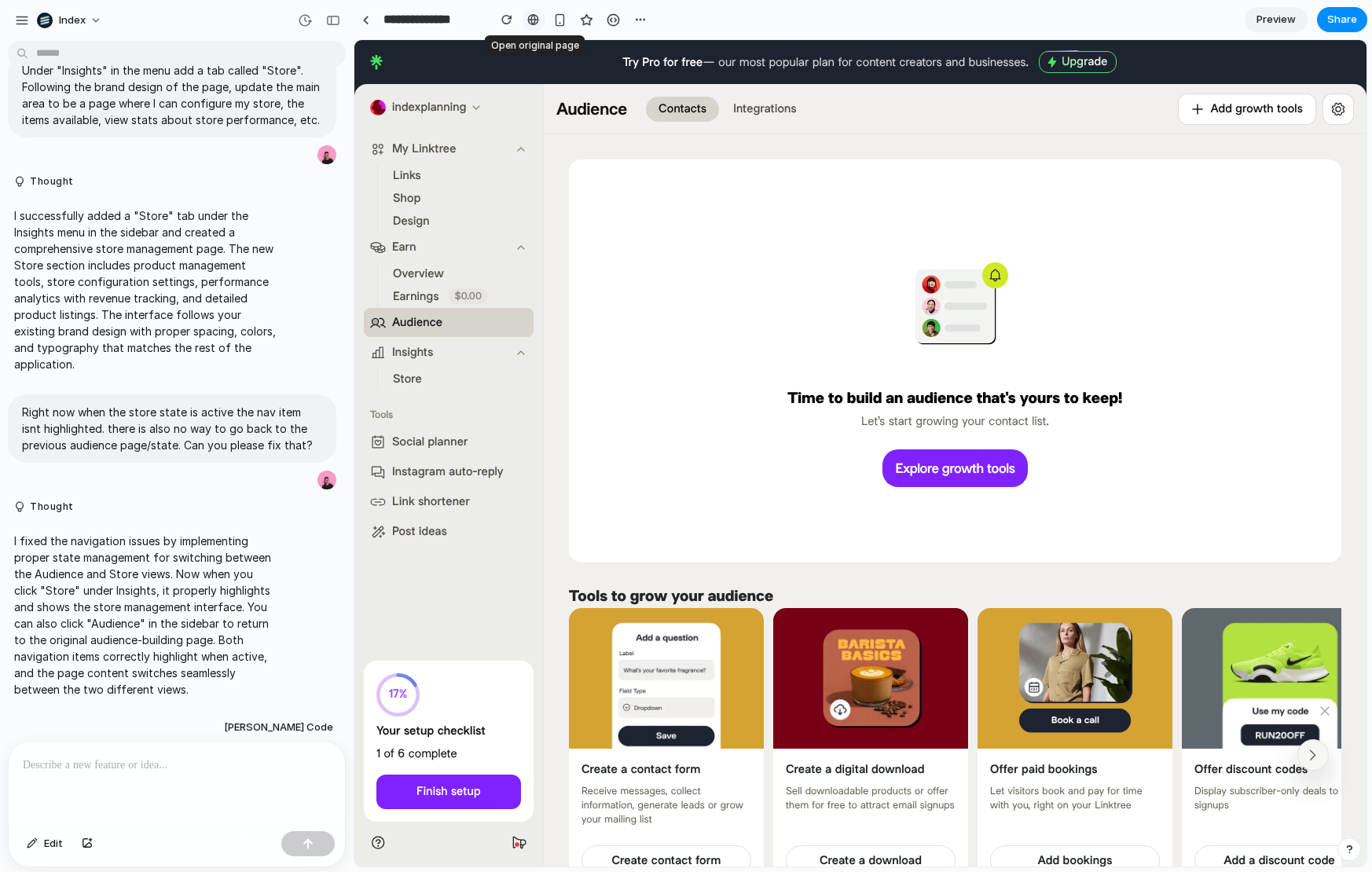
click at [536, 28] on link at bounding box center [533, 19] width 23 height 23
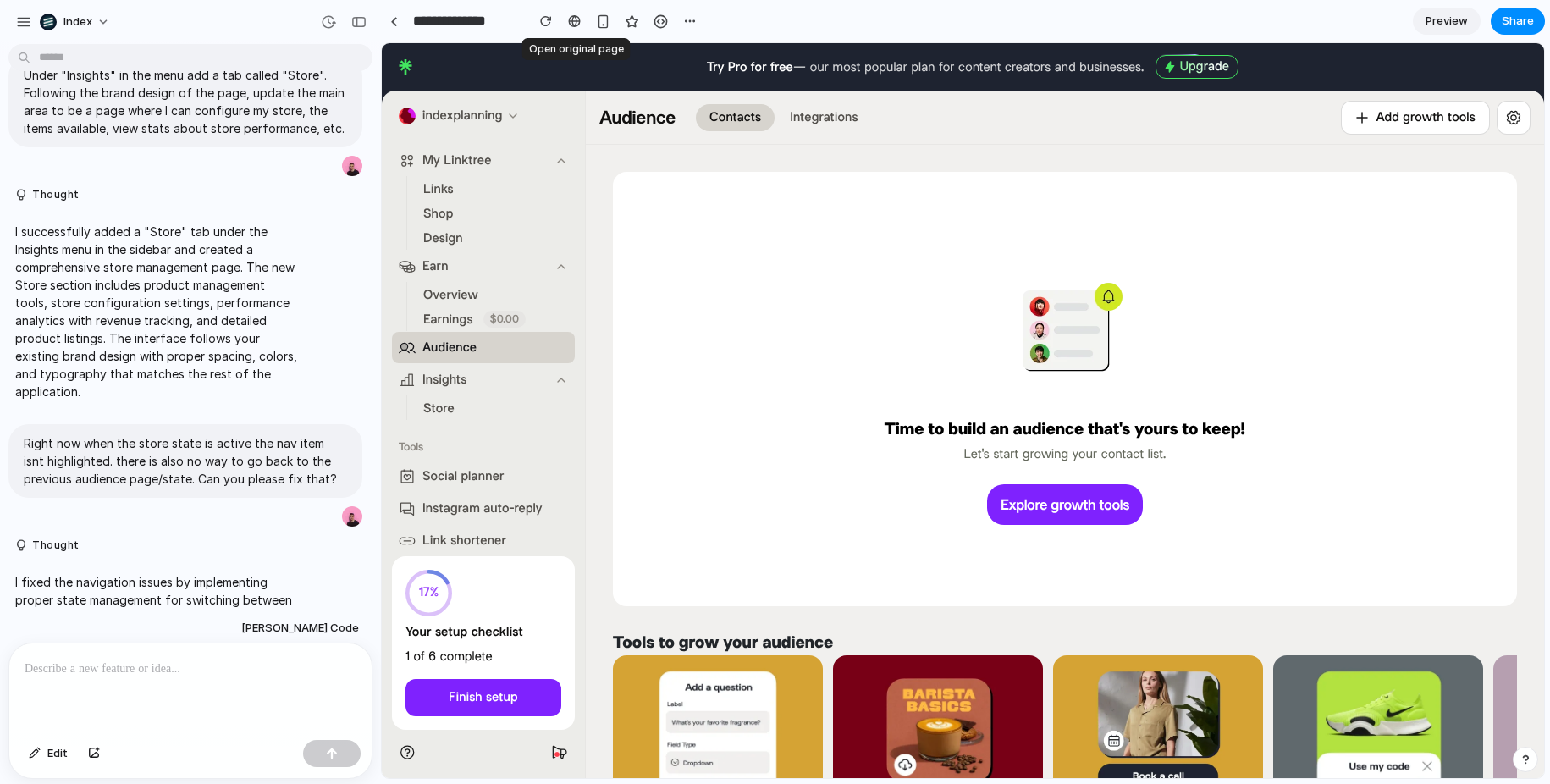
scroll to position [257, 0]
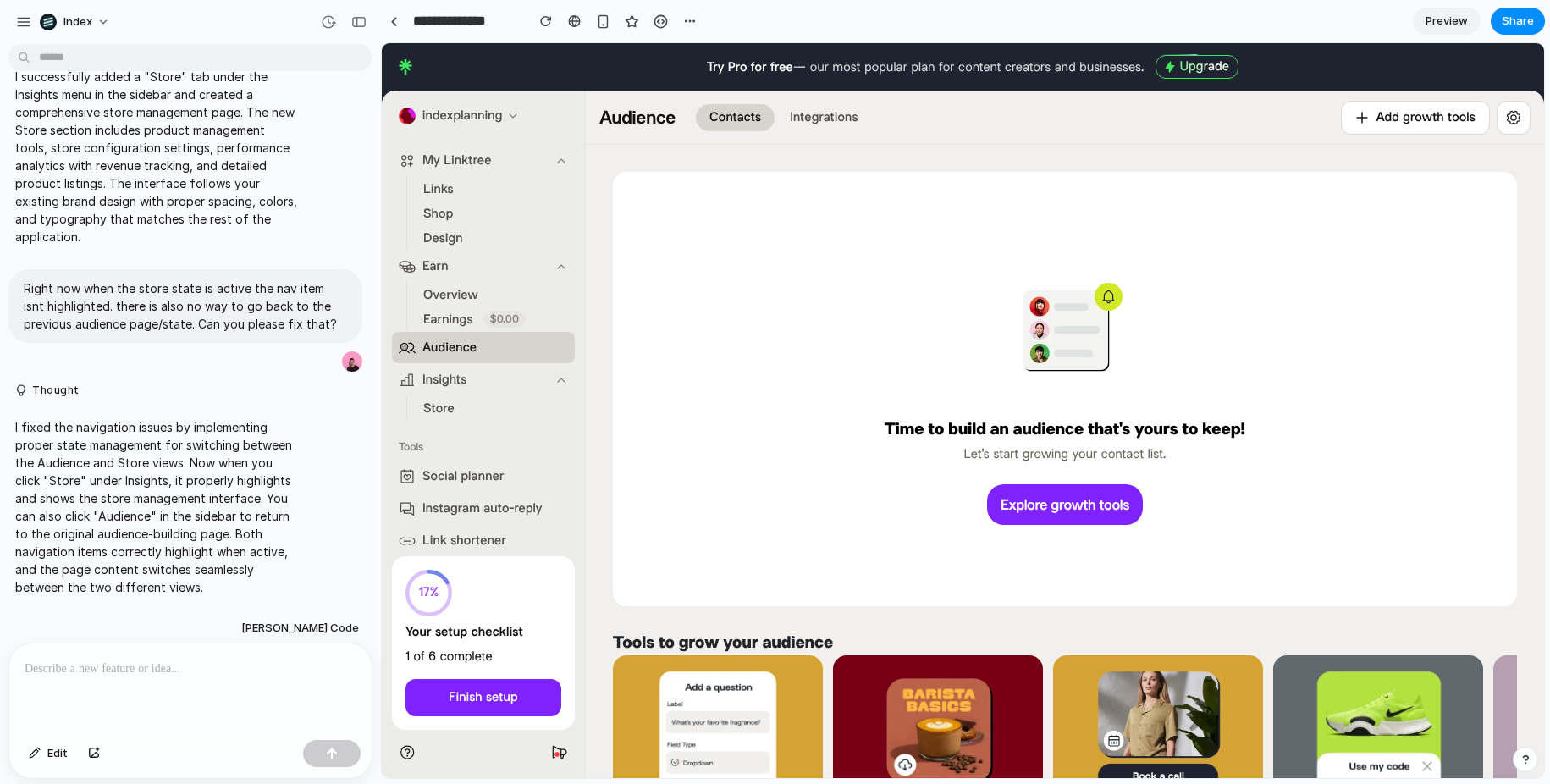
click at [480, 416] on li "Store" at bounding box center [486, 408] width 138 height 24
click at [449, 407] on span "Store" at bounding box center [439, 409] width 31 height 17
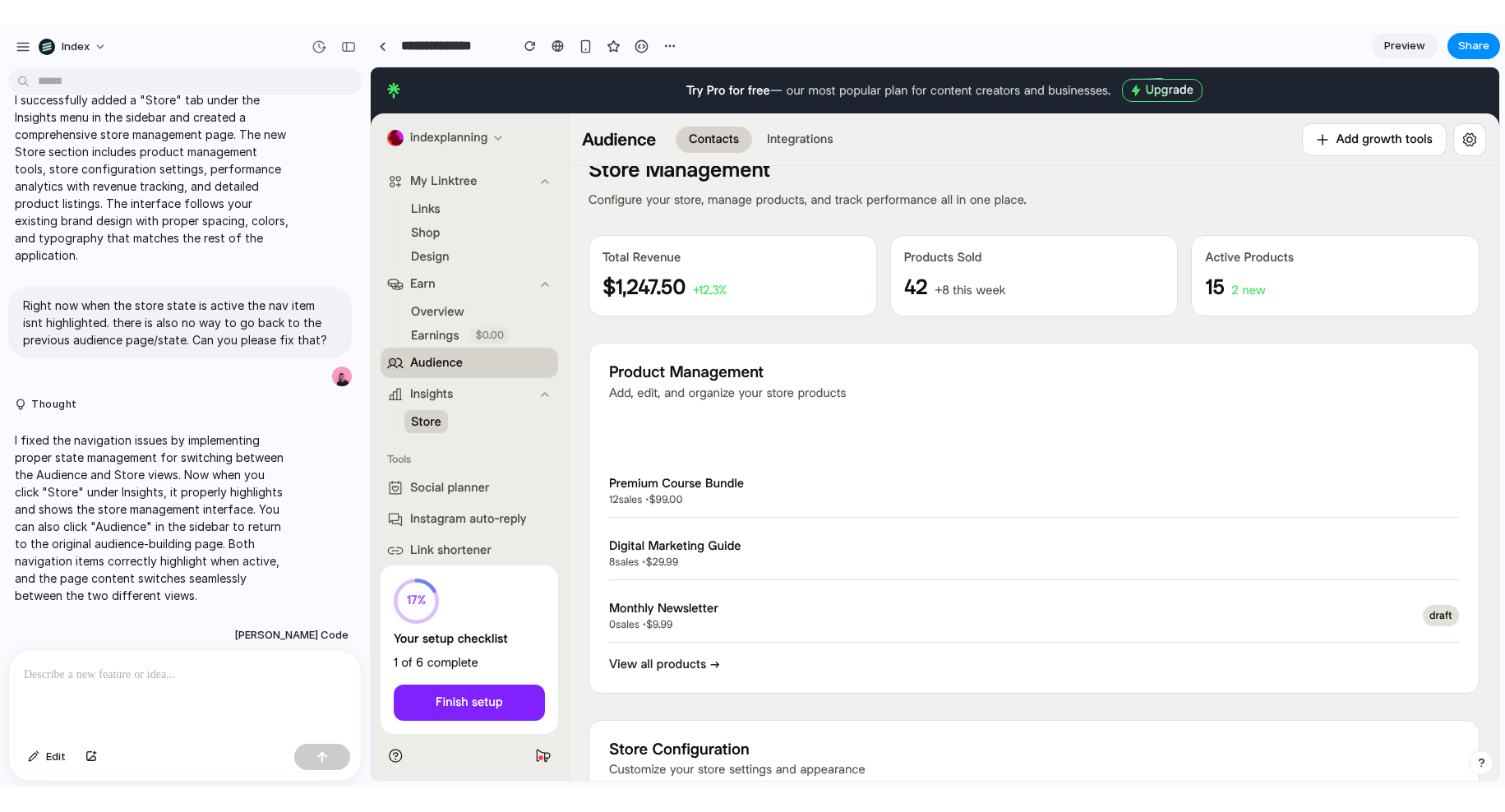
scroll to position [0, 0]
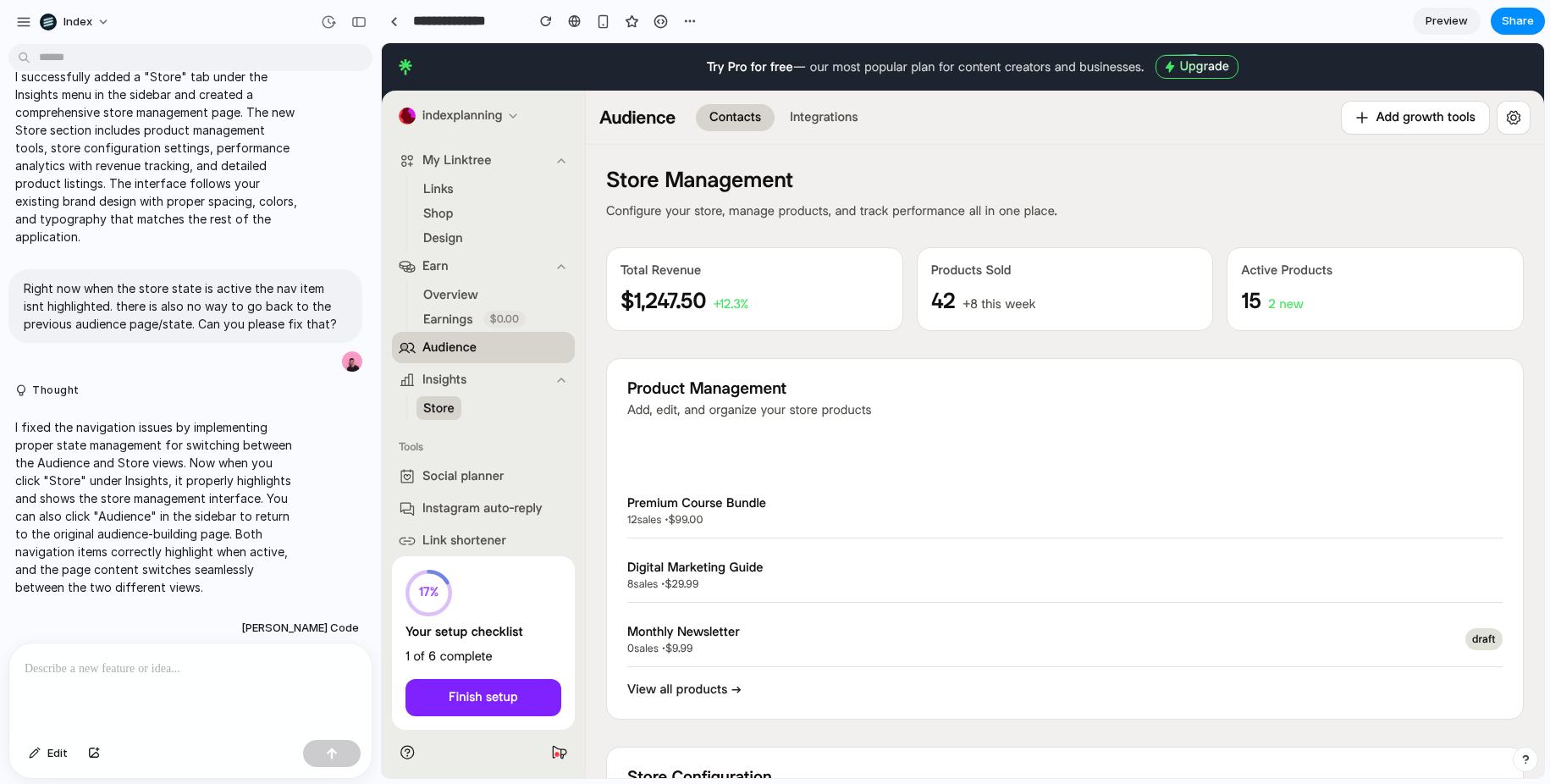
click at [463, 333] on button "Audience" at bounding box center [484, 348] width 183 height 31
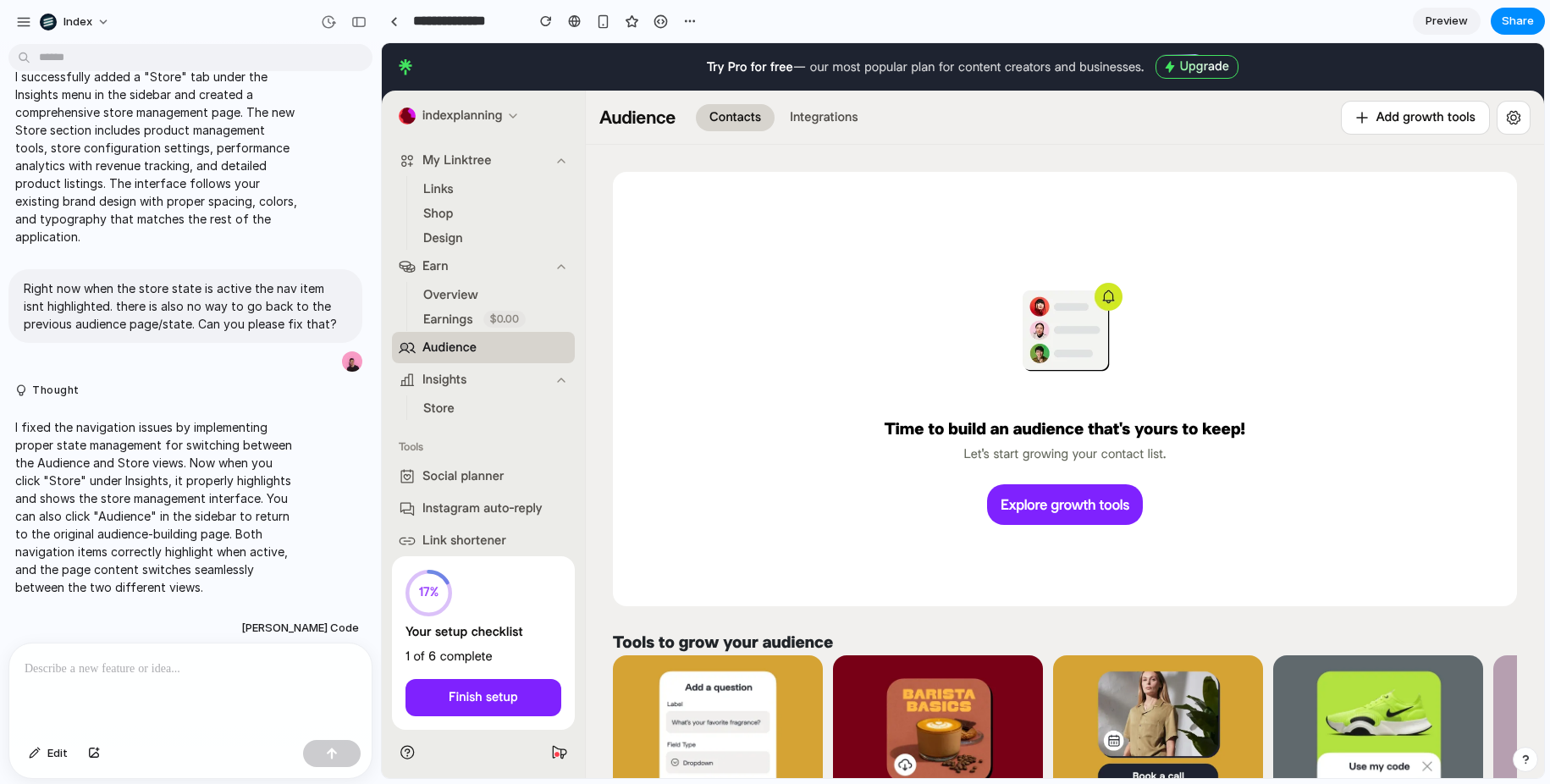
click at [857, 258] on div "Time to build an audience that's yours to keep! Let's start growing your contac…" at bounding box center [1064, 389] width 849 height 380
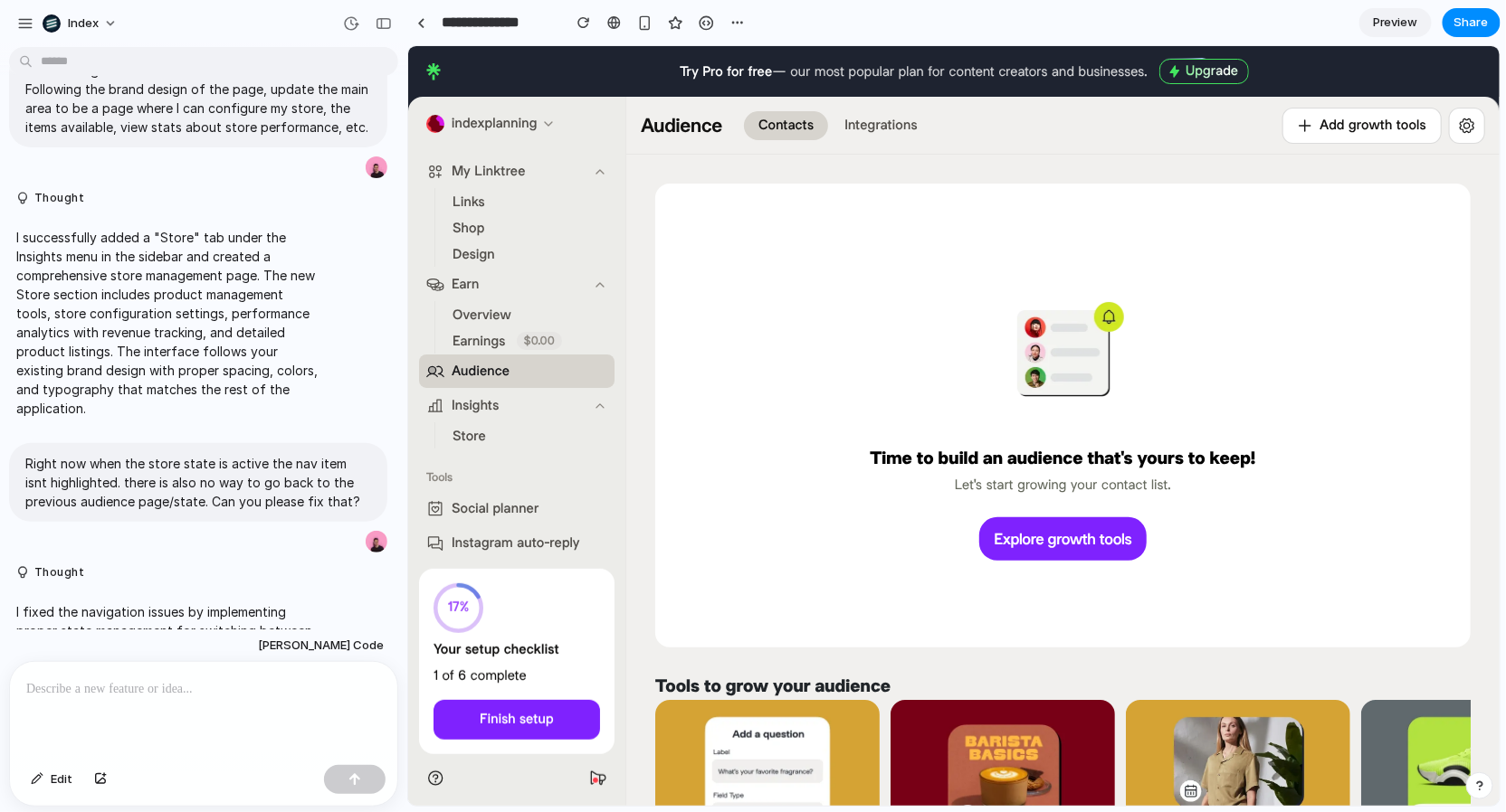
scroll to position [118, 0]
click at [495, 442] on li "Store" at bounding box center [519, 435] width 147 height 25
click at [481, 435] on span "Store" at bounding box center [468, 436] width 34 height 19
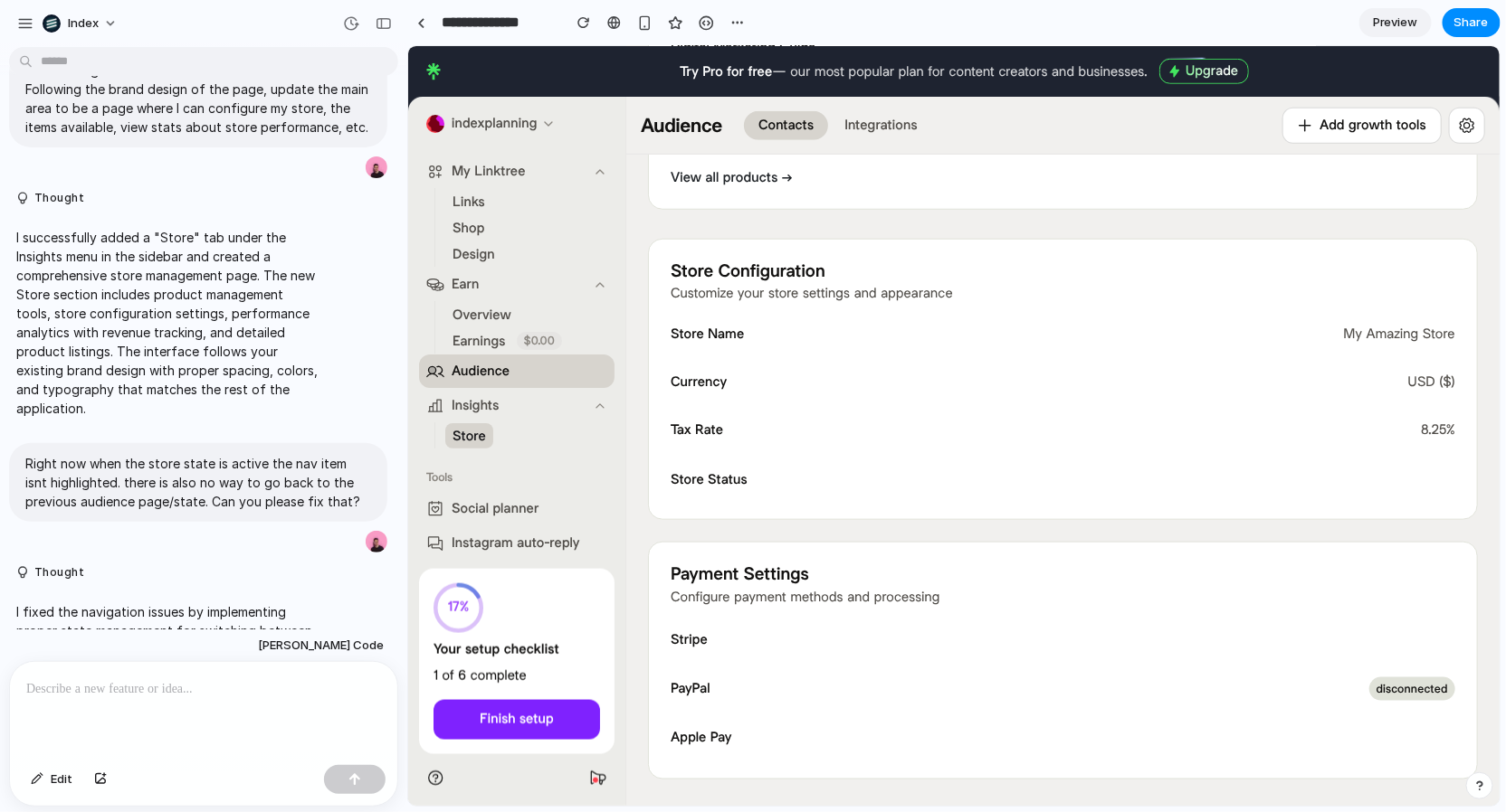
scroll to position [0, 0]
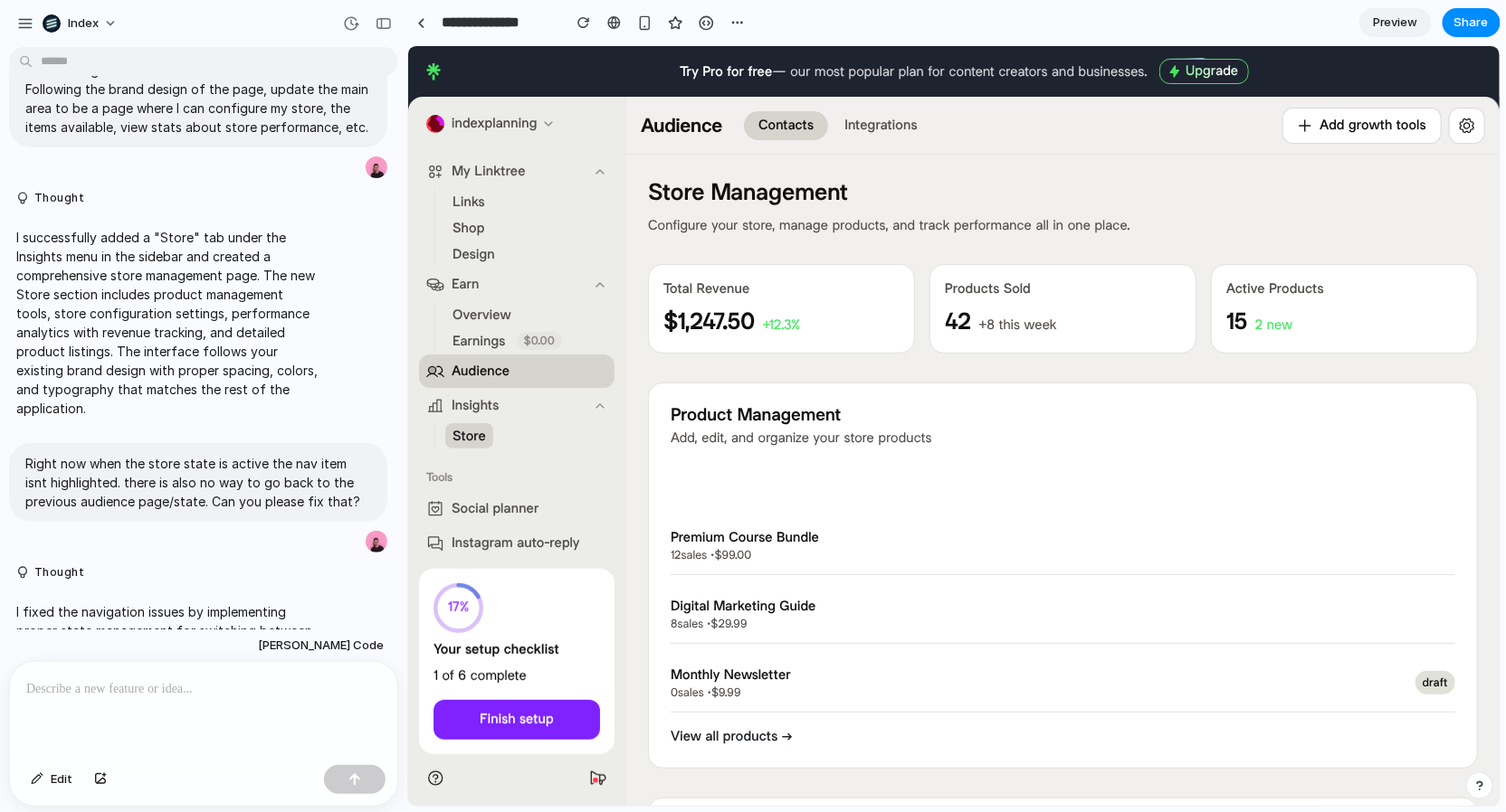
click at [485, 333] on span "Earnings" at bounding box center [478, 341] width 53 height 19
click at [469, 319] on span "Overview" at bounding box center [481, 314] width 59 height 19
click at [497, 339] on span "Earnings" at bounding box center [478, 341] width 53 height 19
click at [462, 321] on span "Overview" at bounding box center [481, 314] width 59 height 19
click at [452, 282] on span "Earn" at bounding box center [465, 283] width 28 height 19
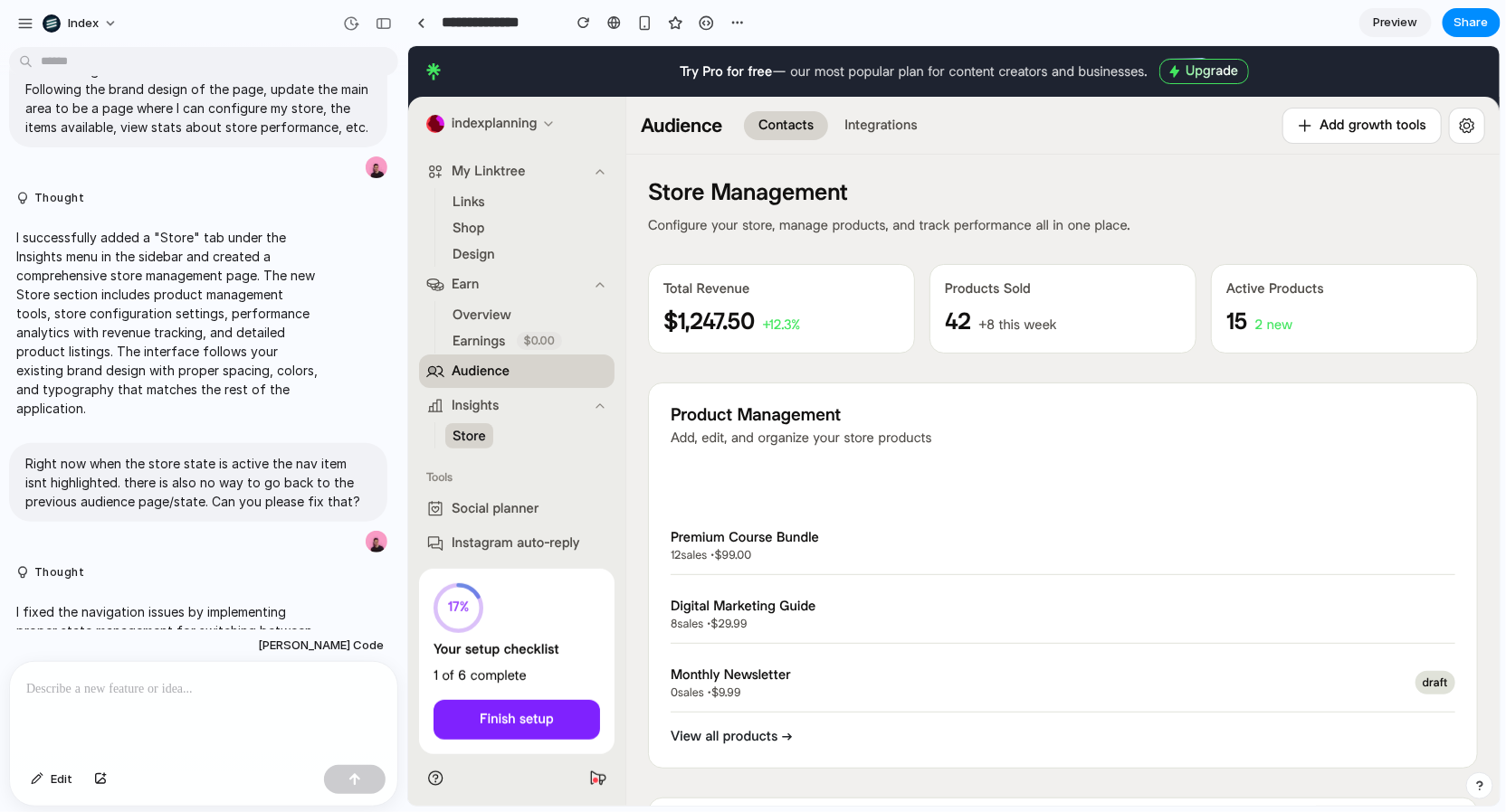
click at [459, 374] on span "Audience" at bounding box center [480, 371] width 58 height 19
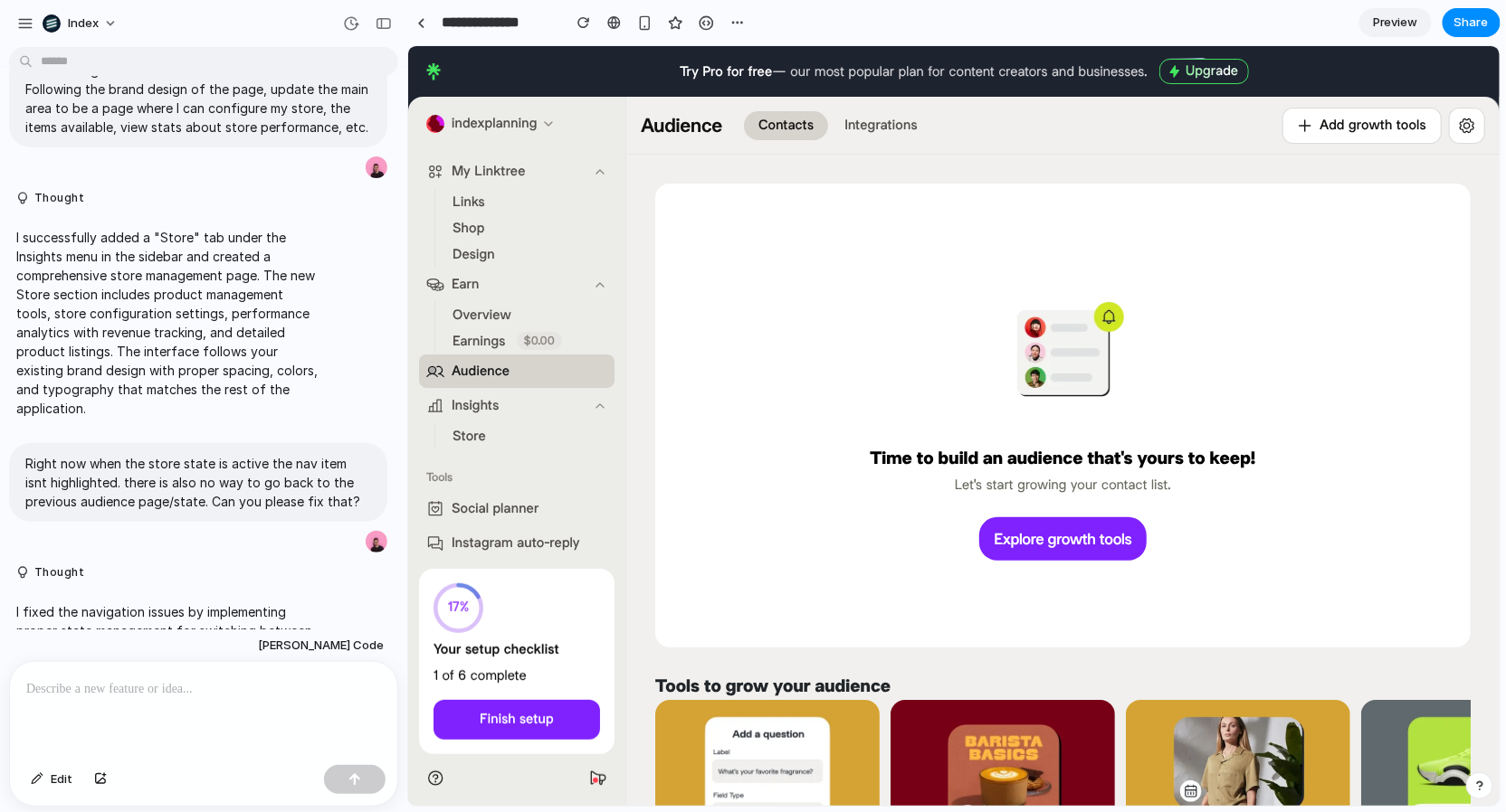
click at [470, 436] on span "Store" at bounding box center [468, 436] width 34 height 19
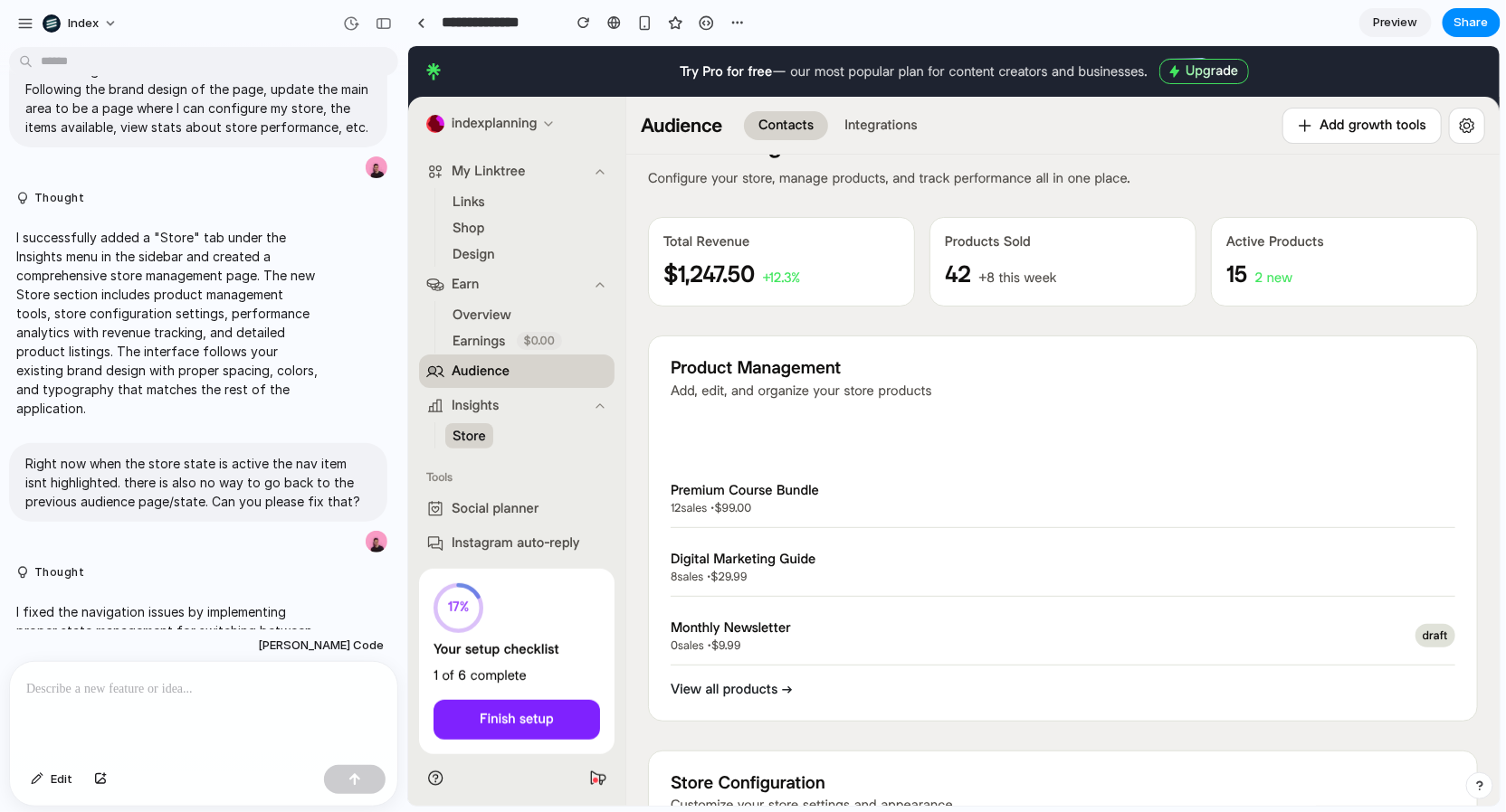
scroll to position [57, 0]
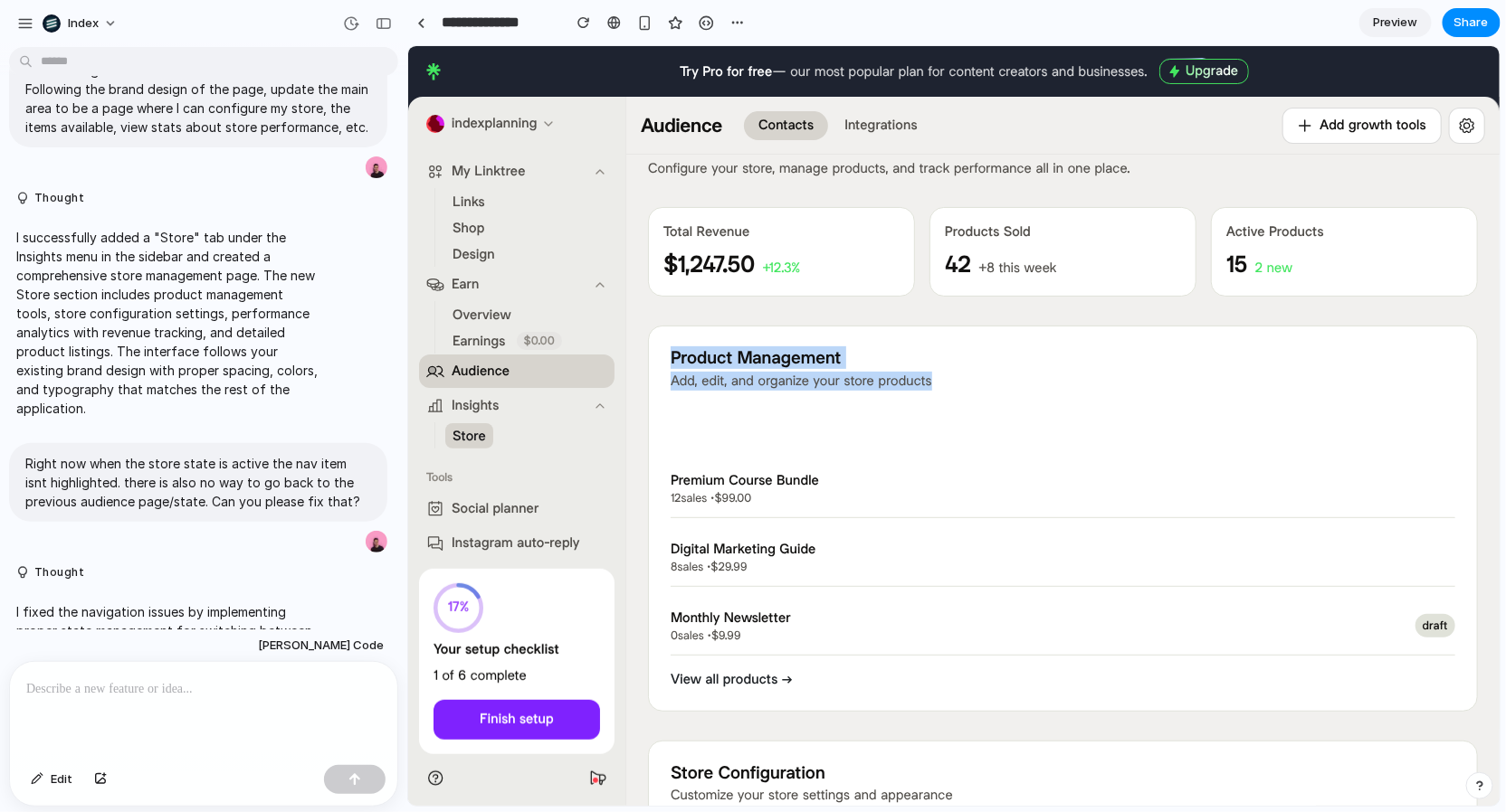
drag, startPoint x: 661, startPoint y: 353, endPoint x: 941, endPoint y: 373, distance: 280.7
click at [941, 372] on div "Product Management Add, edit, and organize your store products + Add New Produc…" at bounding box center [1062, 518] width 830 height 386
click at [941, 373] on p "Add, edit, and organize your store products" at bounding box center [1062, 380] width 784 height 19
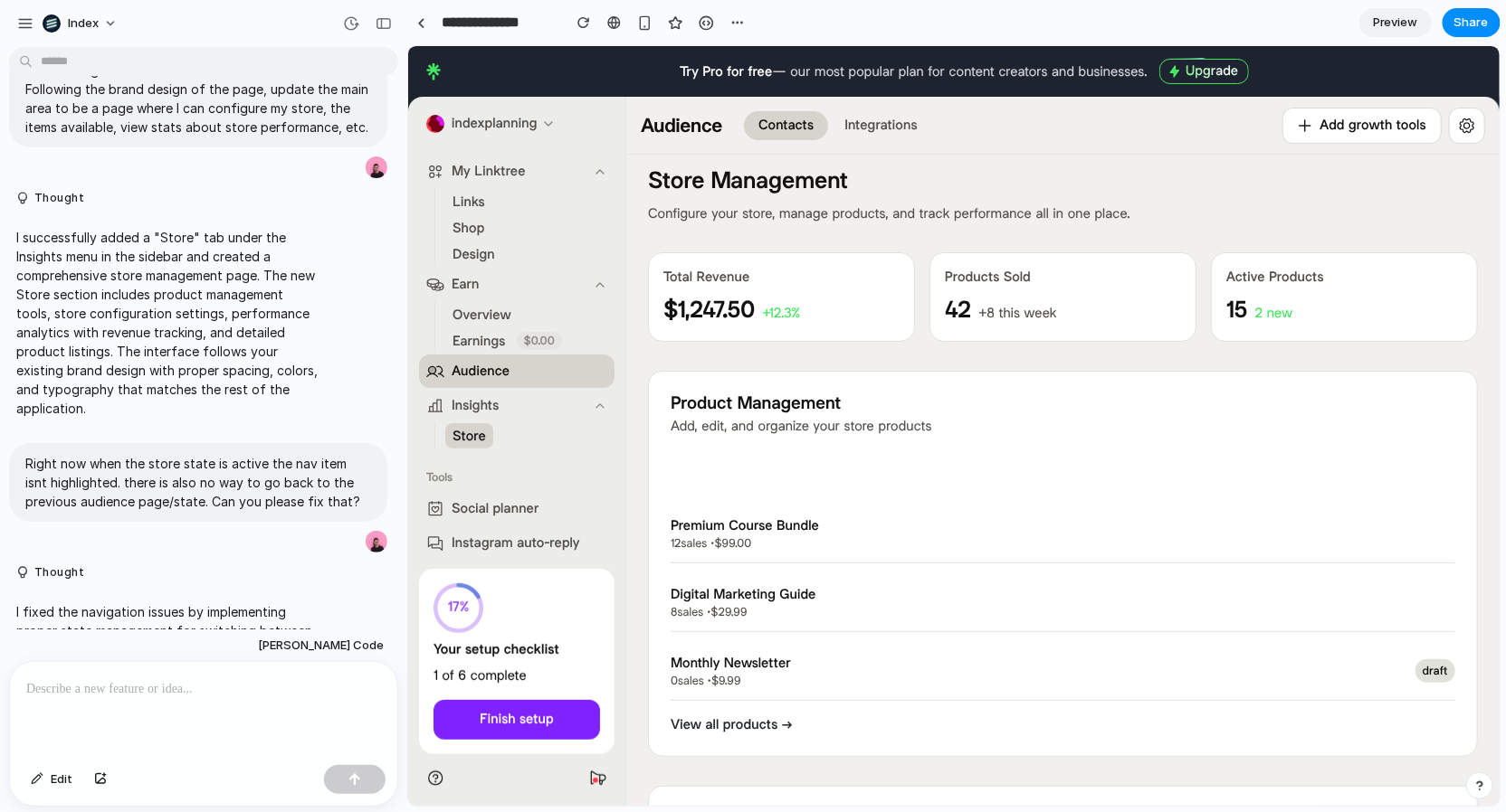
scroll to position [0, 0]
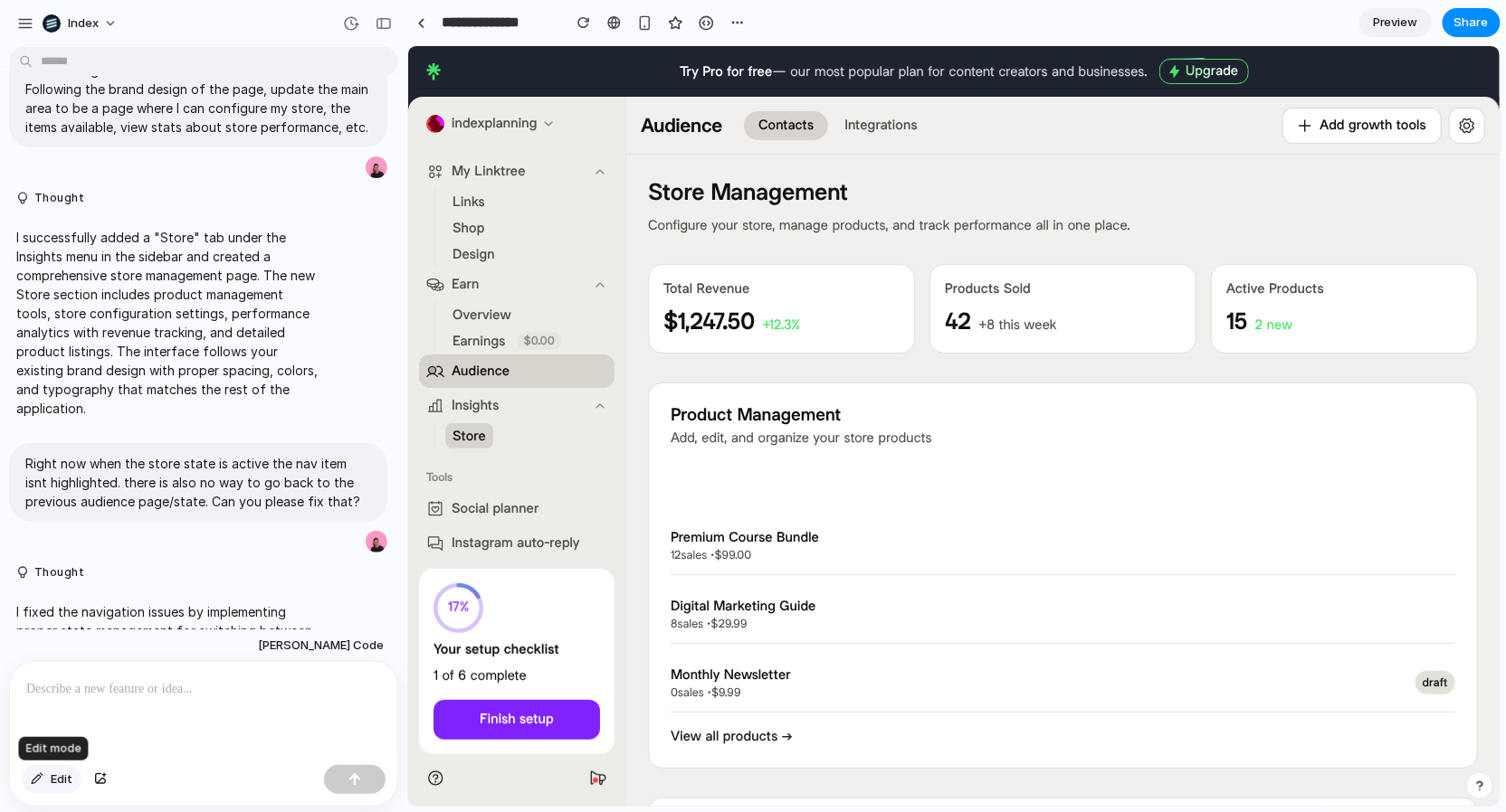
click at [50, 785] on span "Edit" at bounding box center [61, 779] width 21 height 18
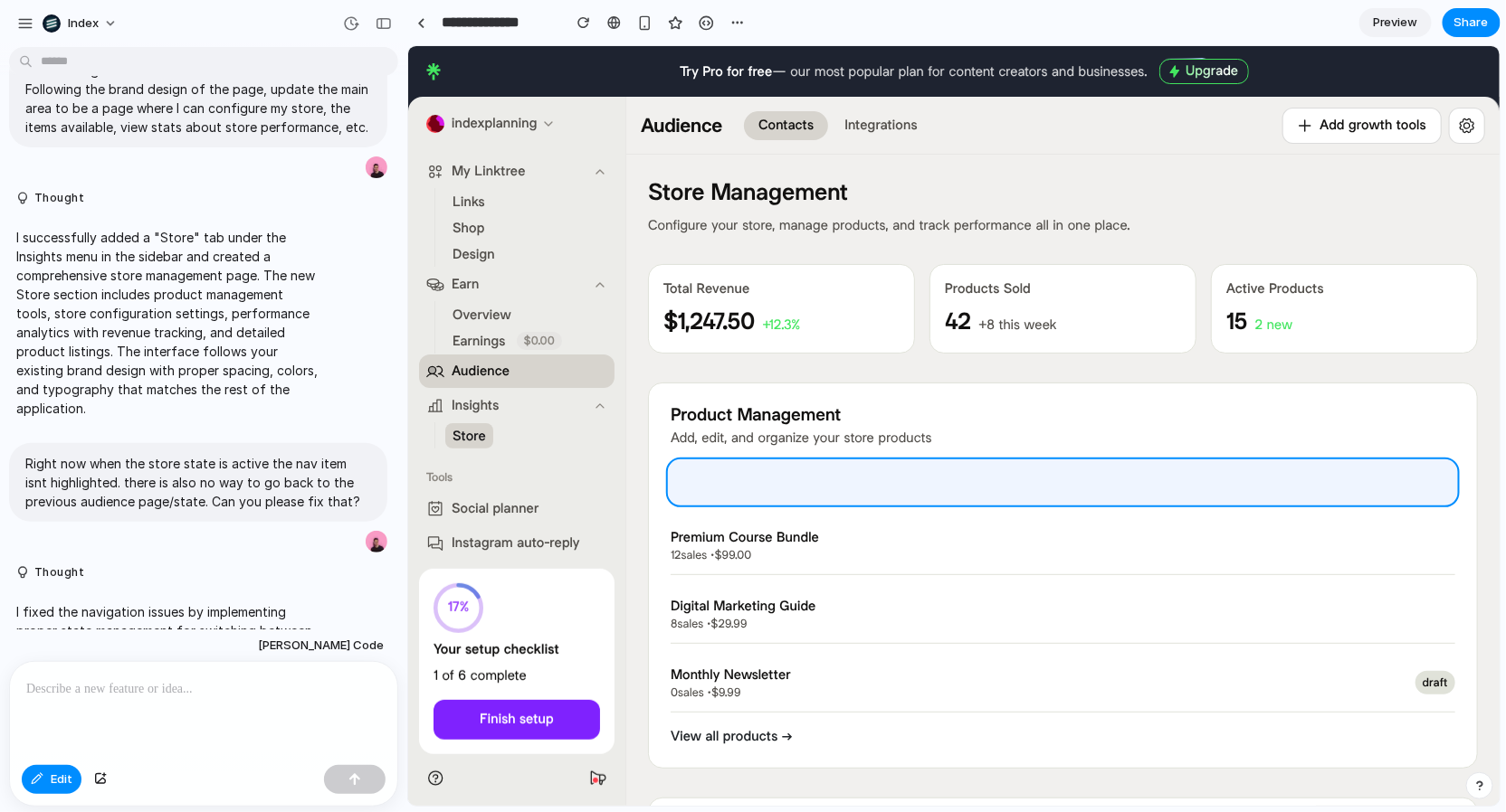
click at [706, 477] on div at bounding box center [954, 426] width 1092 height 759
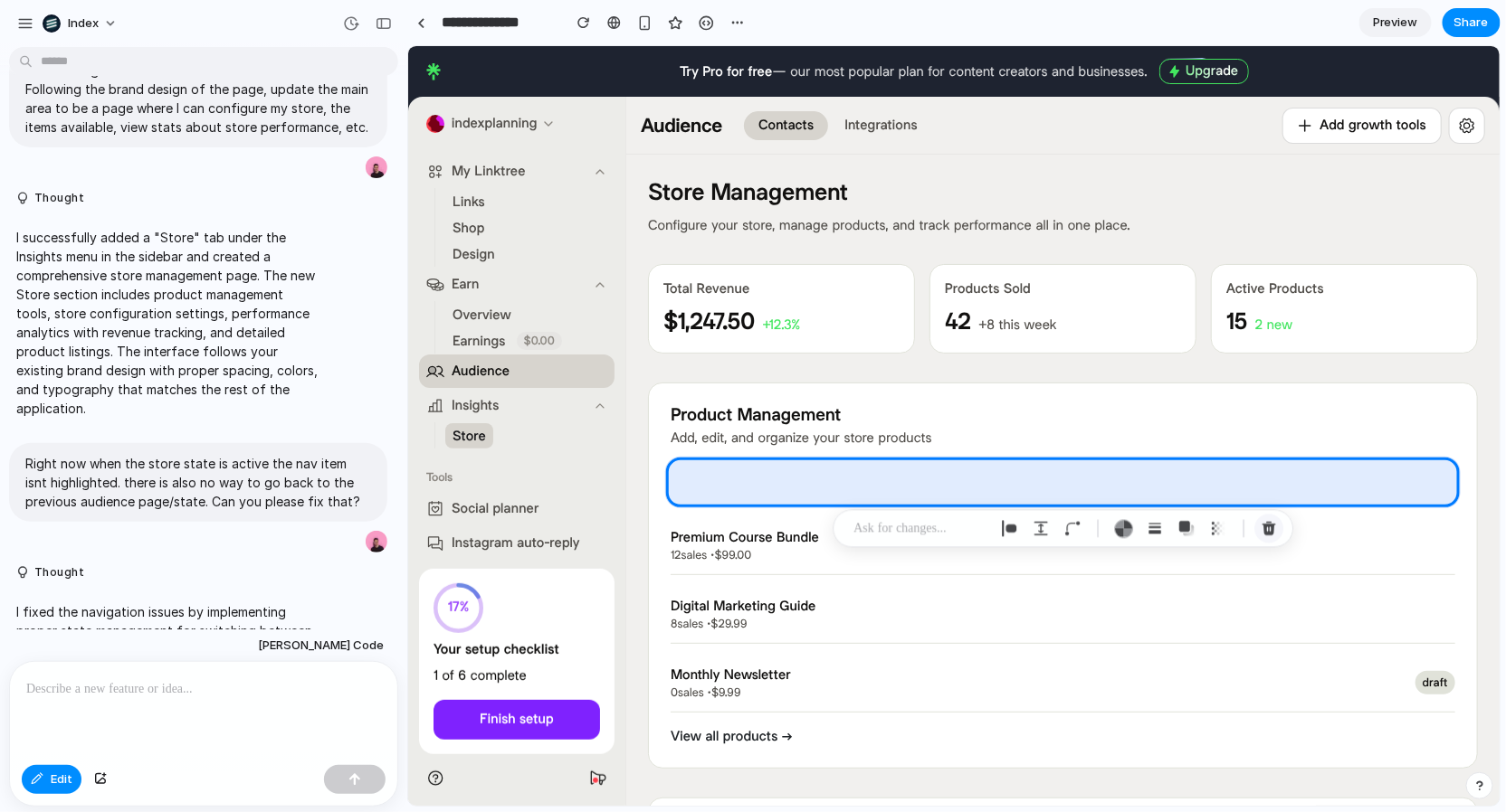
click at [1265, 523] on div "button" at bounding box center [1268, 529] width 16 height 16
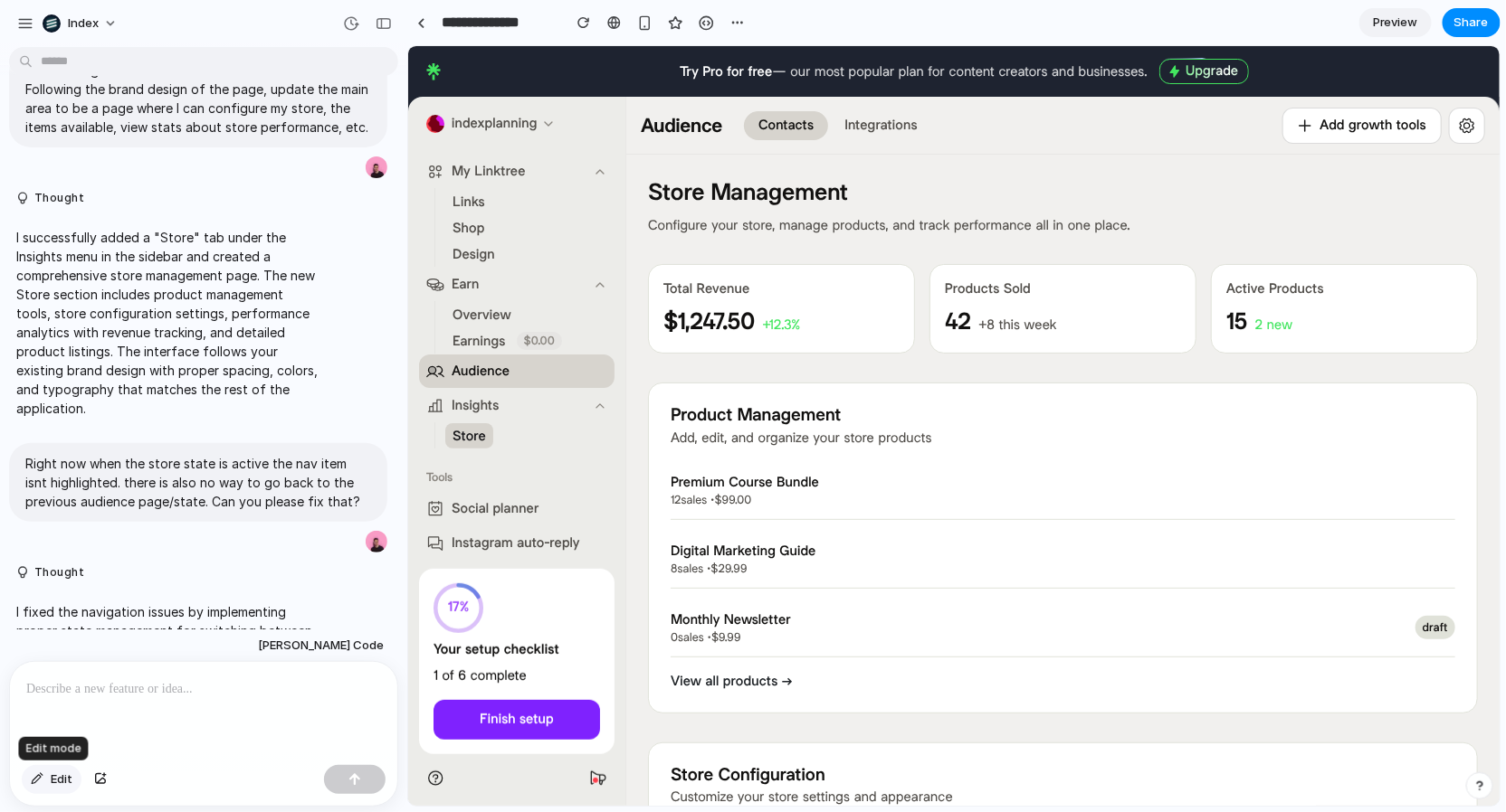
click at [53, 777] on span "Edit" at bounding box center [61, 779] width 21 height 18
click at [452, 713] on div at bounding box center [954, 426] width 1092 height 759
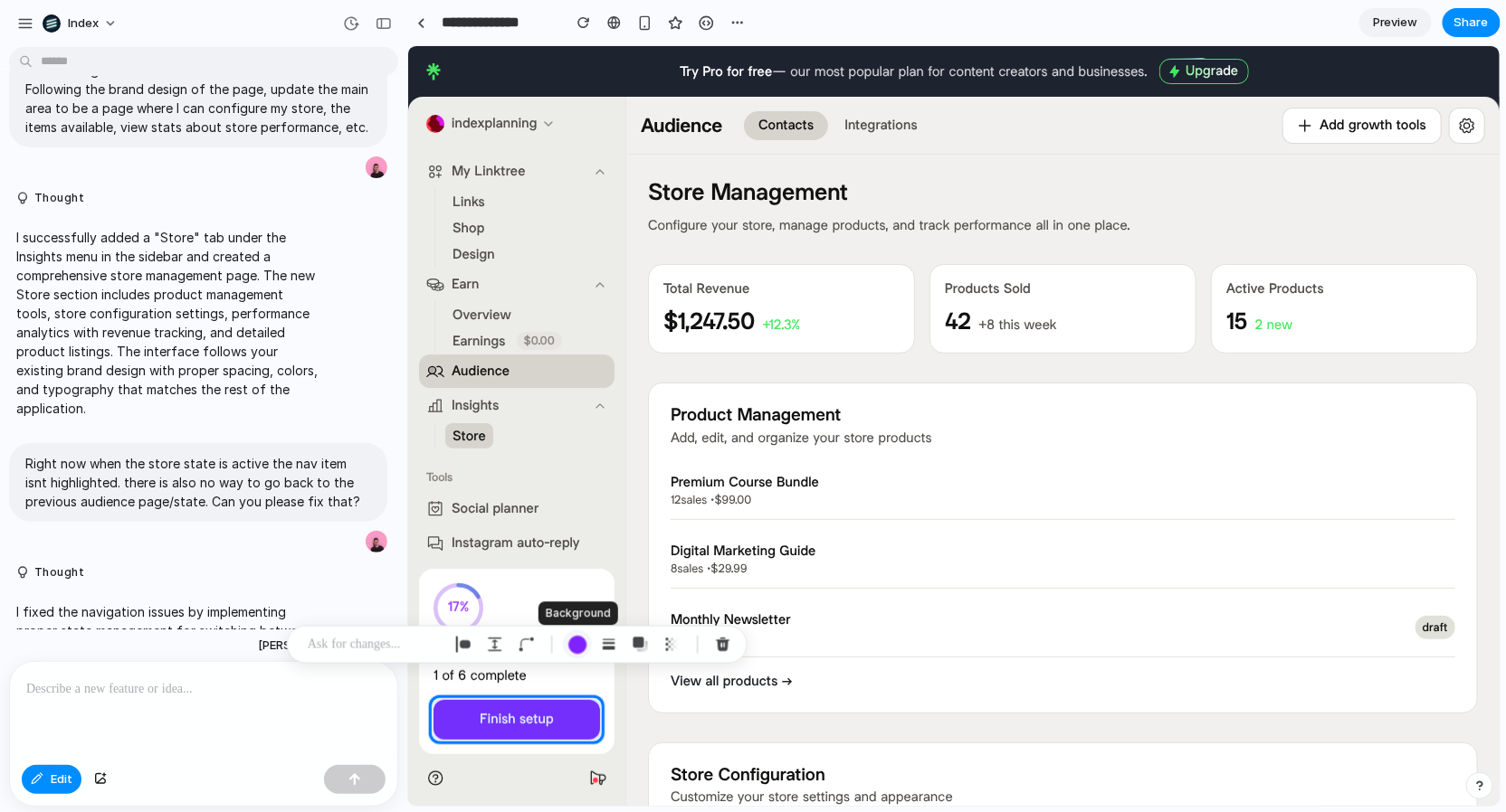
click at [586, 644] on div "button" at bounding box center [577, 644] width 19 height 19
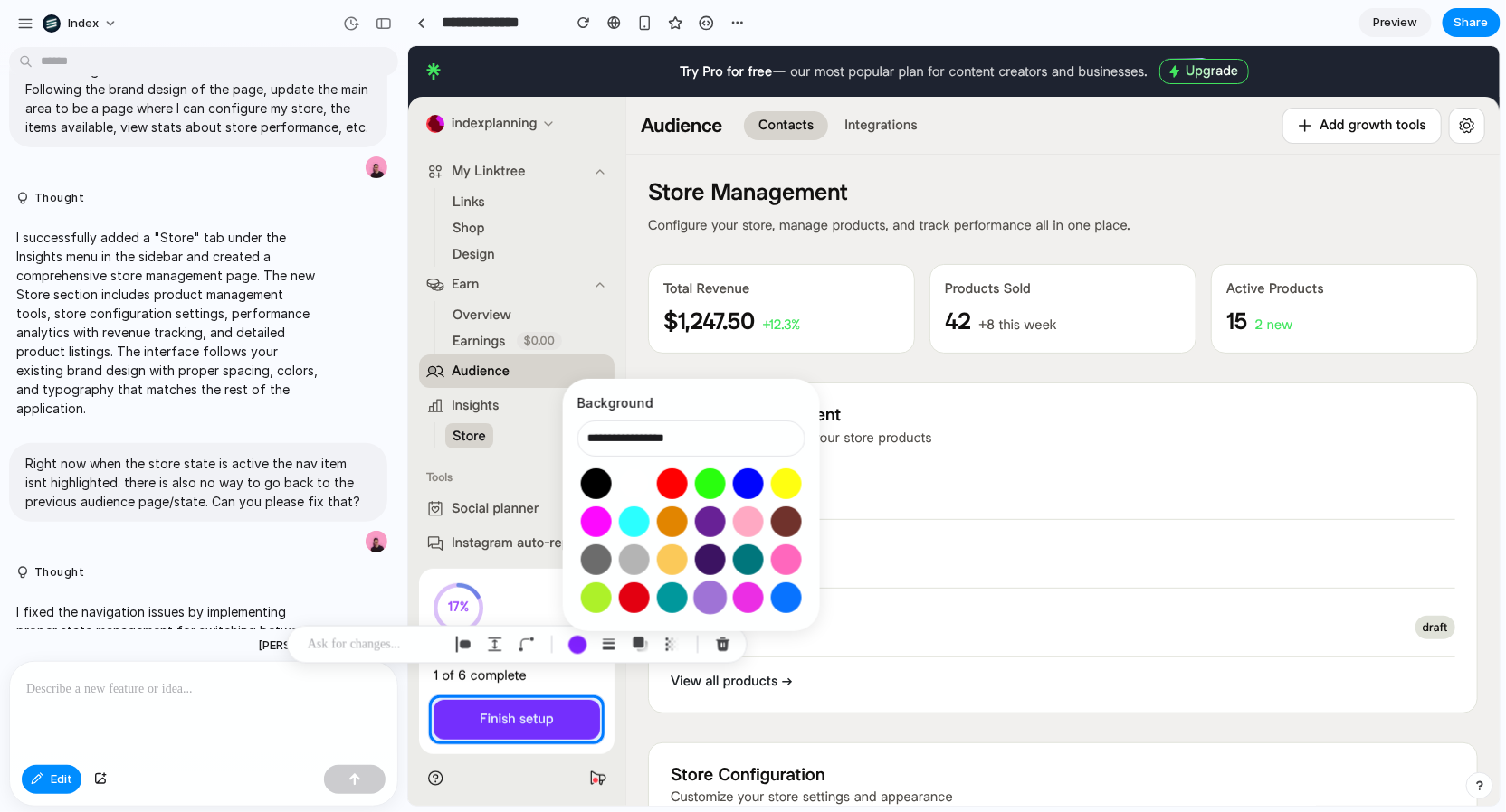
click at [702, 590] on button "Select color oklch(0.64 0.15 303)" at bounding box center [710, 598] width 34 height 34
click at [773, 588] on button "Select color oklch(0.60 0.24 260)" at bounding box center [786, 598] width 34 height 34
type input "**********"
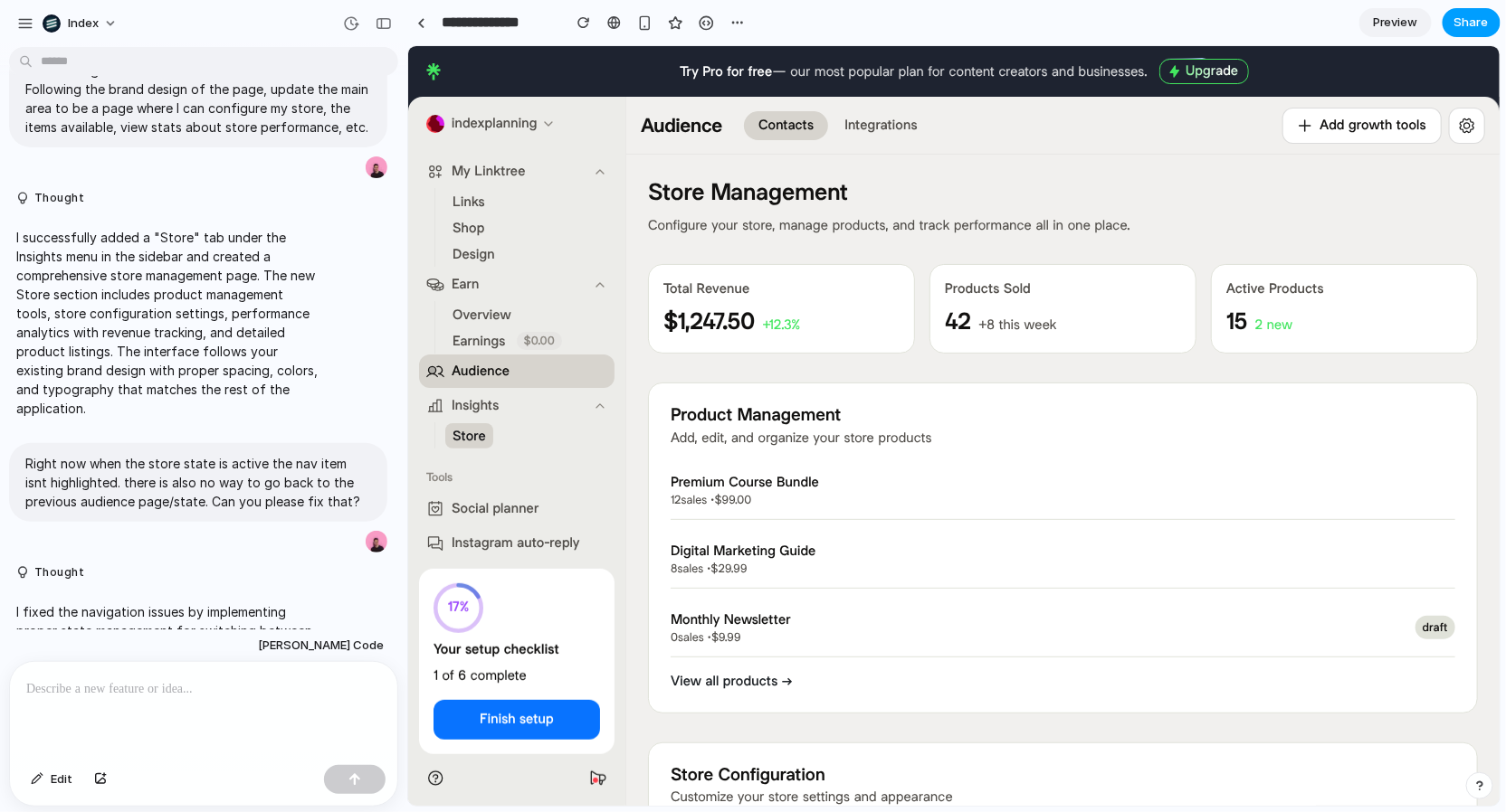
click at [1473, 29] on span "Share" at bounding box center [1471, 22] width 34 height 18
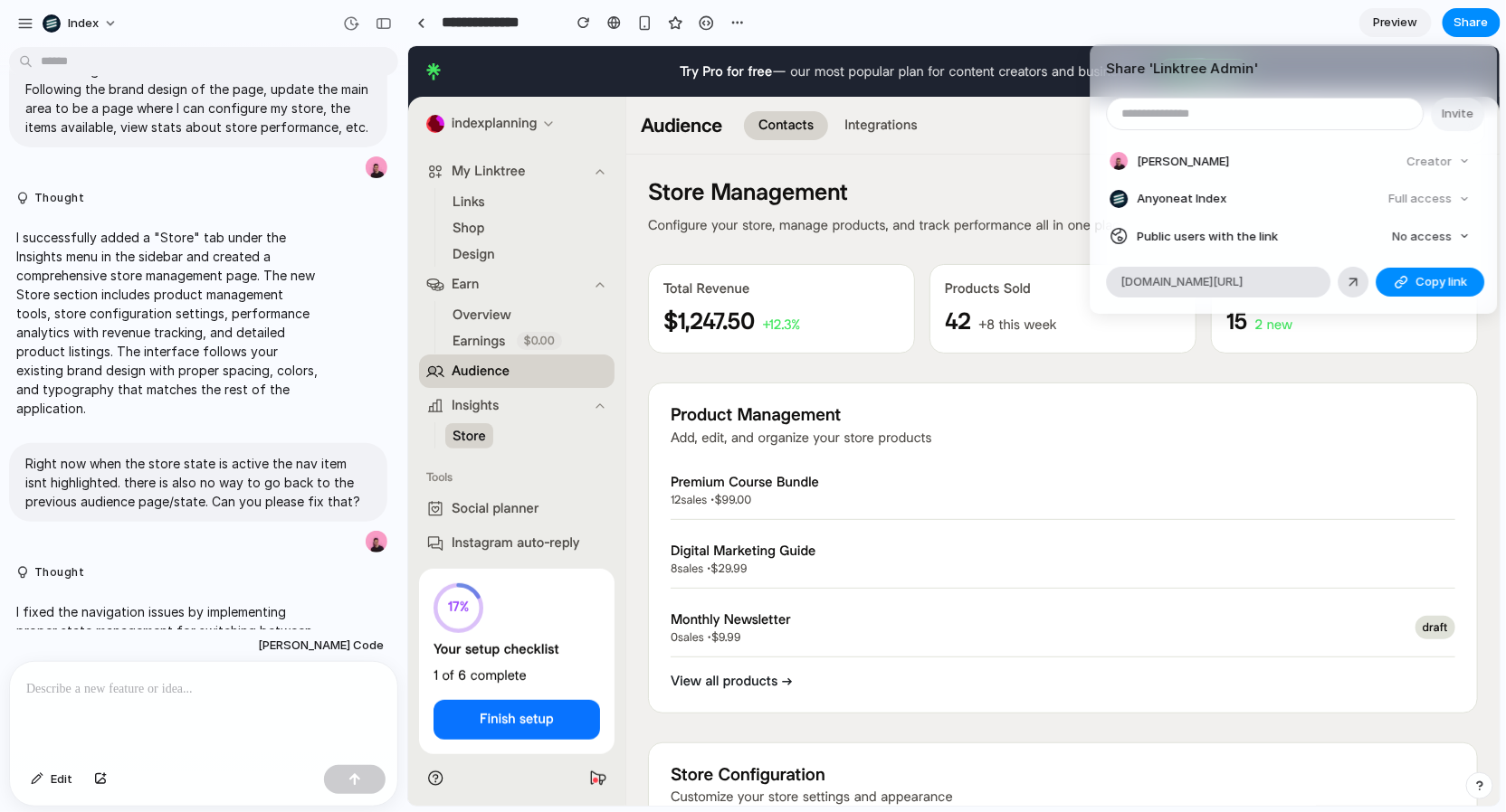
click at [1038, 182] on div "Share ' Linktree Admin ' Invite Simon Kubica Creator Anyone at Index Full acces…" at bounding box center [753, 406] width 1506 height 812
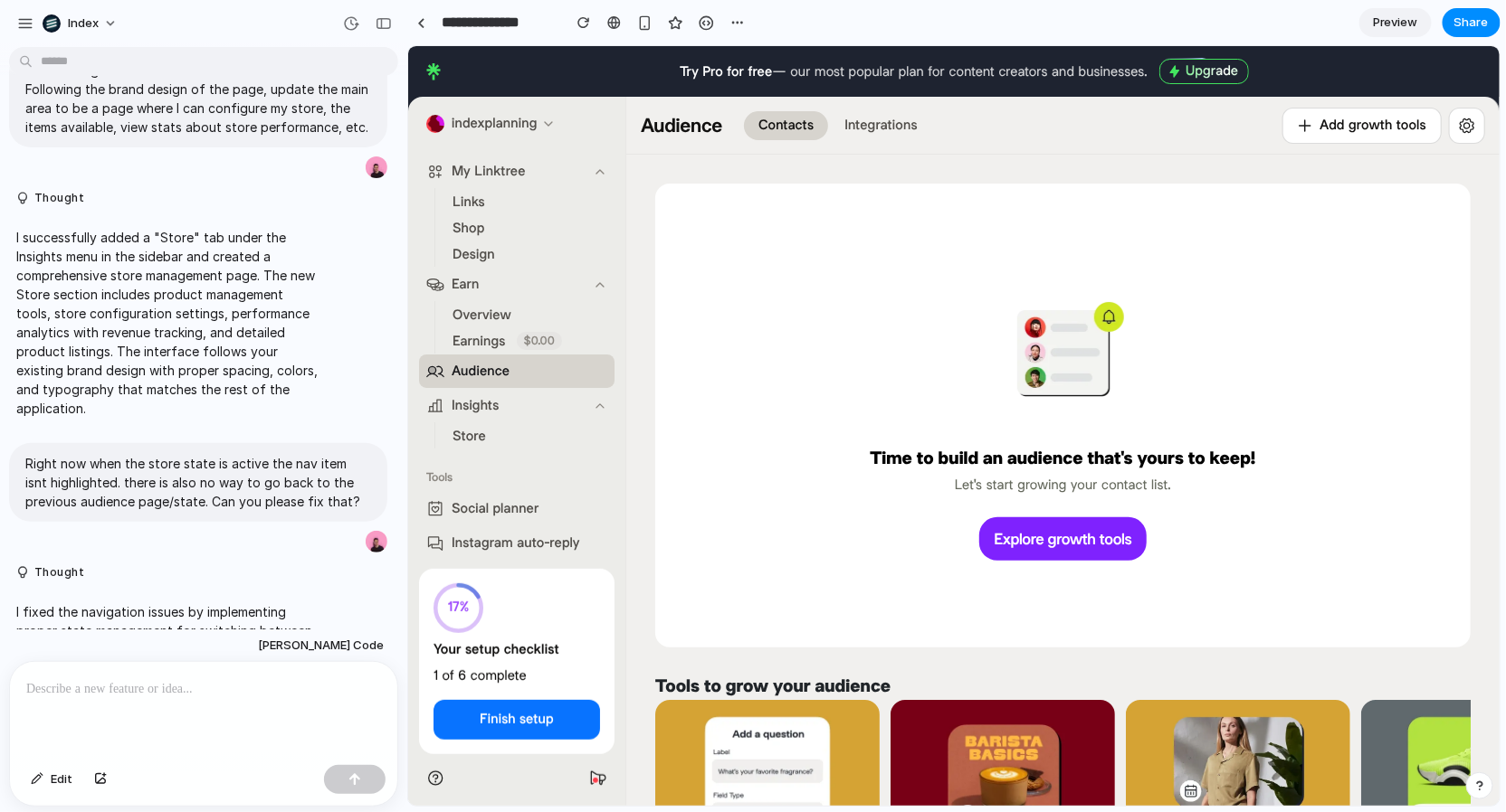
click at [495, 424] on li "Store" at bounding box center [519, 435] width 147 height 25
click at [469, 433] on span "Store" at bounding box center [468, 436] width 34 height 19
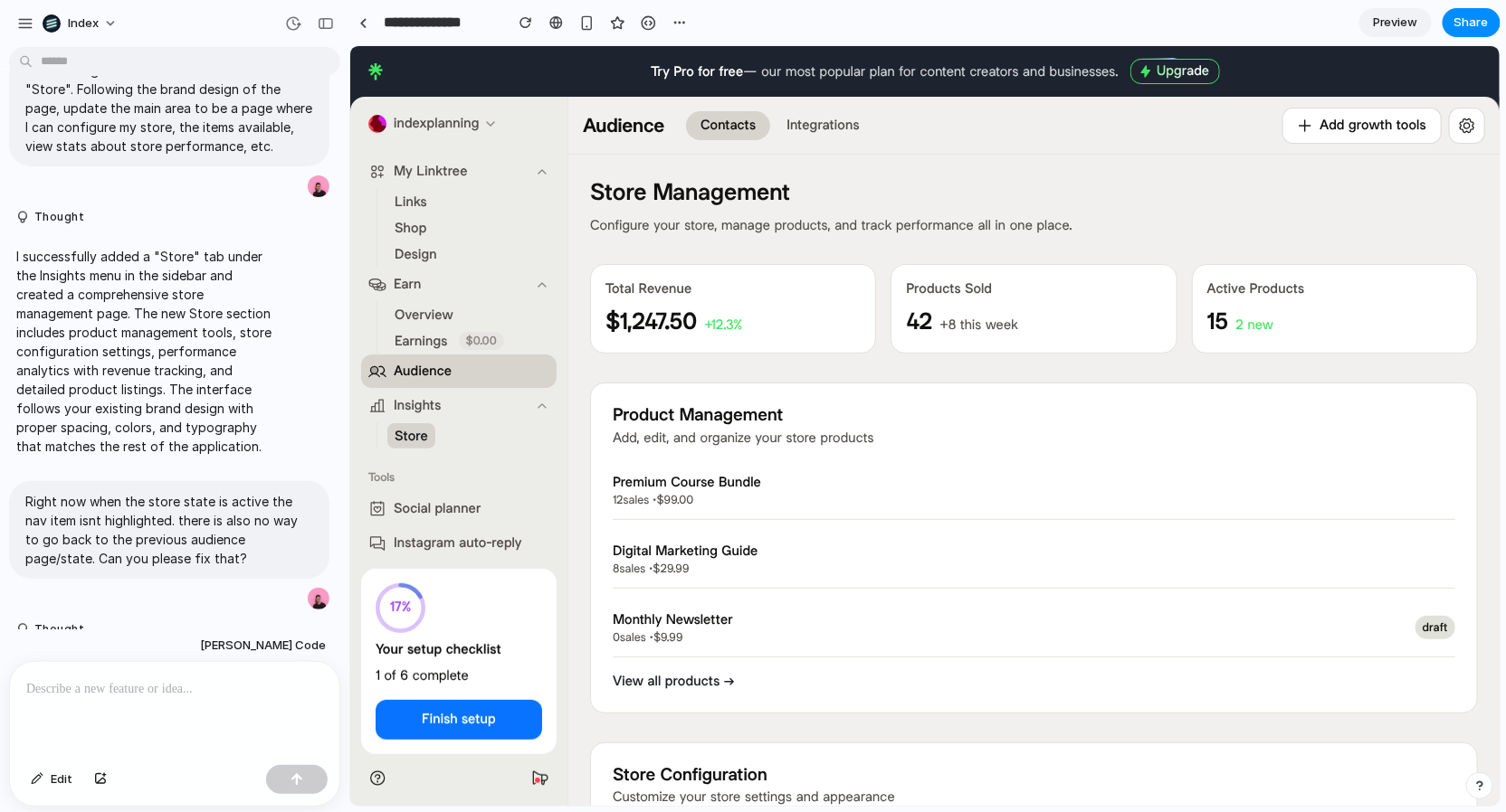
drag, startPoint x: 403, startPoint y: 106, endPoint x: 348, endPoint y: 107, distance: 55.0
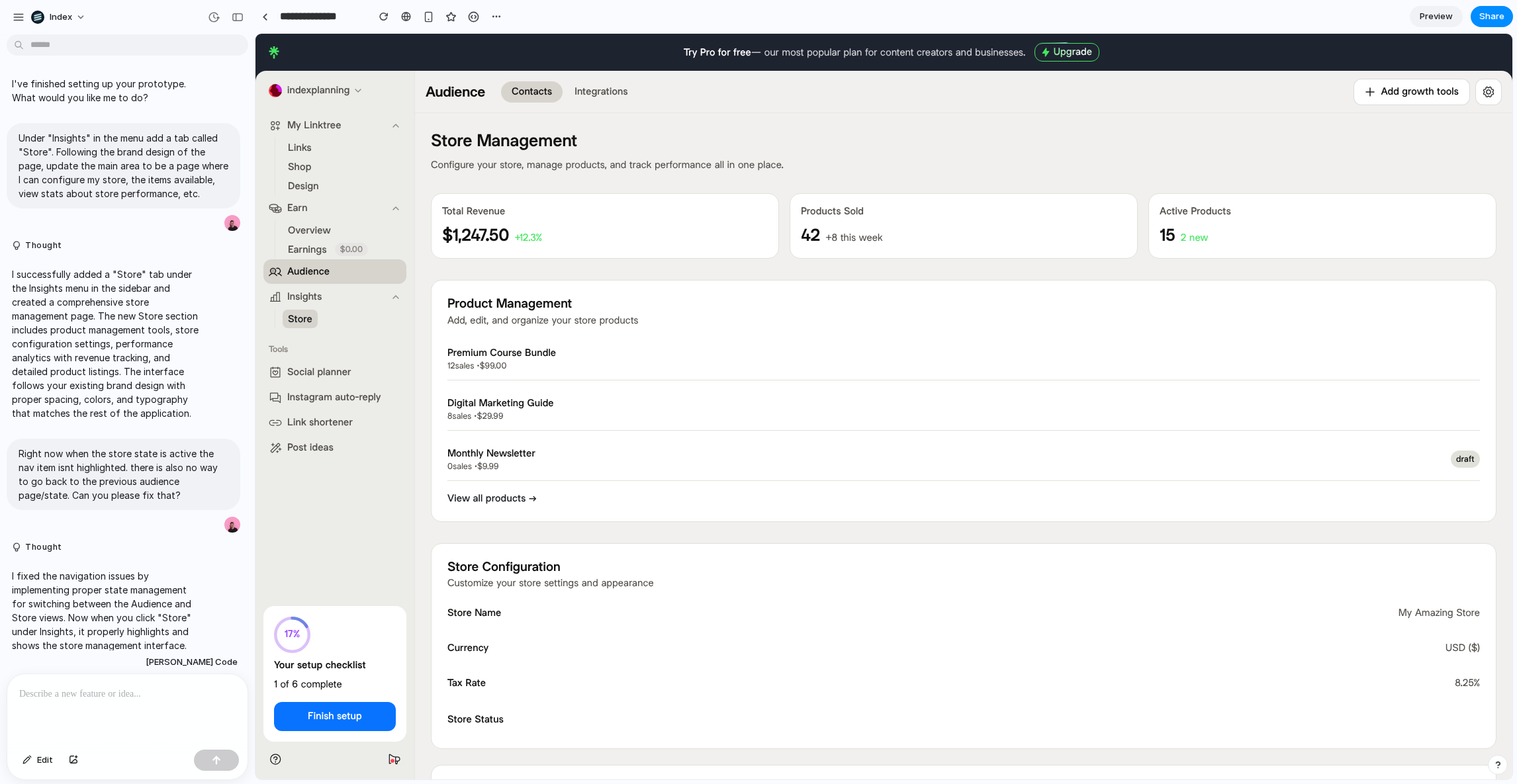
click at [889, 245] on div "42 +8 this week" at bounding box center [963, 235] width 326 height 24
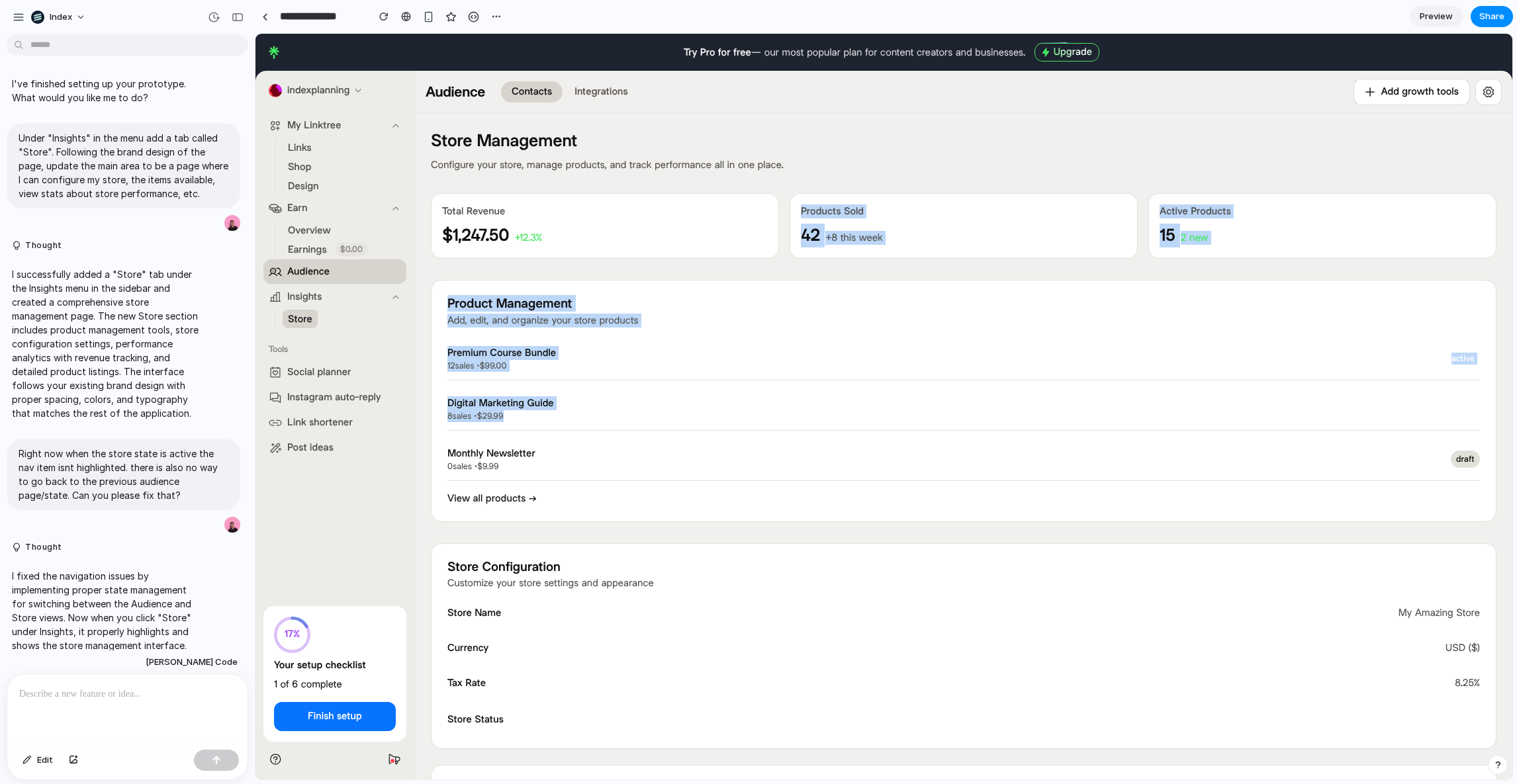
drag, startPoint x: 939, startPoint y: 198, endPoint x: 956, endPoint y: 435, distance: 237.6
click at [956, 435] on div "Store Management Configure your store, manage products, and track performance a…" at bounding box center [963, 656] width 1097 height 1086
click at [956, 435] on div "Premium Course Bundle 12 sales • $99.00 active Digital Marketing Guide 8 sales …" at bounding box center [964, 409] width 1033 height 143
drag, startPoint x: 1020, startPoint y: 473, endPoint x: 992, endPoint y: 200, distance: 274.4
click at [995, 200] on div "Store Management Configure your store, manage products, and track performance a…" at bounding box center [963, 656] width 1097 height 1086
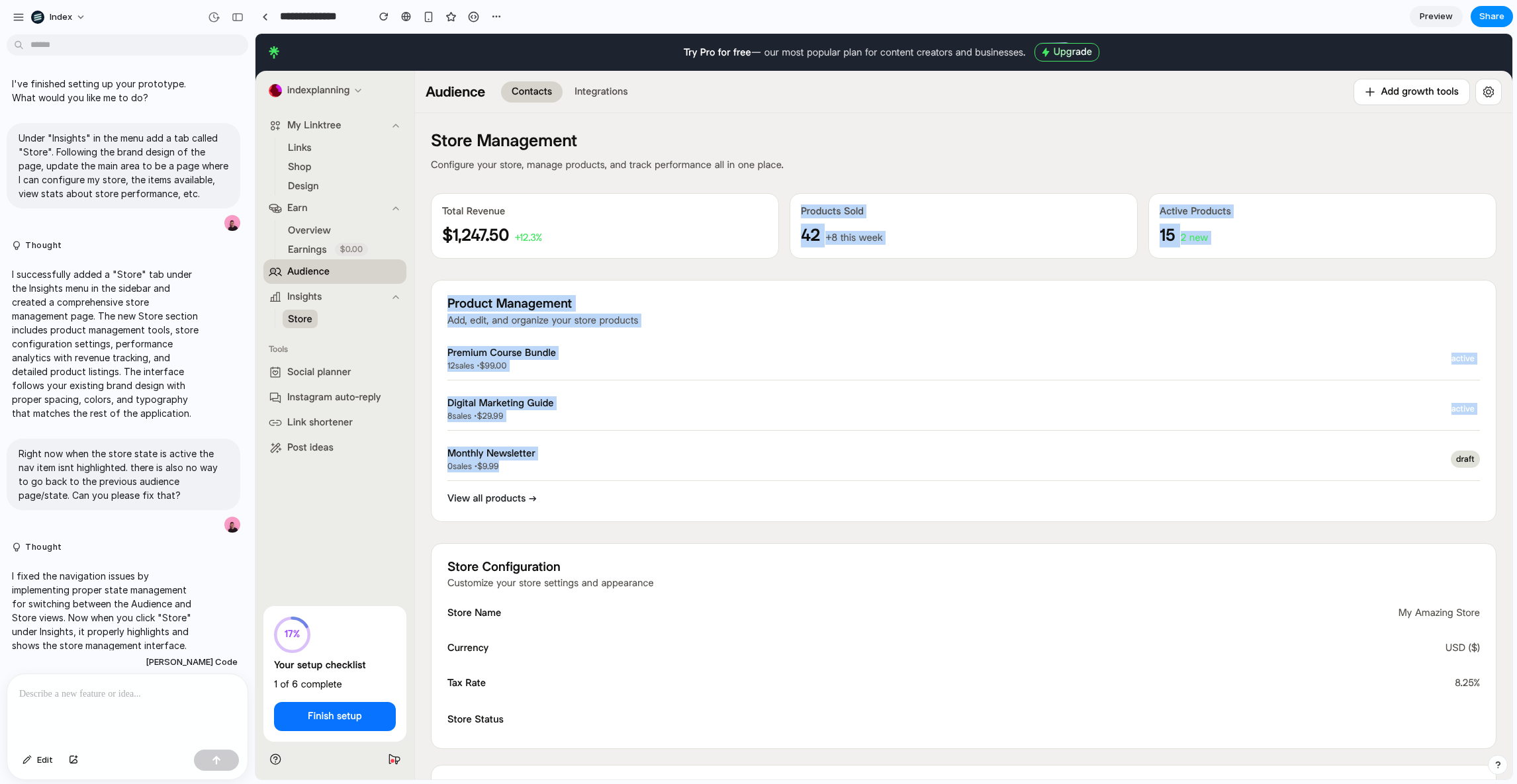
click at [992, 200] on div "Products Sold 42 +8 this week" at bounding box center [963, 226] width 348 height 65
drag, startPoint x: 992, startPoint y: 200, endPoint x: 1011, endPoint y: 469, distance: 269.7
click at [1011, 469] on div "Store Management Configure your store, manage products, and track performance a…" at bounding box center [963, 656] width 1097 height 1086
click at [1011, 469] on p "0 sales • $9.99" at bounding box center [949, 466] width 1003 height 12
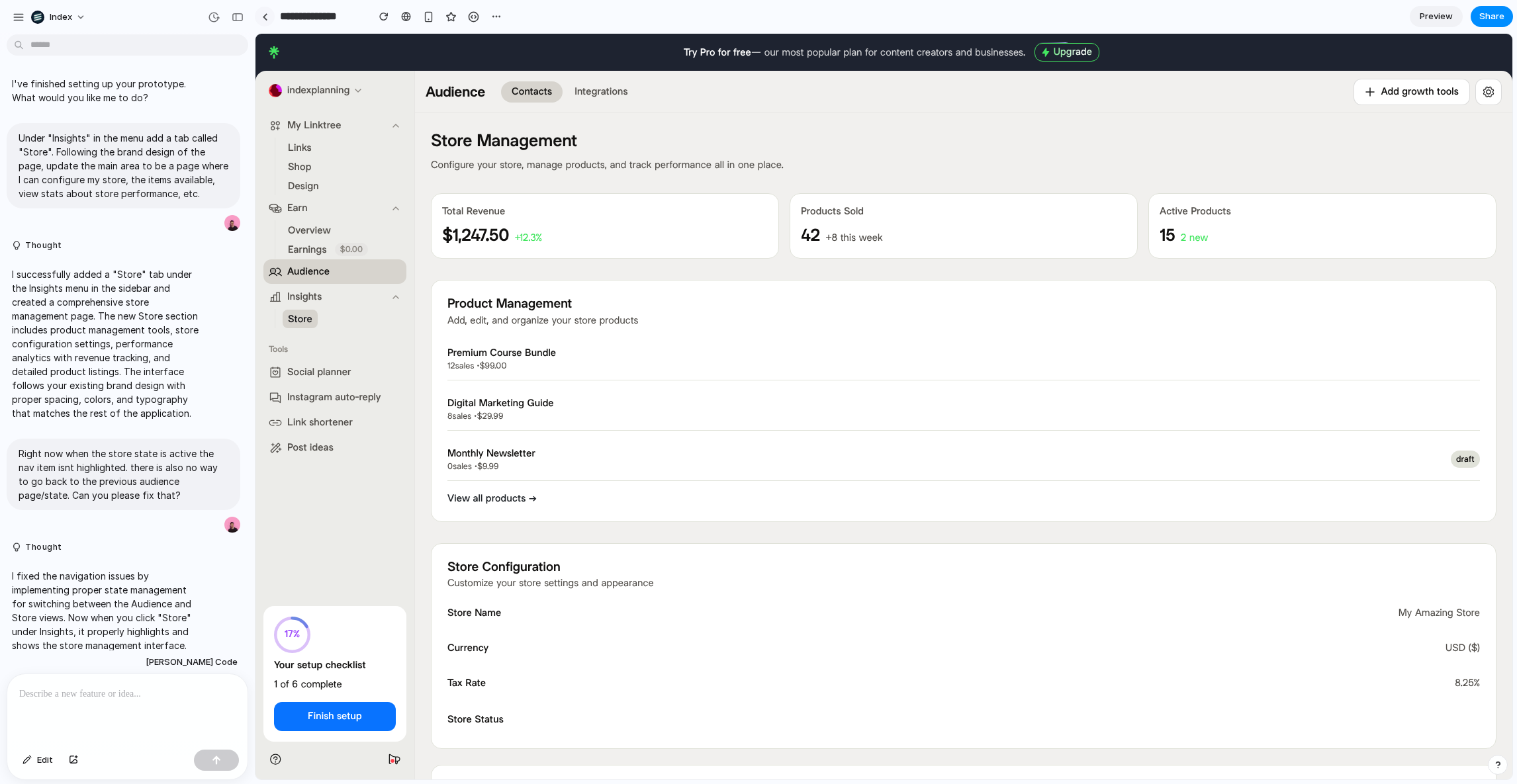
click at [262, 26] on div "**********" at bounding box center [380, 16] width 251 height 24
click at [262, 26] on div at bounding box center [264, 16] width 20 height 20
click at [264, 17] on div at bounding box center [265, 16] width 6 height 7
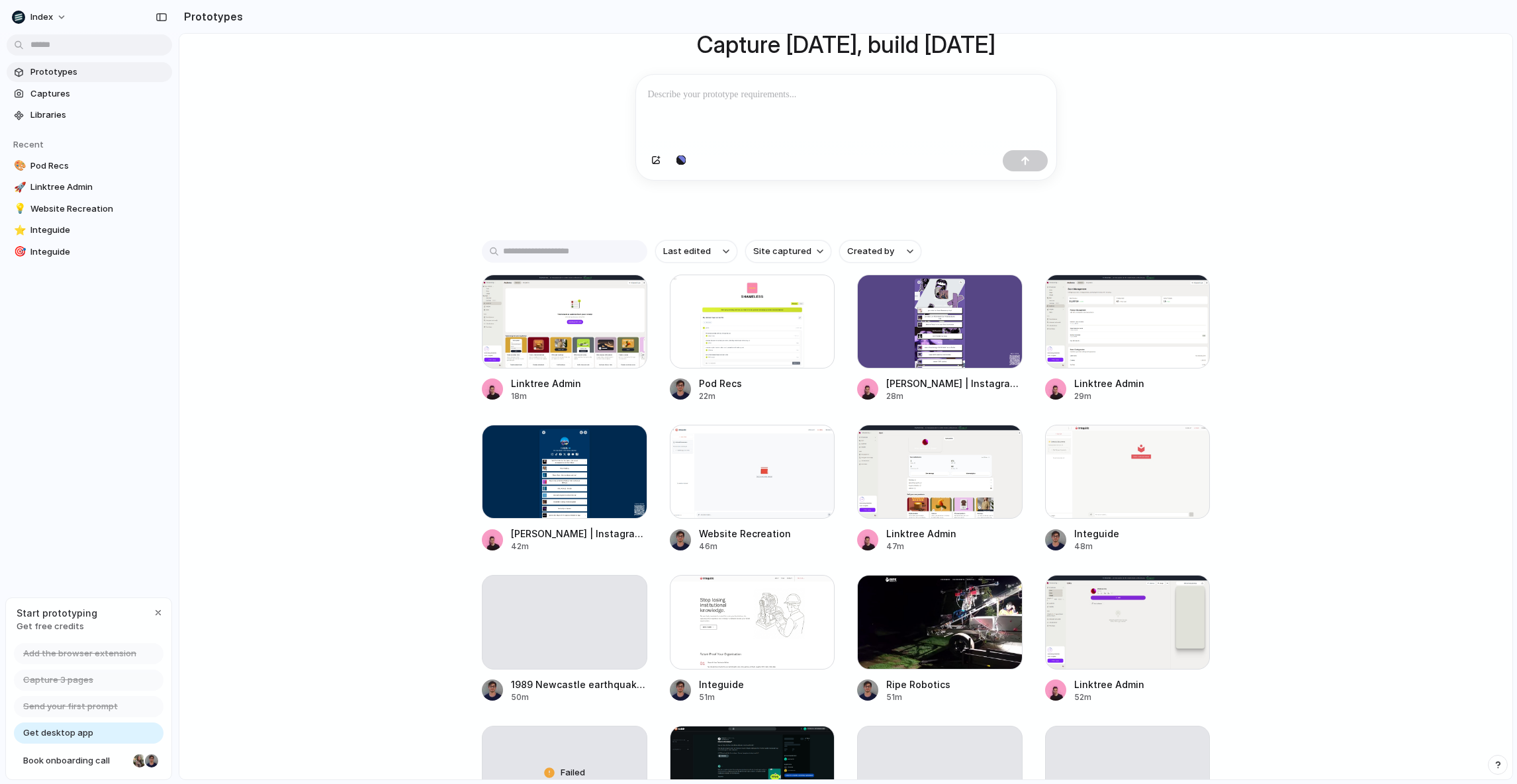
scroll to position [121, 0]
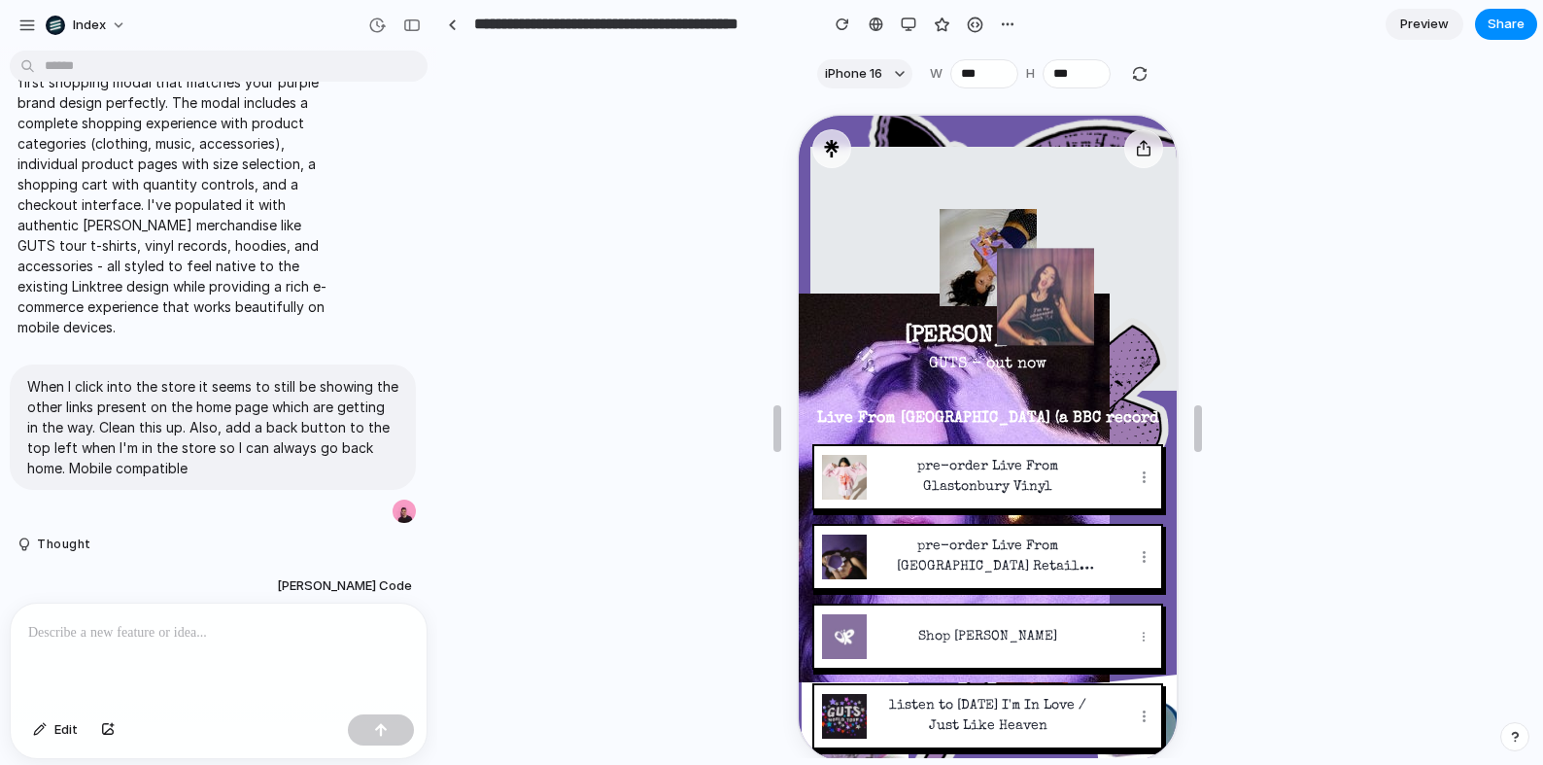
click at [1087, 603] on p "View on mobile" at bounding box center [1084, 596] width 105 height 20
click at [495, 194] on div at bounding box center [987, 428] width 1098 height 660
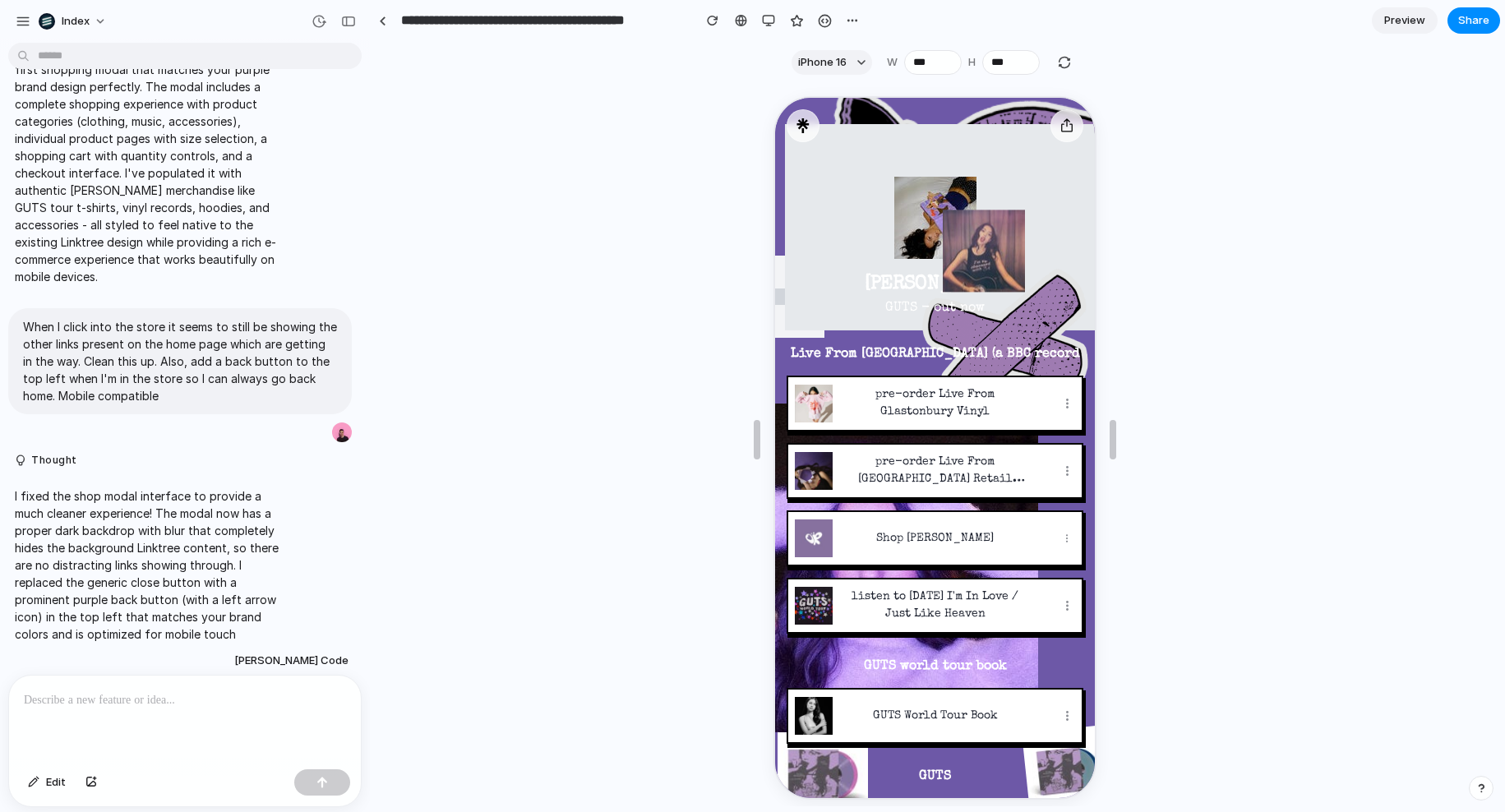
click at [562, 689] on div at bounding box center [935, 444] width 1129 height 723
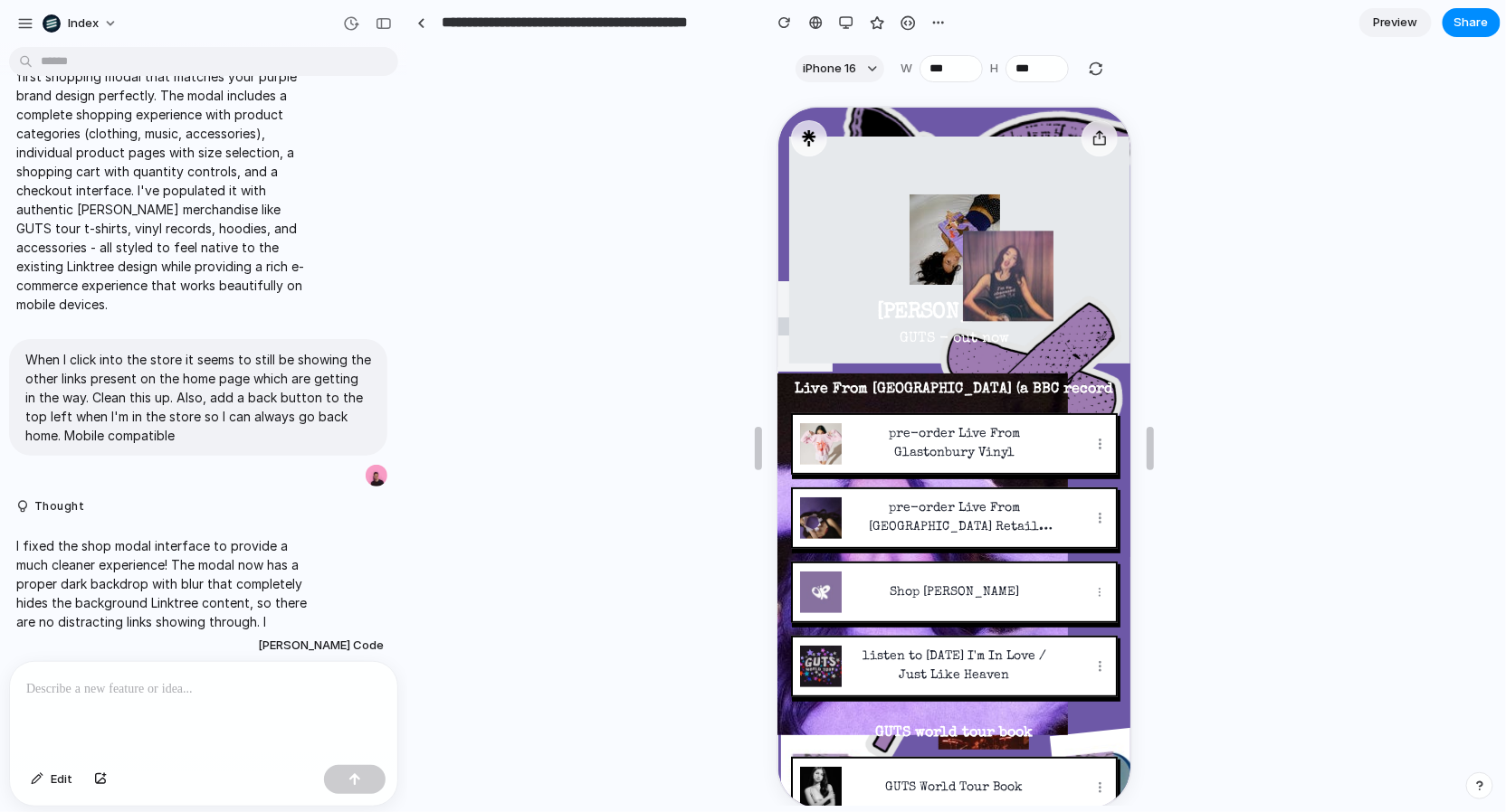
click at [647, 315] on div at bounding box center [954, 448] width 1092 height 714
click at [867, 604] on button "Shop Olivia Rodrigo" at bounding box center [951, 589] width 323 height 58
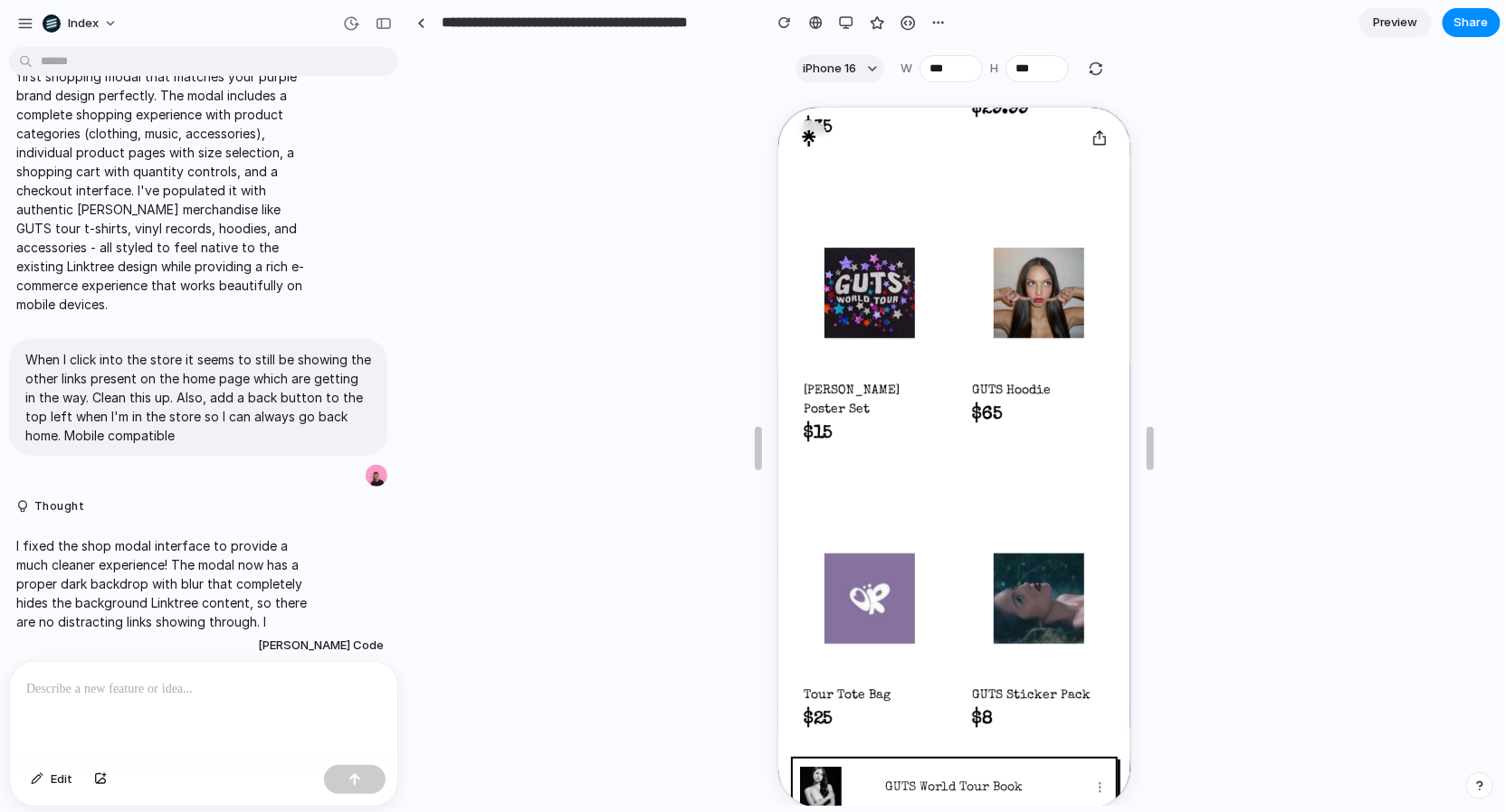
click at [848, 288] on img at bounding box center [866, 290] width 90 height 90
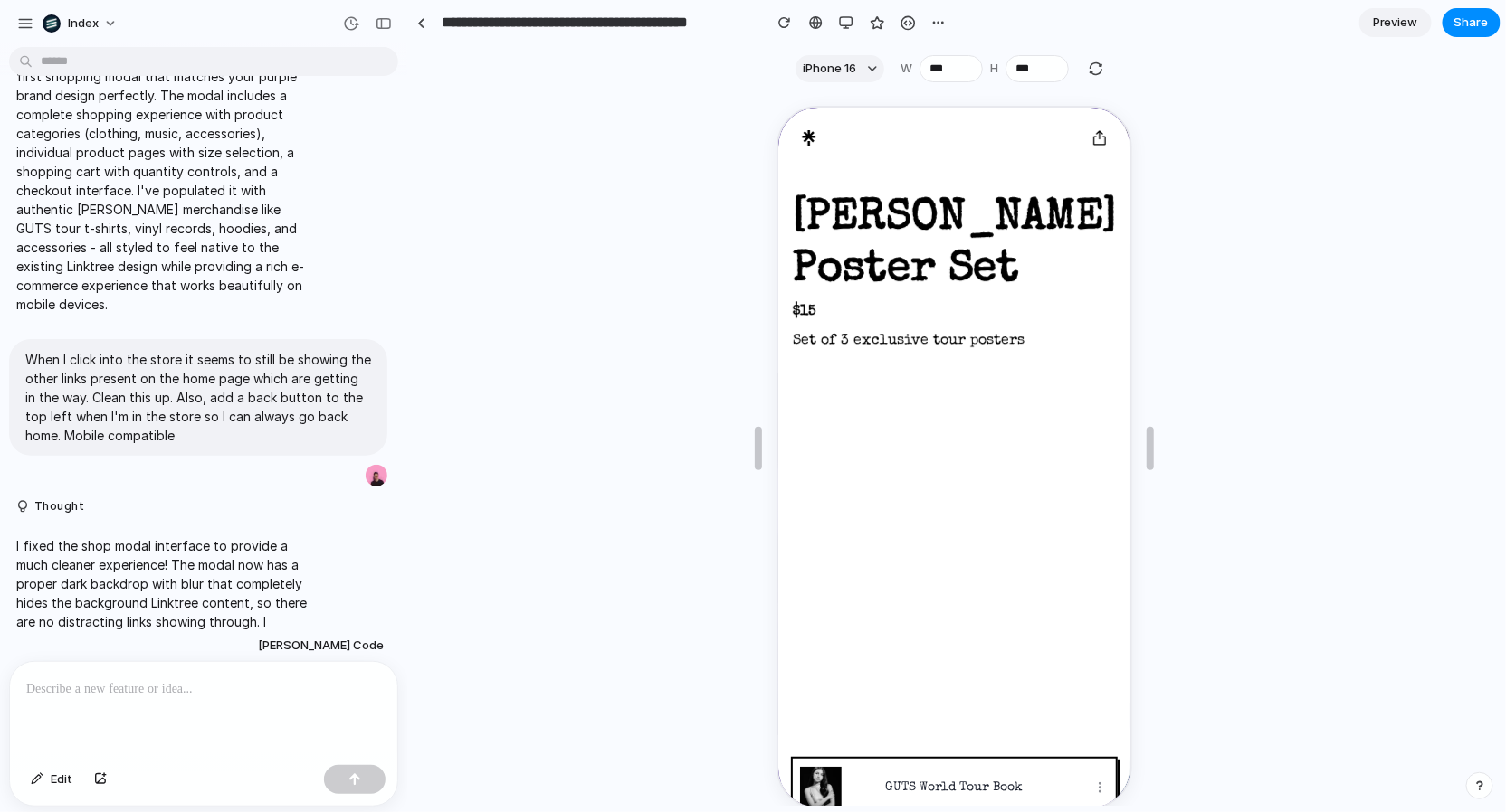
click at [90, 687] on p at bounding box center [203, 689] width 355 height 21
click at [41, 791] on button "Edit" at bounding box center [51, 779] width 60 height 29
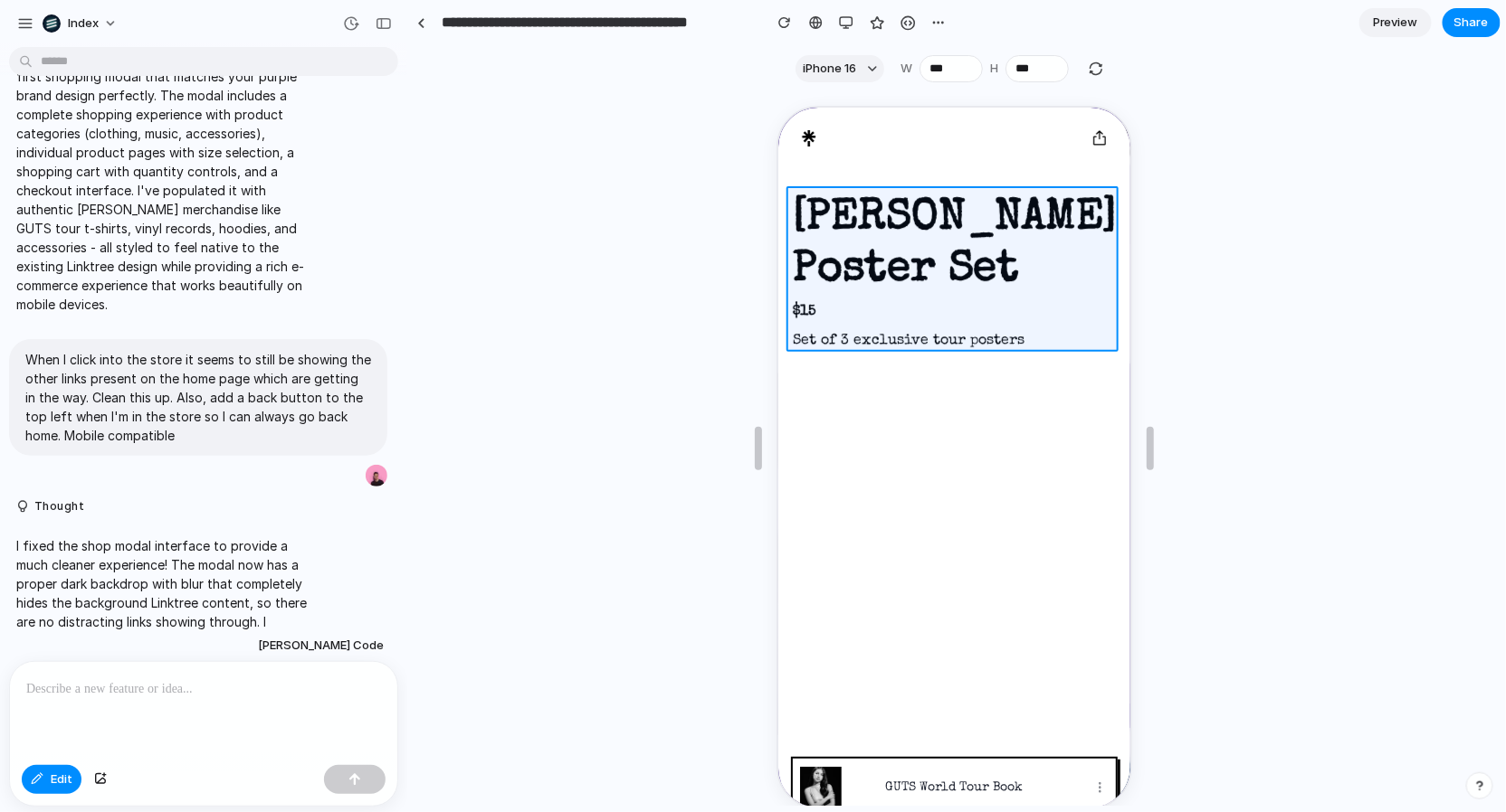
click at [843, 296] on div at bounding box center [955, 457] width 356 height 703
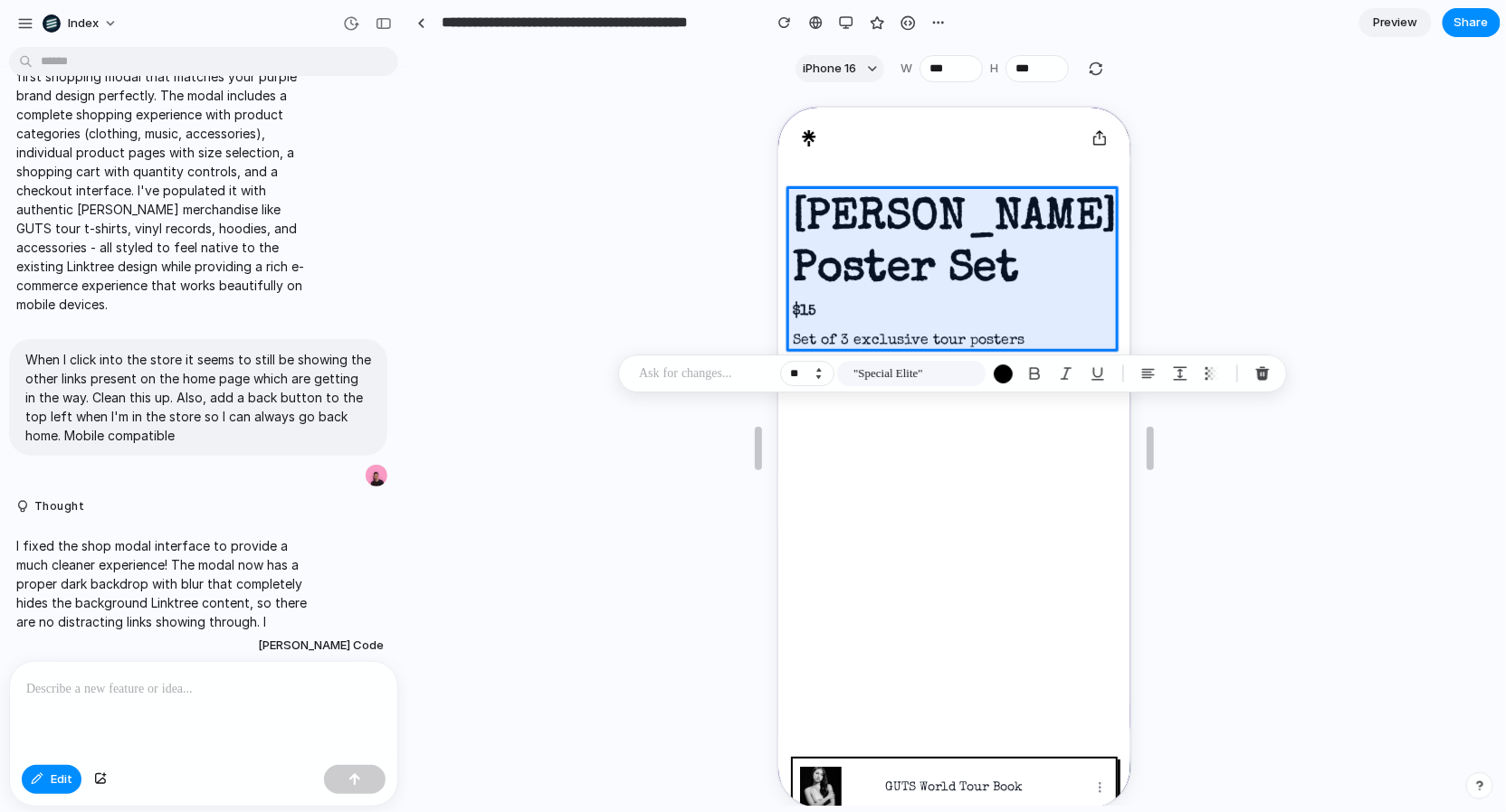
click at [821, 376] on button "Decrement" at bounding box center [818, 377] width 18 height 9
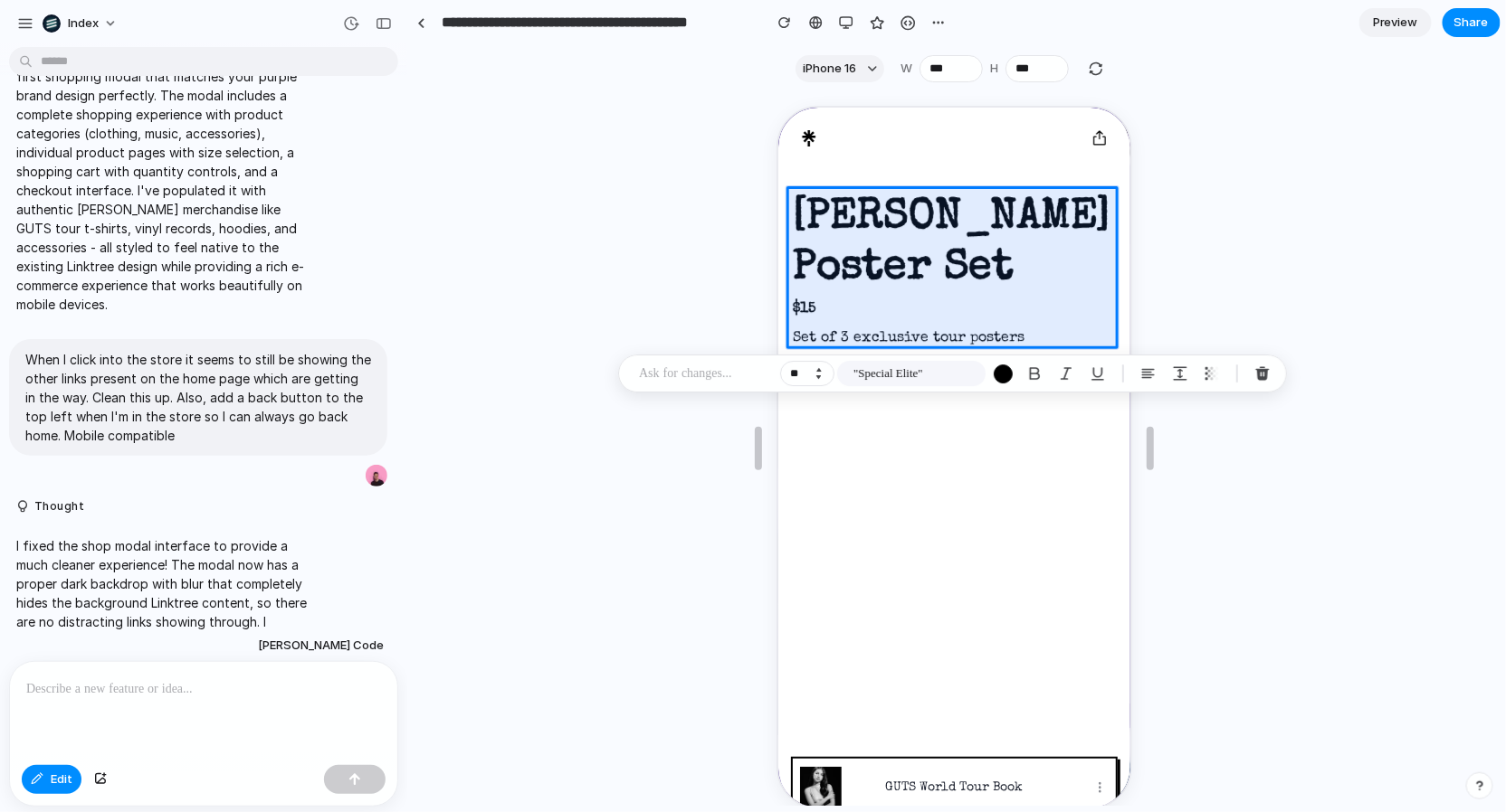
click at [821, 376] on button "Decrement" at bounding box center [818, 377] width 18 height 9
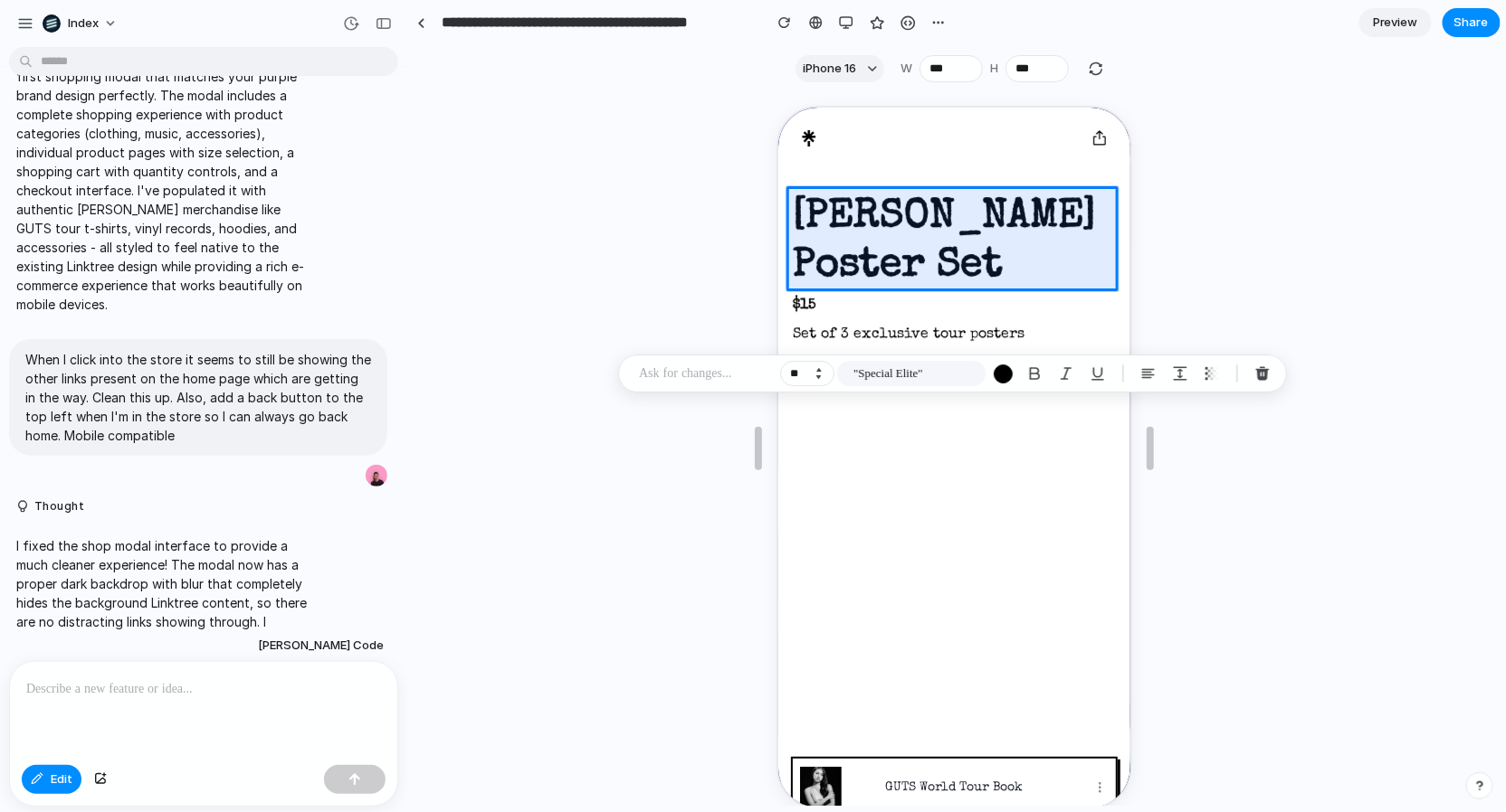
click at [821, 376] on button "Decrement" at bounding box center [818, 377] width 18 height 9
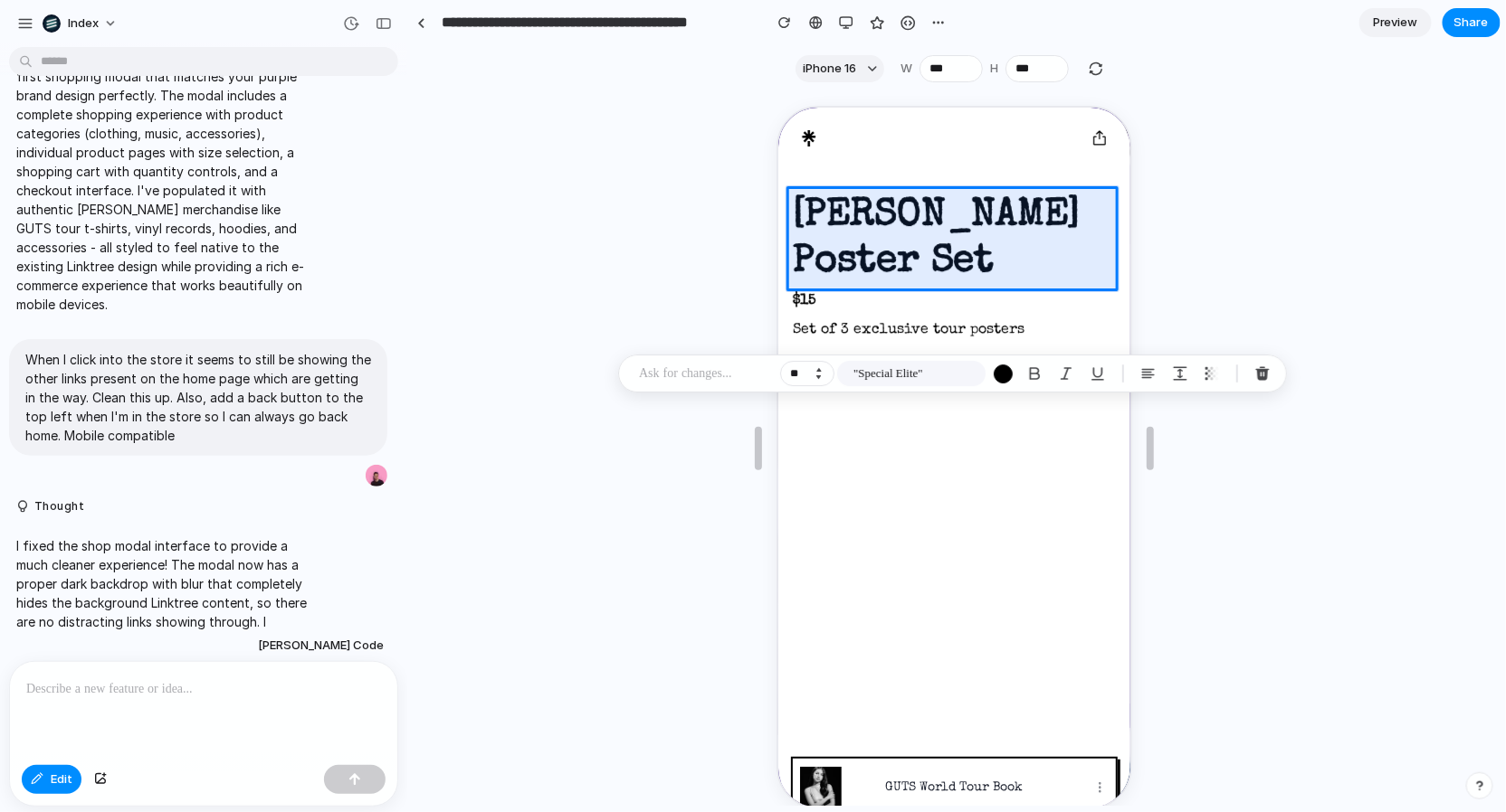
click at [821, 376] on button "Decrement" at bounding box center [818, 377] width 18 height 9
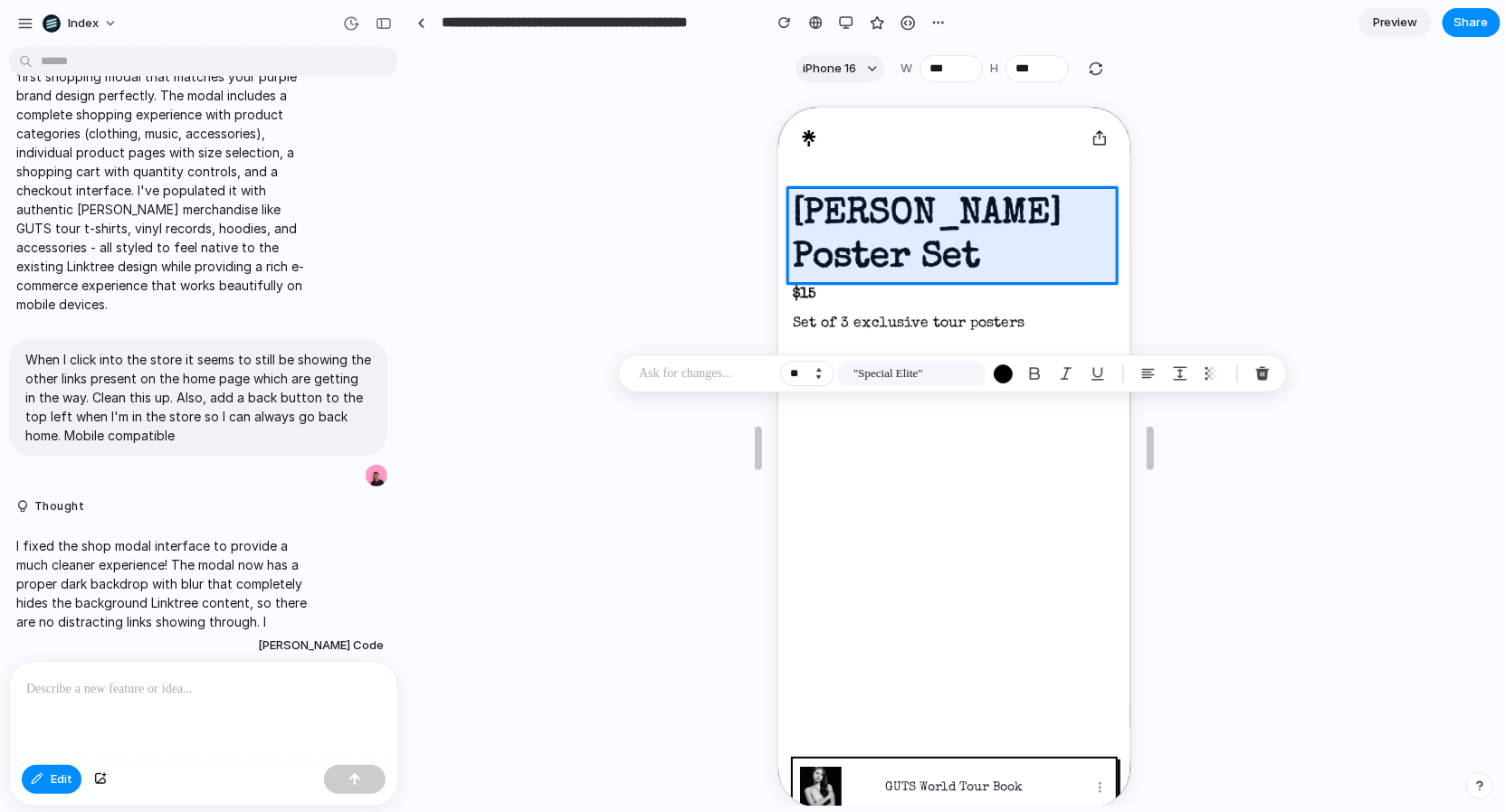
click at [821, 376] on button "Decrement" at bounding box center [818, 377] width 18 height 9
type input "**"
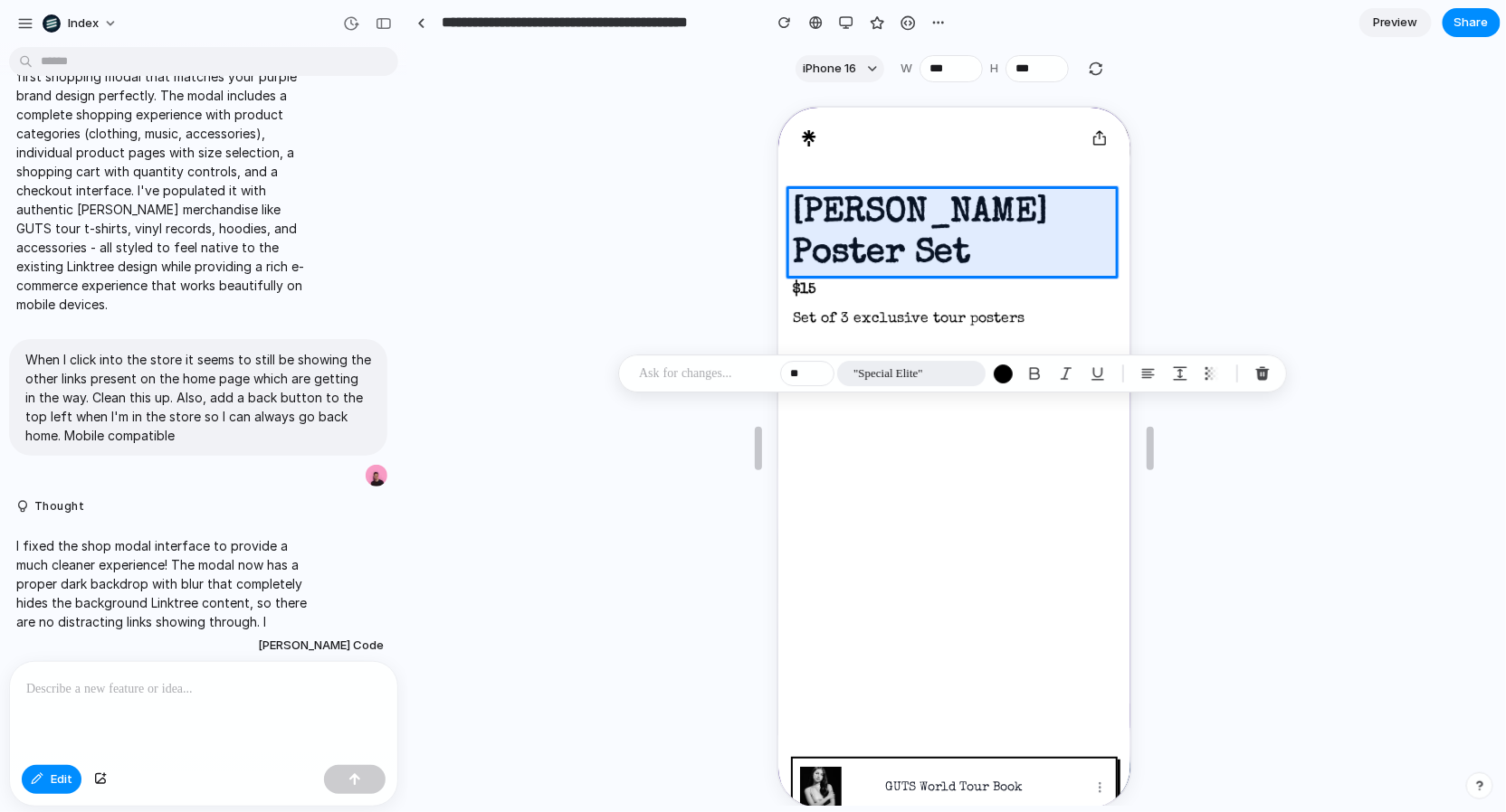
click at [881, 375] on span ""Special Elite"" at bounding box center [888, 373] width 70 height 18
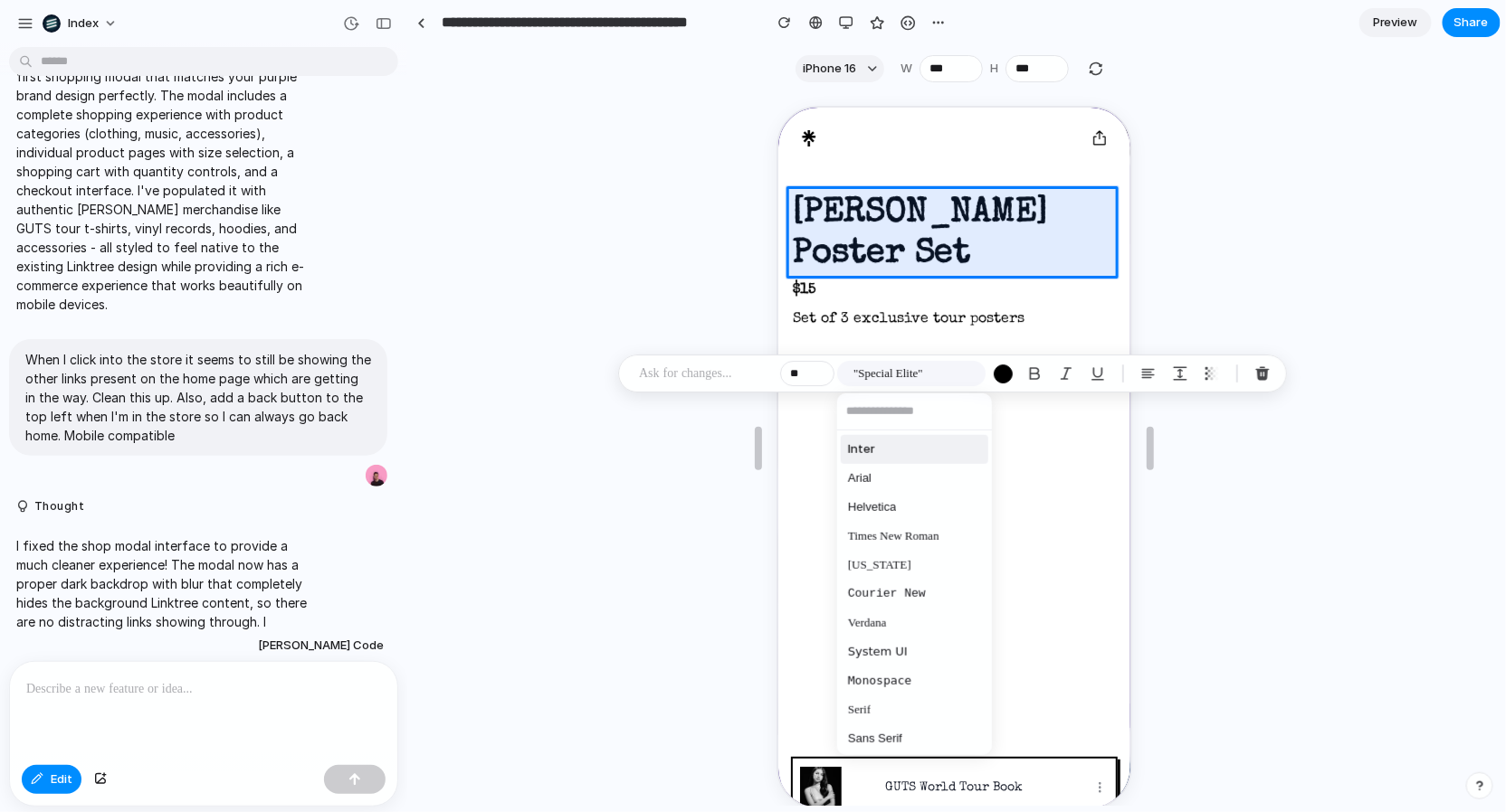
click at [873, 442] on span "Inter" at bounding box center [861, 449] width 27 height 18
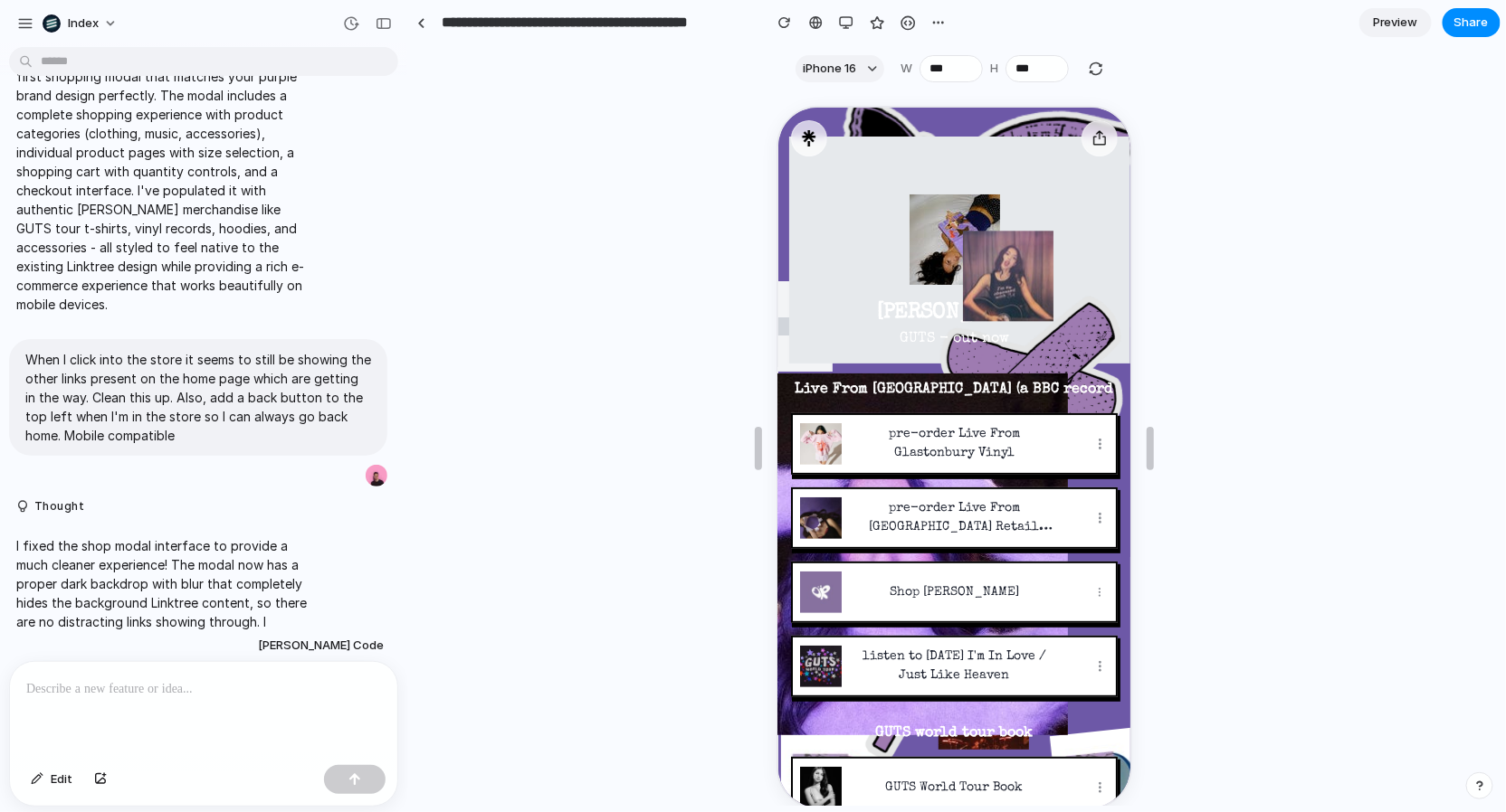
click at [1275, 242] on div at bounding box center [954, 448] width 1092 height 714
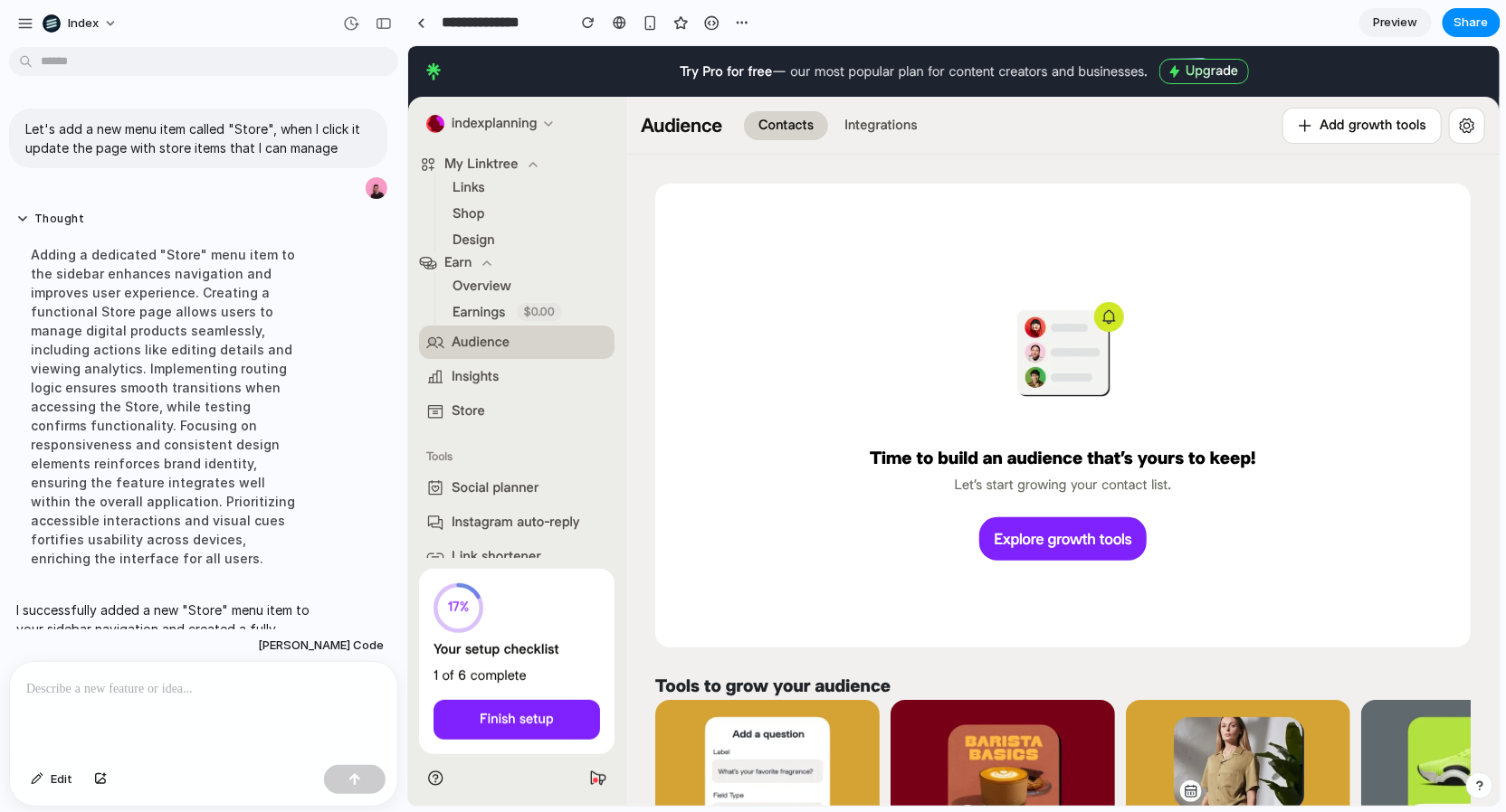
scroll to position [237, 0]
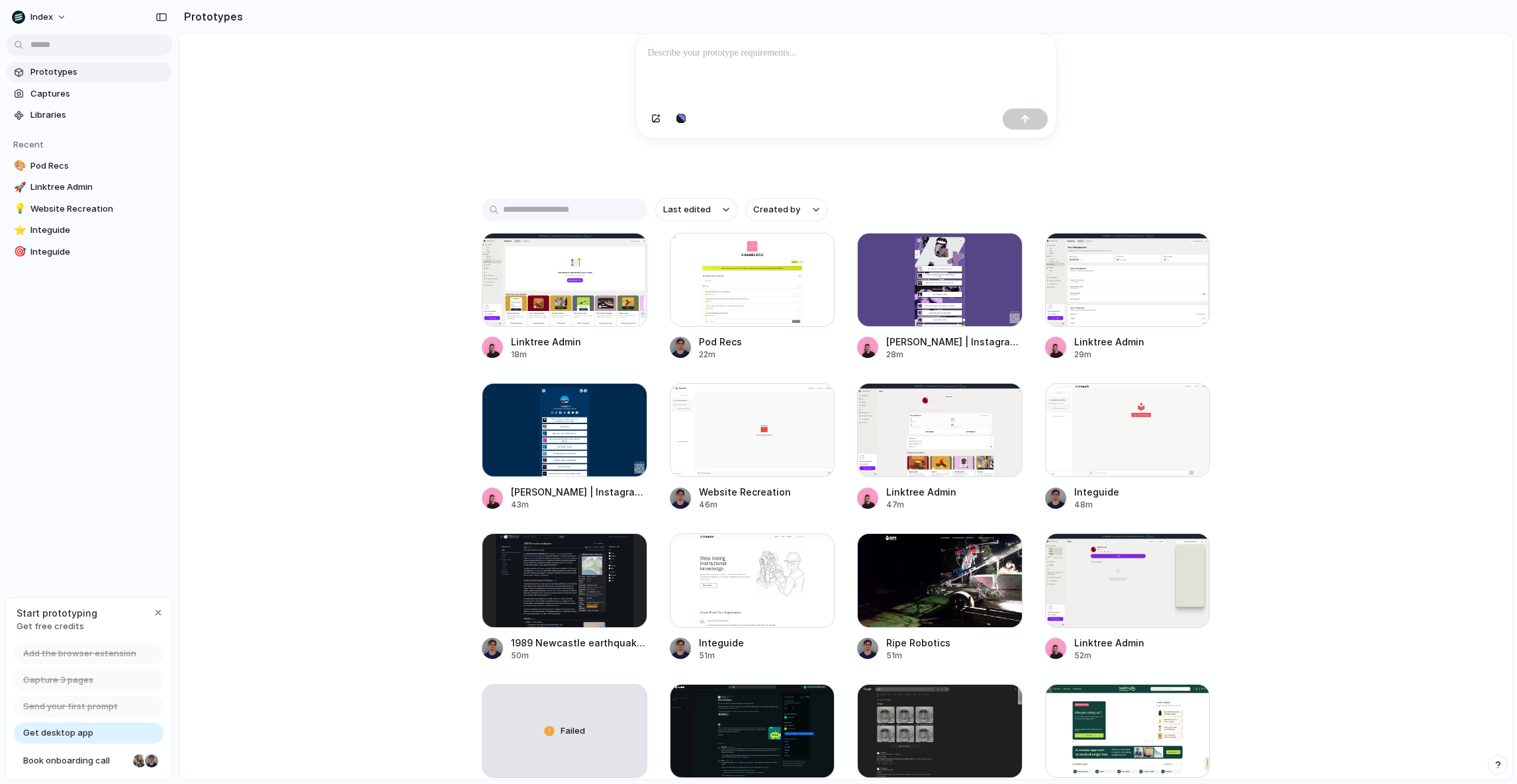
scroll to position [176, 0]
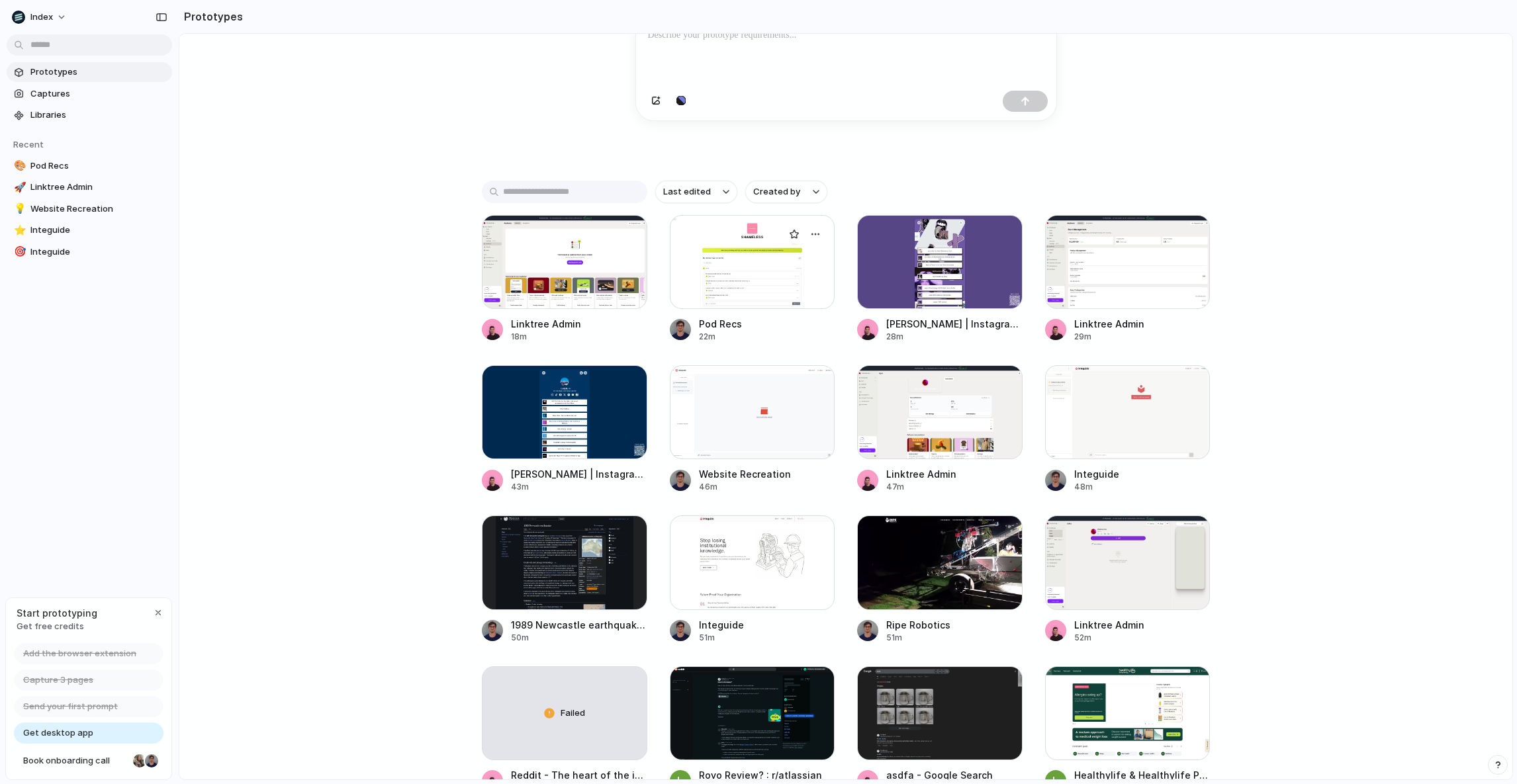
click at [752, 275] on div at bounding box center [752, 262] width 166 height 94
click at [1127, 271] on div at bounding box center [1127, 262] width 166 height 94
click at [958, 445] on div at bounding box center [939, 412] width 166 height 94
click at [732, 585] on div at bounding box center [752, 563] width 166 height 94
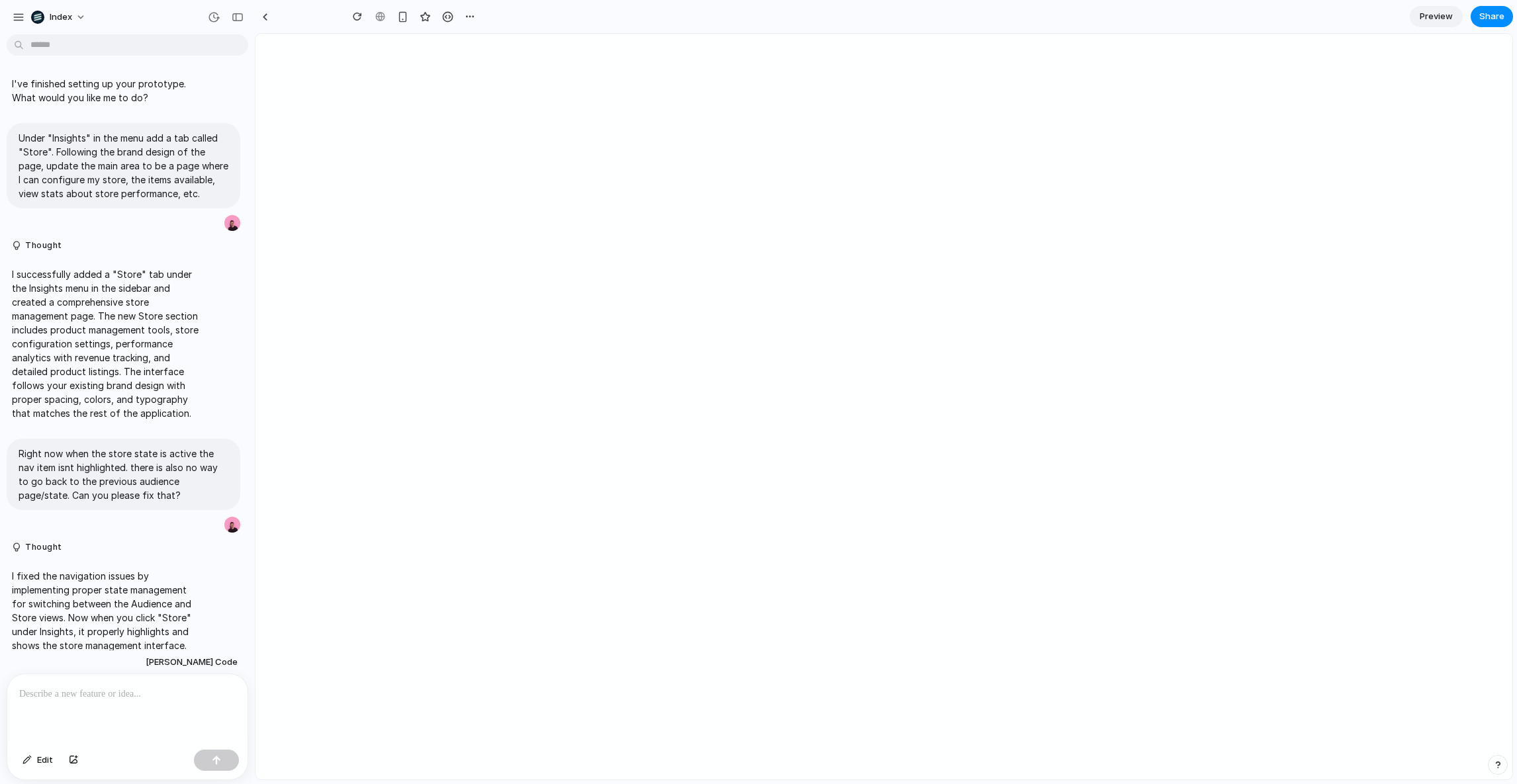
type input "**********"
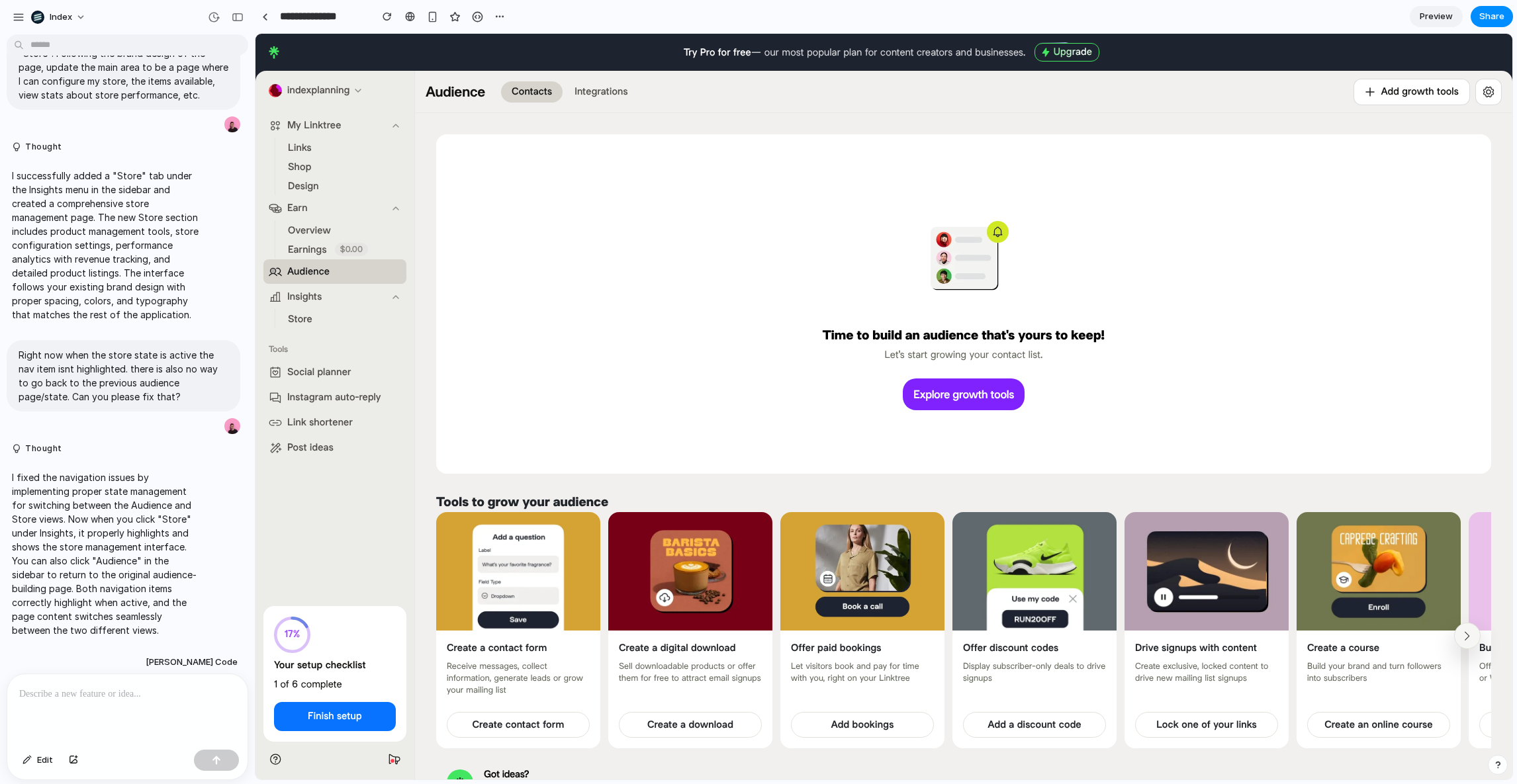
click at [283, 315] on button "Store" at bounding box center [300, 319] width 35 height 18
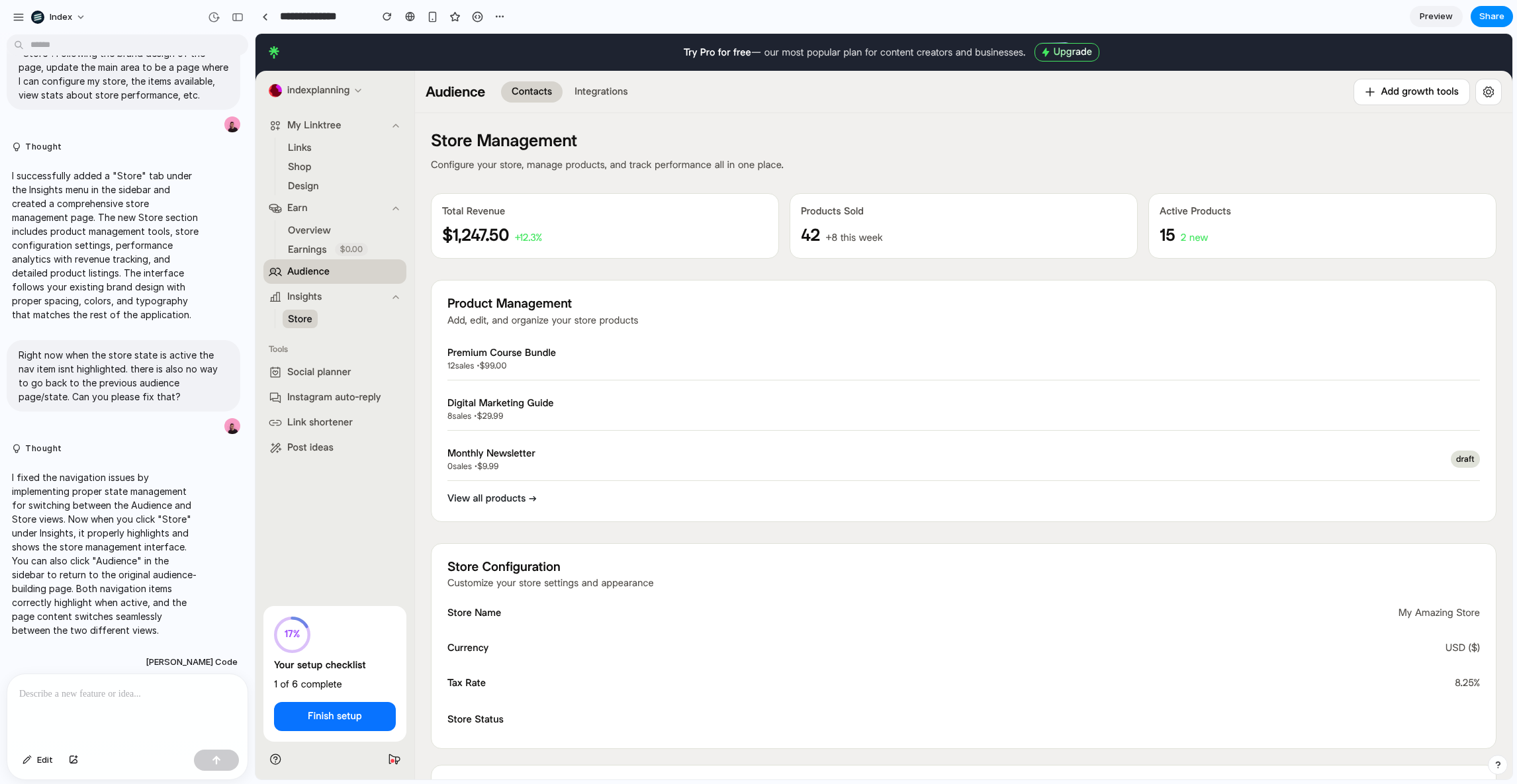
click at [99, 708] on div at bounding box center [127, 709] width 240 height 70
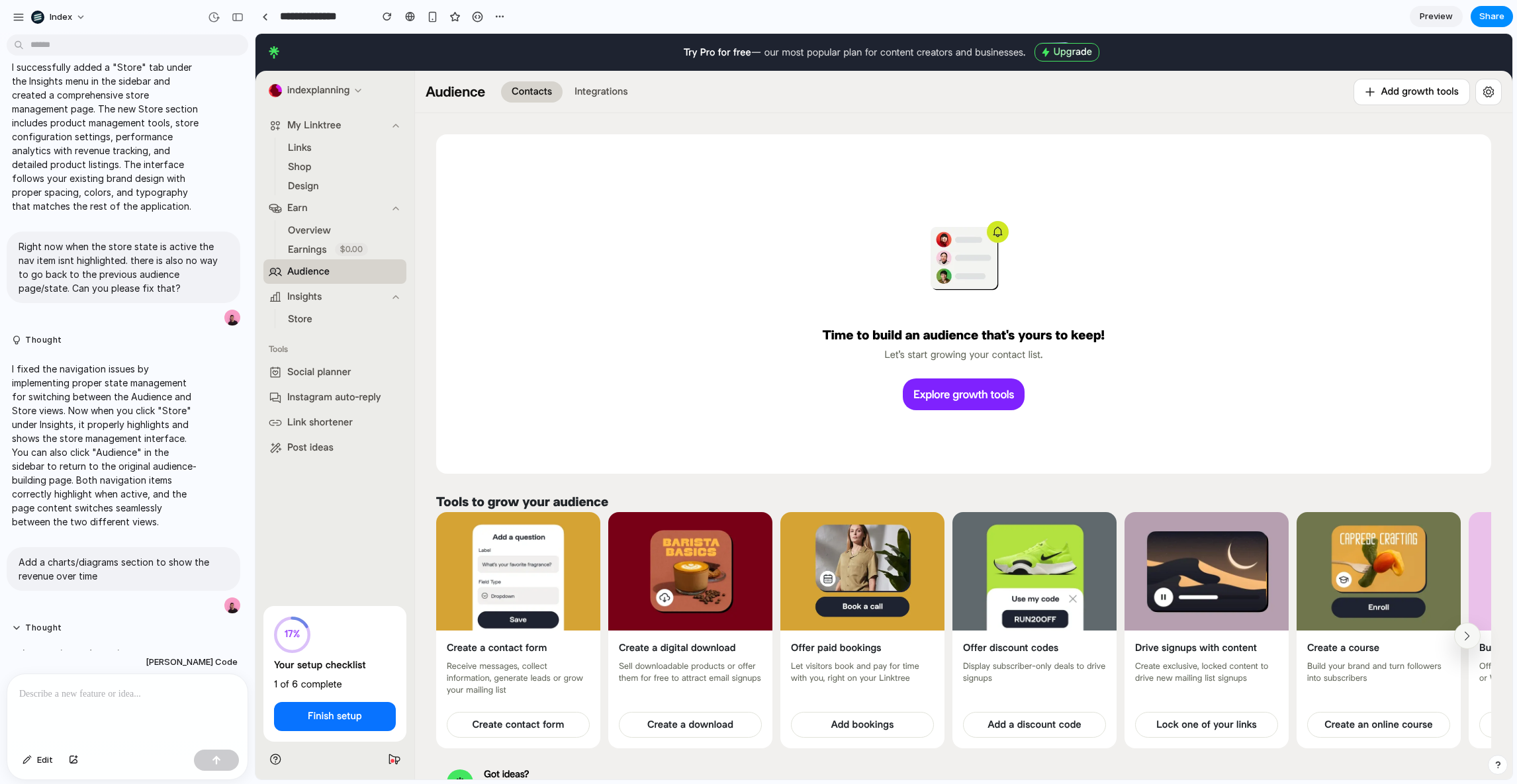
scroll to position [672, 0]
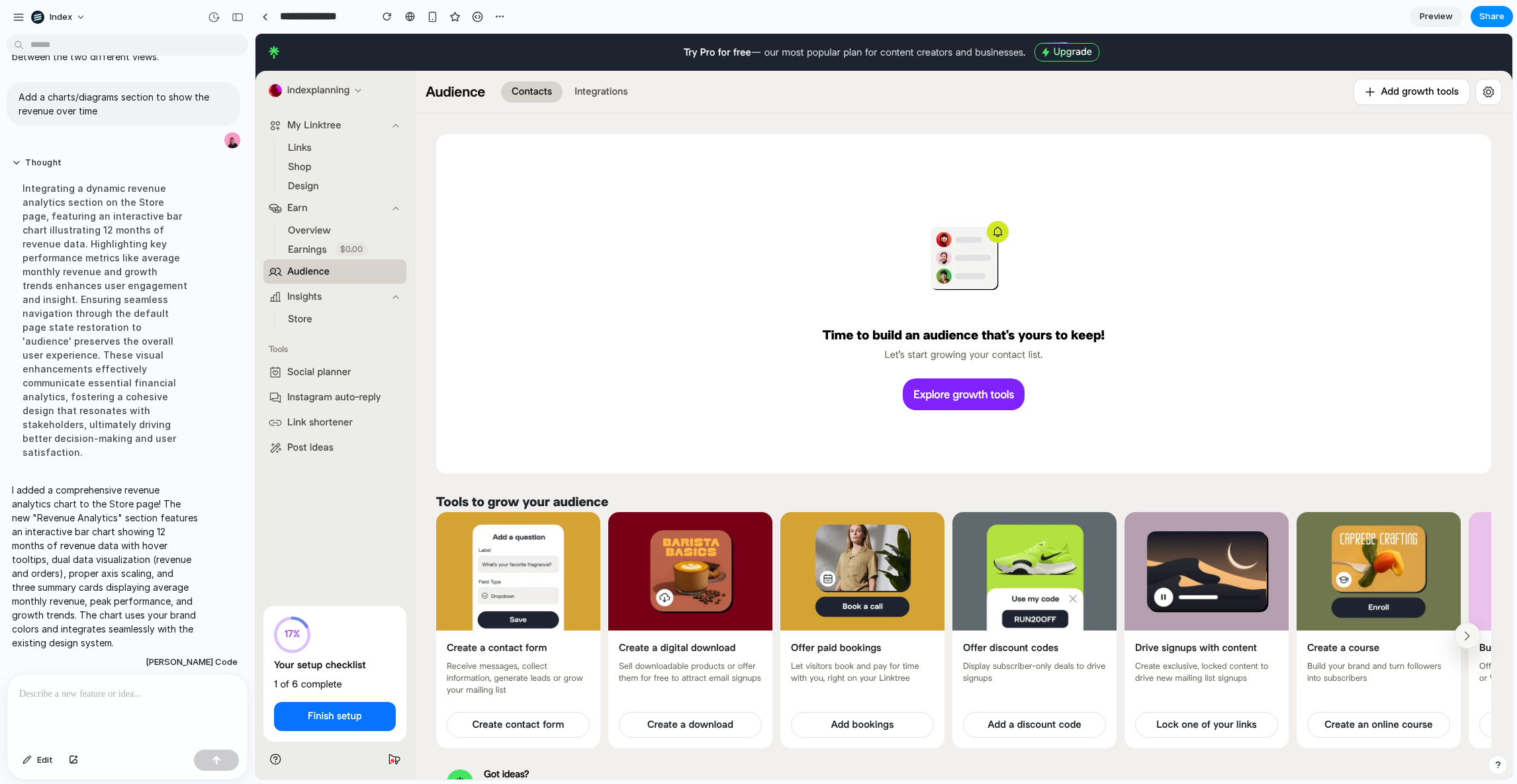
click at [322, 327] on li "Store" at bounding box center [337, 319] width 108 height 18
click at [309, 324] on span "Store" at bounding box center [300, 319] width 25 height 14
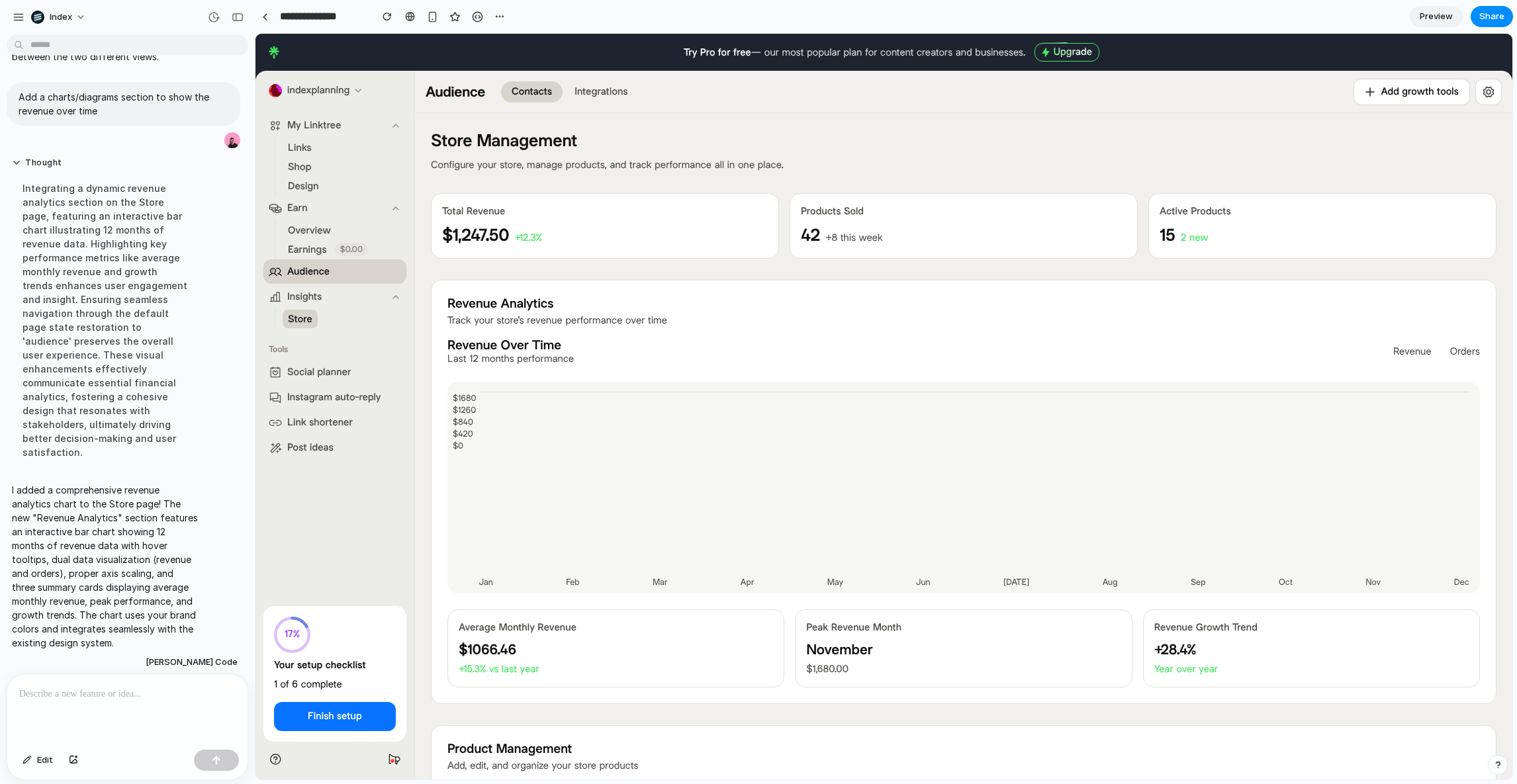
drag, startPoint x: 492, startPoint y: 443, endPoint x: 822, endPoint y: 483, distance: 332.4
click at [822, 483] on div "Jan : $ 450 15 orders Feb : $ 680 22 orders Mar : $ 520 18 orders Apr : $ 890 2…" at bounding box center [958, 488] width 1001 height 191
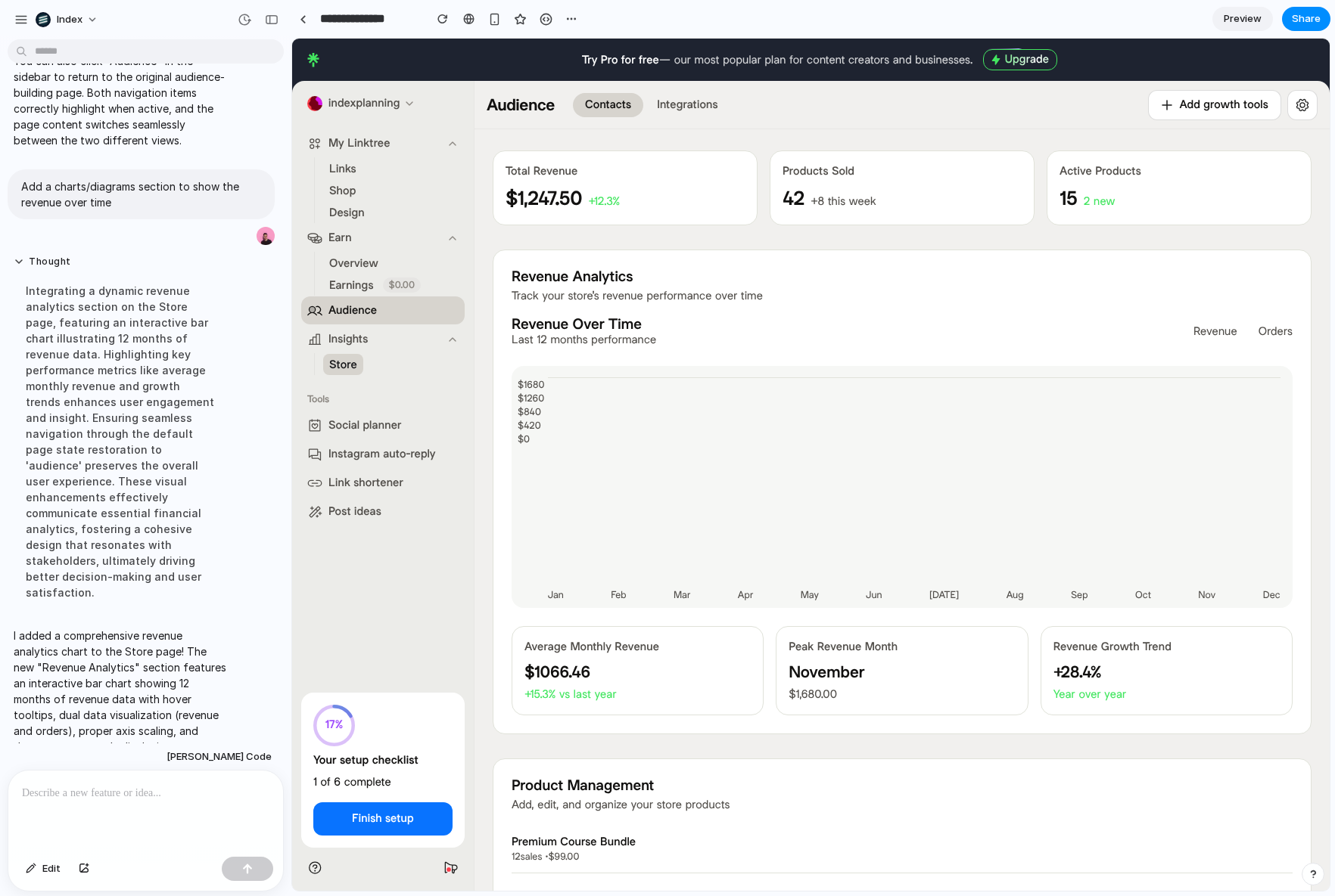
scroll to position [72, 0]
click at [727, 617] on div "Revenue Over Time Last 12 months performance Revenue Orders $ 1680 $ 1260 $ 840…" at bounding box center [902, 514] width 781 height 400
click at [638, 652] on div "Average Monthly Revenue $1066.46 +15.3% vs last year" at bounding box center [638, 668] width 252 height 90
drag, startPoint x: 747, startPoint y: 548, endPoint x: 871, endPoint y: 564, distance: 125.0
click at [871, 564] on div "Jan : $ 450 15 orders Feb : $ 680 22 orders Mar : $ 520 18 orders Apr : $ 890 2…" at bounding box center [896, 485] width 745 height 218
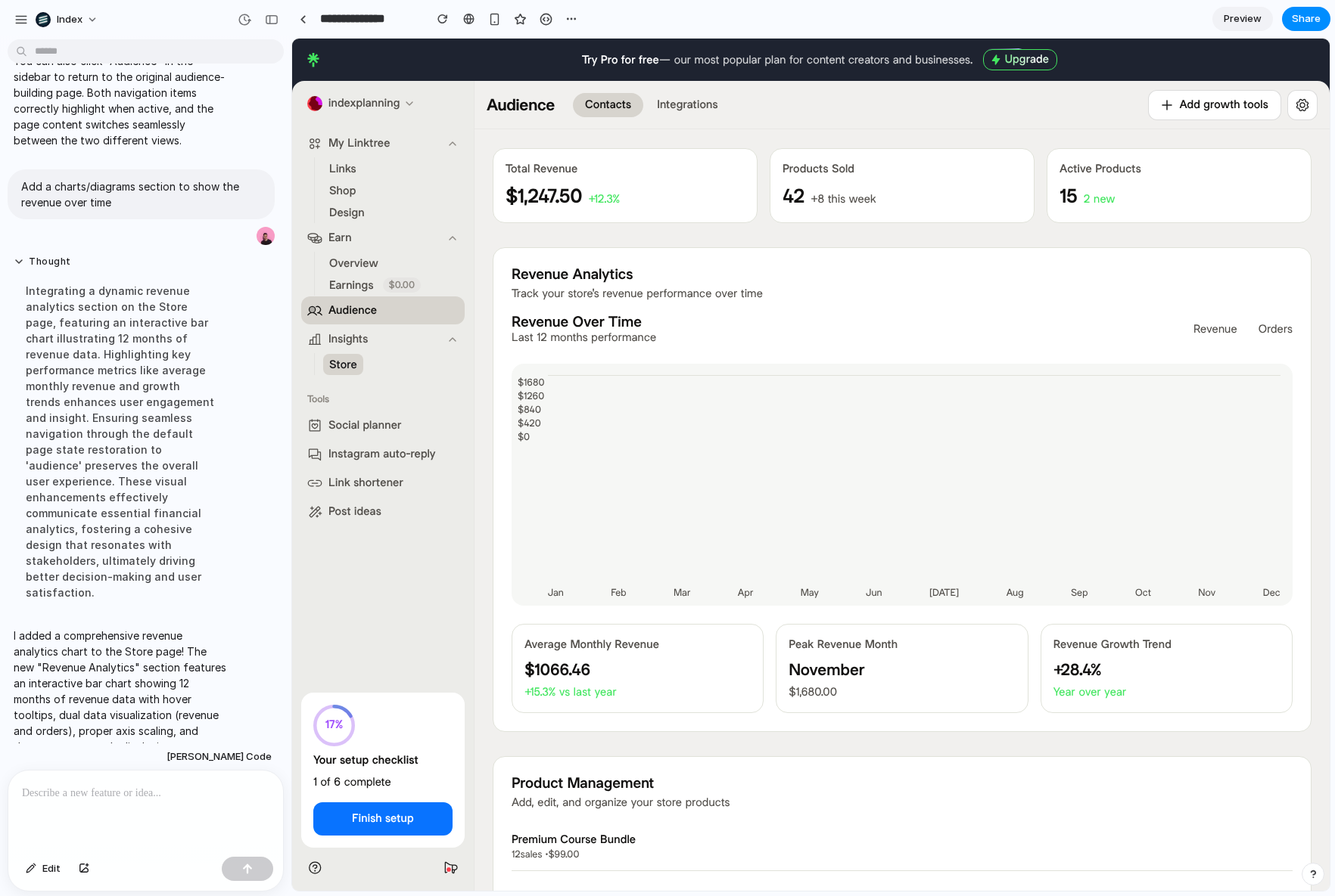
click at [871, 564] on div "Jan : $ 450 15 orders Feb : $ 680 22 orders Mar : $ 520 18 orders Apr : $ 890 2…" at bounding box center [896, 485] width 745 height 218
drag, startPoint x: 731, startPoint y: 433, endPoint x: 833, endPoint y: 654, distance: 243.4
click at [833, 654] on div "Revenue Over Time Last 12 months performance Revenue Orders $ 1680 $ 1260 $ 840…" at bounding box center [902, 514] width 781 height 400
click at [833, 654] on div "Peak Revenue Month November $1,680.00" at bounding box center [902, 668] width 252 height 90
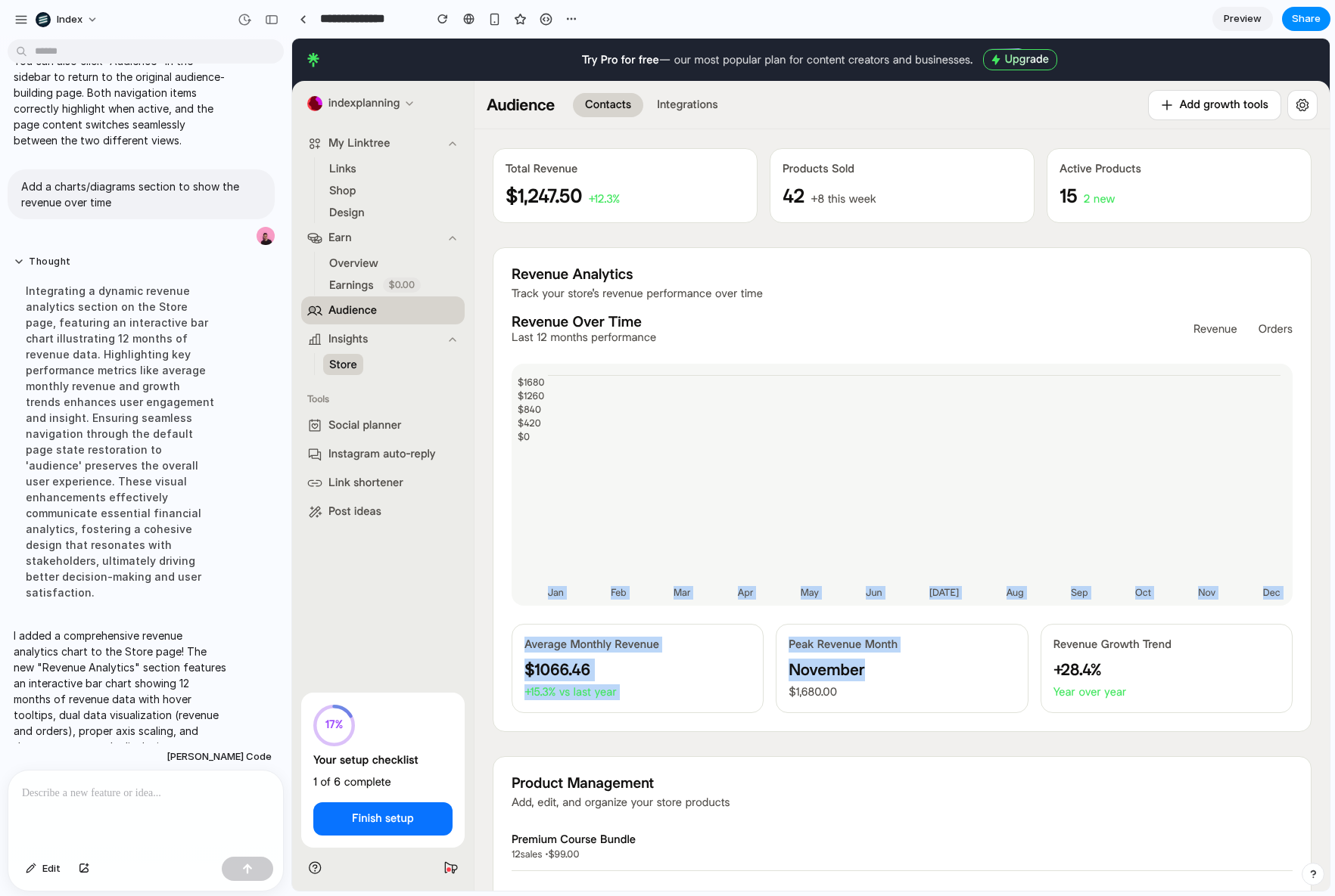
drag, startPoint x: 833, startPoint y: 654, endPoint x: 741, endPoint y: 392, distance: 277.7
click at [741, 392] on div "Revenue Over Time Last 12 months performance Revenue Orders $ 1680 $ 1260 $ 840…" at bounding box center [902, 514] width 781 height 400
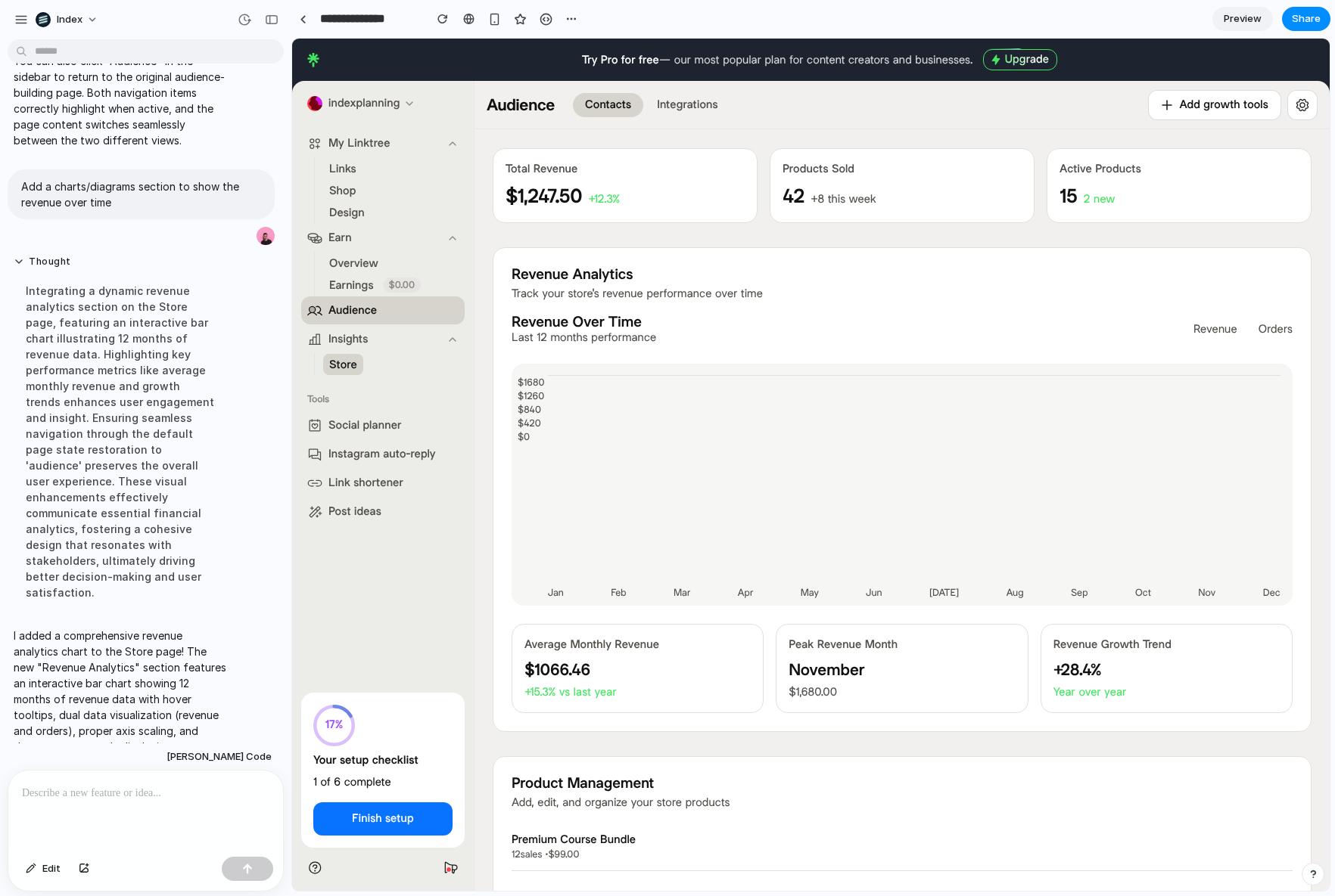
click at [741, 392] on div "Jan : $ 450 15 orders Feb : $ 680 22 orders Mar : $ 520 18 orders Apr : $ 890 2…" at bounding box center [896, 485] width 745 height 218
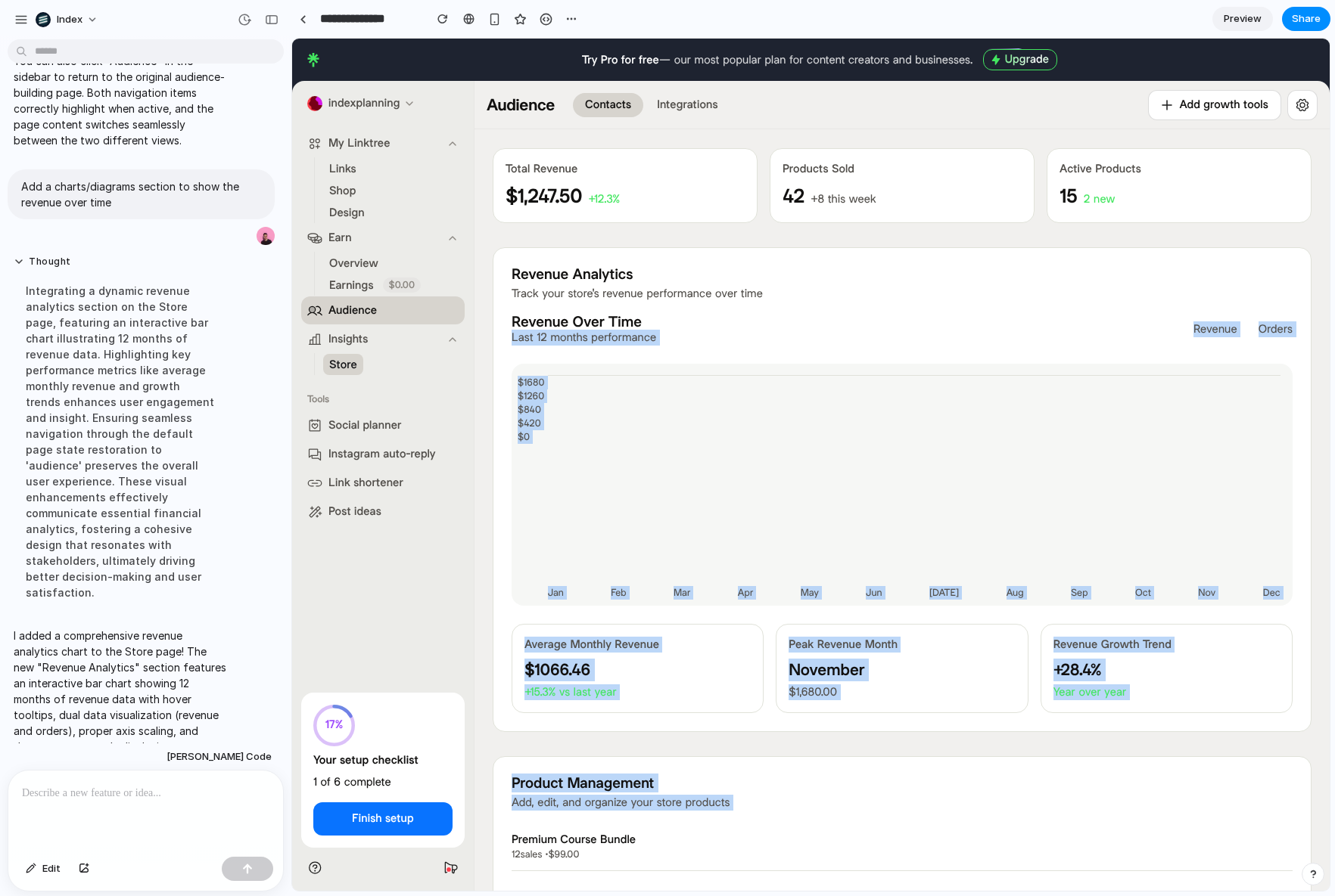
drag, startPoint x: 858, startPoint y: 313, endPoint x: 858, endPoint y: 831, distance: 518.0
click at [858, 832] on h4 "Premium Course Bundle" at bounding box center [882, 840] width 742 height 16
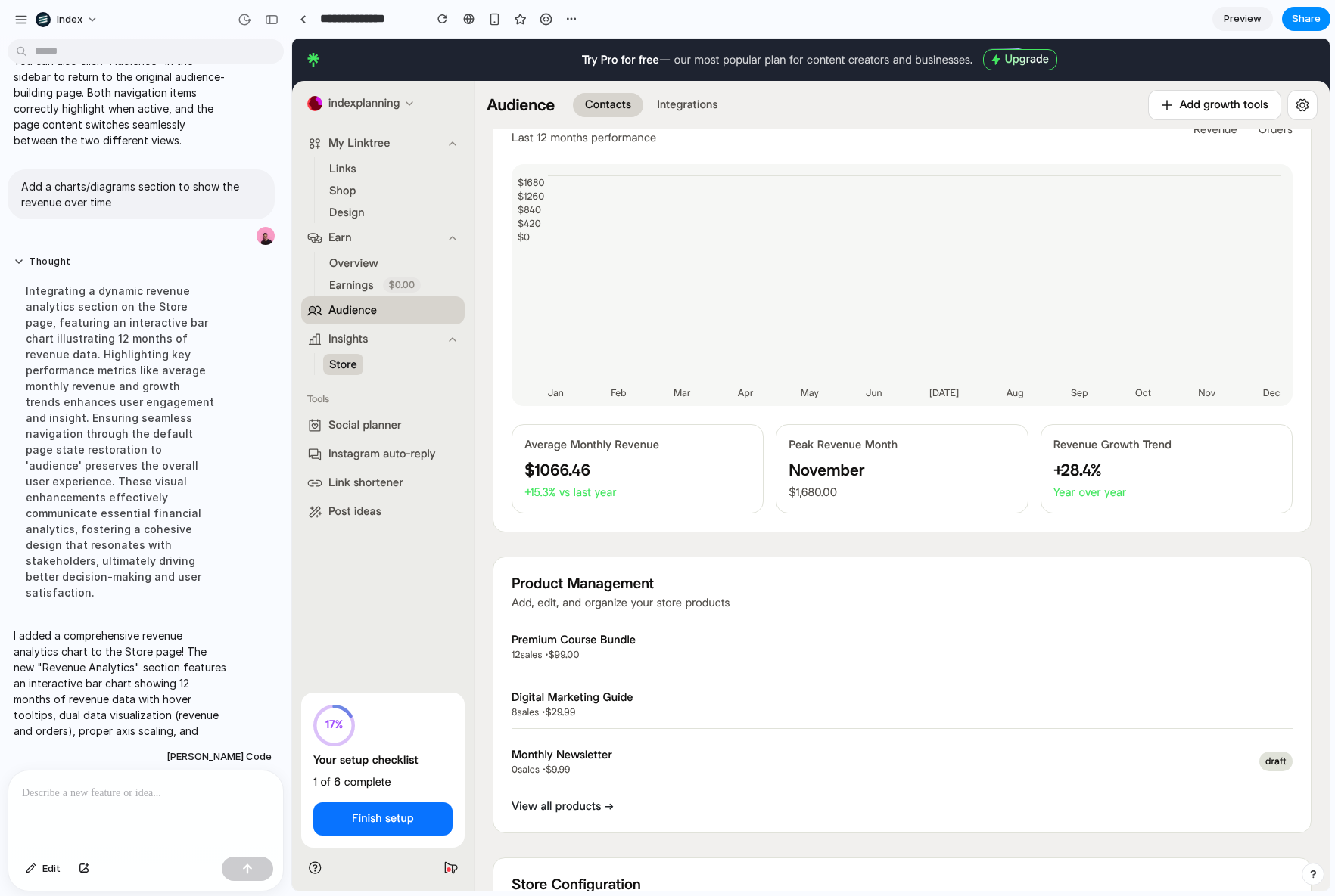
scroll to position [0, 0]
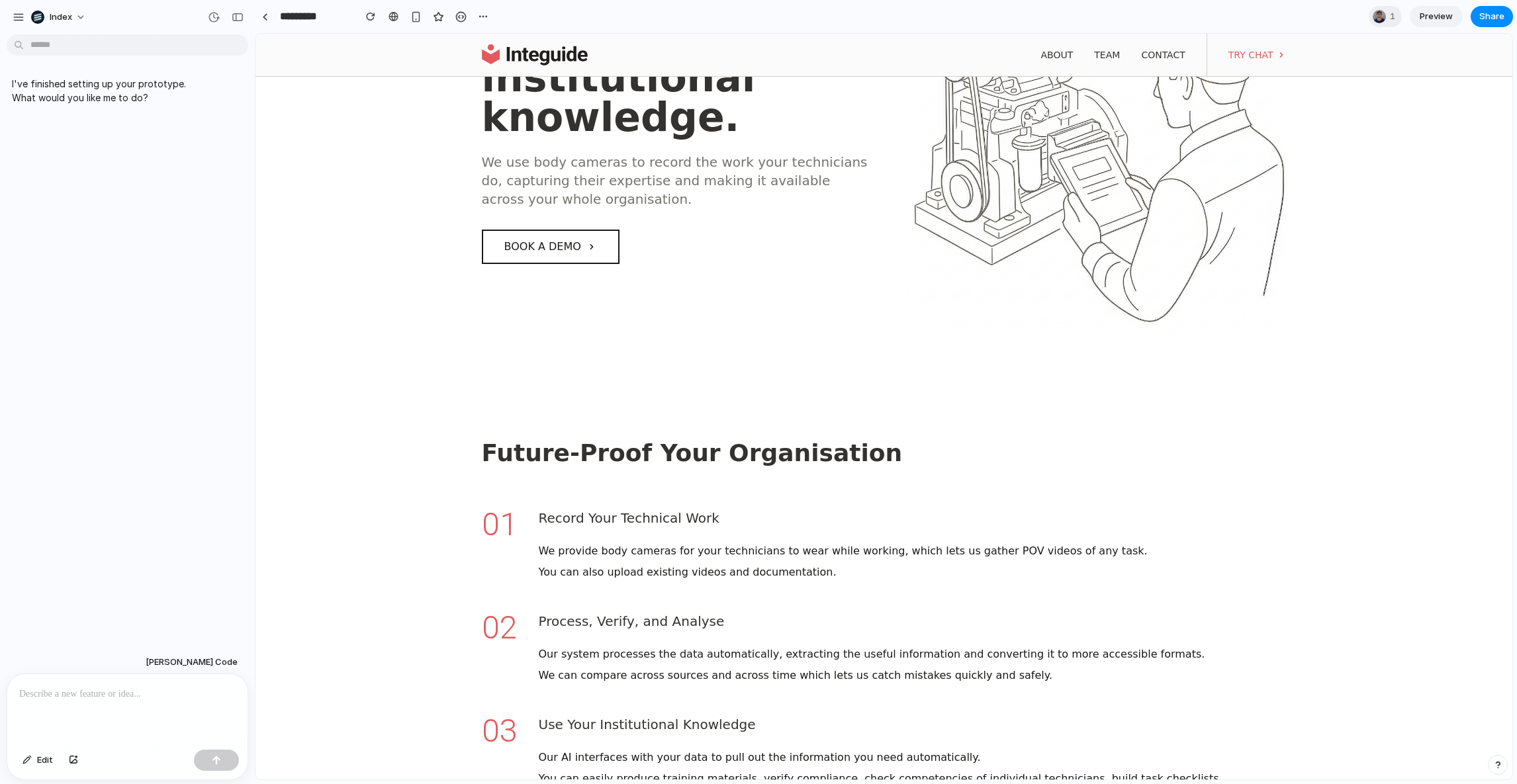
scroll to position [407, 0]
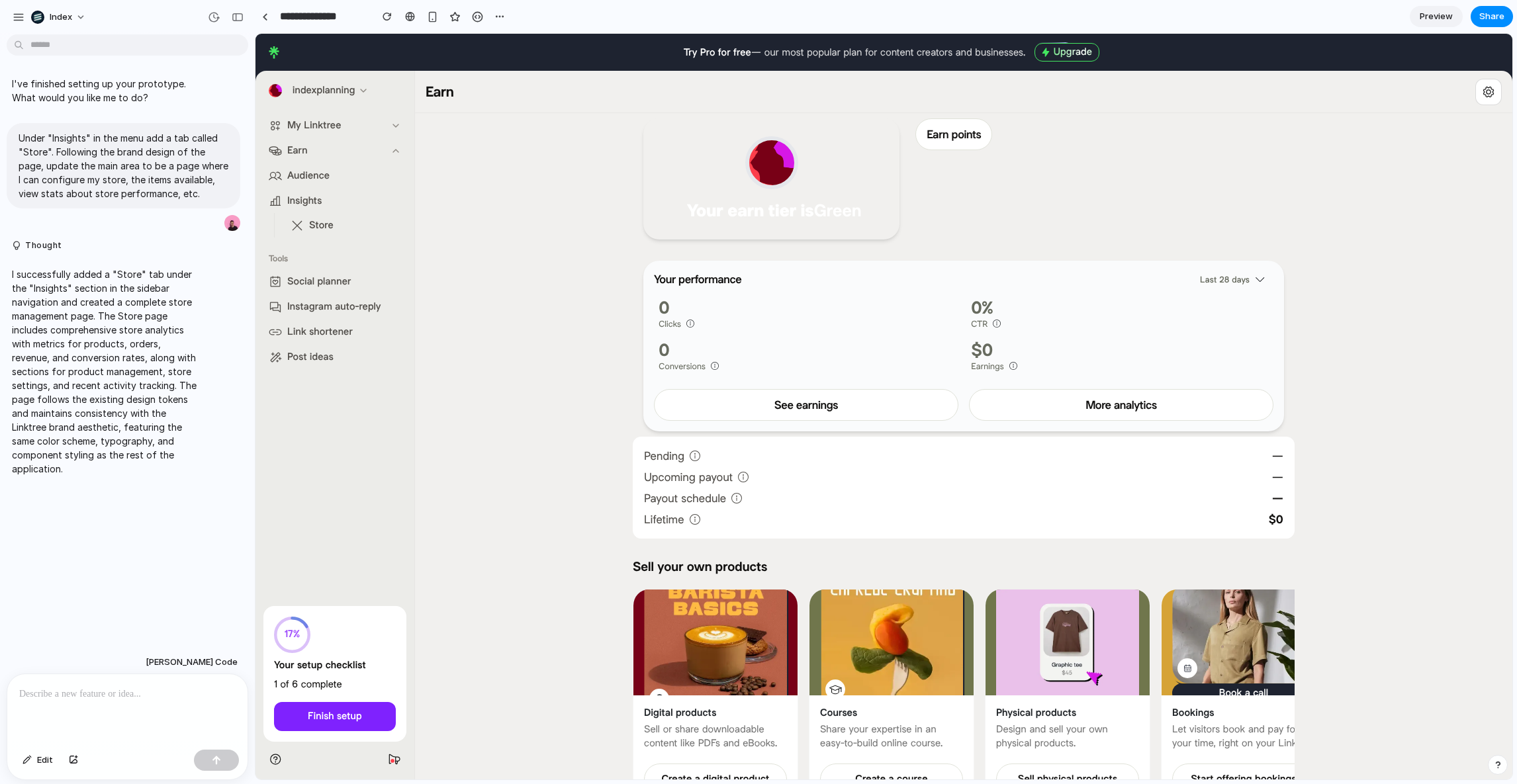
click at [307, 220] on link "Store" at bounding box center [351, 225] width 131 height 25
